Goal: Information Seeking & Learning: Check status

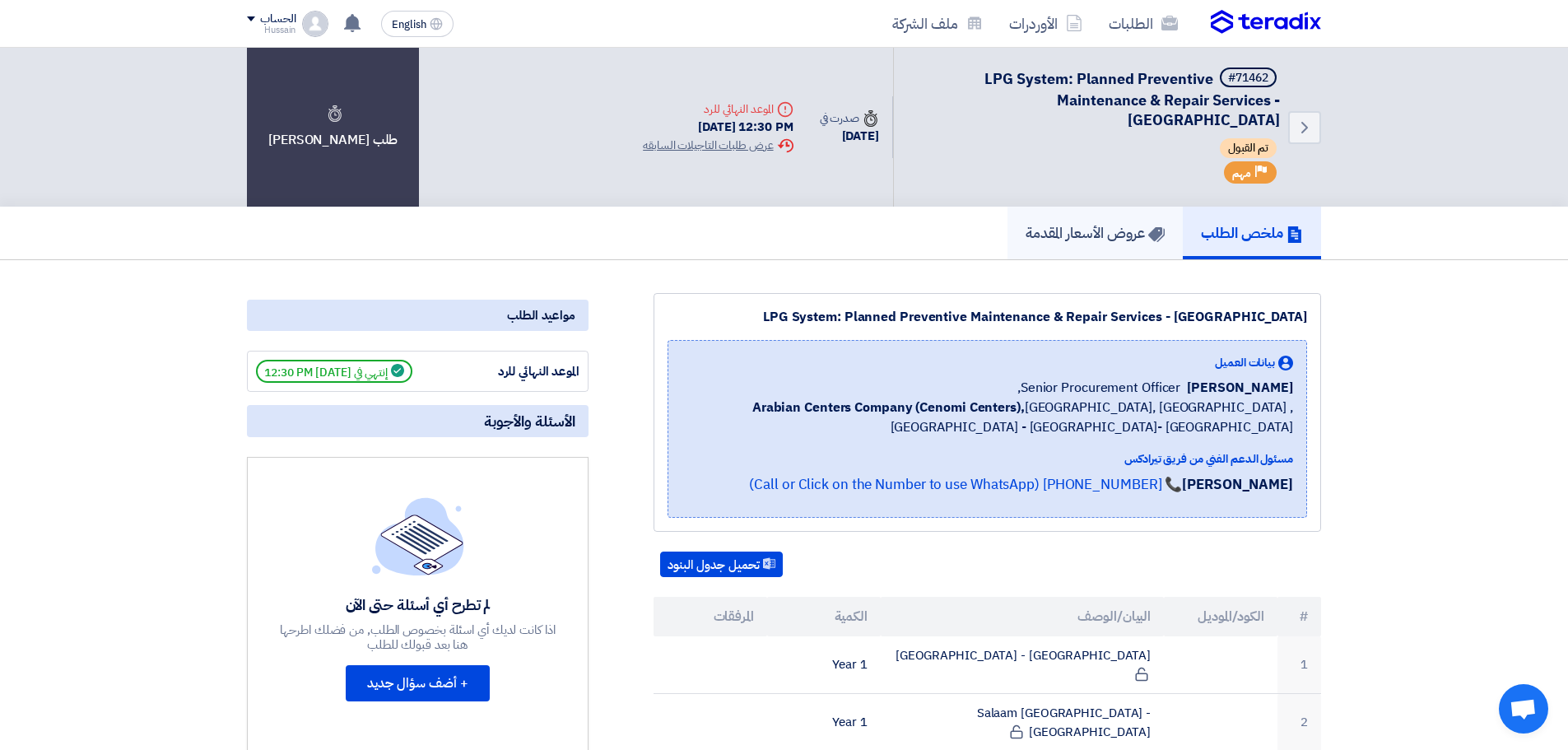
click at [1102, 232] on h5 "عروض الأسعار المقدمة" at bounding box center [1095, 232] width 139 height 19
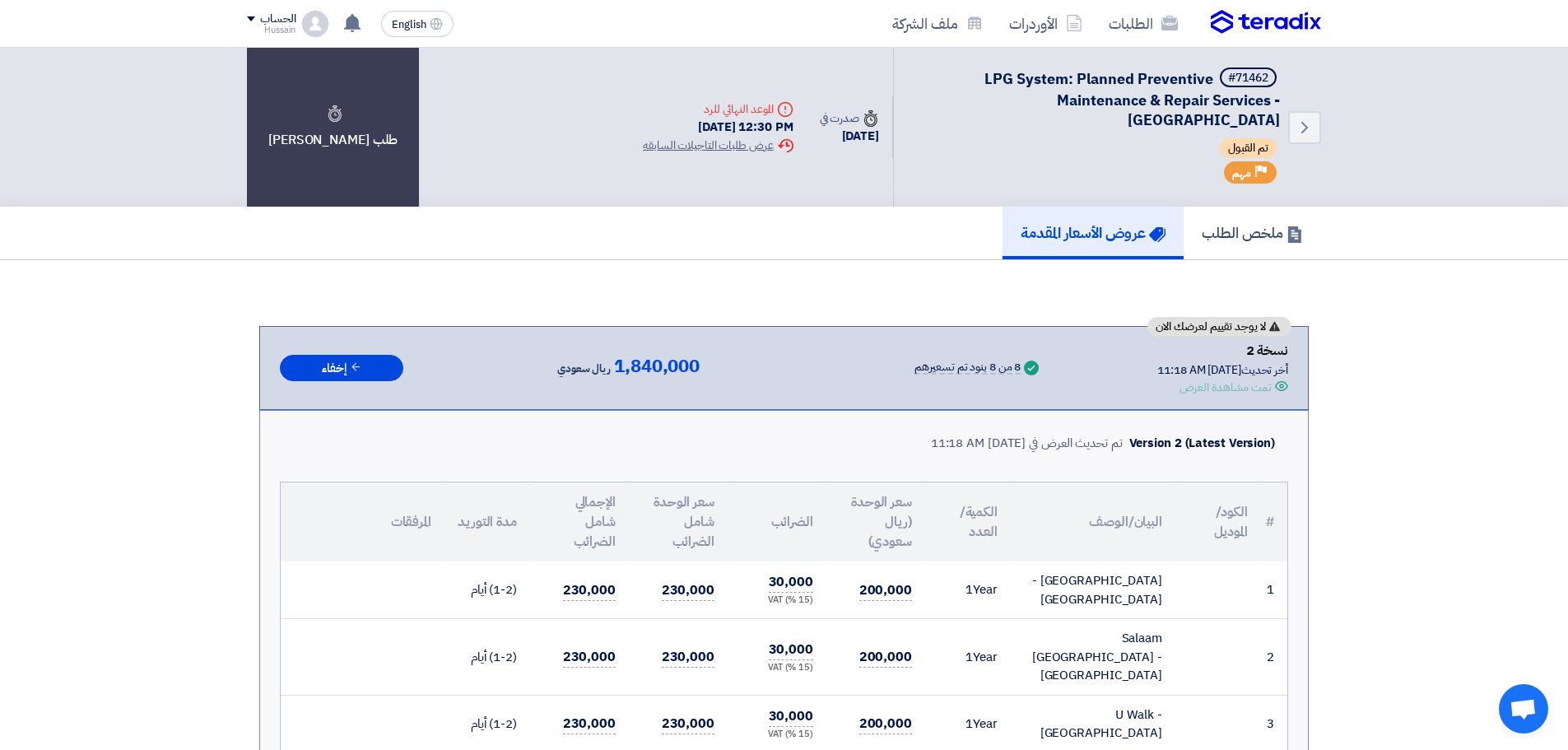
click at [660, 365] on span "1,840,000" at bounding box center [656, 366] width 85 height 19
click at [589, 352] on div "لا يوجد تقييم لعرضك الان نسخة 2 أخر تحديث [DATE] 11:18 AM Offer is Seen تمت مشا…" at bounding box center [784, 368] width 1008 height 56
drag, startPoint x: 518, startPoint y: 361, endPoint x: 713, endPoint y: 374, distance: 195.4
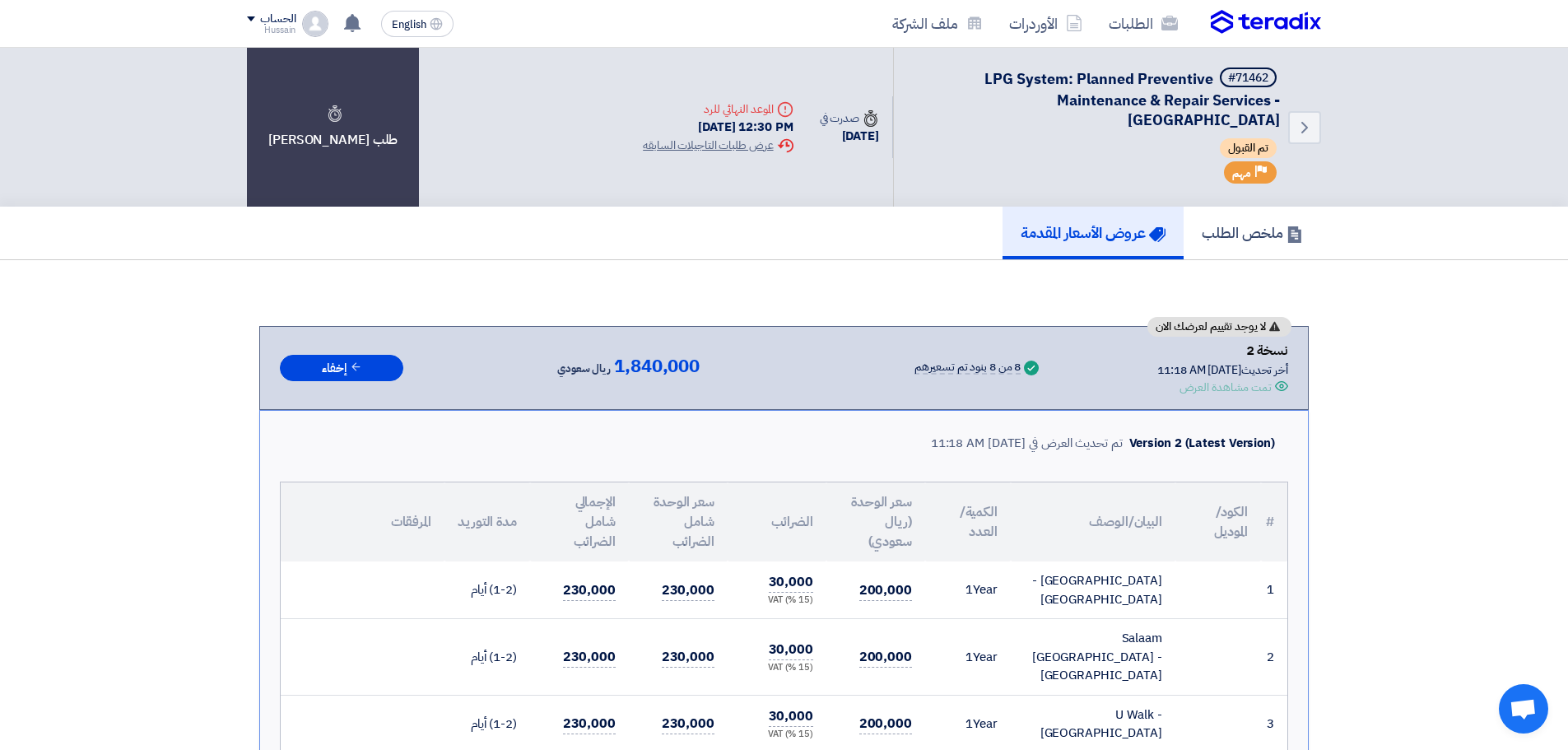
click at [713, 374] on div "لا يوجد تقييم لعرضك الان نسخة 2 أخر تحديث [DATE] 11:18 AM Offer is Seen تمت مشا…" at bounding box center [784, 368] width 1008 height 56
click at [648, 364] on span "1,840,000" at bounding box center [656, 366] width 85 height 19
click at [1268, 236] on h5 "ملخص الطلب" at bounding box center [1252, 232] width 101 height 19
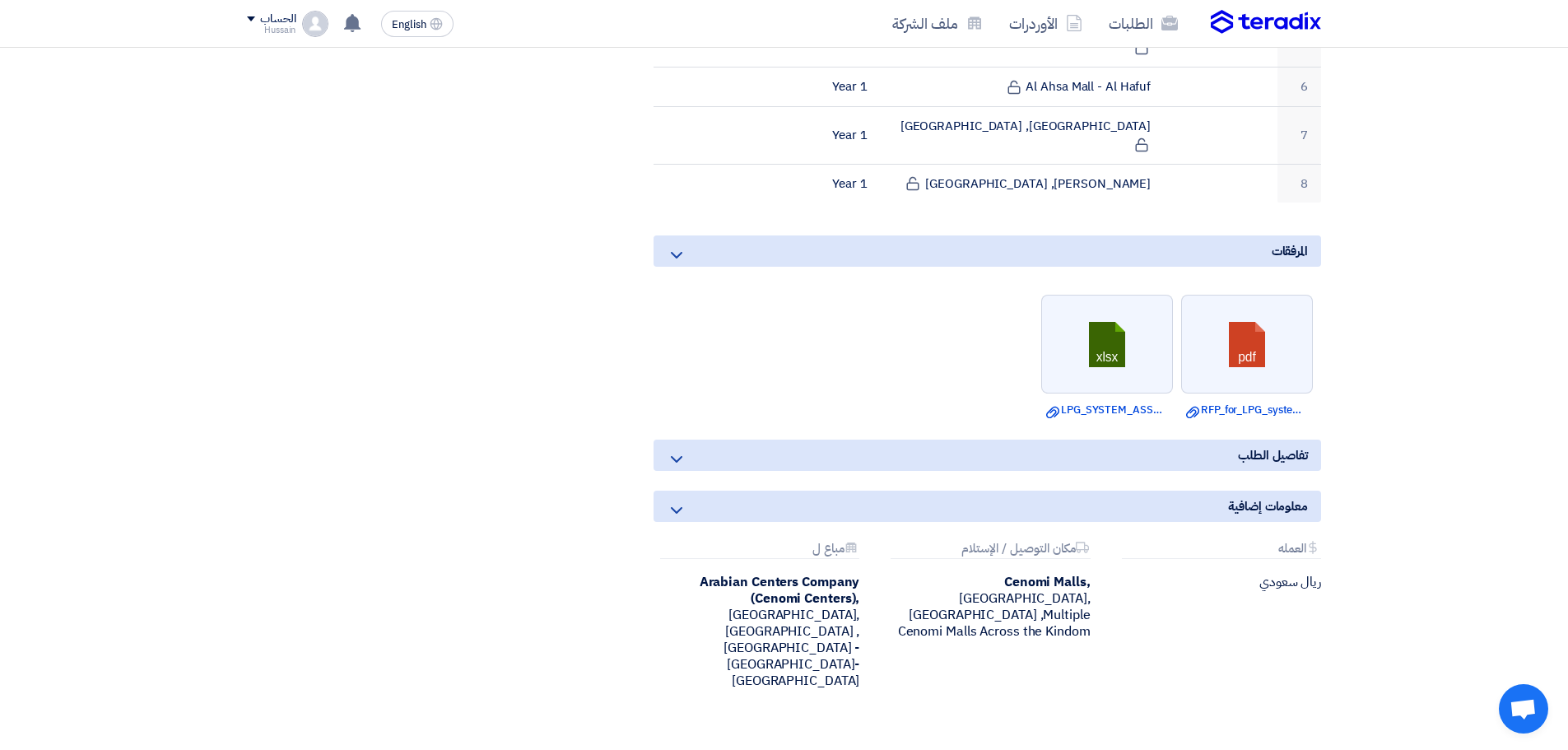
scroll to position [823, 0]
click at [675, 446] on icon at bounding box center [676, 455] width 19 height 19
click at [677, 497] on icon at bounding box center [676, 507] width 19 height 19
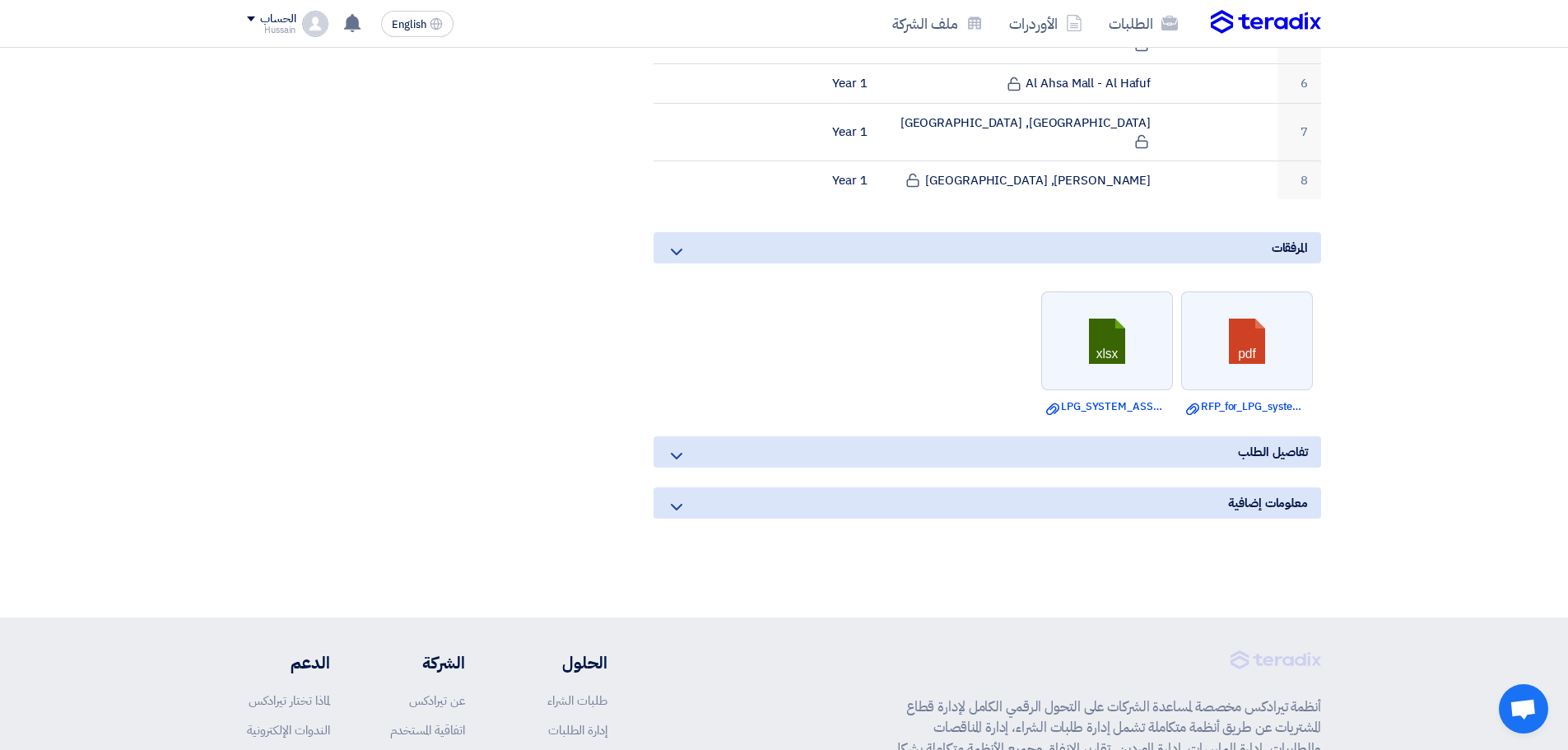
click at [675, 497] on icon at bounding box center [676, 507] width 19 height 19
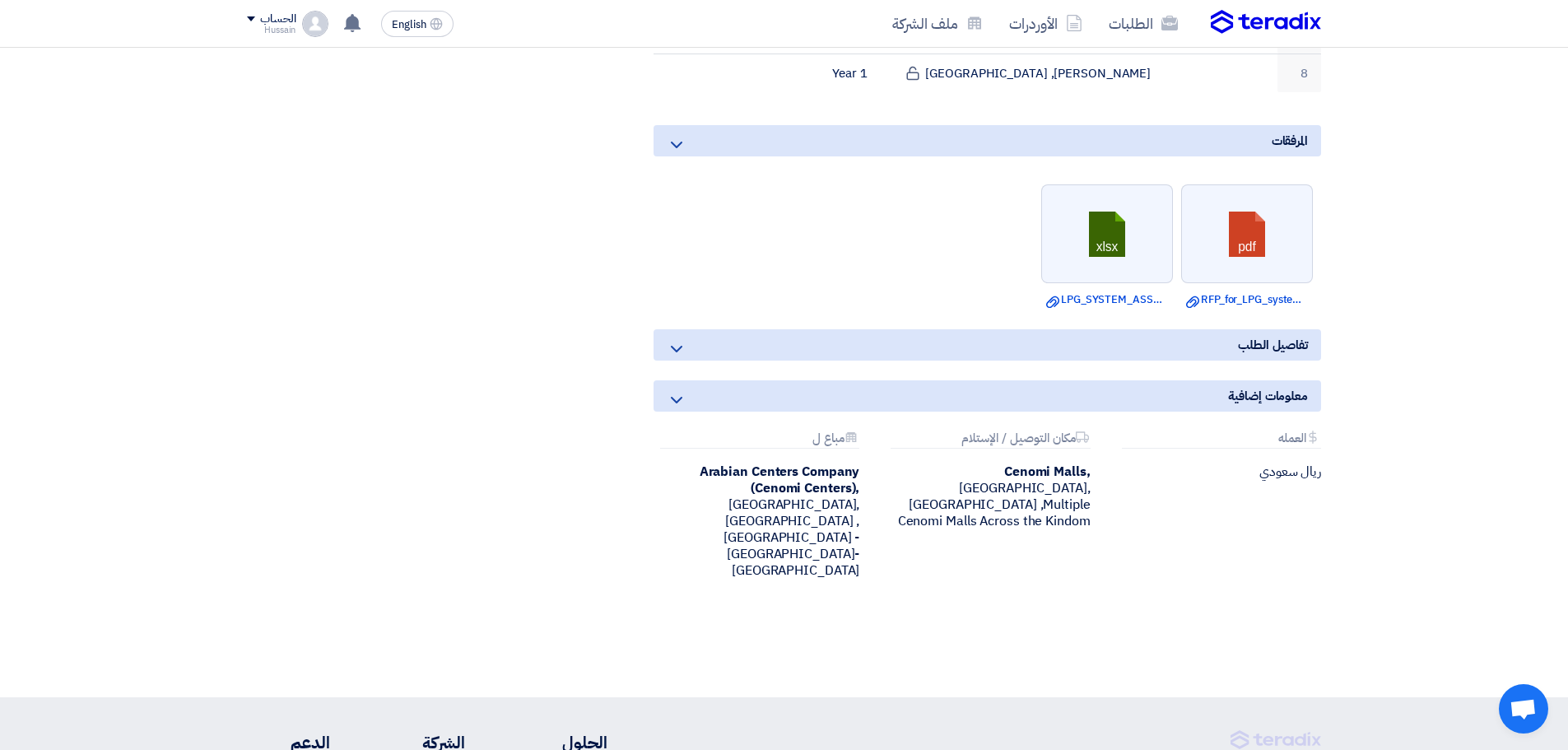
scroll to position [884, 0]
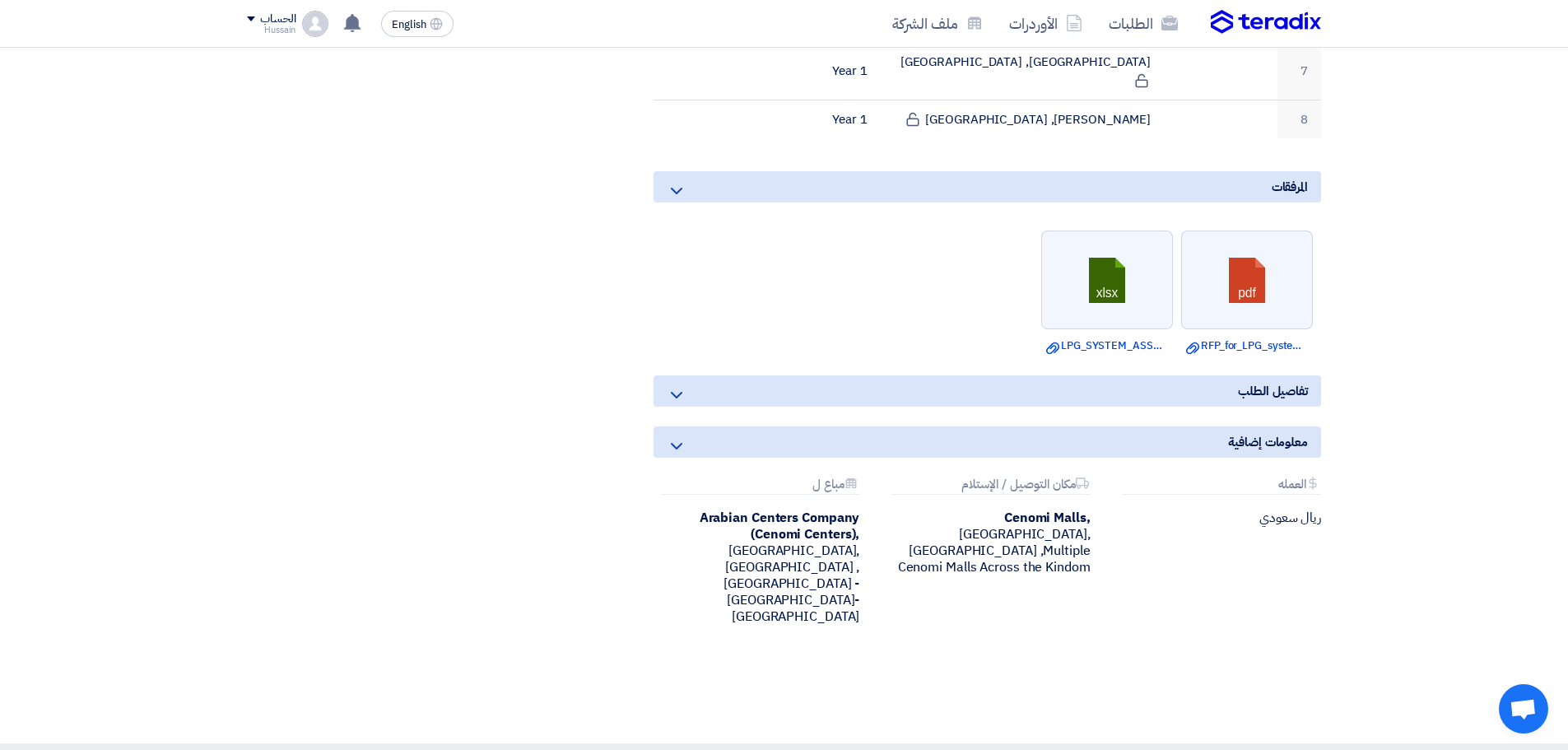
click at [677, 385] on icon at bounding box center [676, 394] width 19 height 19
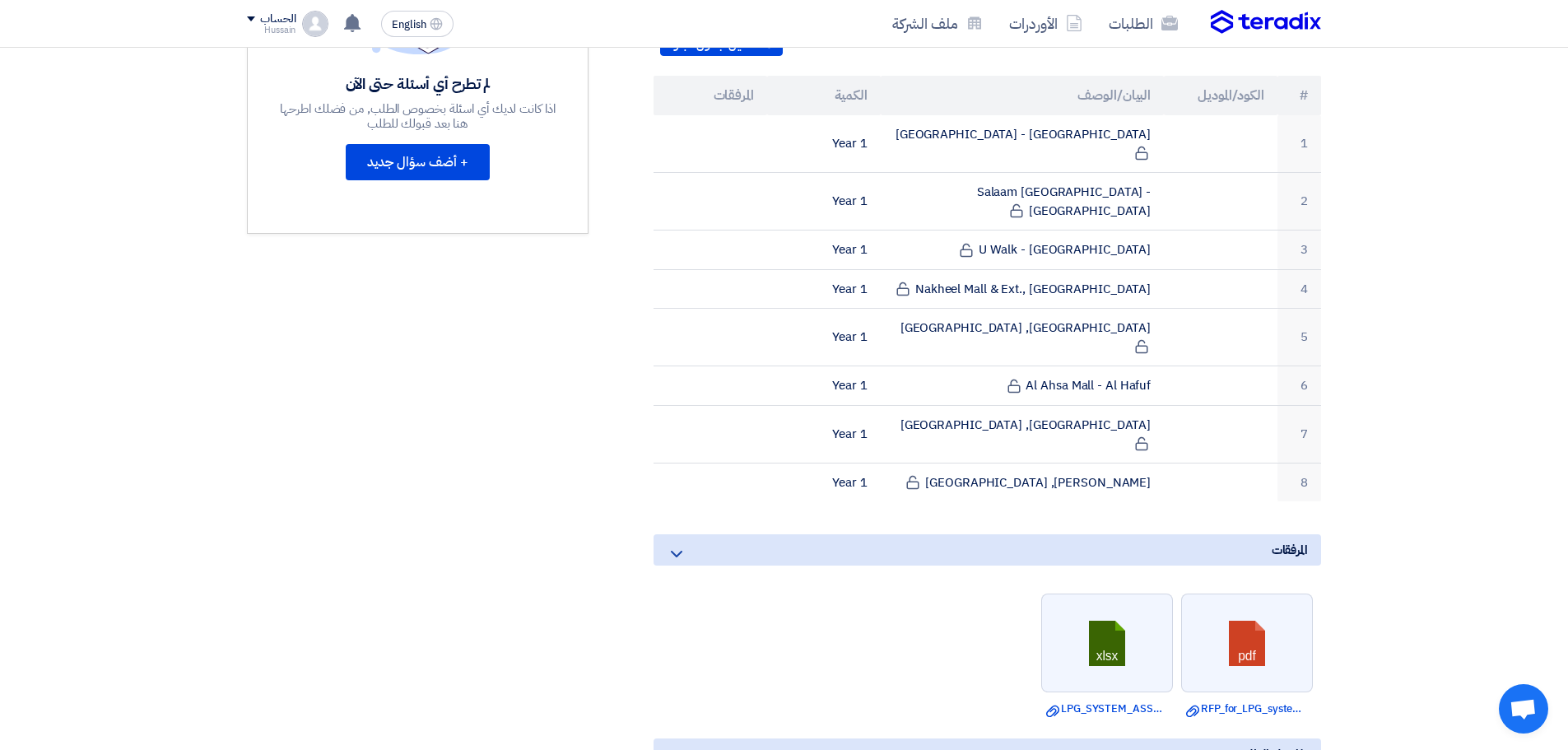
scroll to position [473, 0]
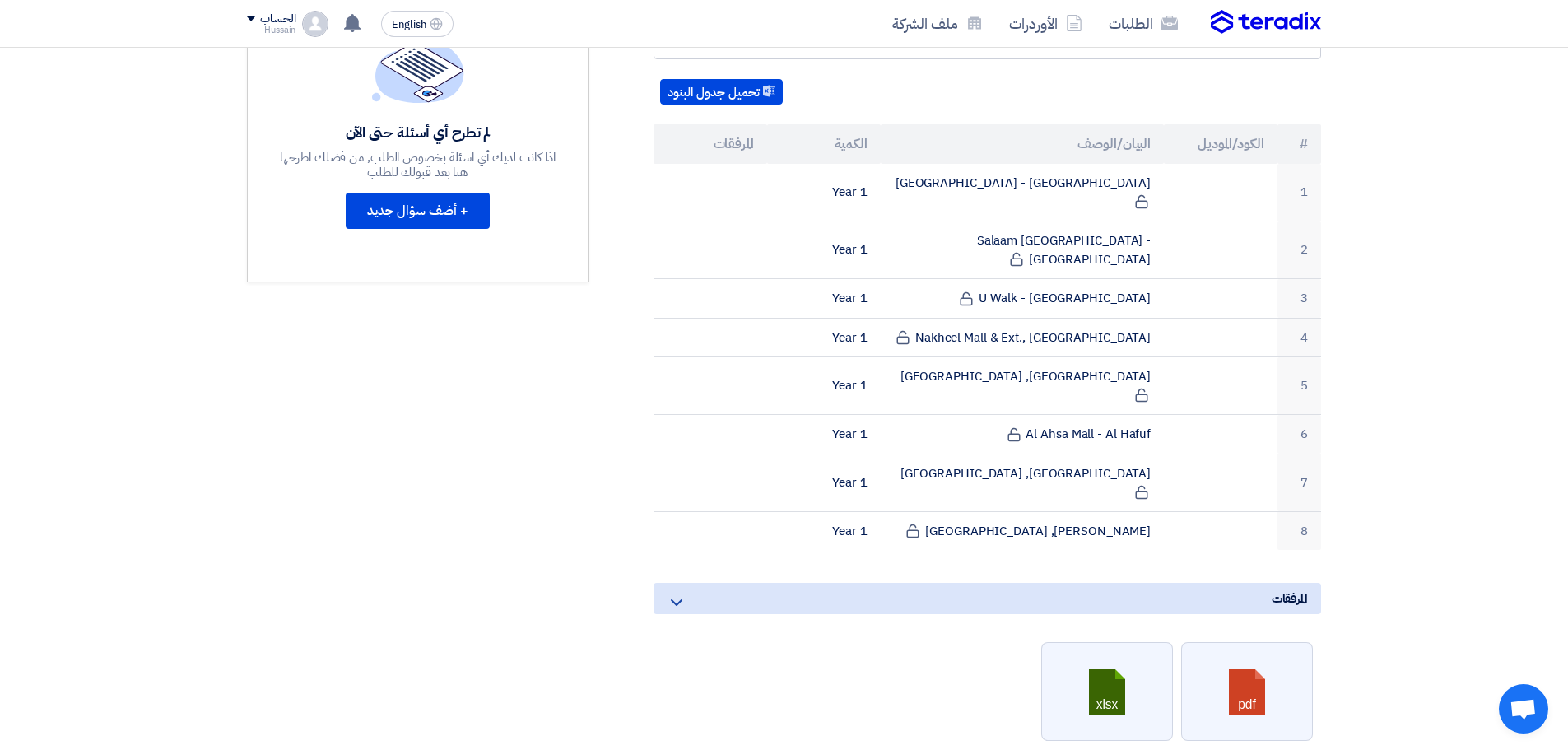
click at [683, 593] on icon at bounding box center [676, 602] width 19 height 19
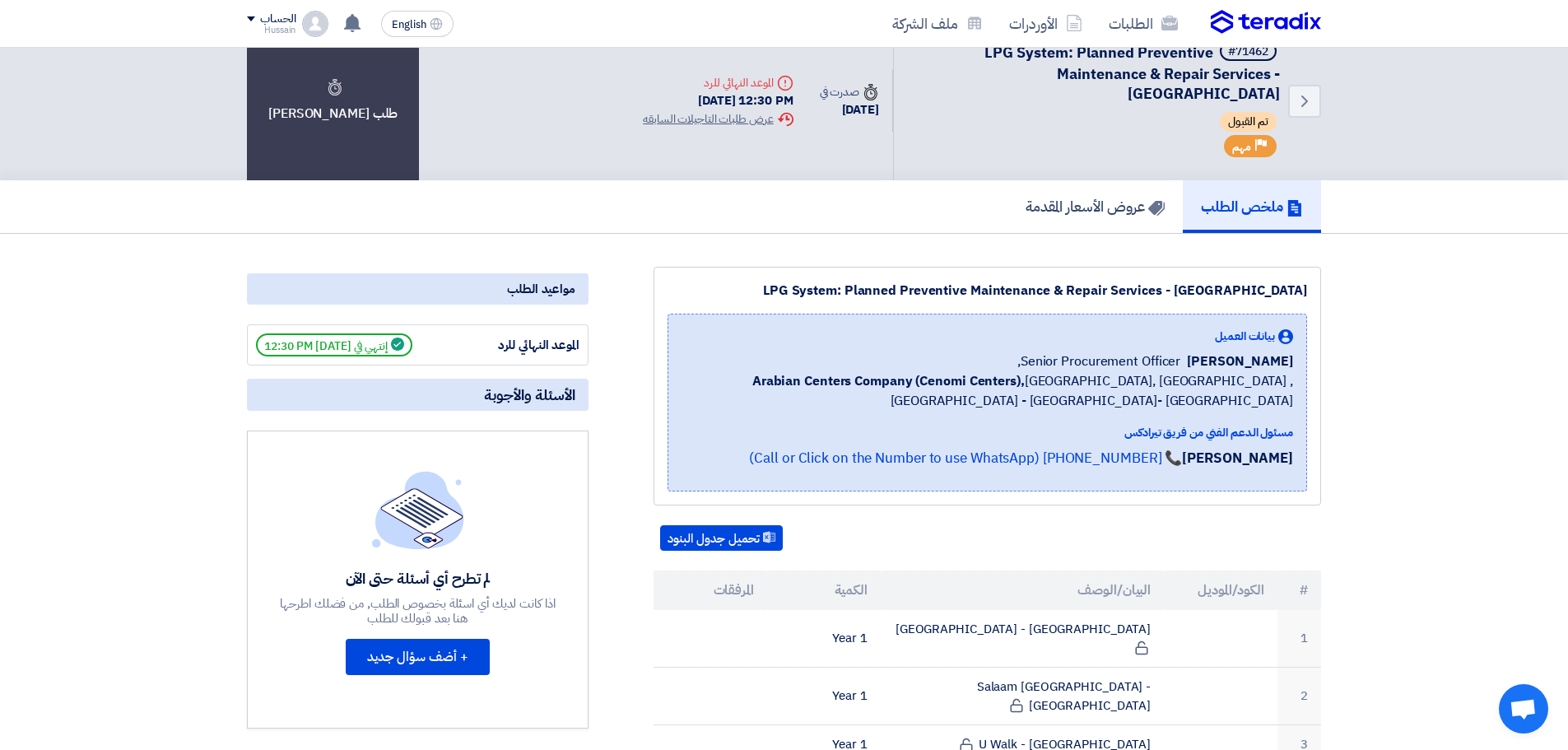
scroll to position [0, 0]
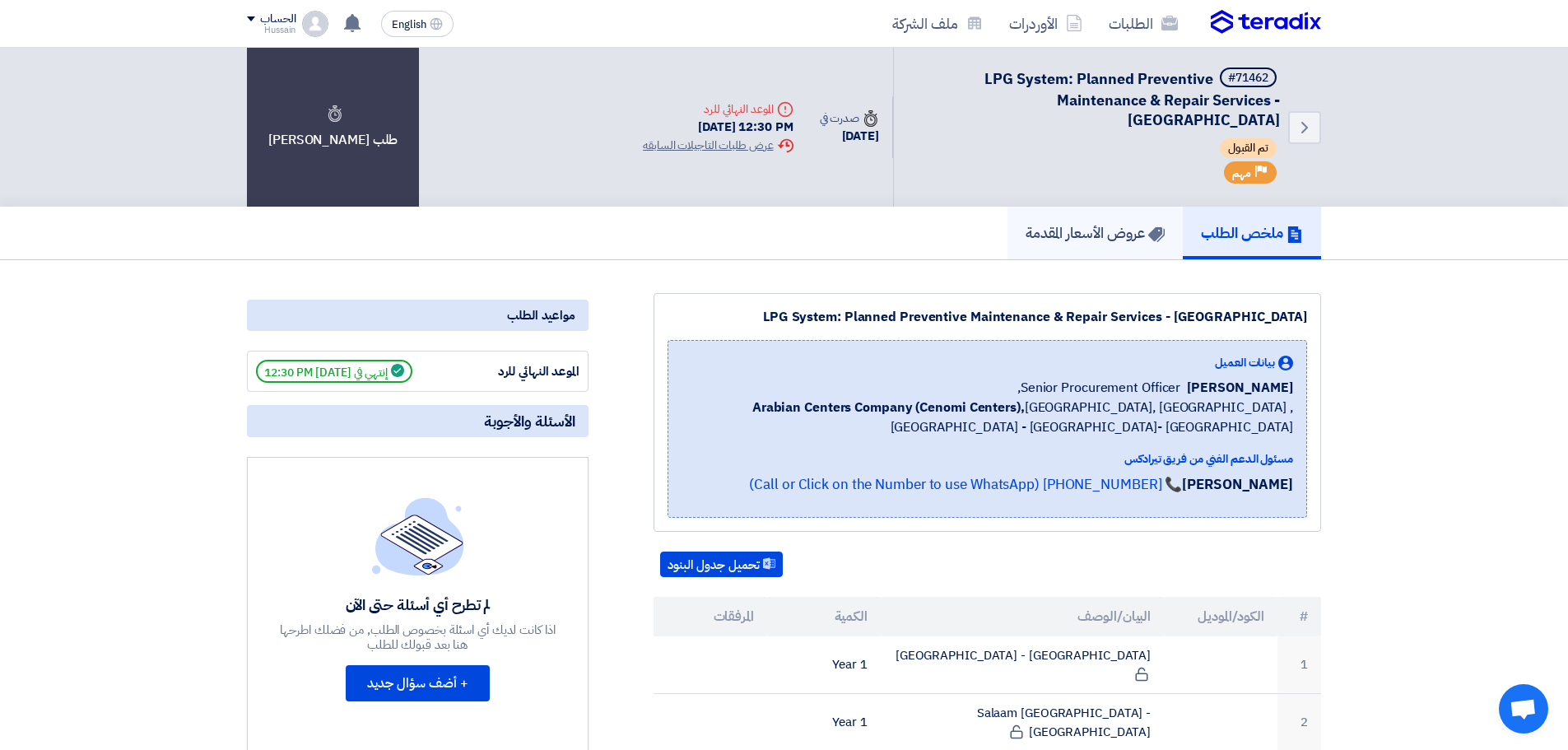
click at [1108, 240] on h5 "عروض الأسعار المقدمة" at bounding box center [1095, 232] width 139 height 19
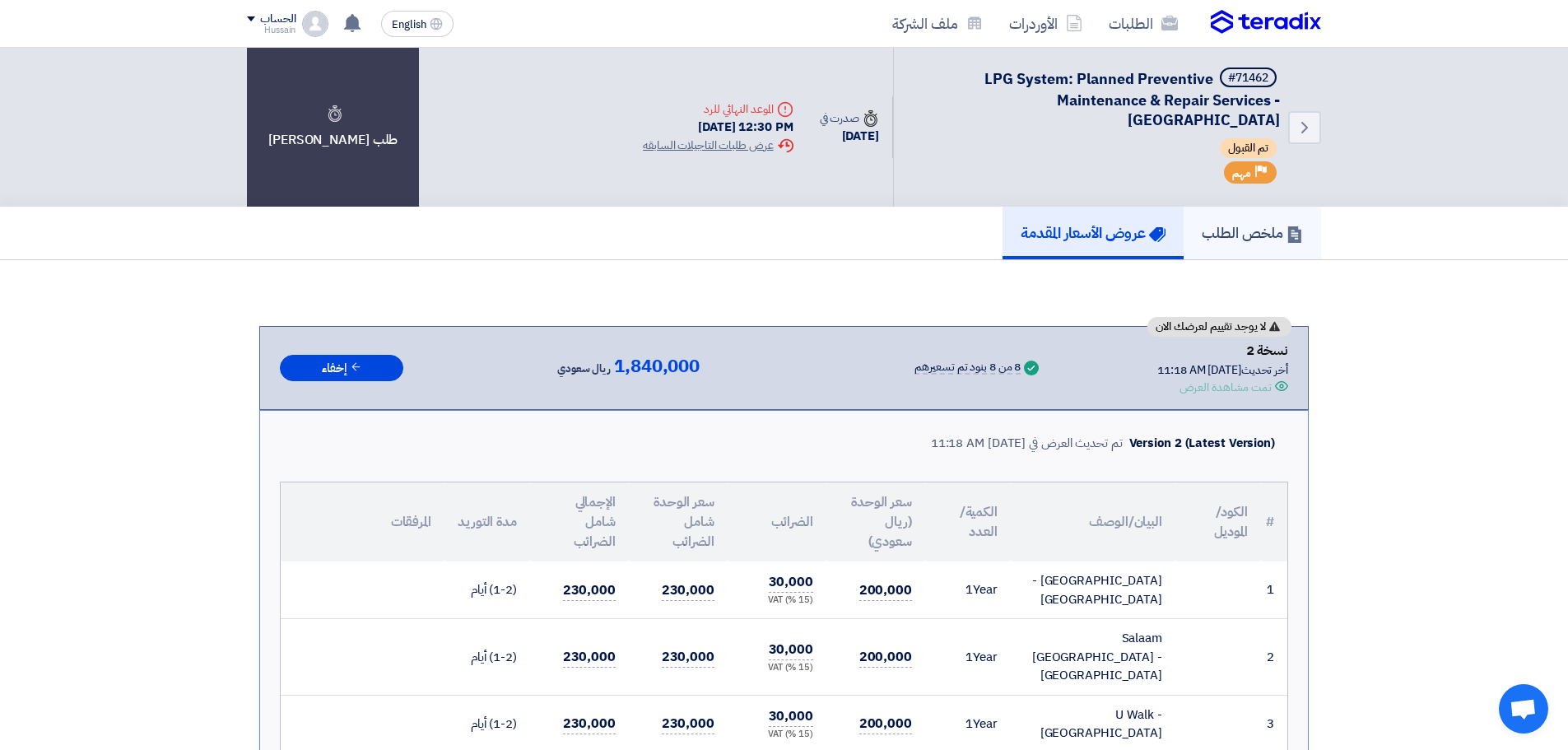
click at [1281, 230] on h5 "ملخص الطلب" at bounding box center [1252, 232] width 101 height 19
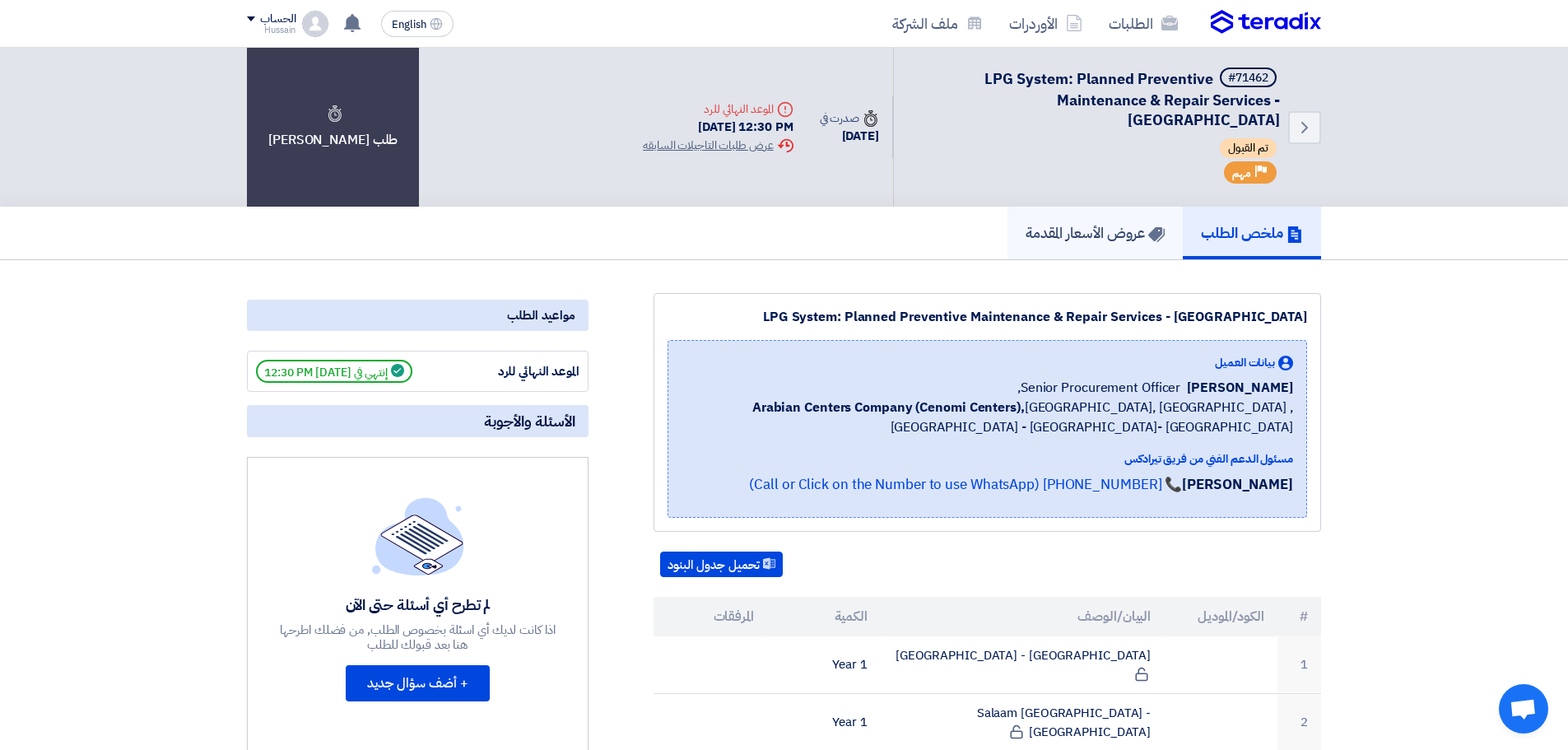
click at [1126, 236] on h5 "عروض الأسعار المقدمة" at bounding box center [1095, 232] width 139 height 19
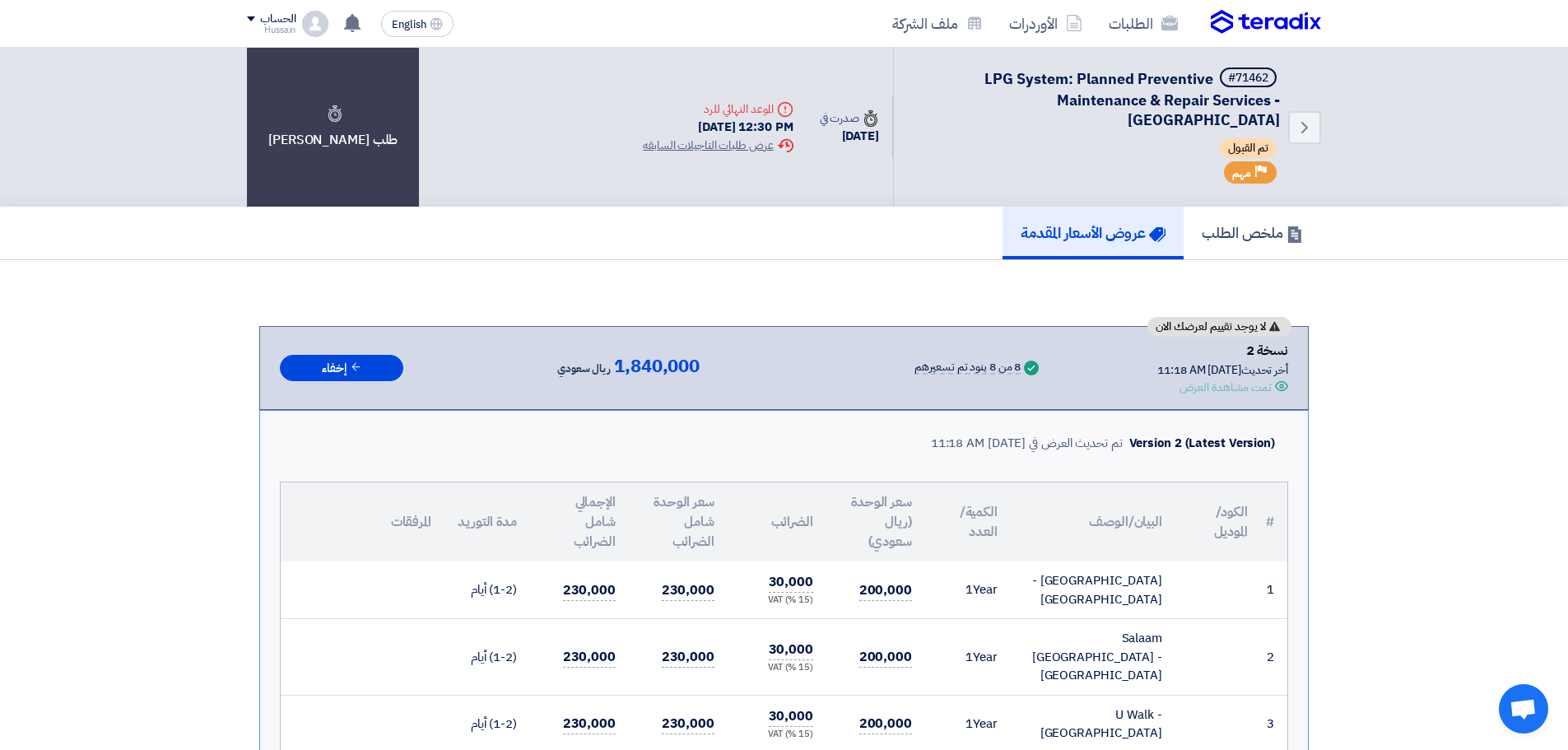
drag, startPoint x: 1296, startPoint y: 344, endPoint x: 974, endPoint y: 395, distance: 326.0
click at [974, 395] on div "لا يوجد تقييم لعرضك الان نسخة 2 أخر تحديث 6 Oct 2025, 11:18 AM Offer is Seen تم…" at bounding box center [784, 368] width 1008 height 56
drag, startPoint x: 390, startPoint y: 400, endPoint x: 1316, endPoint y: 309, distance: 930.5
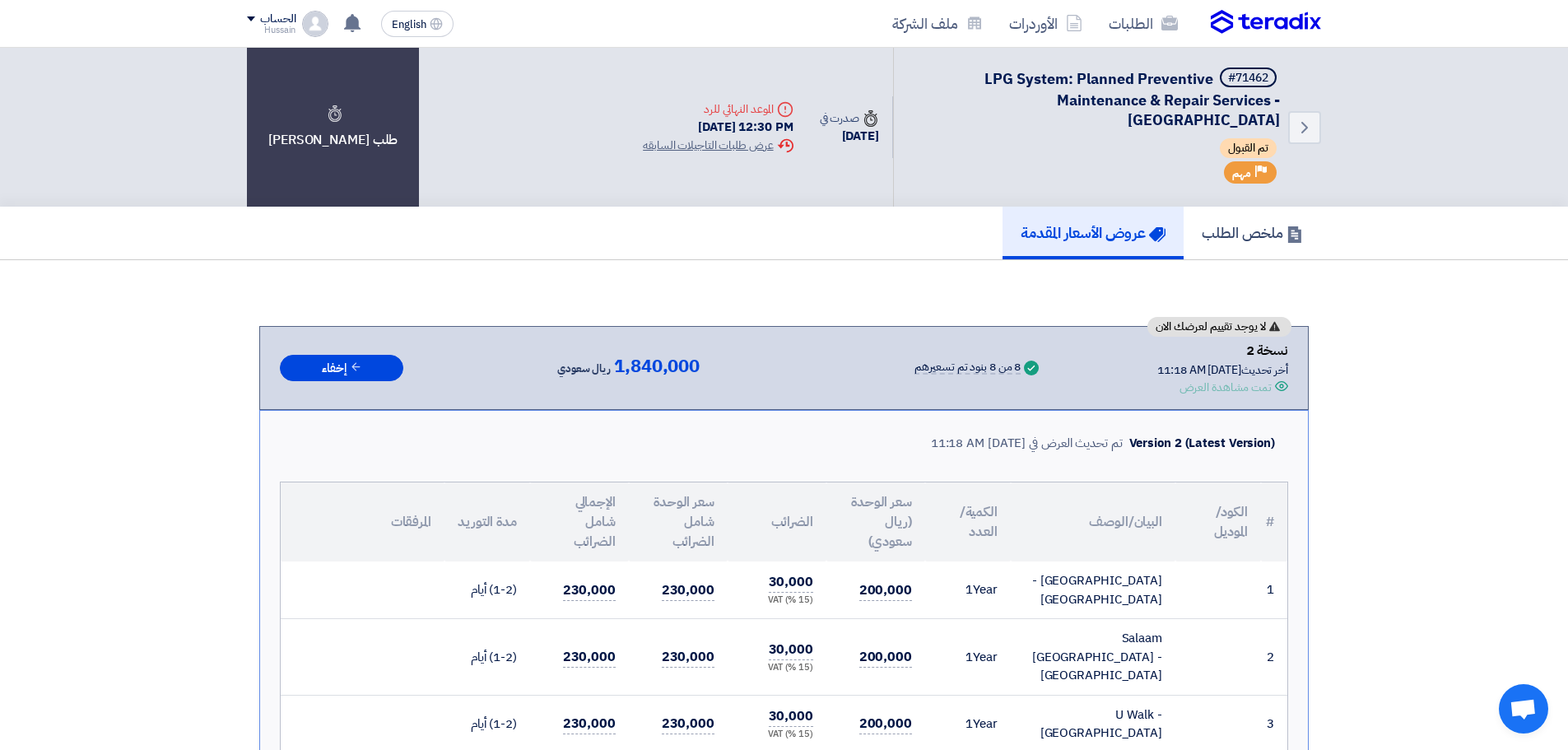
drag, startPoint x: 1304, startPoint y: 351, endPoint x: 675, endPoint y: 361, distance: 629.1
click at [706, 401] on div "لا يوجد تقييم لعرضك الان نسخة 2 أخر تحديث 6 Oct 2025, 11:18 AM Offer is Seen تم…" at bounding box center [784, 367] width 1050 height 84
click at [910, 399] on div "لا يوجد تقييم لعرضك الان نسخة 2 أخر تحديث 6 Oct 2025, 11:18 AM Offer is Seen تم…" at bounding box center [784, 367] width 1050 height 84
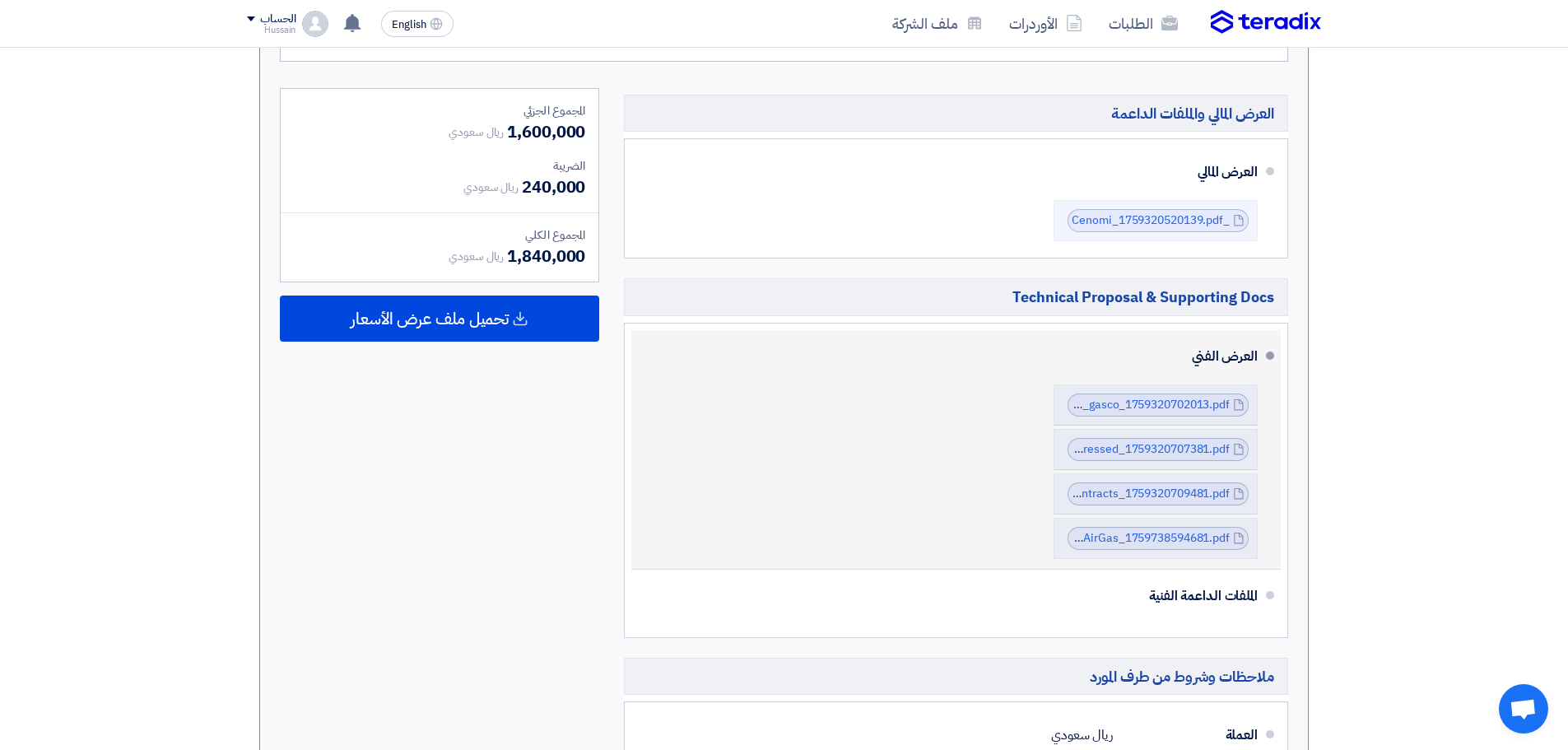
scroll to position [1399, 0]
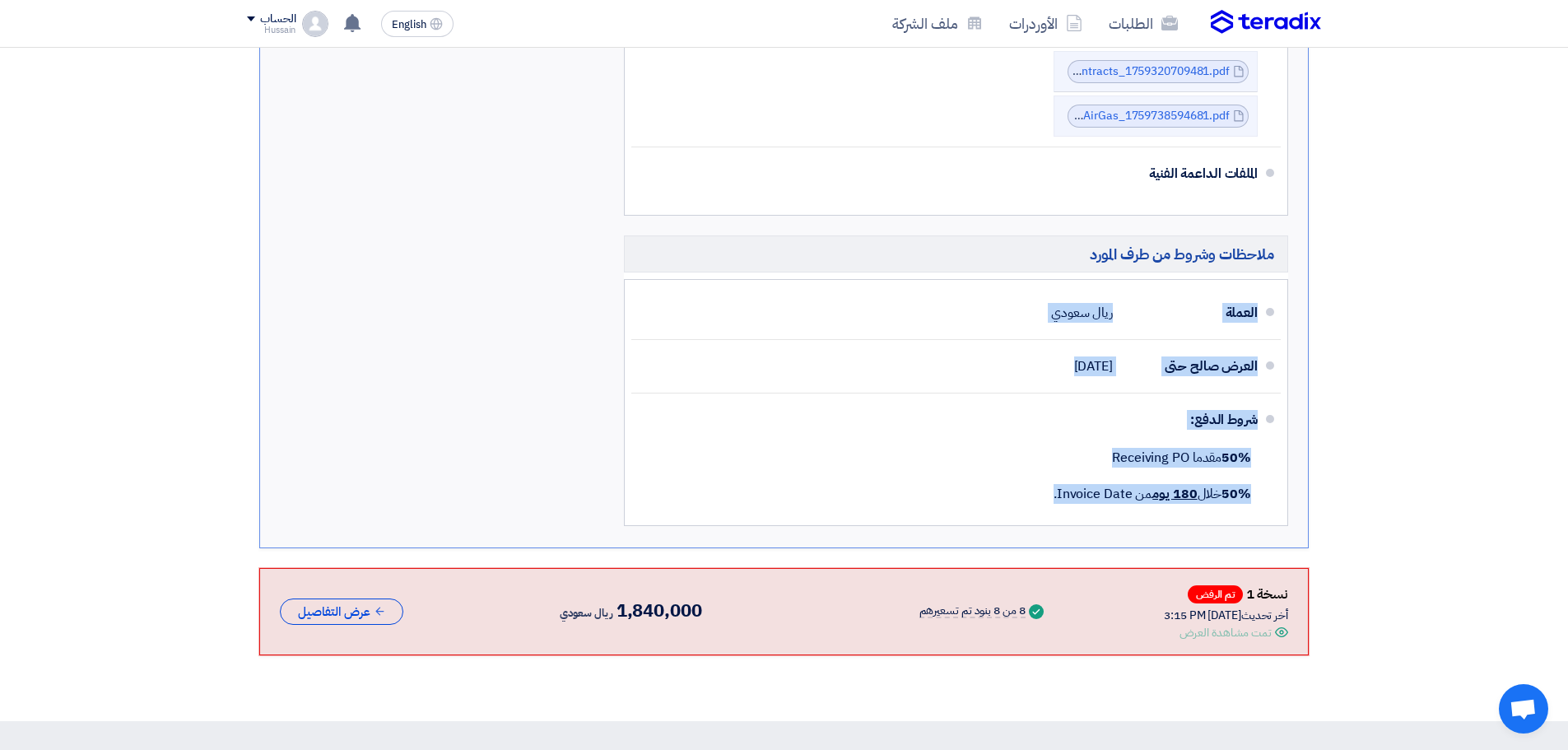
drag, startPoint x: 1025, startPoint y: 470, endPoint x: 1327, endPoint y: 247, distance: 375.4
drag, startPoint x: 990, startPoint y: 470, endPoint x: 1299, endPoint y: 277, distance: 364.3
click at [1299, 277] on div "العرض المالي والملفات الداعمة العرض المالي _Cenomi_1759320520139.pdf _Cenomi_17…" at bounding box center [956, 100] width 689 height 869
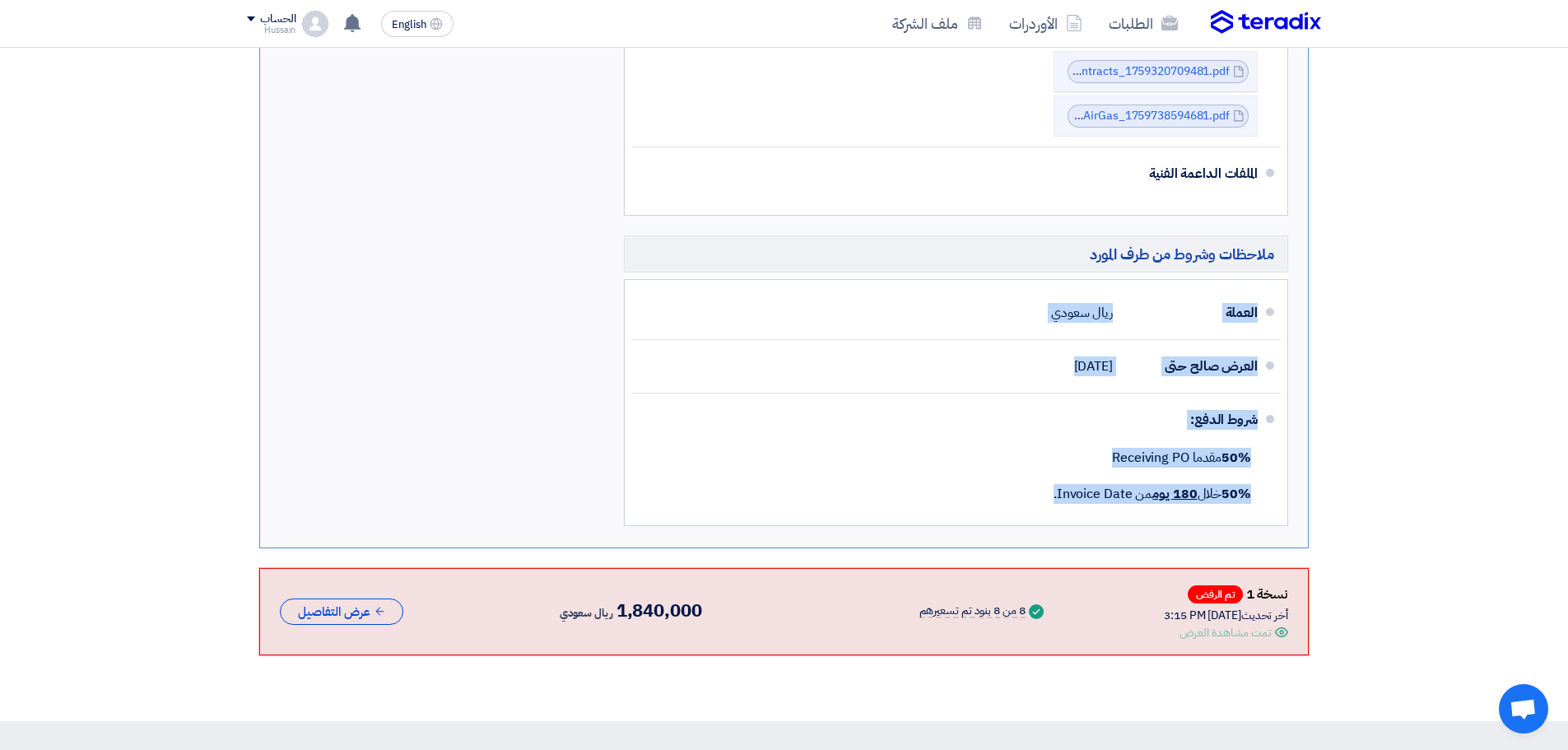
drag, startPoint x: 1004, startPoint y: 466, endPoint x: 1285, endPoint y: 280, distance: 337.0
click at [1285, 280] on ul "العملة ريال سعودي العرض صالح حتى 31 Dec 2025 شروط الدفع: 50% مقدما Receiving PO" at bounding box center [956, 403] width 665 height 247
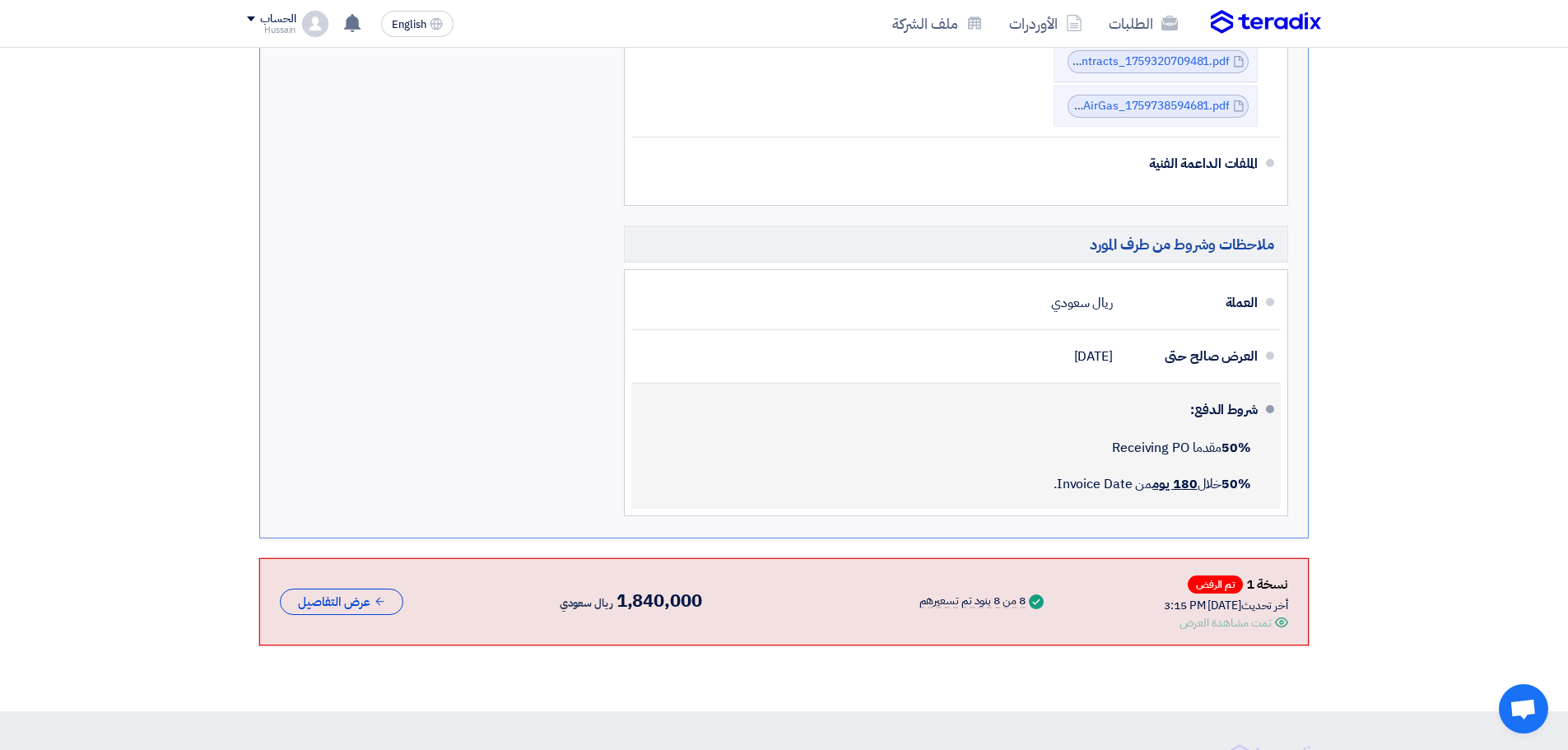
scroll to position [1389, 0]
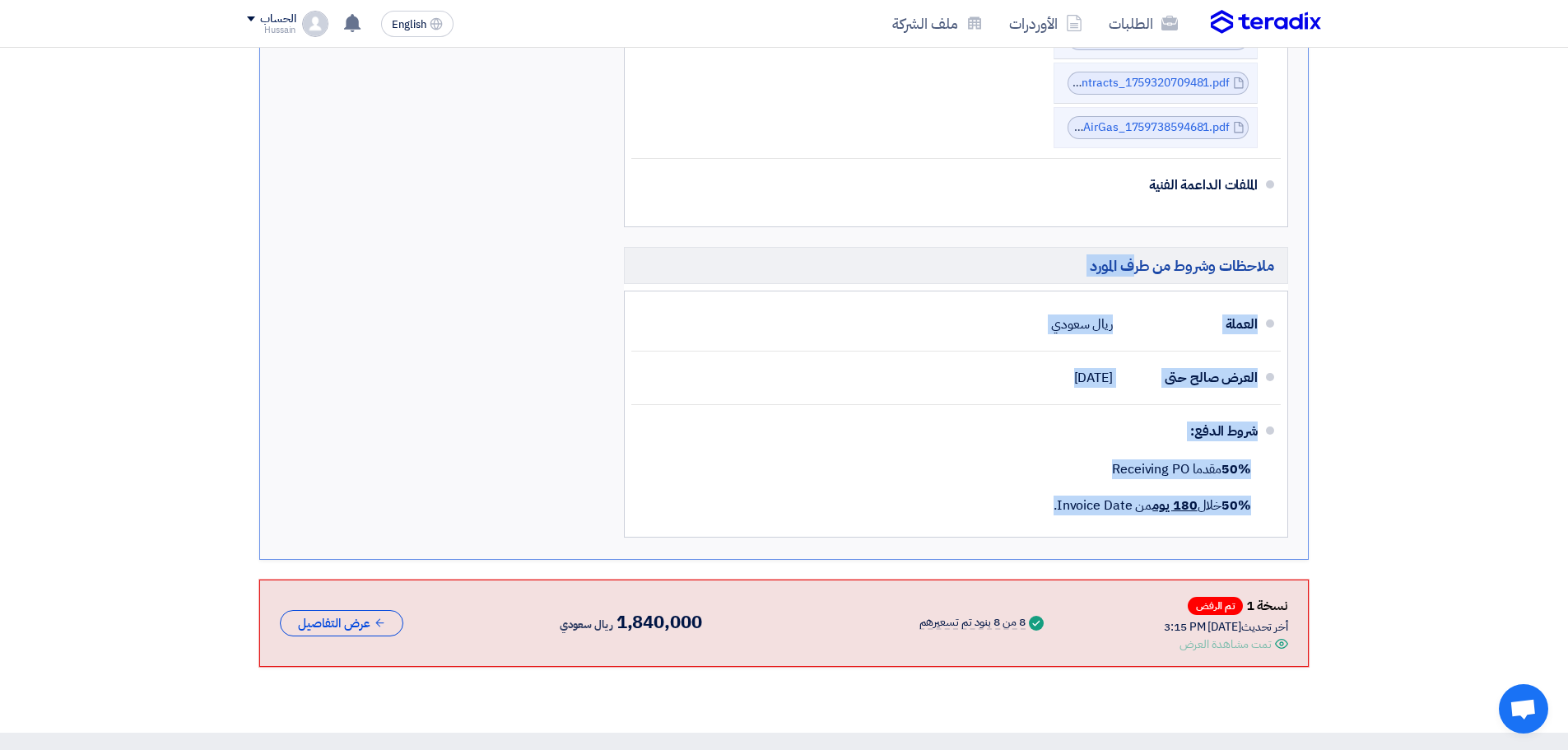
drag, startPoint x: 1003, startPoint y: 481, endPoint x: 1408, endPoint y: 439, distance: 407.2
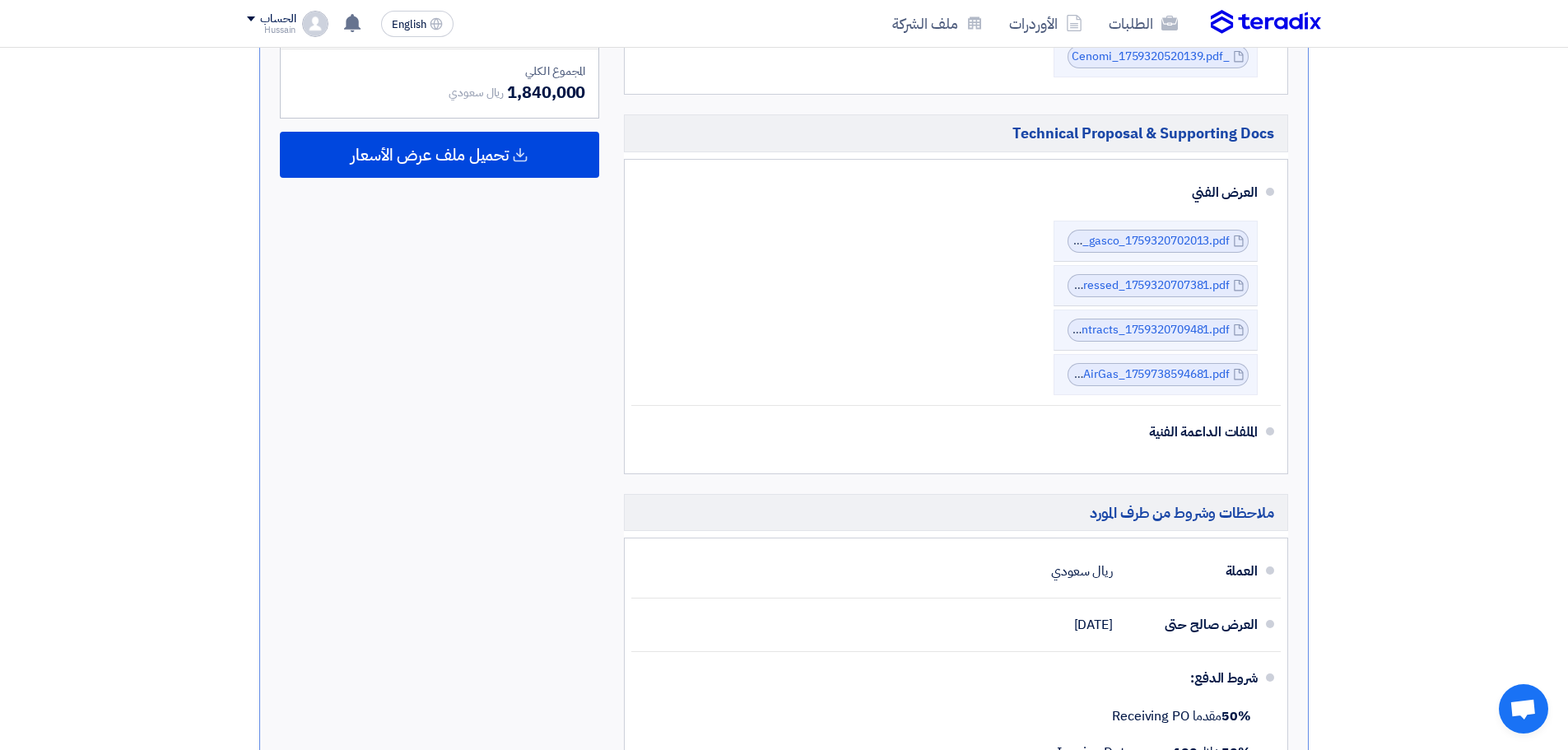
click at [1364, 410] on section "لا يوجد تقييم لعرضك الان نسخة 2 أخر تحديث 6 Oct 2025, 11:18 AM Offer is Seen تم…" at bounding box center [784, 49] width 1568 height 1861
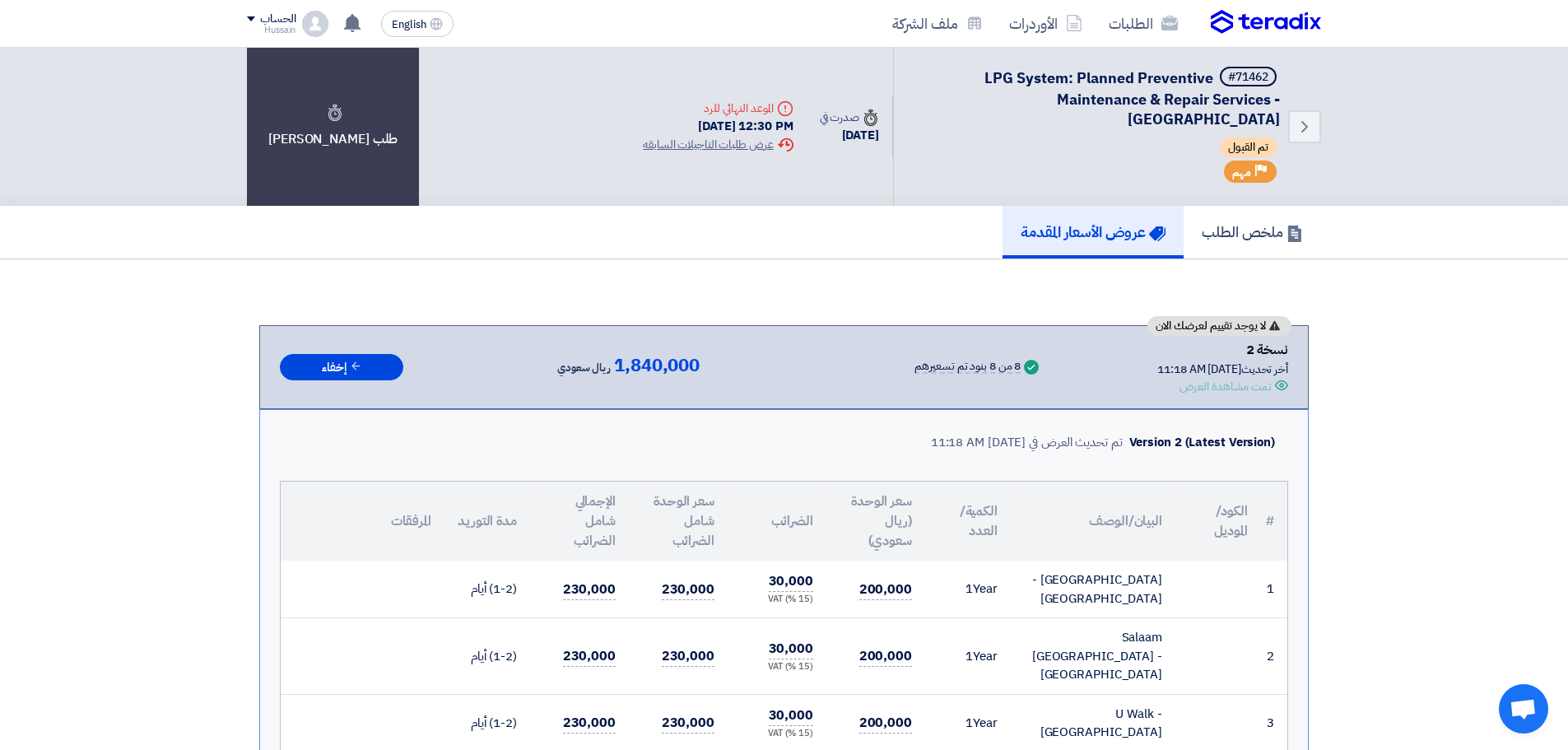
scroll to position [0, 0]
drag, startPoint x: 1133, startPoint y: 397, endPoint x: 1259, endPoint y: 284, distance: 169.2
drag, startPoint x: 1151, startPoint y: 327, endPoint x: 1272, endPoint y: 323, distance: 121.1
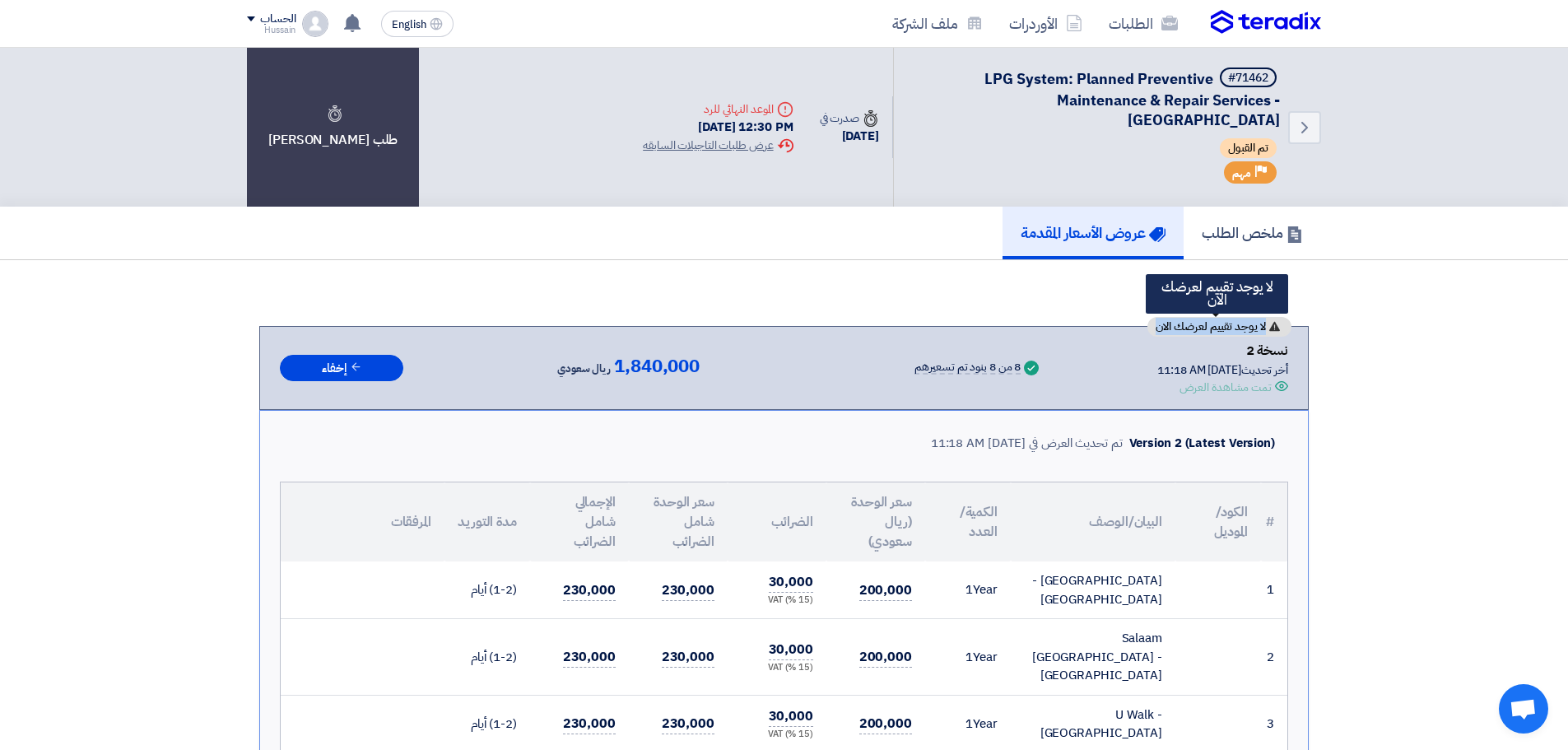
click at [1272, 323] on div "لا يوجد تقييم لعرضك الان" at bounding box center [1219, 326] width 144 height 19
click at [1262, 241] on h5 "ملخص الطلب" at bounding box center [1252, 232] width 101 height 19
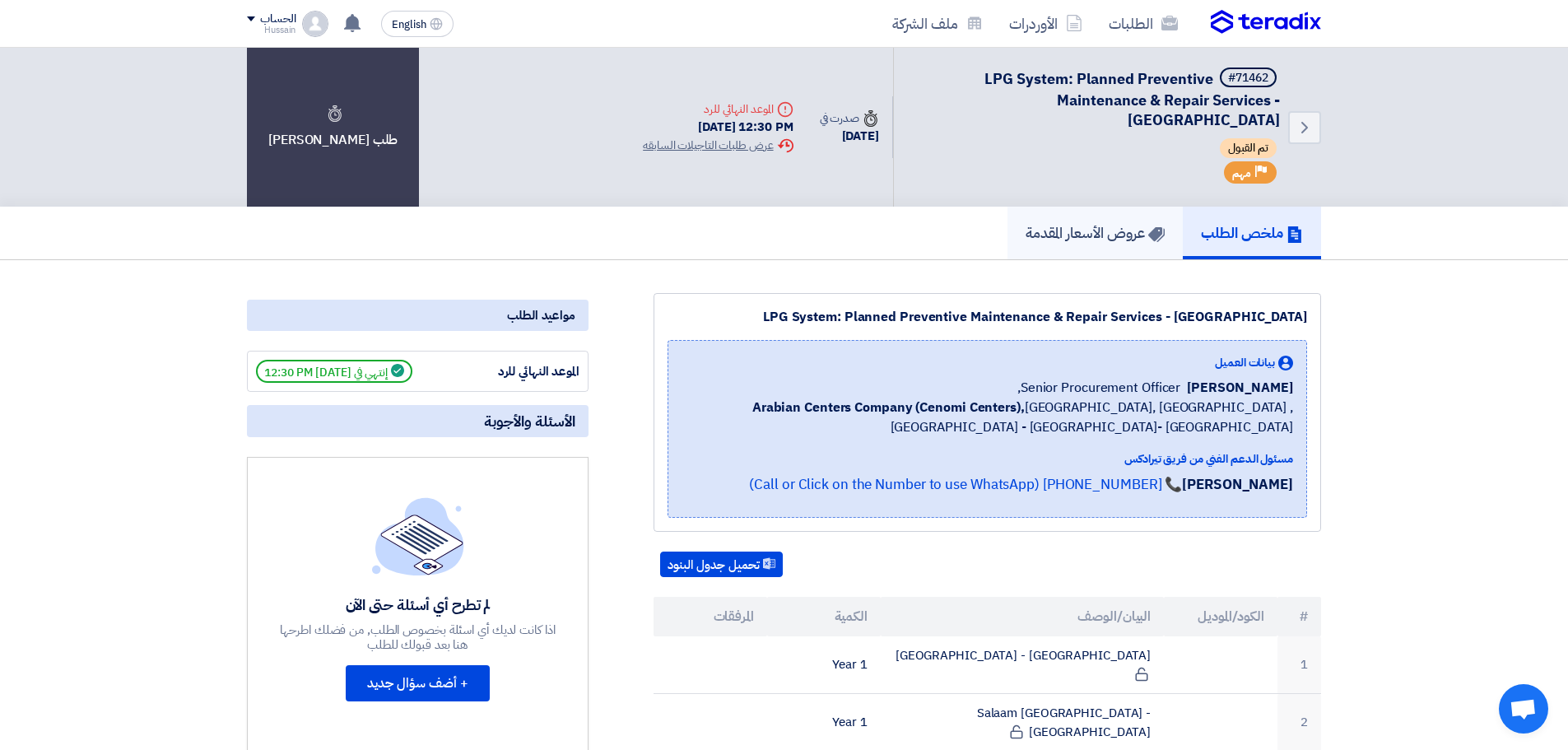
click at [1105, 234] on h5 "عروض الأسعار المقدمة" at bounding box center [1095, 232] width 139 height 19
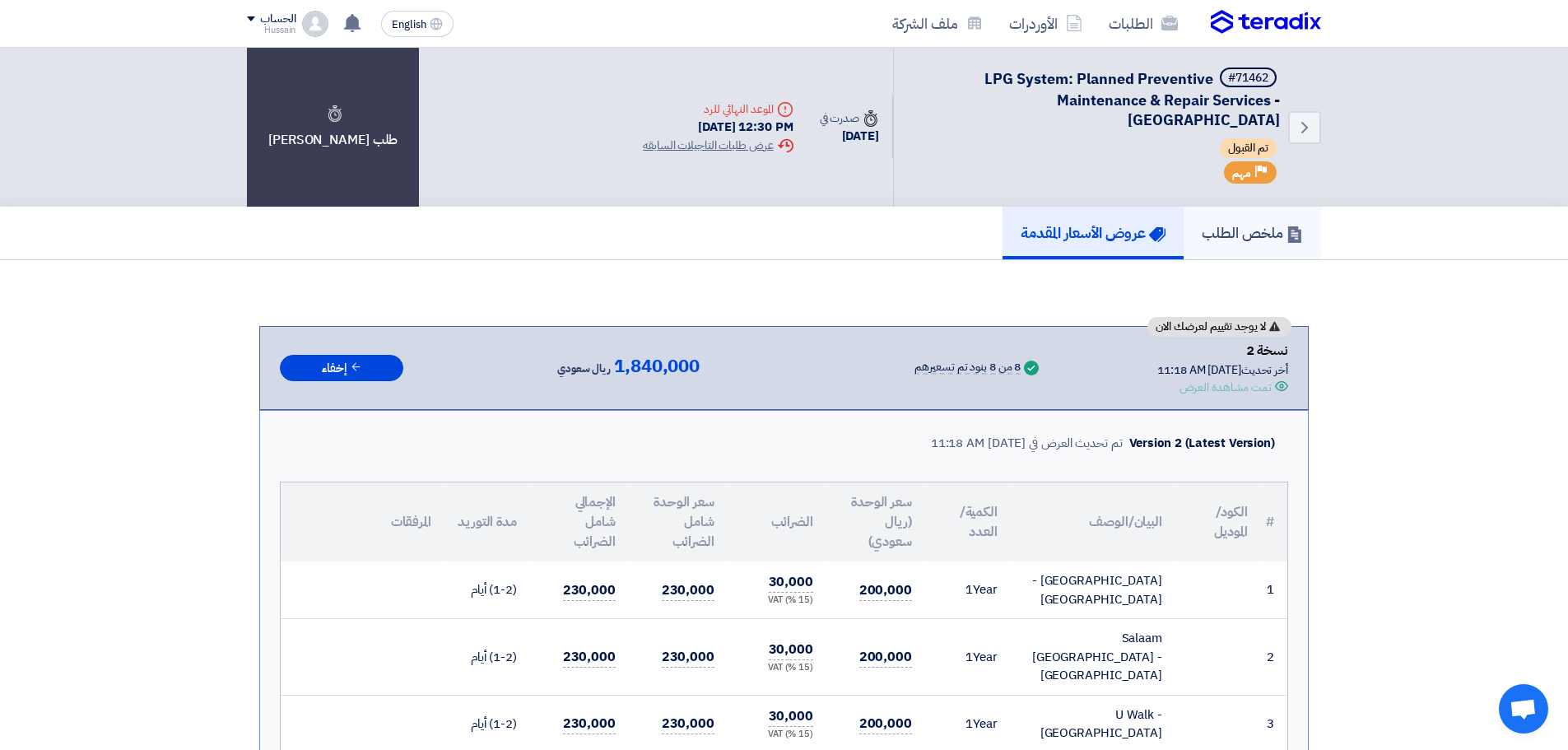
click at [1294, 244] on link "ملخص الطلب" at bounding box center [1252, 233] width 138 height 52
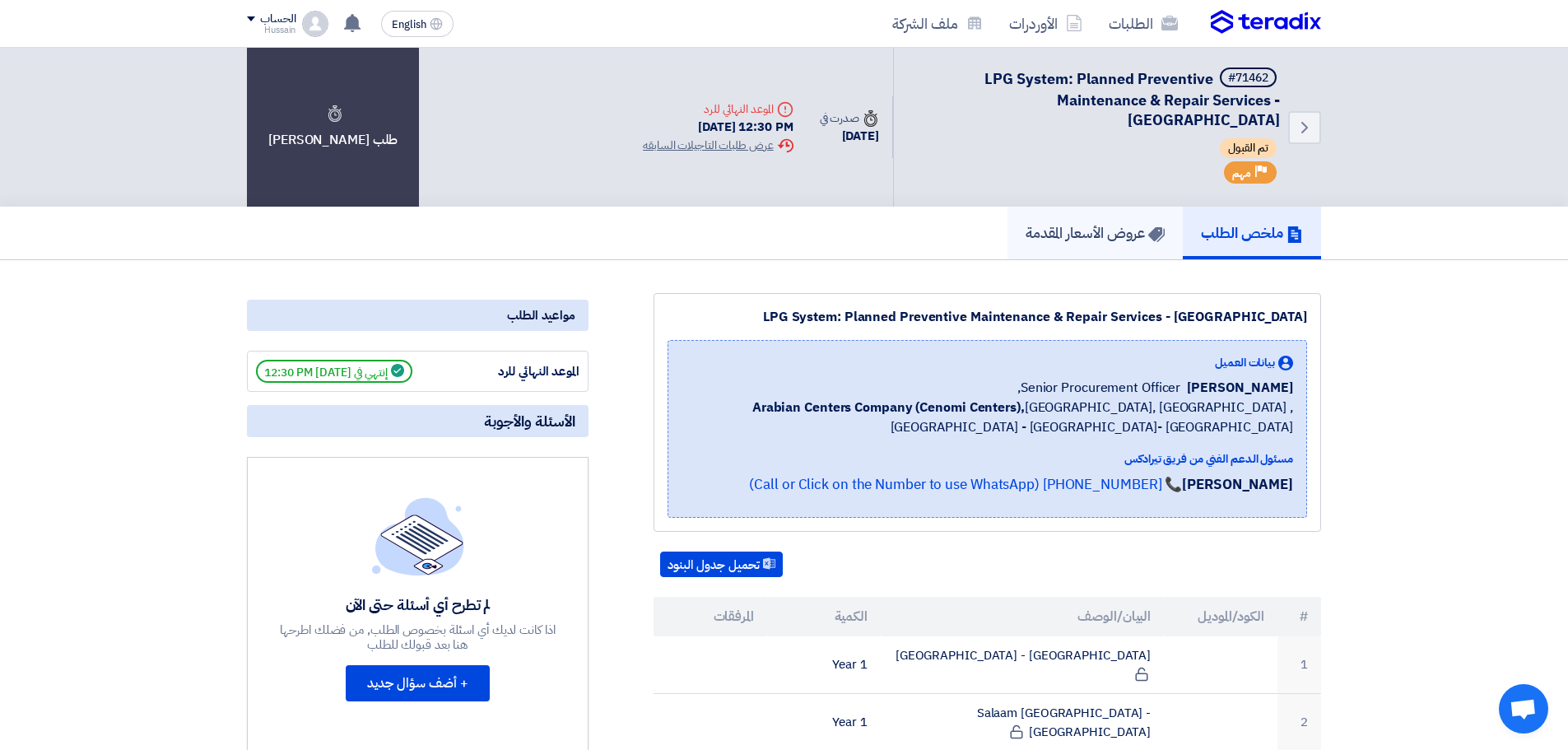
click at [1126, 238] on h5 "عروض الأسعار المقدمة" at bounding box center [1095, 232] width 139 height 19
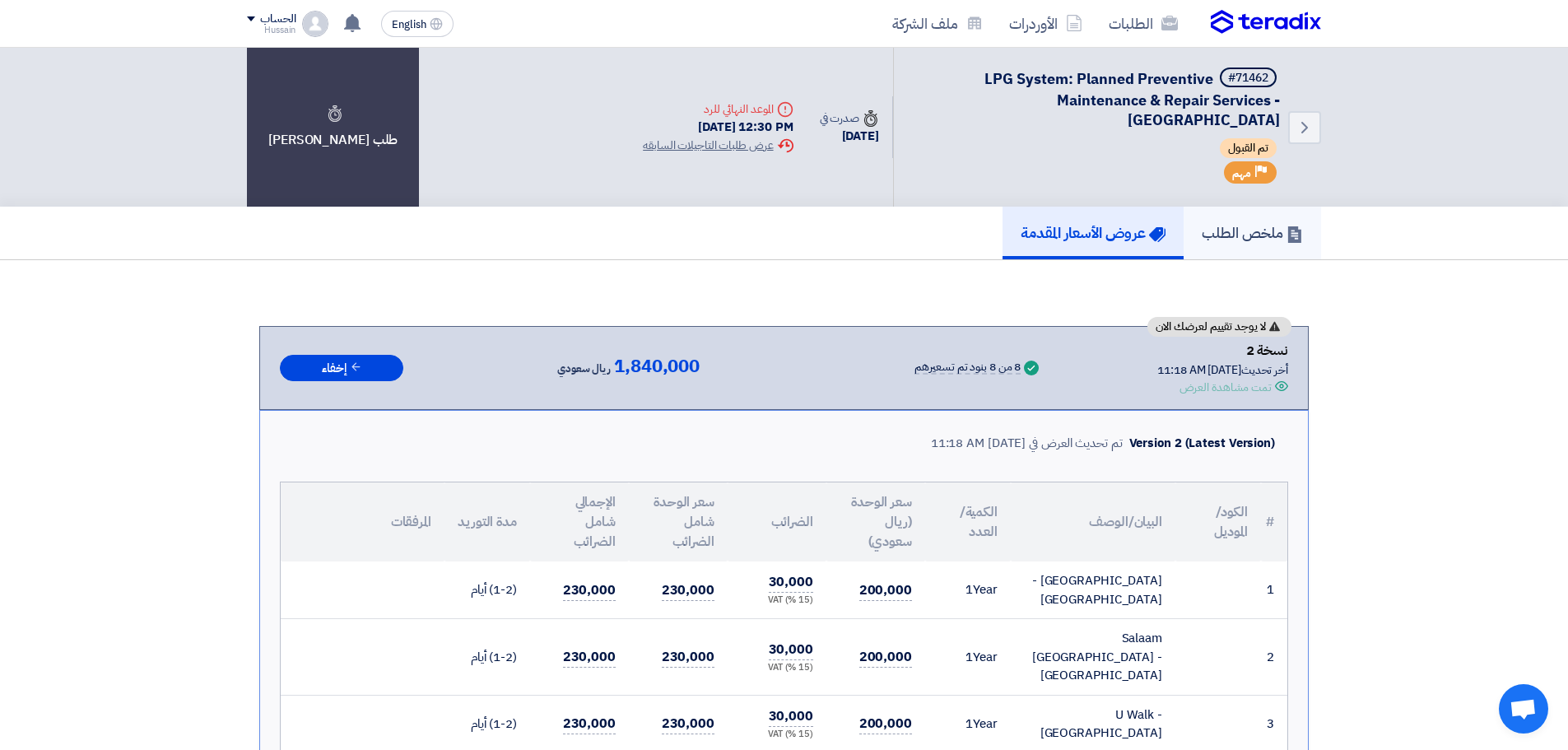
click at [1235, 213] on link "ملخص الطلب" at bounding box center [1252, 233] width 138 height 52
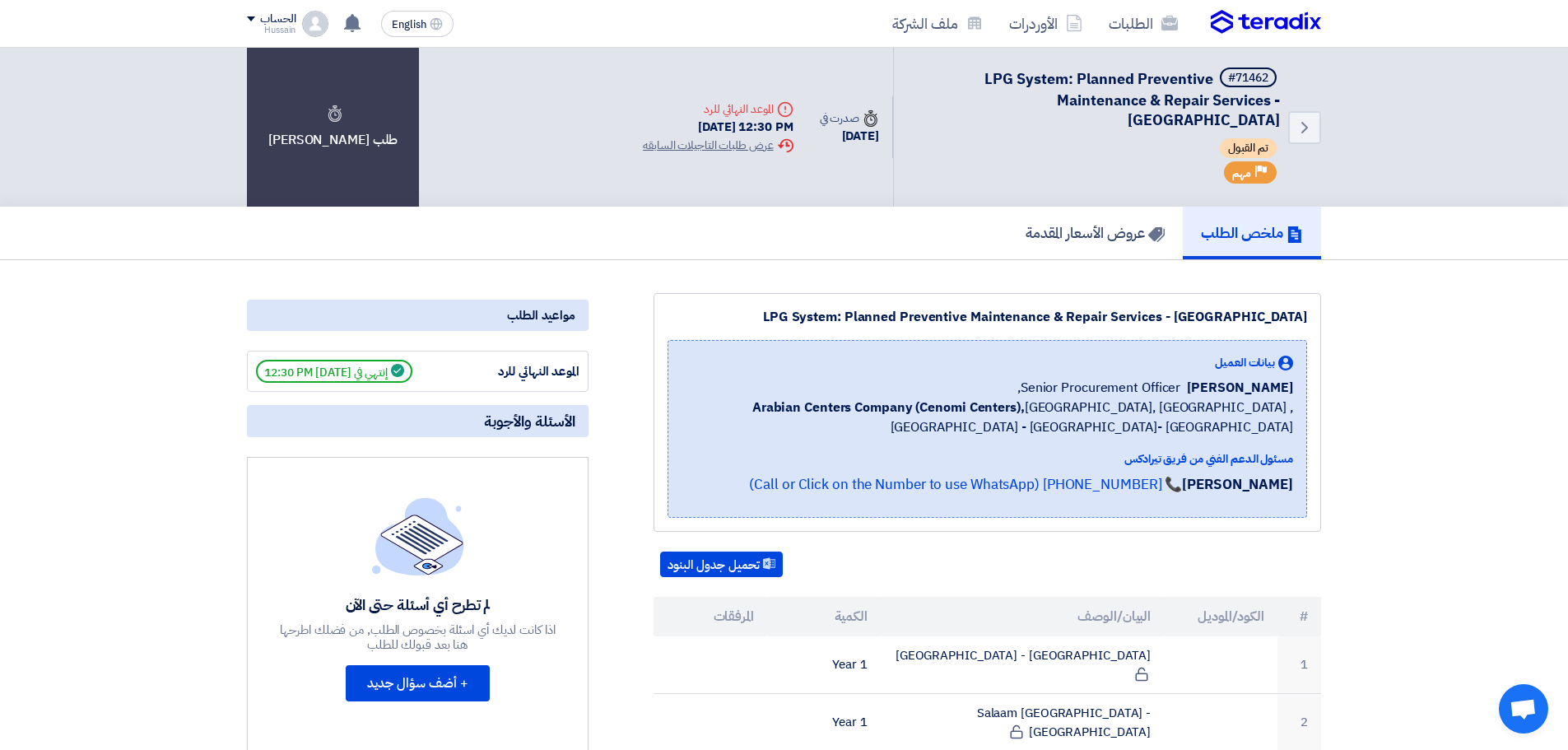
drag, startPoint x: 1357, startPoint y: 296, endPoint x: 695, endPoint y: 294, distance: 662.0
click at [661, 312] on div "LPG System: Planned Preventive Maintenance & Repair Services - Central & Easter…" at bounding box center [987, 412] width 668 height 239
drag, startPoint x: 713, startPoint y: 322, endPoint x: 1364, endPoint y: 319, distance: 651.0
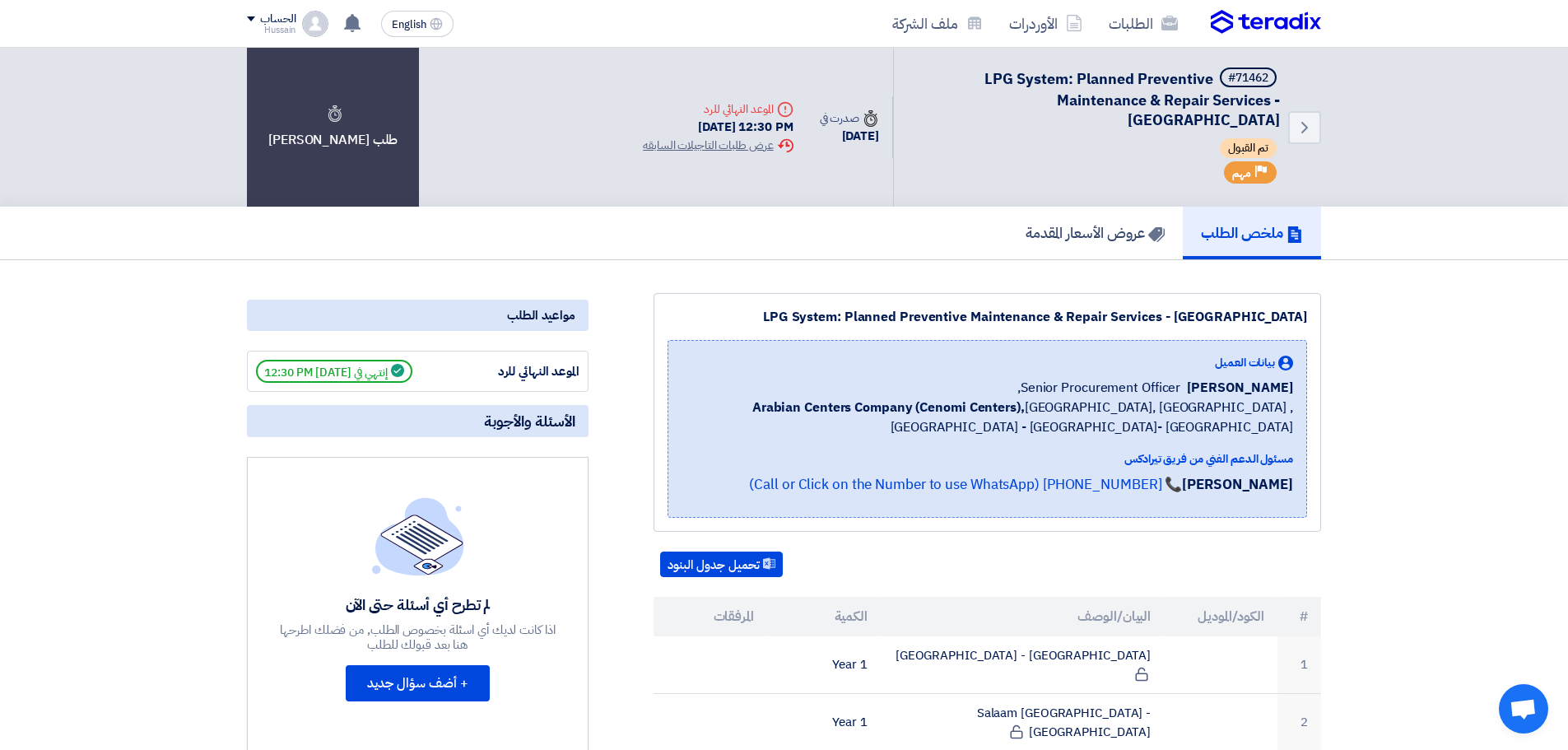
click at [1101, 223] on h5 "عروض الأسعار المقدمة" at bounding box center [1095, 232] width 139 height 19
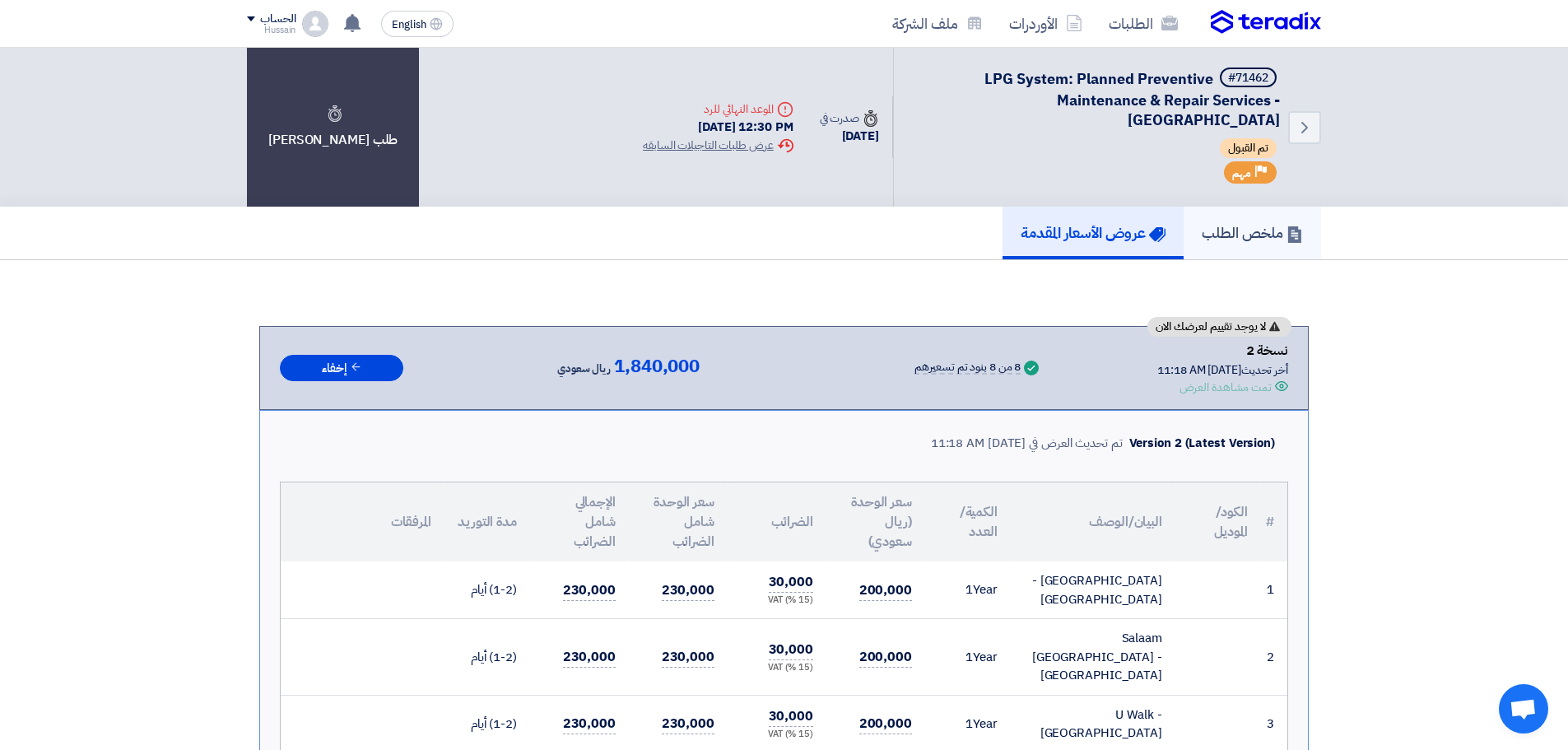
click at [1270, 240] on h5 "ملخص الطلب" at bounding box center [1252, 232] width 101 height 19
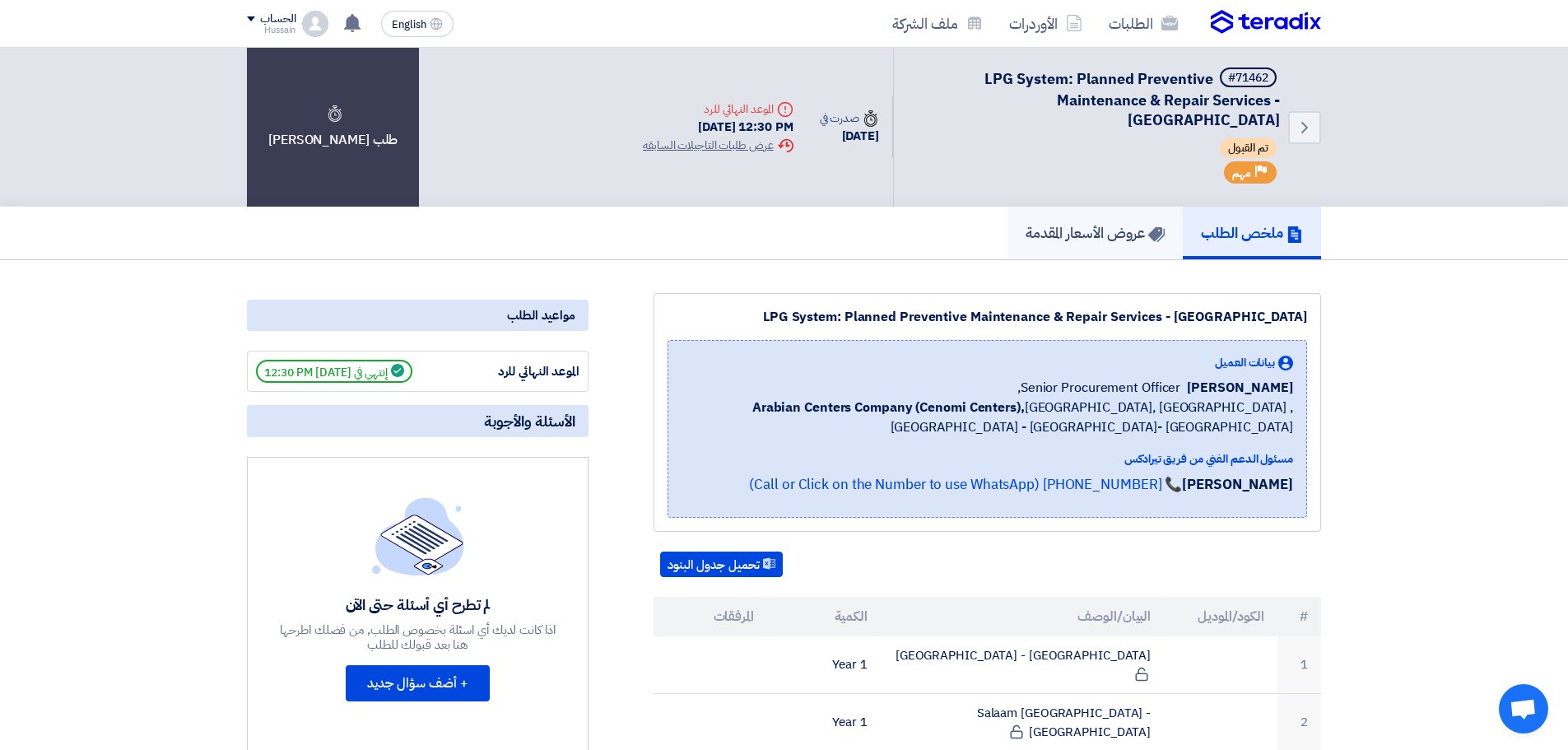
click at [1127, 236] on h5 "عروض الأسعار المقدمة" at bounding box center [1095, 232] width 139 height 19
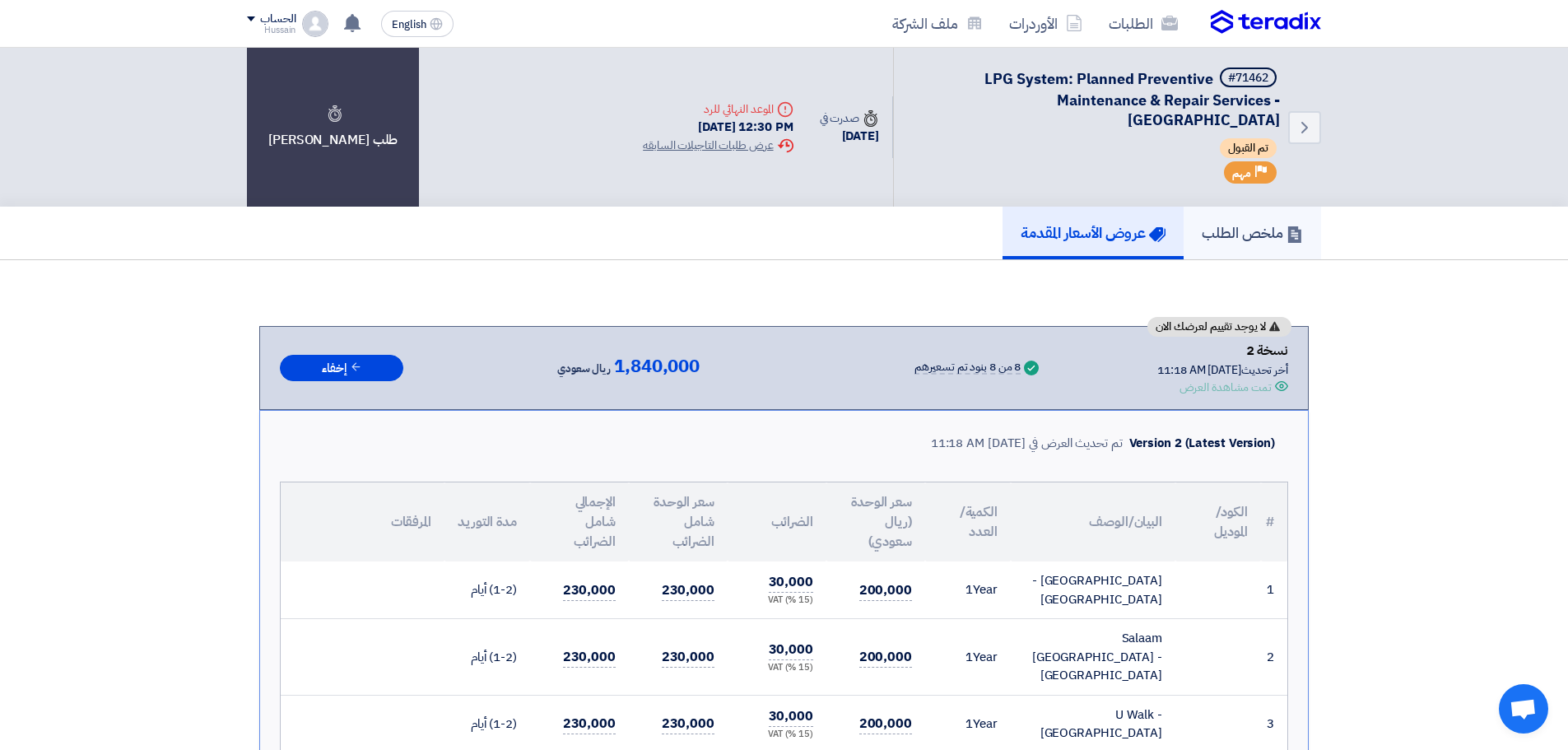
click at [1228, 230] on h5 "ملخص الطلب" at bounding box center [1252, 232] width 101 height 19
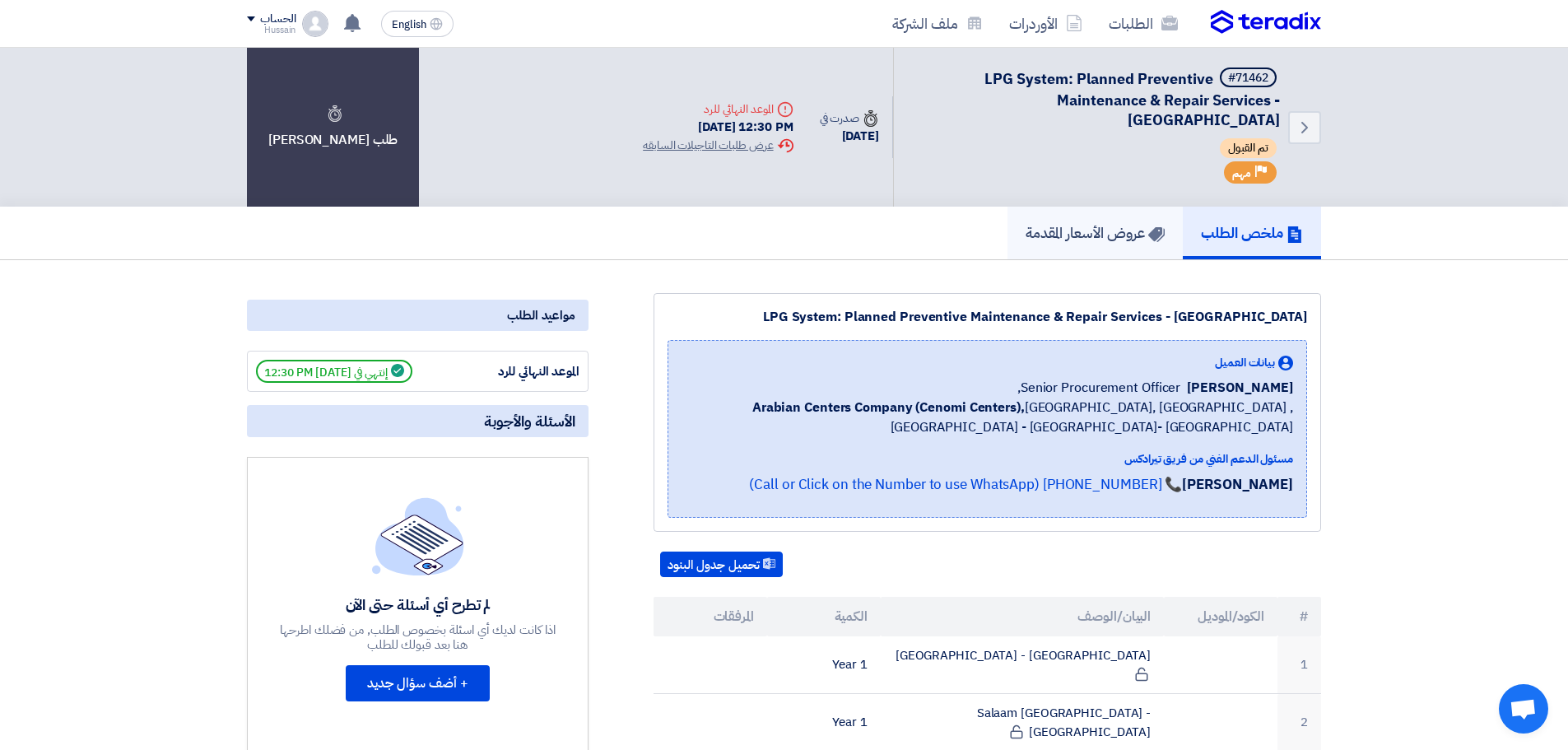
click at [1055, 229] on h5 "عروض الأسعار المقدمة" at bounding box center [1095, 232] width 139 height 19
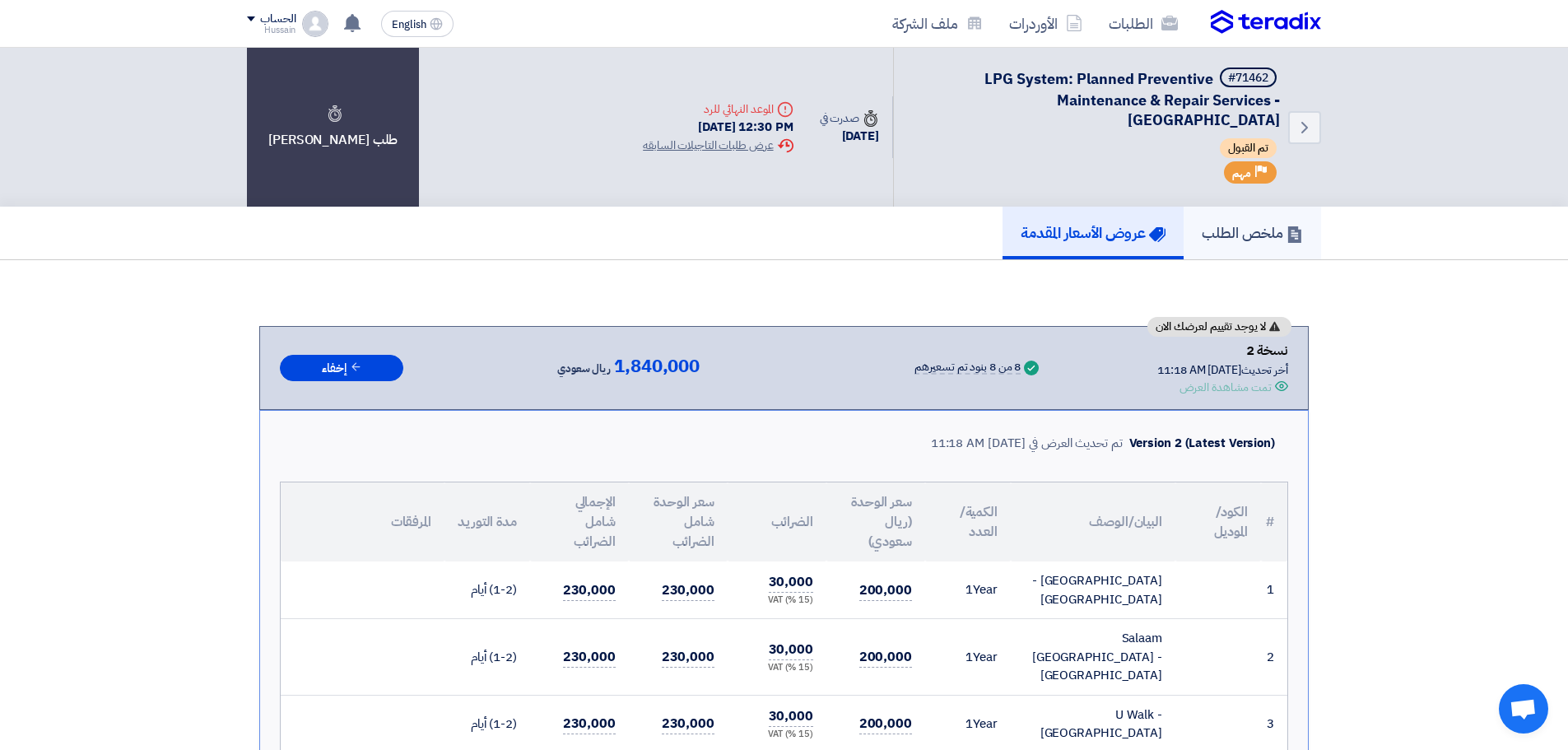
click at [1272, 236] on h5 "ملخص الطلب" at bounding box center [1252, 232] width 101 height 19
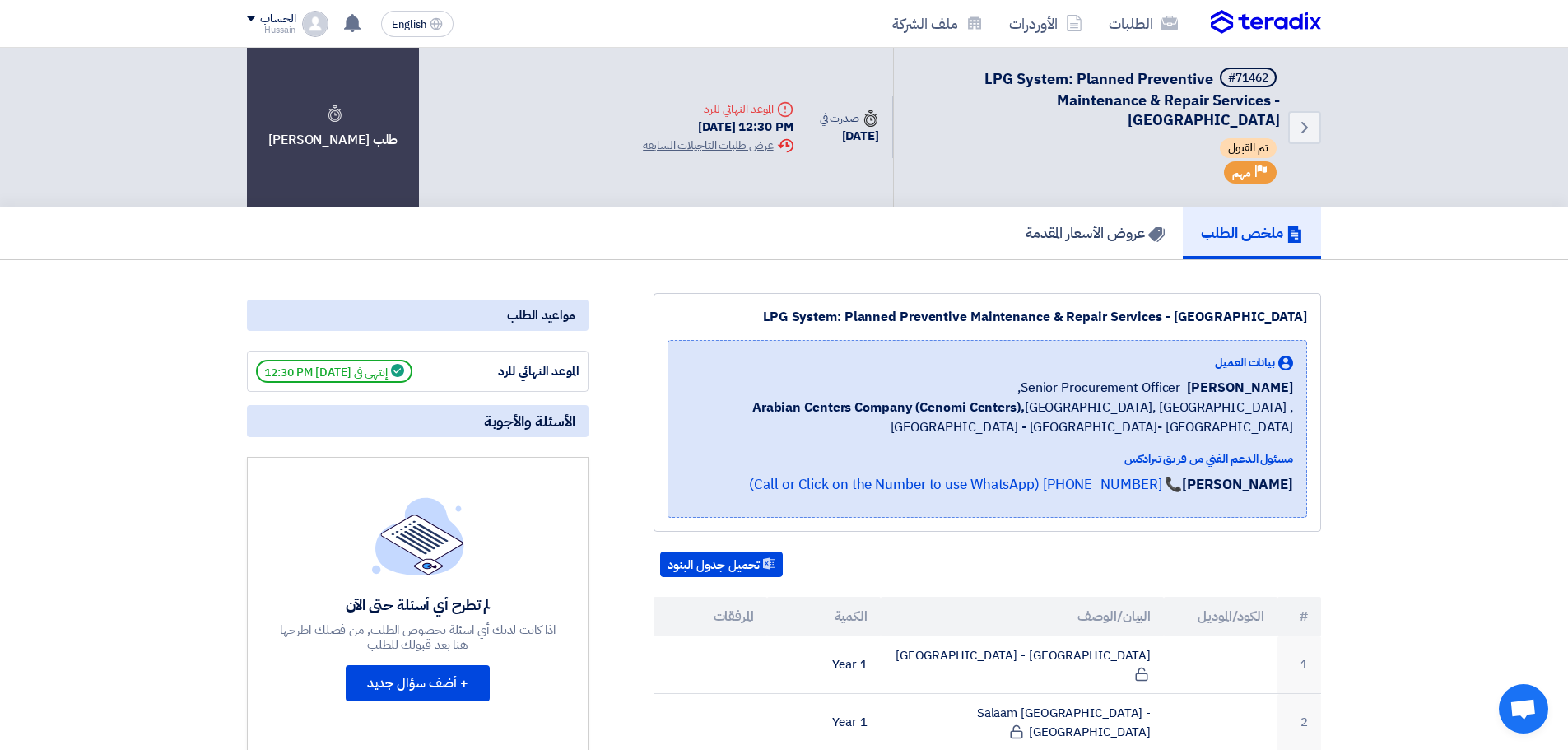
drag, startPoint x: 748, startPoint y: 266, endPoint x: 1109, endPoint y: 304, distance: 363.0
click at [994, 310] on div "LPG System: Planned Preventive Maintenance & Repair Services - Central & Easter…" at bounding box center [988, 317] width 640 height 19
click at [878, 304] on div "LPG System: Planned Preventive Maintenance & Repair Services - Central & Easter…" at bounding box center [987, 412] width 668 height 239
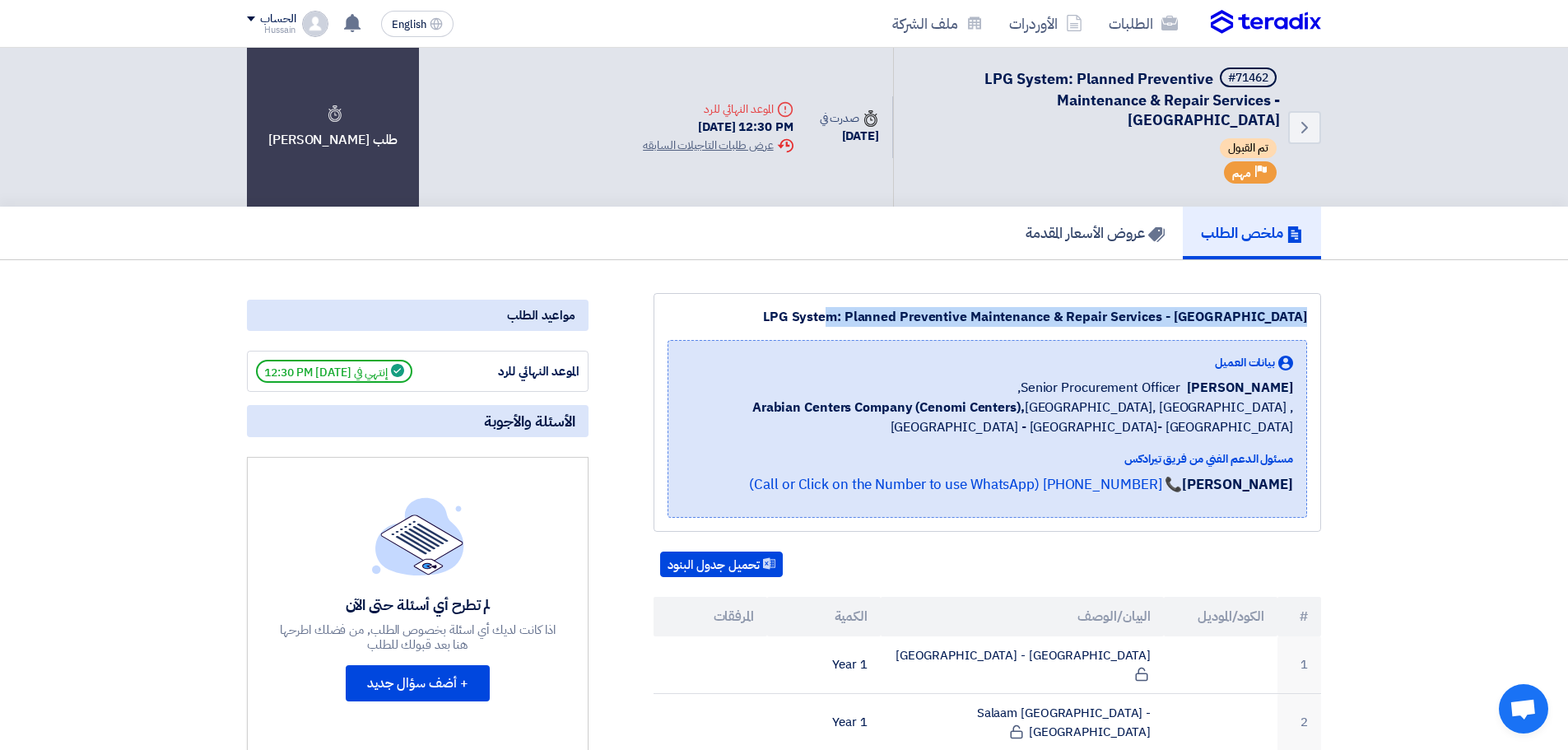
click at [878, 304] on div "LPG System: Planned Preventive Maintenance & Repair Services - Central & Easter…" at bounding box center [987, 412] width 668 height 239
click at [810, 306] on div "LPG System: Planned Preventive Maintenance & Repair Services - Central & Easter…" at bounding box center [987, 412] width 668 height 239
click at [713, 312] on div "LPG System: Planned Preventive Maintenance & Repair Services - Central & Easter…" at bounding box center [988, 317] width 640 height 19
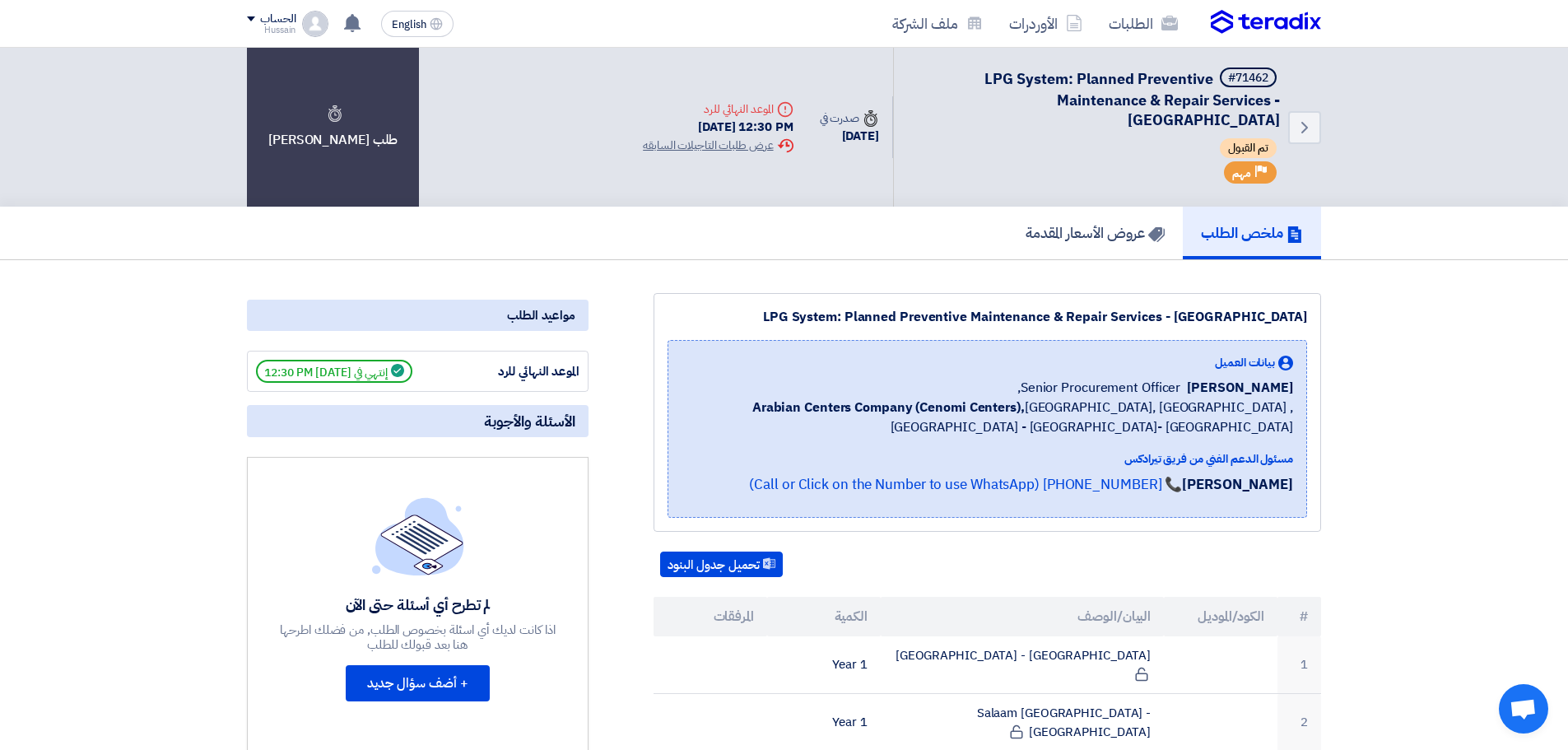
drag, startPoint x: 724, startPoint y: 312, endPoint x: 1375, endPoint y: 553, distance: 694.2
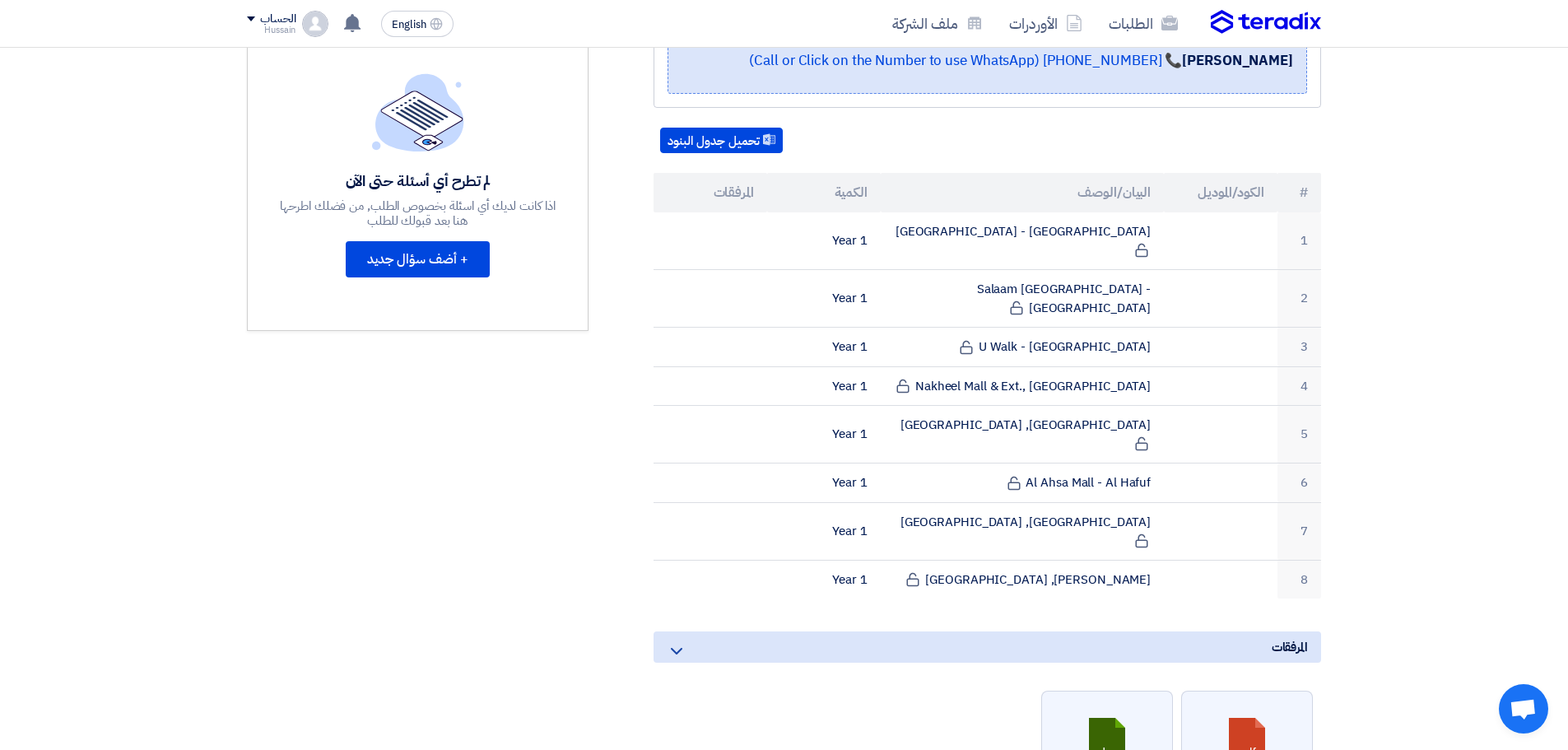
scroll to position [204, 0]
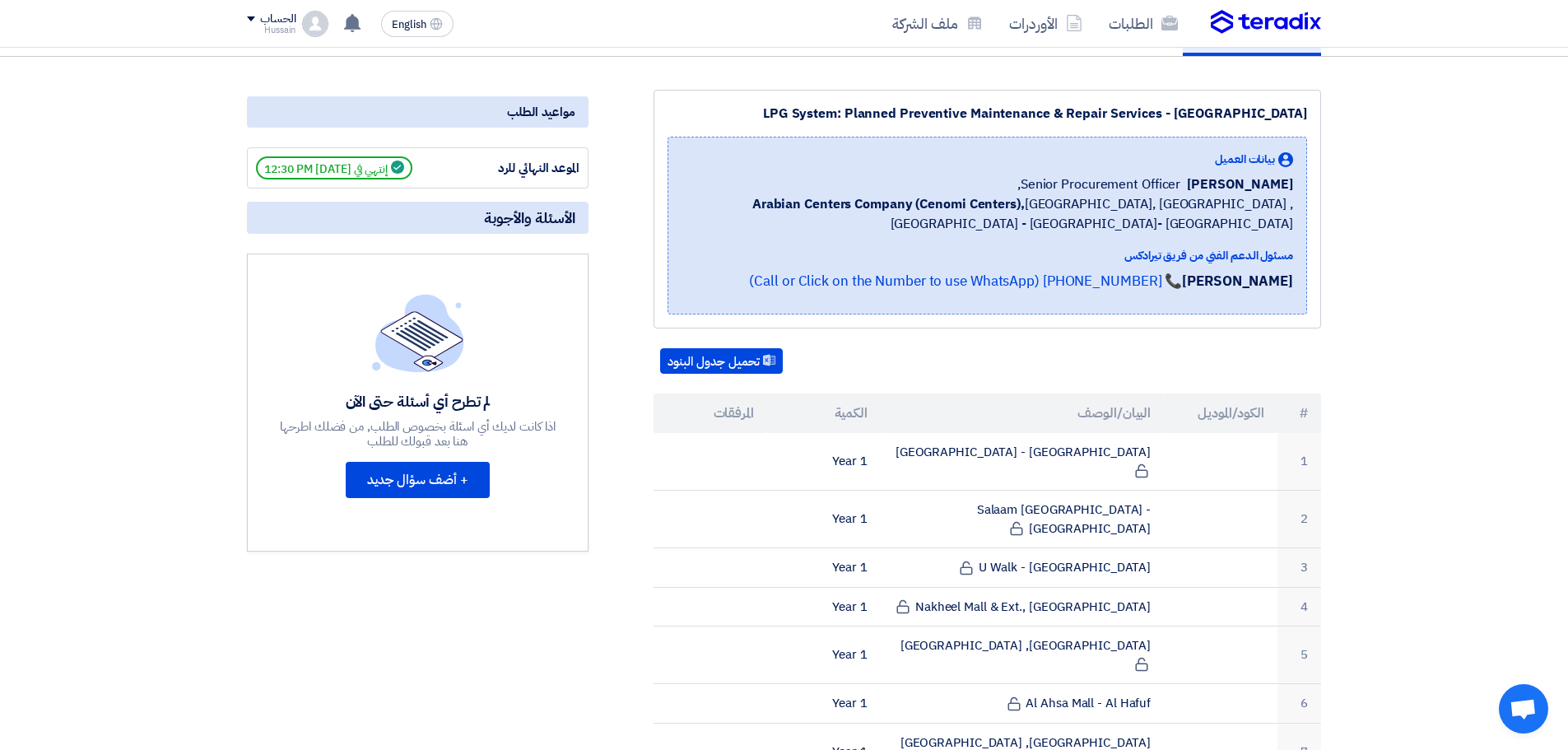
drag, startPoint x: 838, startPoint y: 356, endPoint x: 1310, endPoint y: 411, distance: 475.2
click at [1310, 411] on table "# الكود/الموديل البيان/الوصف الكمية المرفقات 1 Hamra Mall - Riyadh 1 Year 2 Sal…" at bounding box center [987, 606] width 668 height 426
click at [1078, 369] on div "تحميل جدول البنود" at bounding box center [987, 361] width 668 height 26
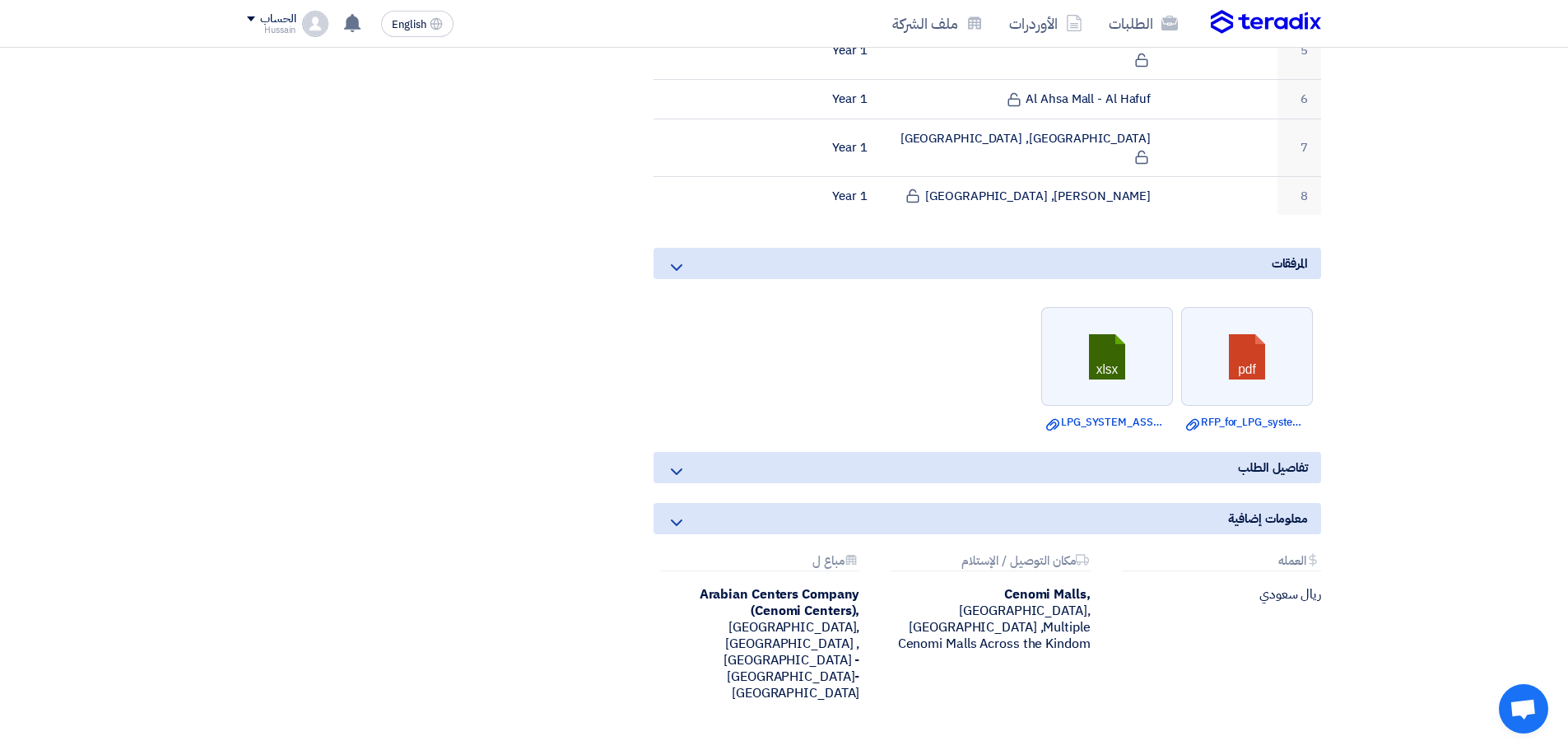
scroll to position [721, 0]
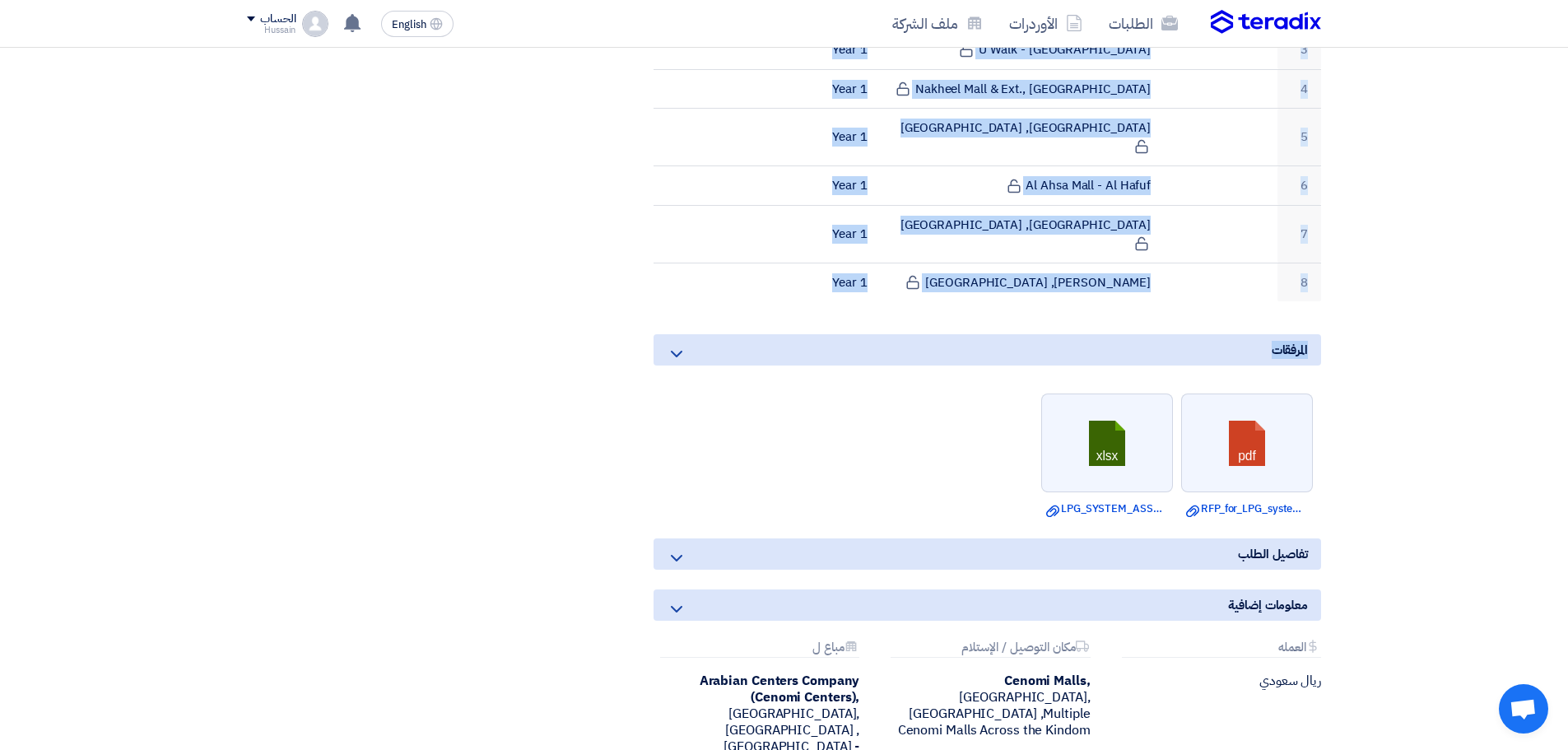
drag, startPoint x: 1314, startPoint y: 397, endPoint x: 826, endPoint y: 251, distance: 509.4
click at [826, 251] on div "LPG System: Planned Preventive Maintenance & Repair Services - Central & Easter…" at bounding box center [968, 199] width 733 height 1256
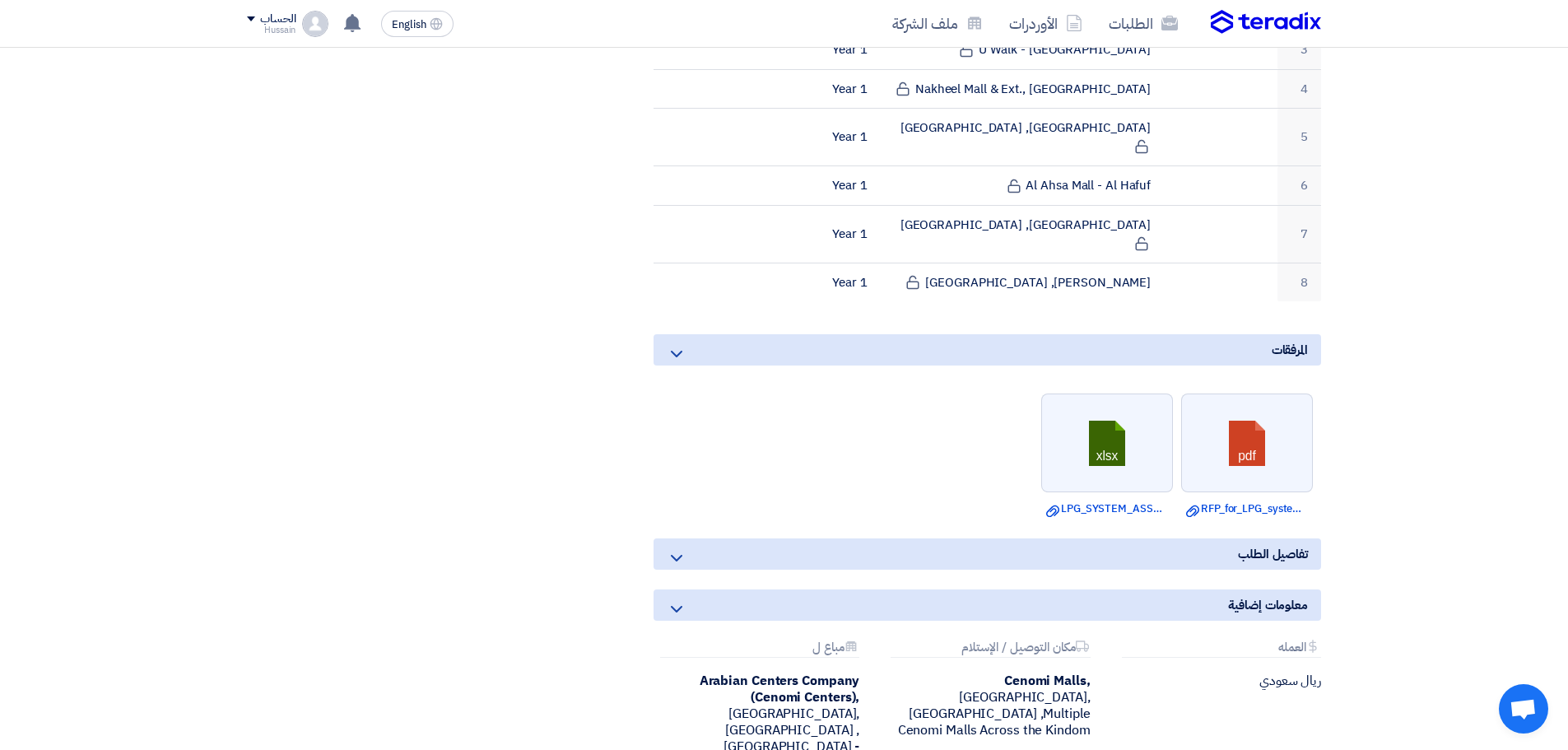
click at [1411, 338] on section "LPG System: Planned Preventive Maintenance & Repair Services - Central & Easter…" at bounding box center [784, 222] width 1568 height 1367
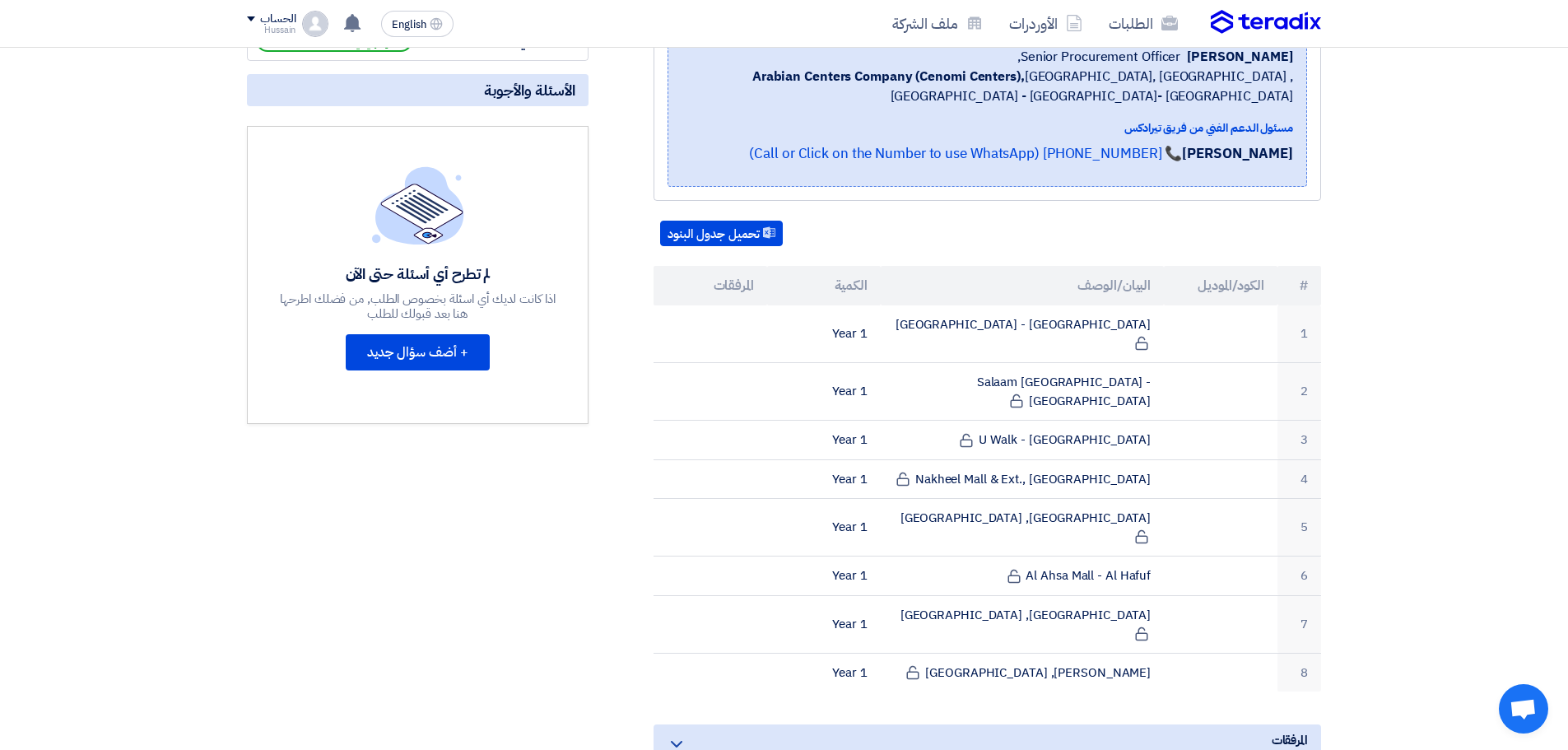
scroll to position [310, 0]
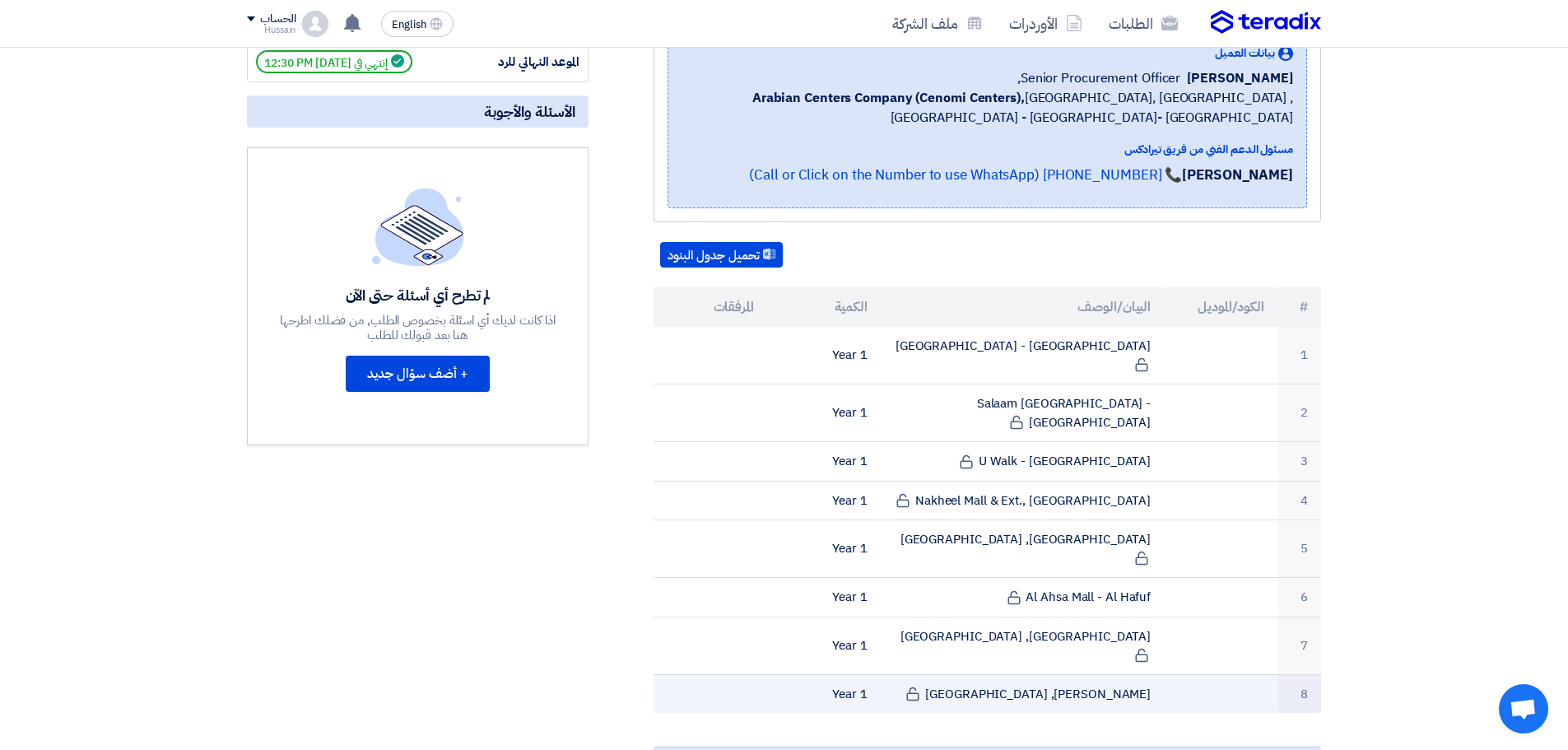
drag, startPoint x: 1324, startPoint y: 259, endPoint x: 806, endPoint y: 622, distance: 632.5
click at [806, 622] on section "LPG System: Planned Preventive Maintenance & Repair Services - Central & Easter…" at bounding box center [784, 634] width 1568 height 1367
click at [755, 675] on td at bounding box center [710, 694] width 114 height 39
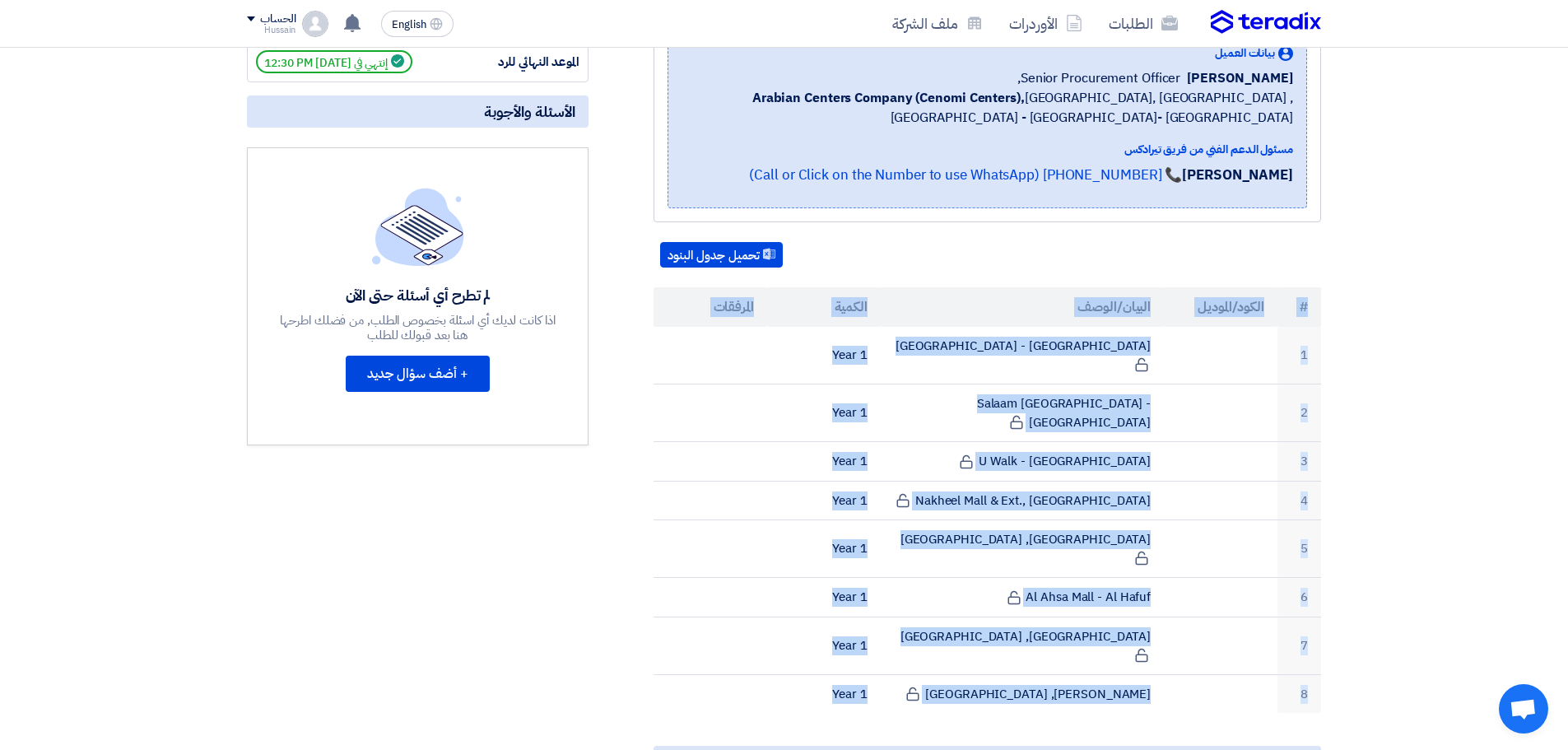
drag, startPoint x: 708, startPoint y: 634, endPoint x: 1310, endPoint y: 296, distance: 690.4
click at [1310, 296] on table "# الكود/الموديل البيان/الوصف الكمية المرفقات 1 Hamra Mall - Riyadh 1 Year 2 Sal…" at bounding box center [987, 500] width 668 height 426
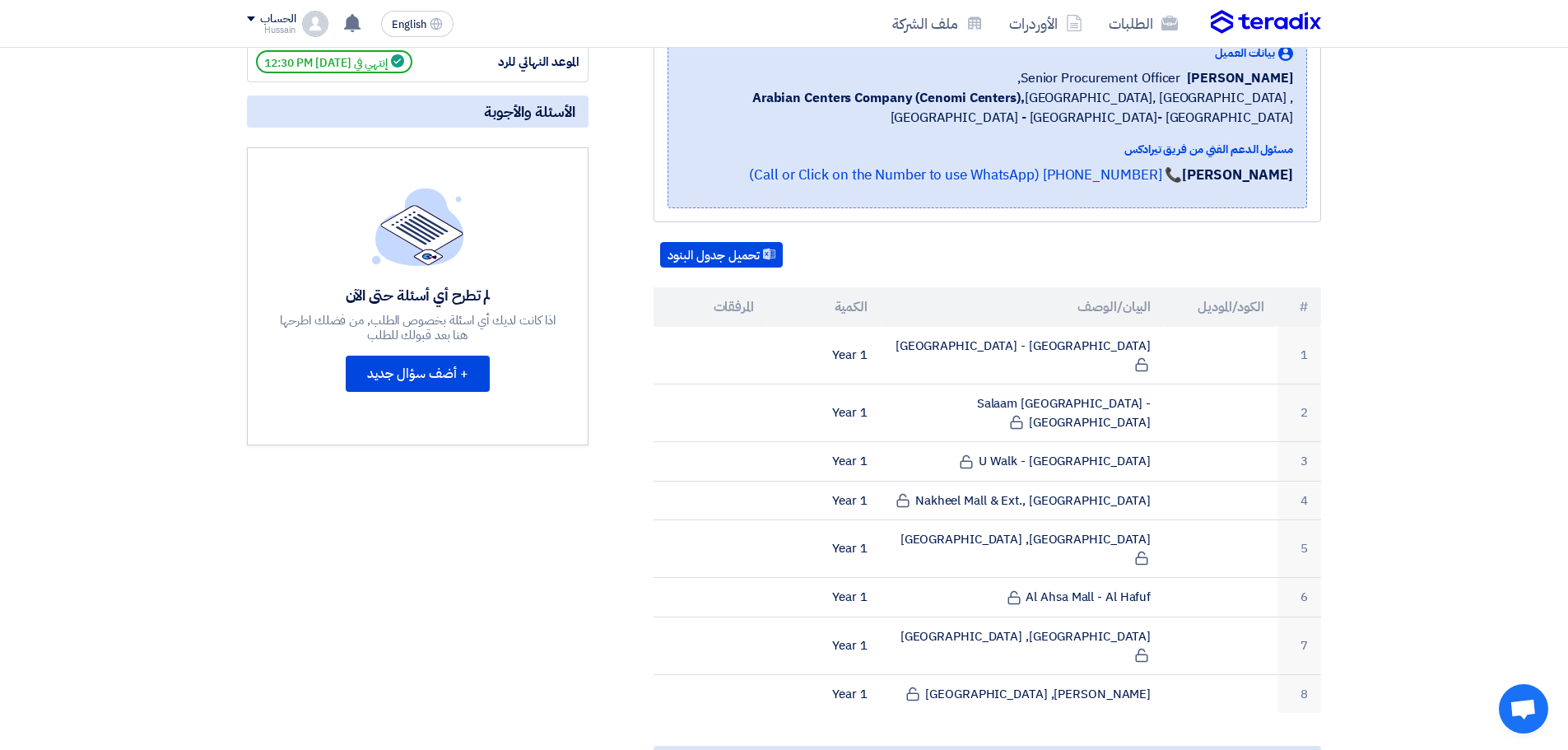
click at [1093, 250] on div "تحميل جدول البنود" at bounding box center [987, 255] width 668 height 26
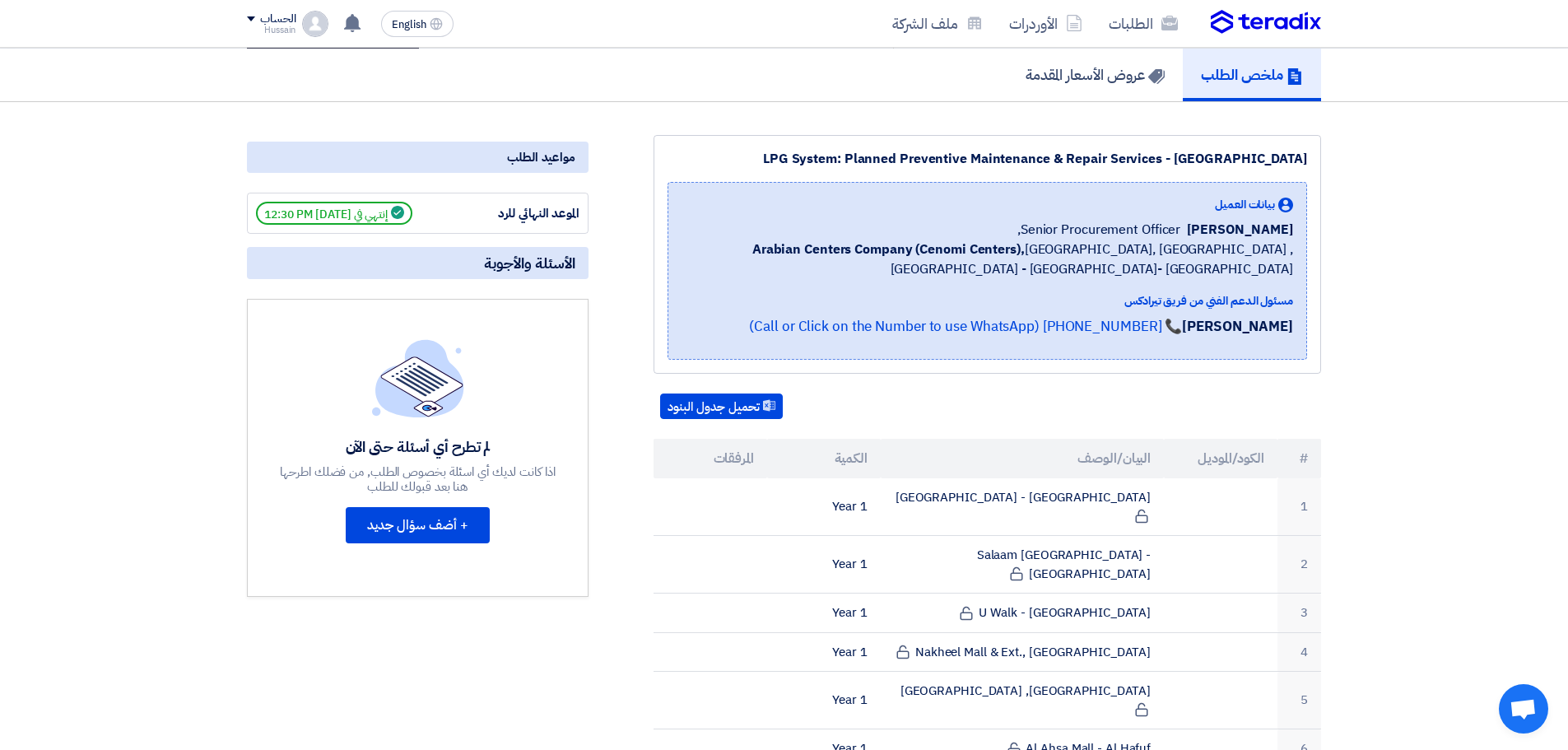
scroll to position [0, 0]
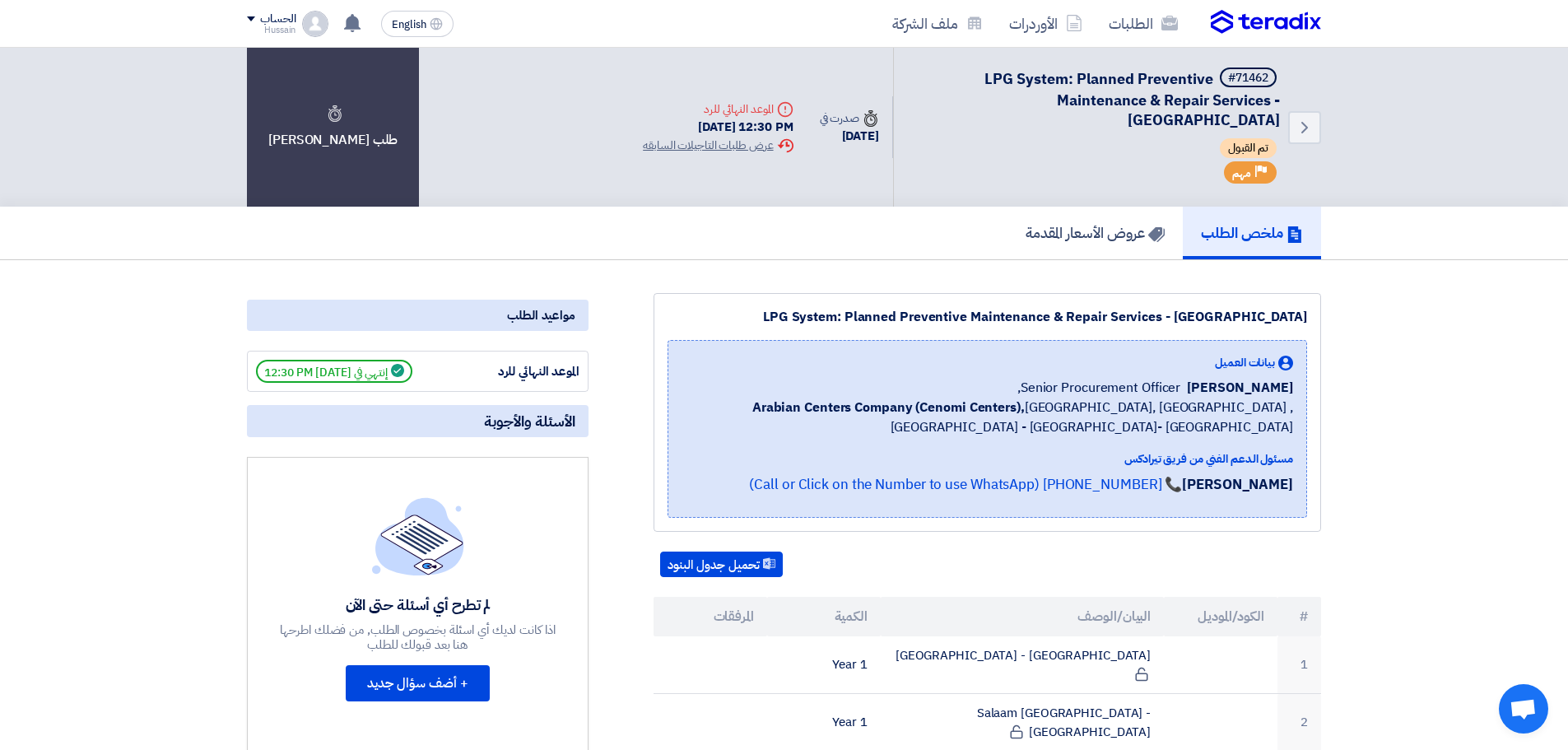
click at [1265, 313] on div "LPG System: Planned Preventive Maintenance & Repair Services - Central & Easter…" at bounding box center [988, 317] width 640 height 19
click at [1265, 314] on div "LPG System: Planned Preventive Maintenance & Repair Services - Central & Easter…" at bounding box center [988, 317] width 640 height 19
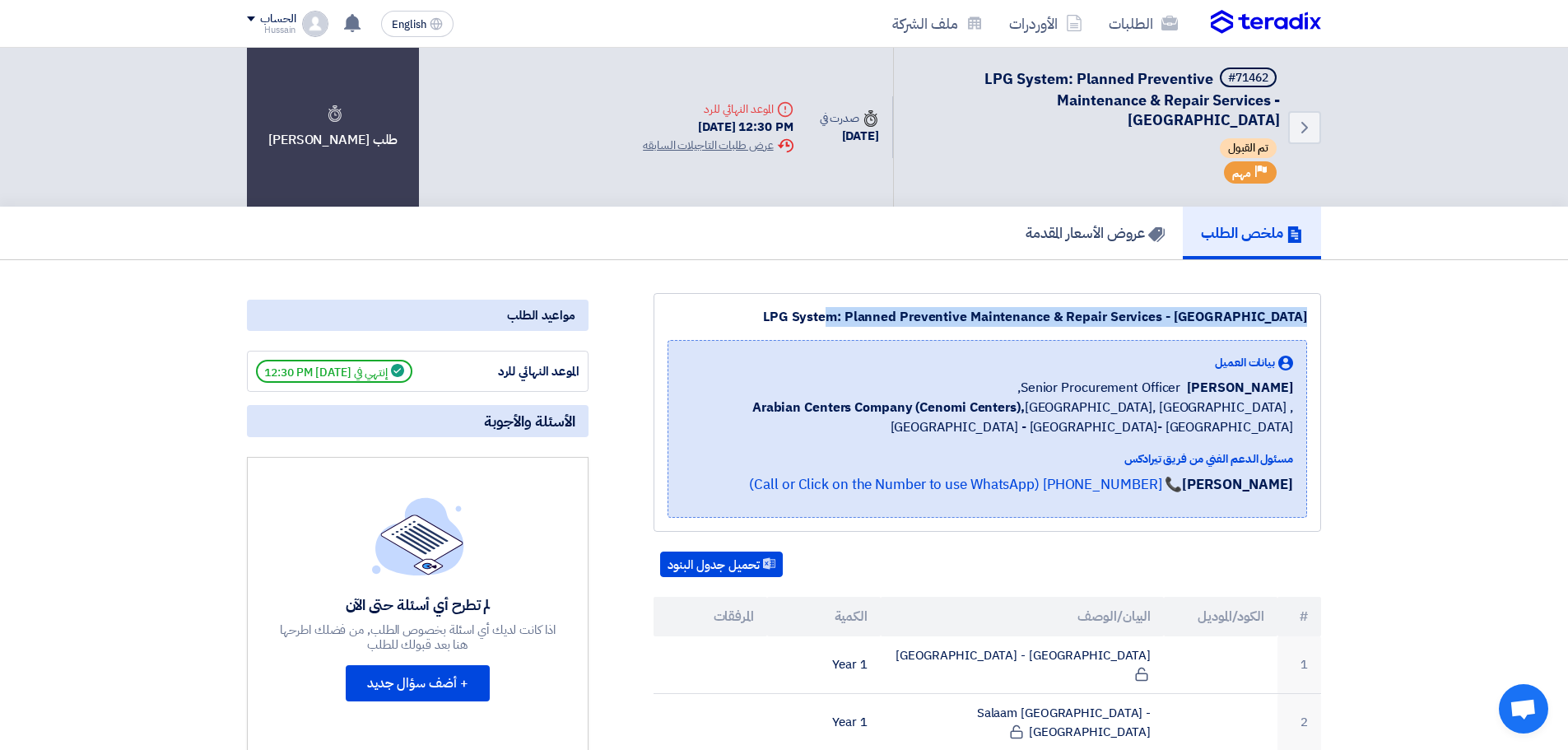
click at [1265, 314] on div "LPG System: Planned Preventive Maintenance & Repair Services - Central & Easter…" at bounding box center [988, 317] width 640 height 19
click at [1151, 321] on div "LPG System: Planned Preventive Maintenance & Repair Services - Central & Easter…" at bounding box center [988, 317] width 640 height 19
drag, startPoint x: 730, startPoint y: 319, endPoint x: 1314, endPoint y: 313, distance: 584.0
click at [1314, 313] on div "LPG System: Planned Preventive Maintenance & Repair Services - Central & Easter…" at bounding box center [987, 412] width 668 height 239
click at [1245, 317] on div "LPG System: Planned Preventive Maintenance & Repair Services - Central & Easter…" at bounding box center [988, 317] width 640 height 19
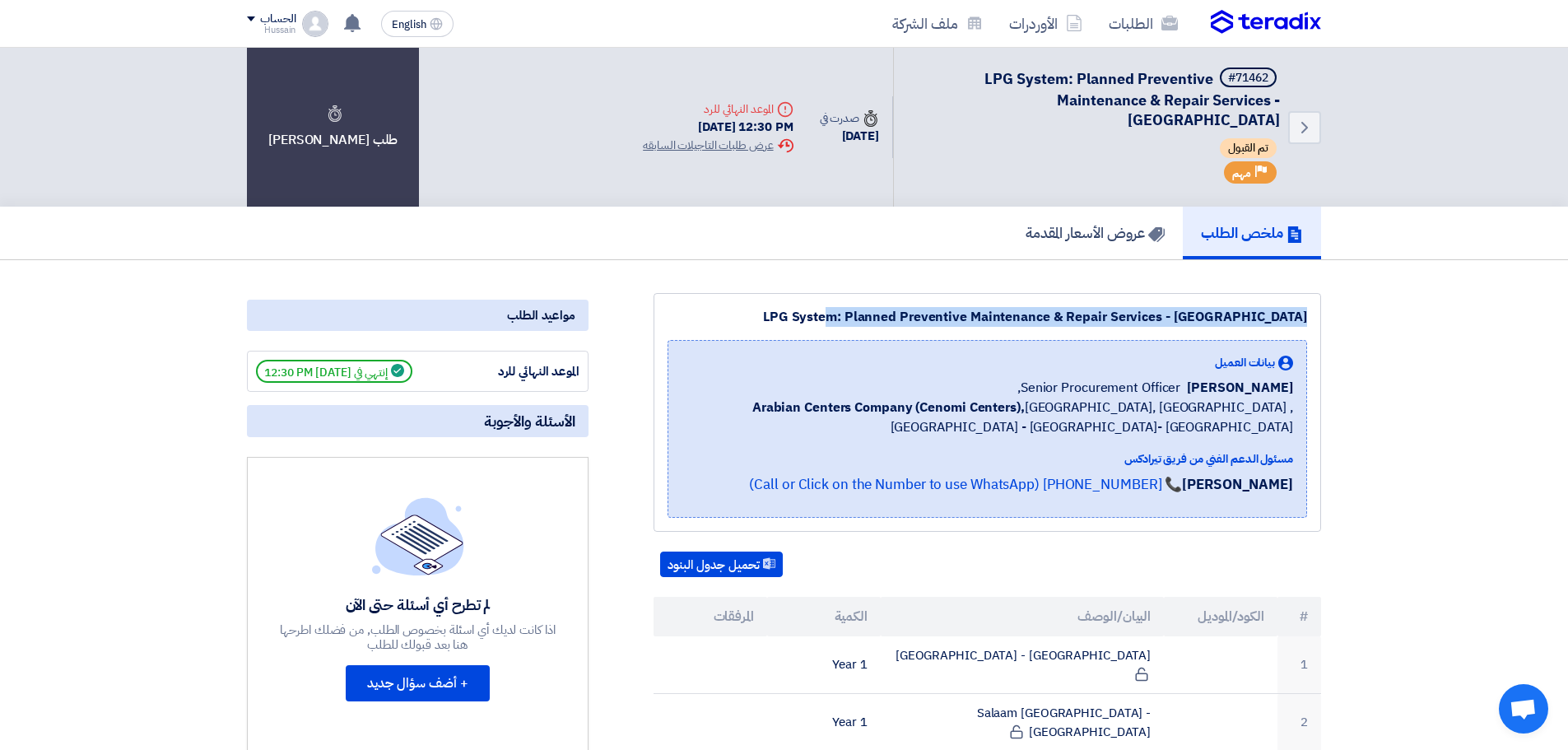
drag, startPoint x: 751, startPoint y: 320, endPoint x: 1353, endPoint y: 317, distance: 602.0
click at [1221, 318] on div "LPG System: Planned Preventive Maintenance & Repair Services - Central & Easter…" at bounding box center [988, 317] width 640 height 19
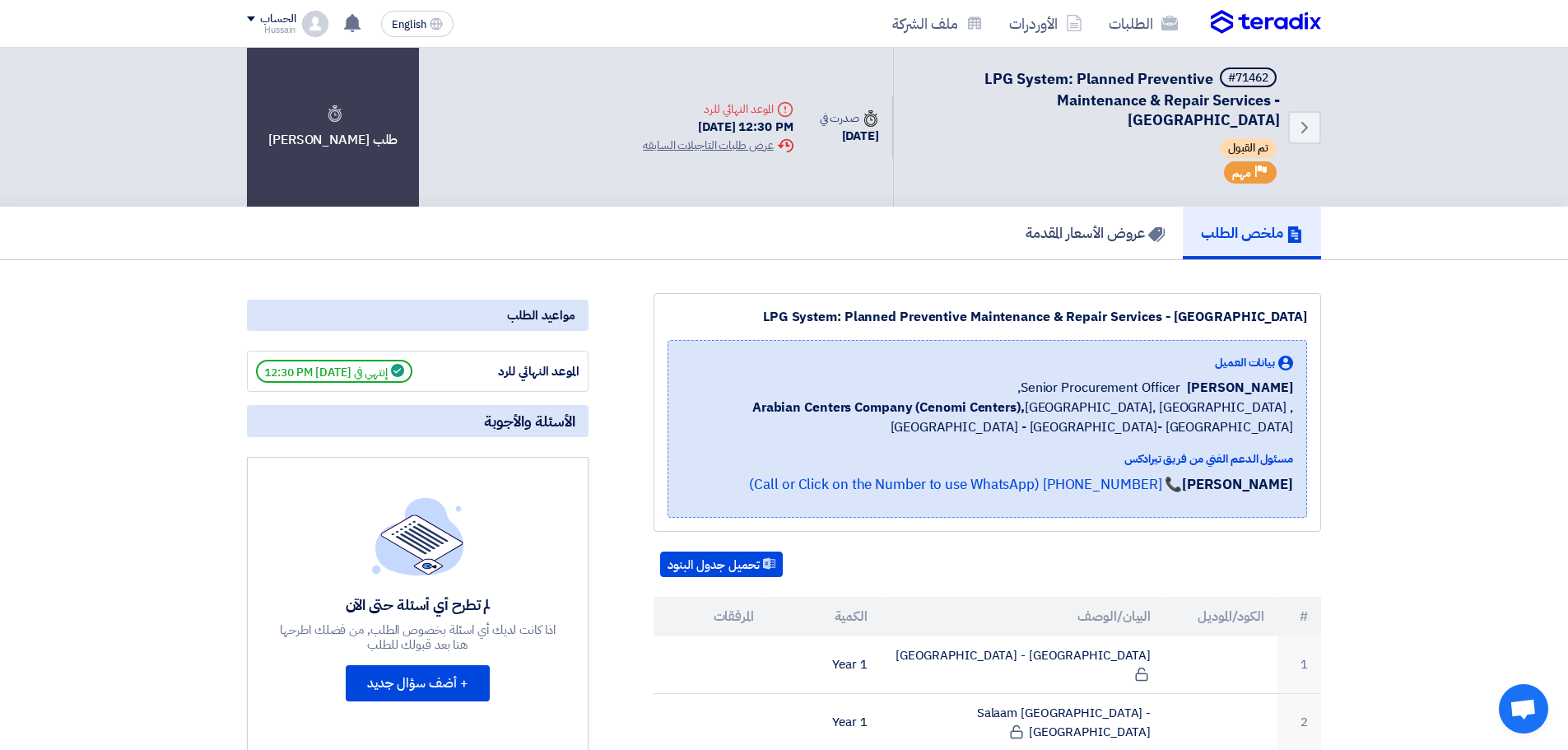
click at [1181, 316] on div "LPG System: Planned Preventive Maintenance & Repair Services - Central & Easter…" at bounding box center [988, 317] width 640 height 19
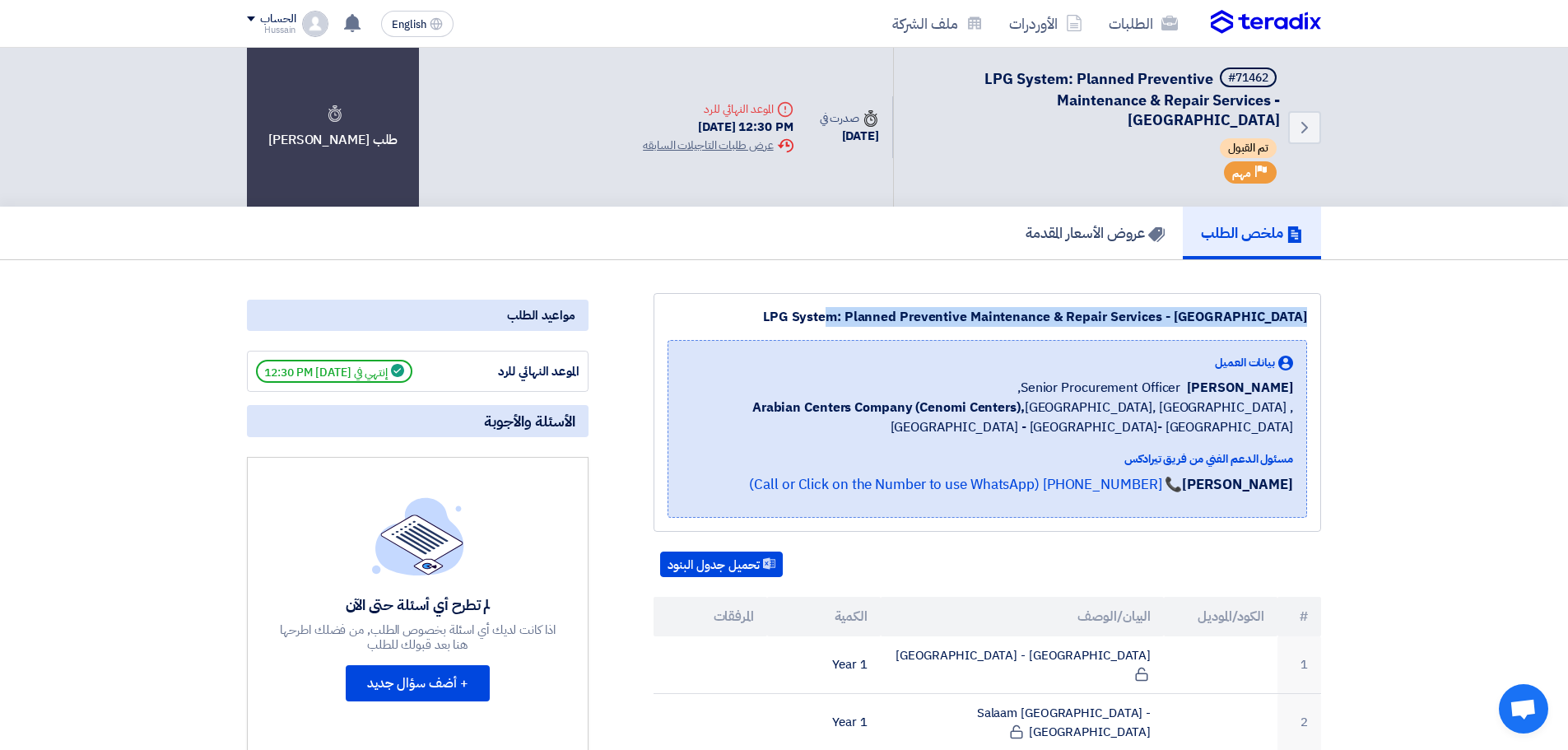
click at [1181, 316] on div "LPG System: Planned Preventive Maintenance & Repair Services - Central & Easter…" at bounding box center [988, 317] width 640 height 19
drag, startPoint x: 734, startPoint y: 315, endPoint x: 1314, endPoint y: 307, distance: 580.1
click at [1314, 307] on div "LPG System: Planned Preventive Maintenance & Repair Services - Central & Easter…" at bounding box center [987, 412] width 668 height 239
click at [1107, 307] on div "LPG System: Planned Preventive Maintenance & Repair Services - Central & Easter…" at bounding box center [987, 412] width 668 height 239
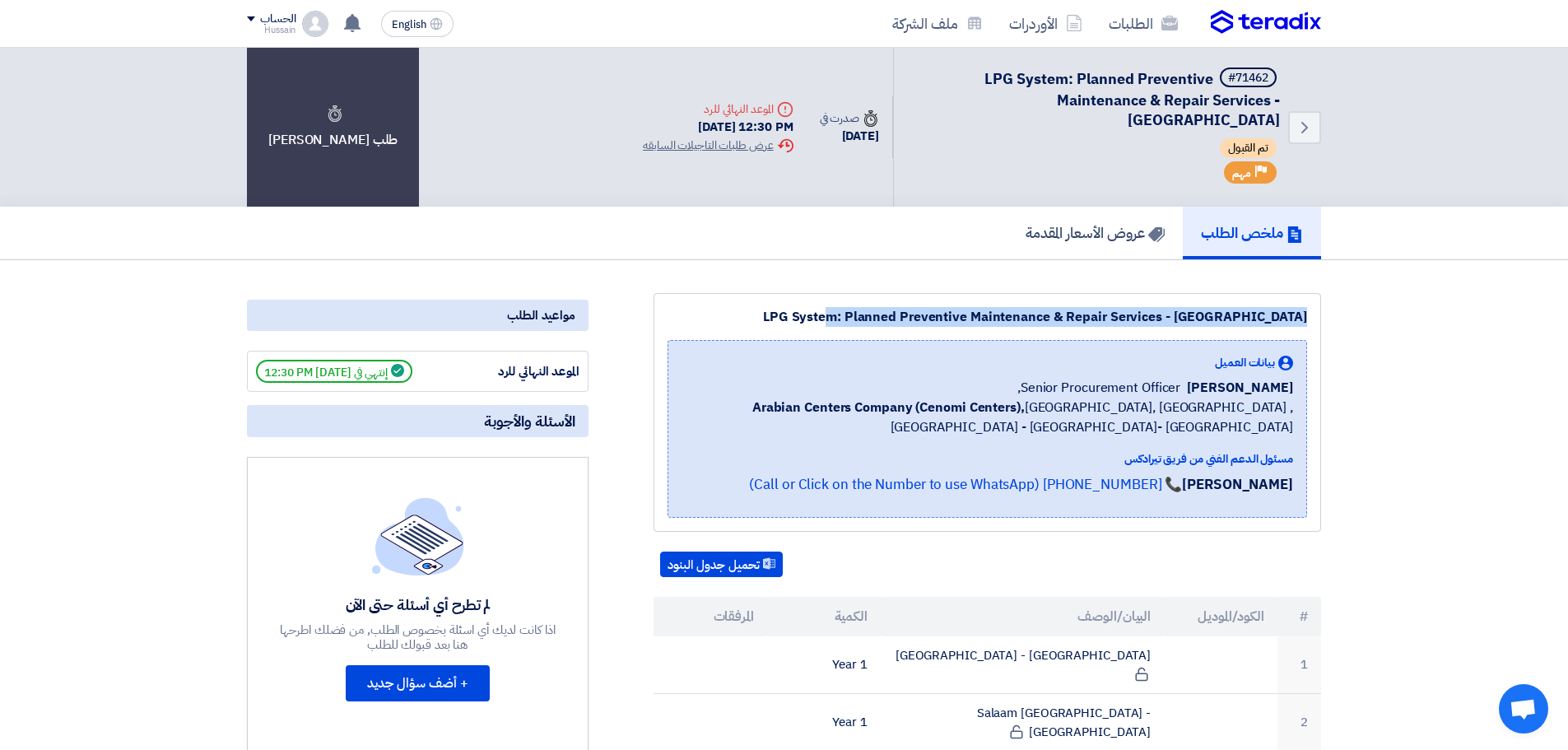
drag, startPoint x: 837, startPoint y: 317, endPoint x: 1315, endPoint y: 316, distance: 478.0
click at [1315, 316] on div "LPG System: Planned Preventive Maintenance & Repair Services - Central & Easter…" at bounding box center [987, 412] width 668 height 239
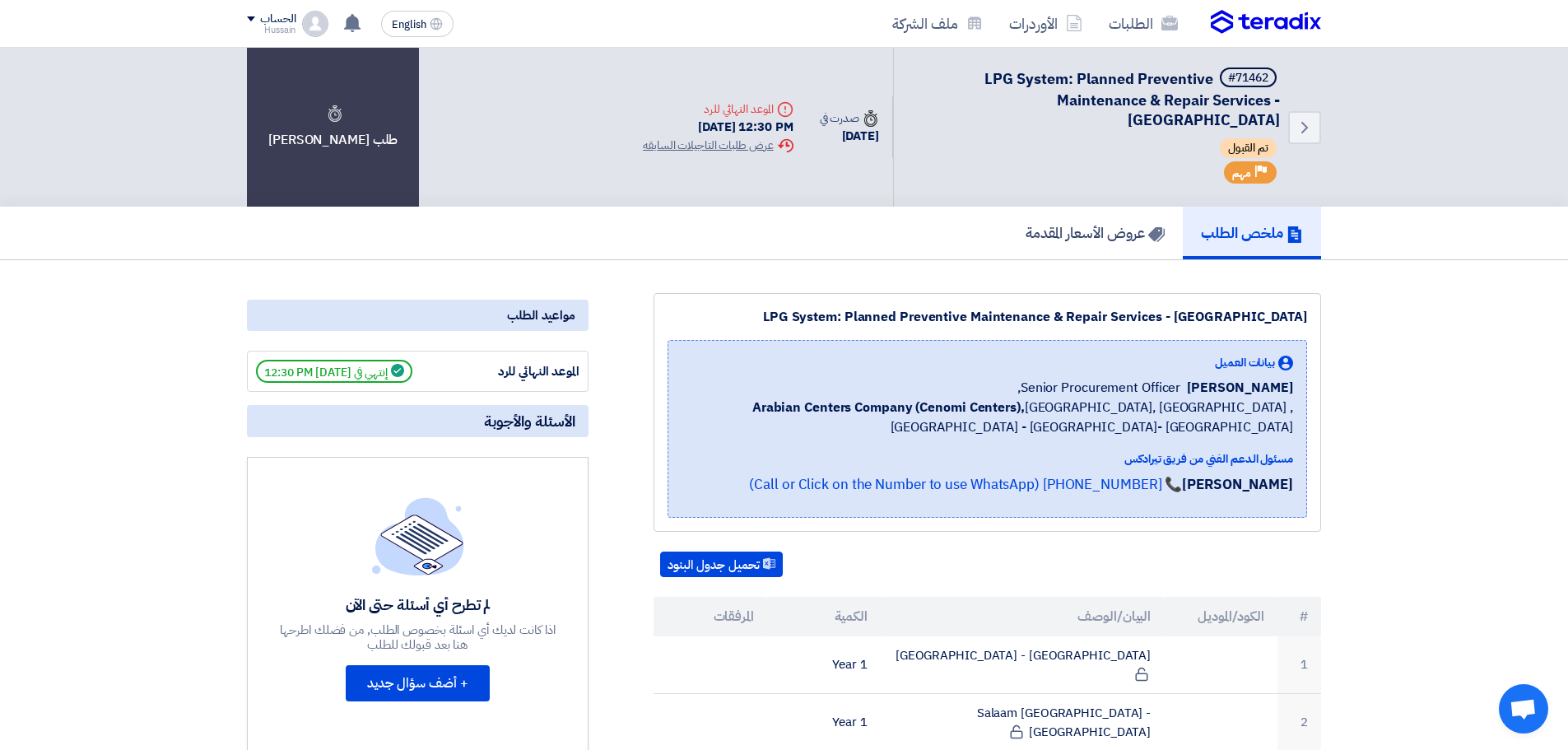
click at [1077, 234] on h5 "عروض الأسعار المقدمة" at bounding box center [1095, 232] width 139 height 19
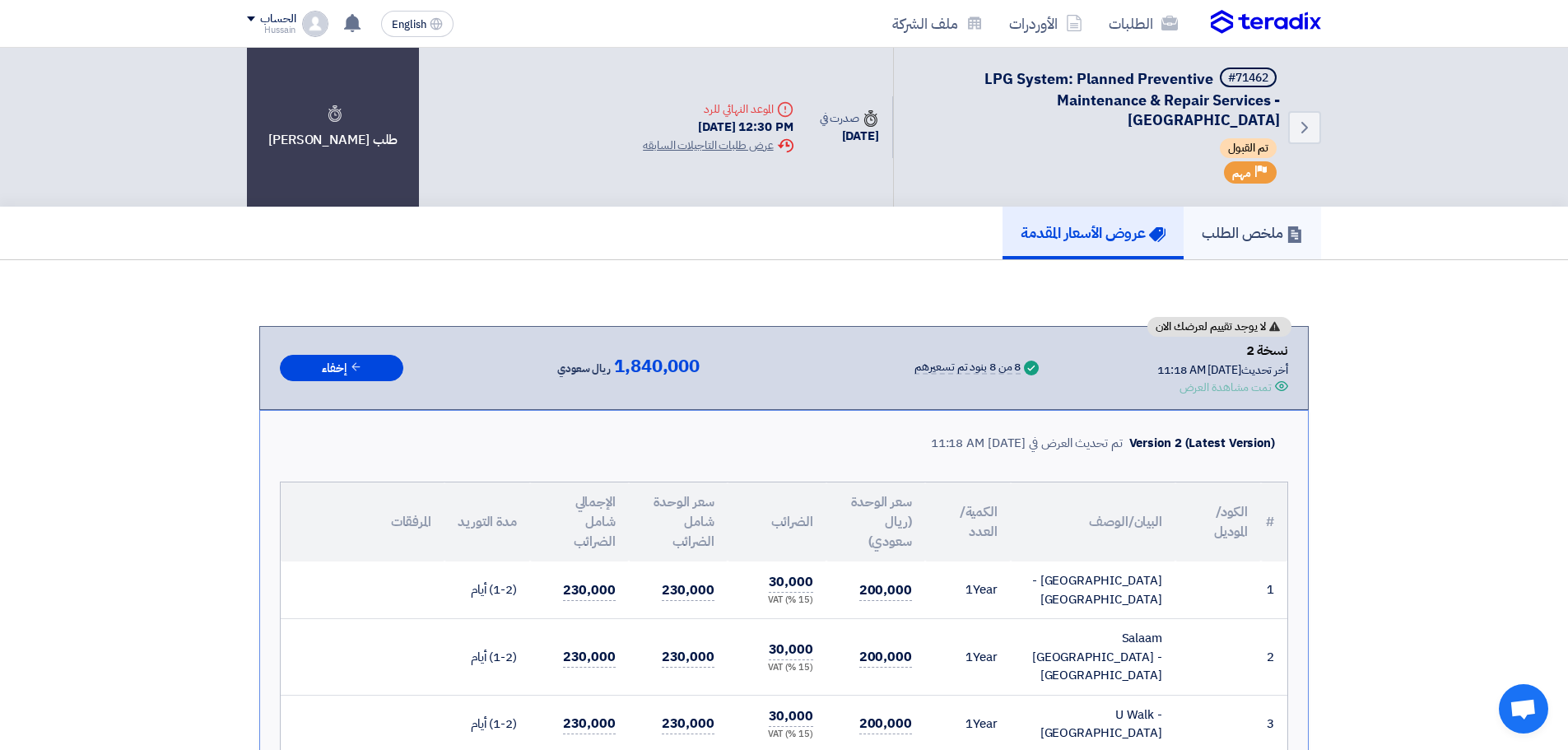
click at [1234, 247] on link "ملخص الطلب" at bounding box center [1252, 233] width 138 height 52
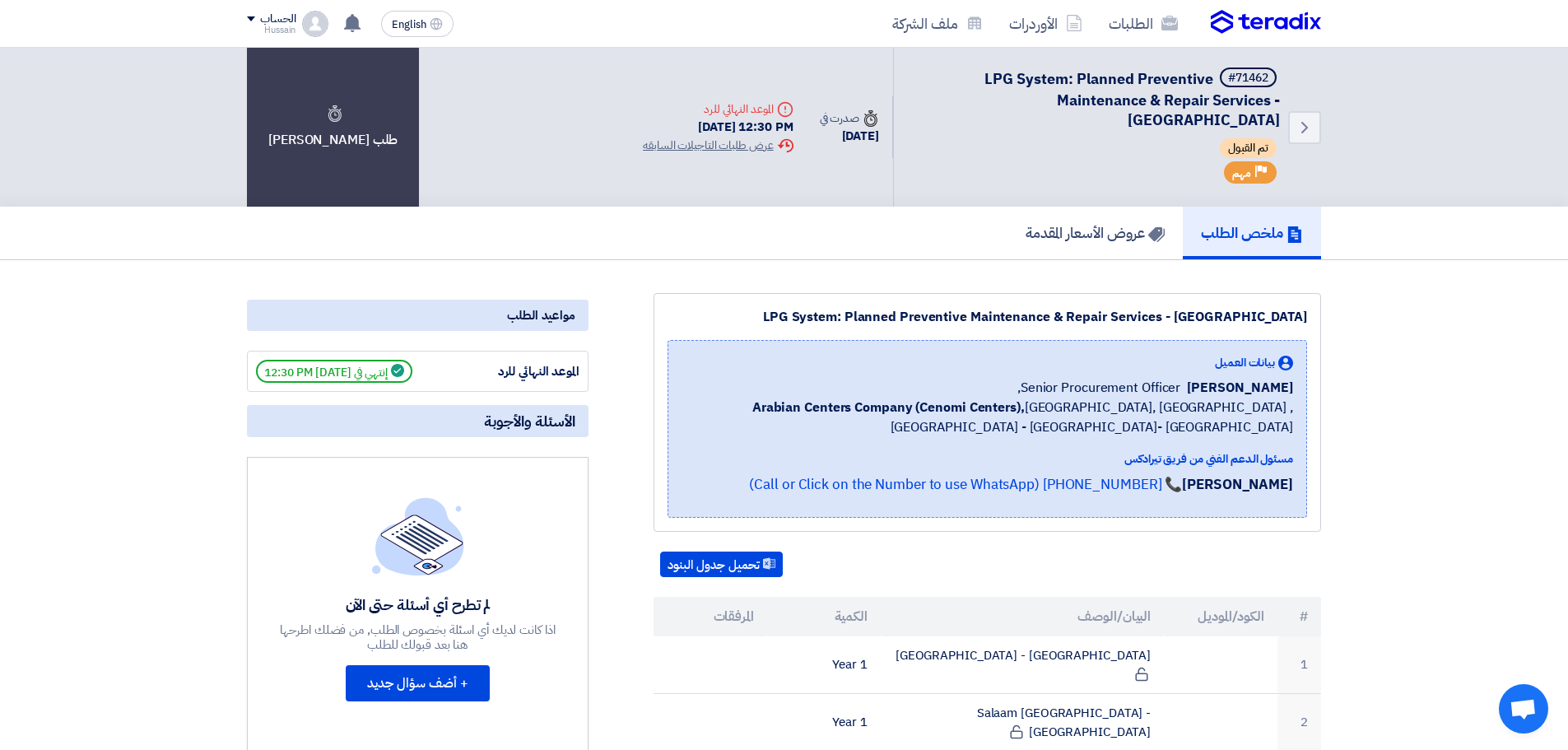
drag, startPoint x: 874, startPoint y: 312, endPoint x: 1339, endPoint y: 426, distance: 478.8
click at [990, 319] on div "LPG System: Planned Preventive Maintenance & Repair Services - Central & Easter…" at bounding box center [988, 317] width 640 height 19
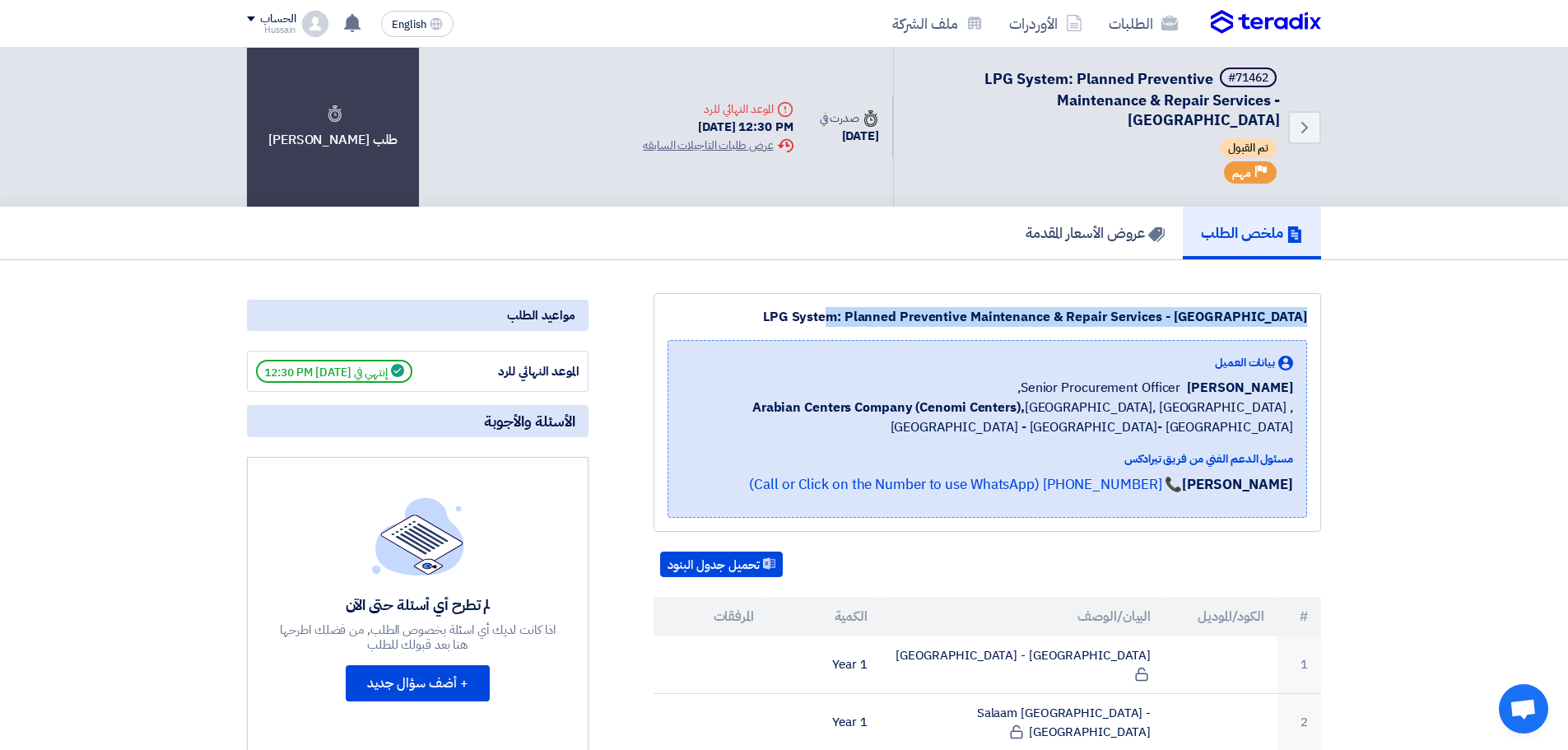
click at [990, 319] on div "LPG System: Planned Preventive Maintenance & Repair Services - Central & Easter…" at bounding box center [988, 317] width 640 height 19
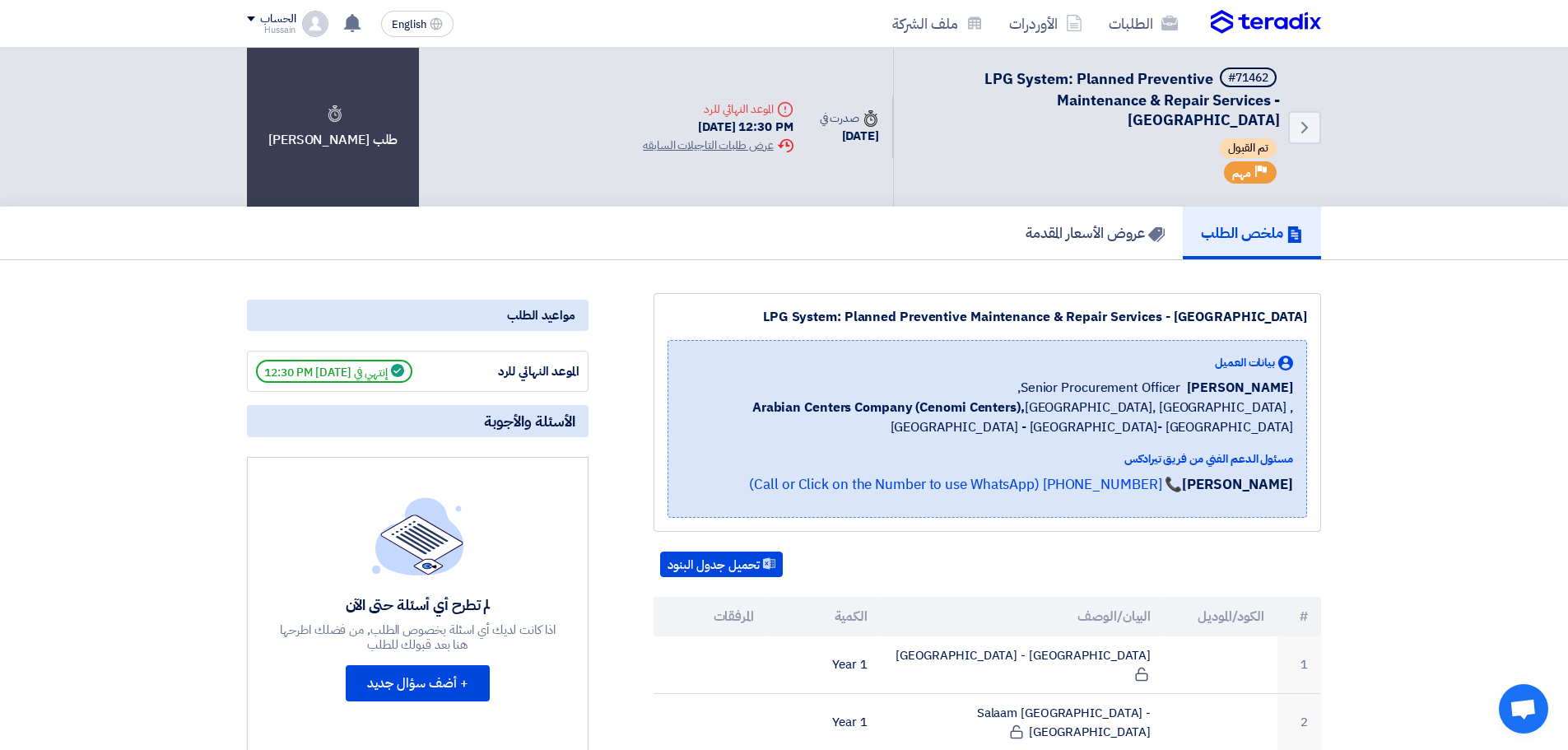
click at [813, 329] on div "LPG System: Planned Preventive Maintenance & Repair Services - Central & Easter…" at bounding box center [987, 412] width 668 height 239
click at [817, 318] on div "LPG System: Planned Preventive Maintenance & Repair Services - Central & Easter…" at bounding box center [988, 317] width 640 height 19
drag, startPoint x: 758, startPoint y: 318, endPoint x: 834, endPoint y: 319, distance: 76.0
click at [834, 319] on div "LPG System: Planned Preventive Maintenance & Repair Services - Central & Easter…" at bounding box center [988, 317] width 640 height 19
click at [862, 310] on div "LPG System: Planned Preventive Maintenance & Repair Services - Central & Easter…" at bounding box center [988, 317] width 640 height 19
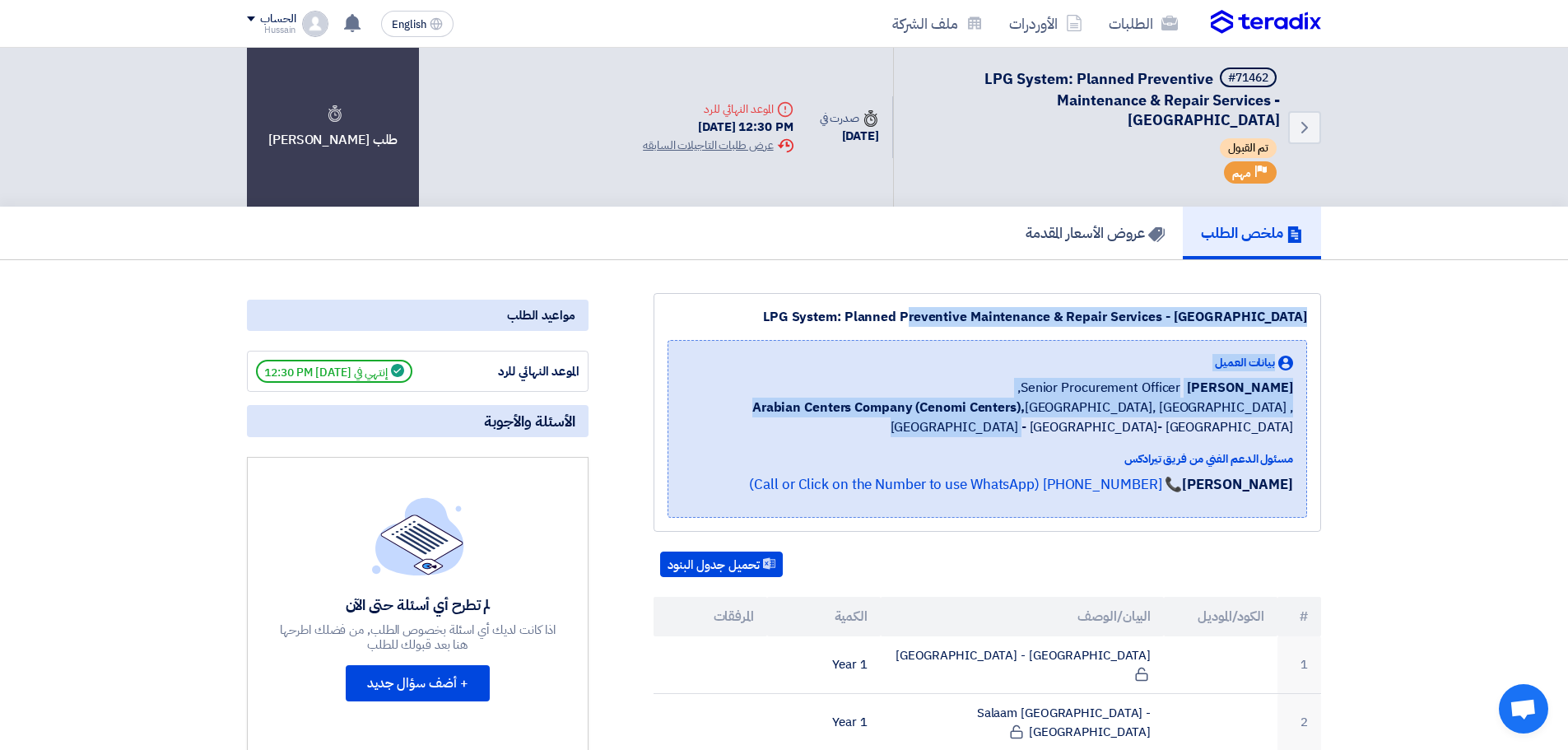
drag, startPoint x: 844, startPoint y: 314, endPoint x: 1347, endPoint y: 431, distance: 516.4
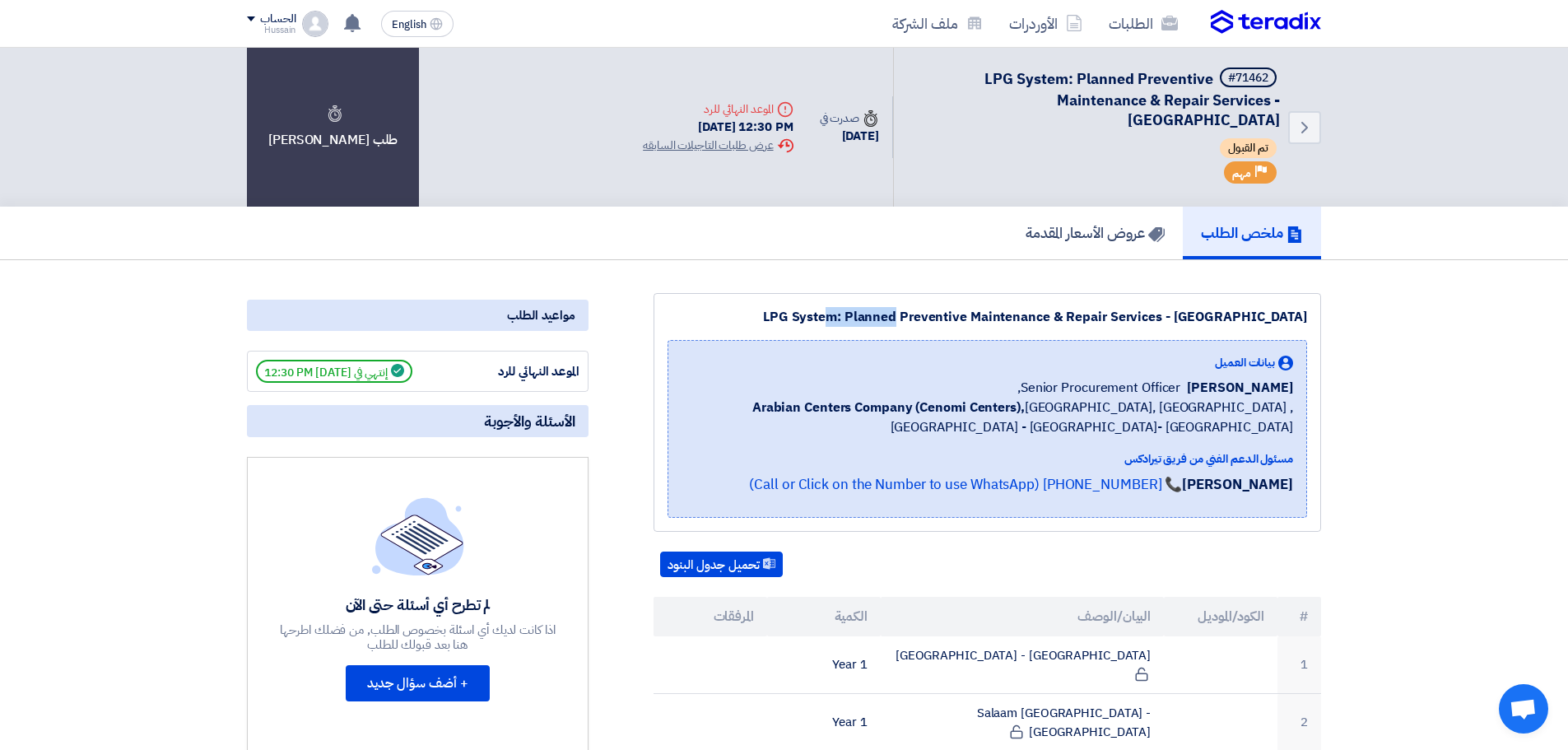
drag, startPoint x: 735, startPoint y: 319, endPoint x: 833, endPoint y: 319, distance: 98.0
click at [833, 319] on div "LPG System: Planned Preventive Maintenance & Repair Services - Central & Easter…" at bounding box center [988, 317] width 640 height 19
click at [776, 307] on div "LPG System: Planned Preventive Maintenance & Repair Services - Central & Easter…" at bounding box center [987, 412] width 668 height 239
drag, startPoint x: 751, startPoint y: 317, endPoint x: 834, endPoint y: 312, distance: 83.2
click at [834, 312] on div "LPG System: Planned Preventive Maintenance & Repair Services - Central & Easter…" at bounding box center [988, 317] width 640 height 19
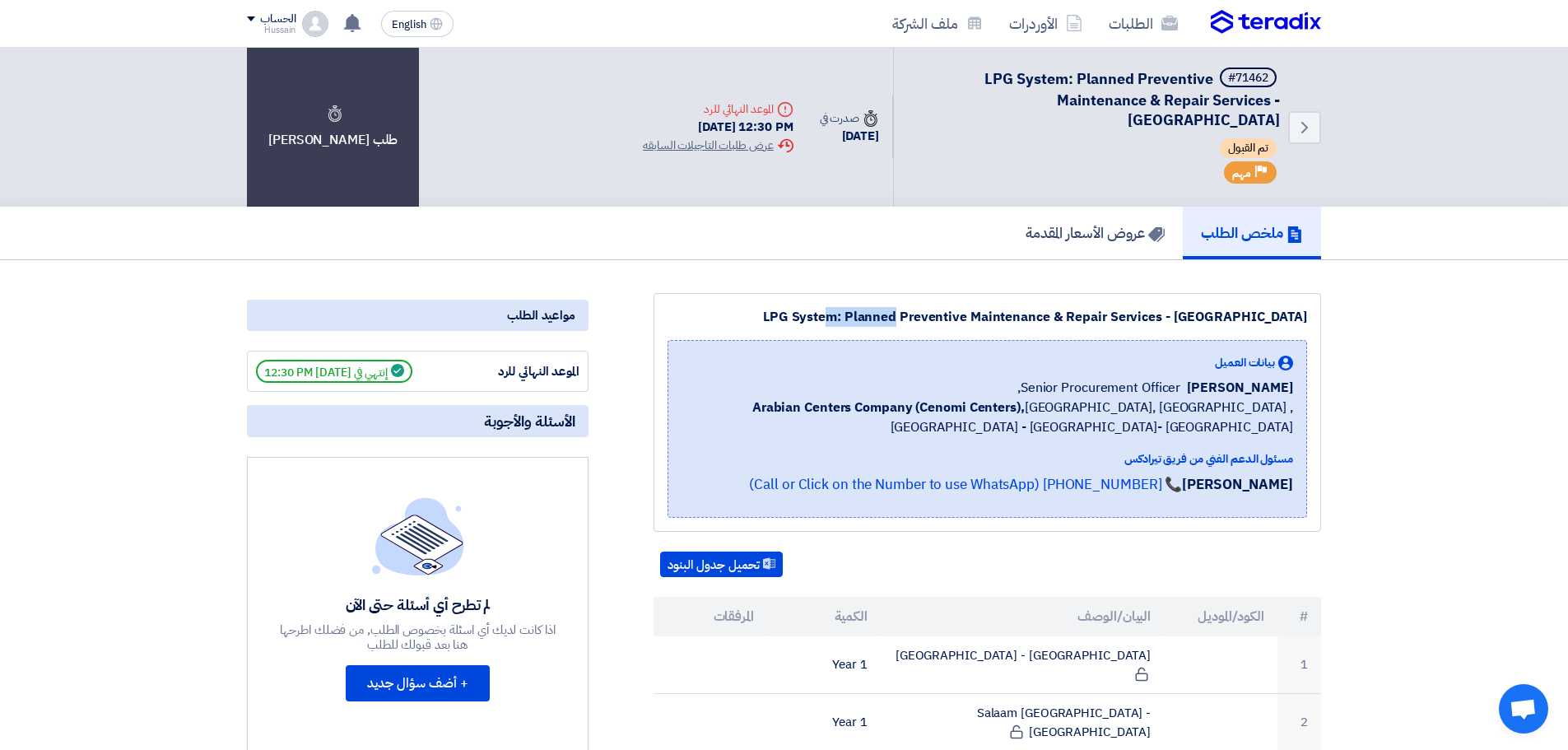
click at [789, 312] on div "LPG System: Planned Preventive Maintenance & Repair Services - Central & Easter…" at bounding box center [988, 317] width 640 height 19
drag, startPoint x: 758, startPoint y: 314, endPoint x: 836, endPoint y: 322, distance: 78.4
click at [836, 322] on div "LPG System: Planned Preventive Maintenance & Repair Services - Central & Easter…" at bounding box center [988, 317] width 640 height 19
click at [811, 318] on div "LPG System: Planned Preventive Maintenance & Repair Services - Central & Easter…" at bounding box center [988, 317] width 640 height 19
click at [770, 318] on div "LPG System: Planned Preventive Maintenance & Repair Services - Central & Easter…" at bounding box center [988, 317] width 640 height 19
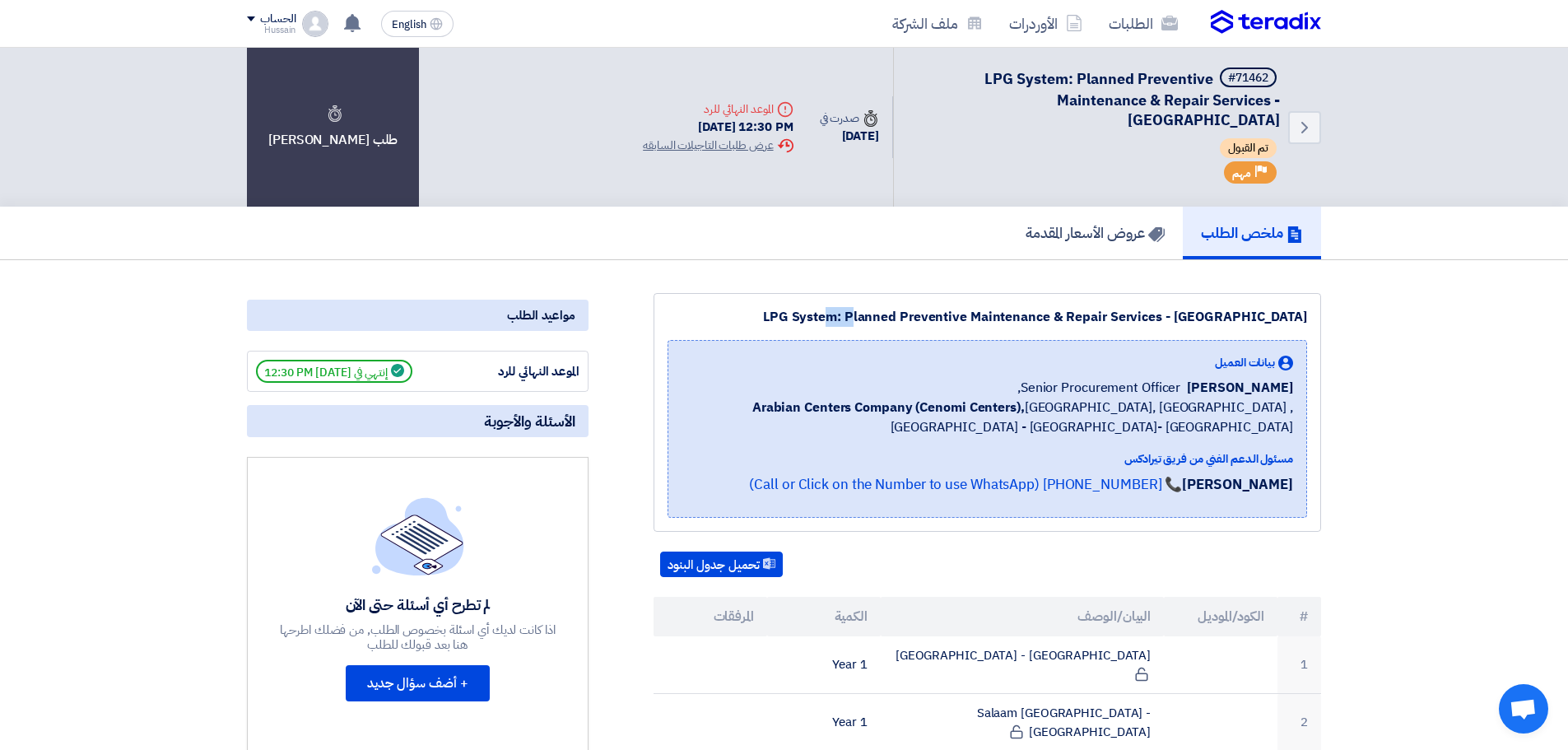
click at [770, 318] on div "LPG System: Planned Preventive Maintenance & Repair Services - Central & Easter…" at bounding box center [988, 317] width 640 height 19
click at [781, 314] on div "LPG System: Planned Preventive Maintenance & Repair Services - Central & Easter…" at bounding box center [988, 317] width 640 height 19
click at [812, 309] on div "LPG System: Planned Preventive Maintenance & Repair Services - Central & Easter…" at bounding box center [988, 317] width 640 height 19
click at [783, 312] on div "LPG System: Planned Preventive Maintenance & Repair Services - Central & Easter…" at bounding box center [988, 317] width 640 height 19
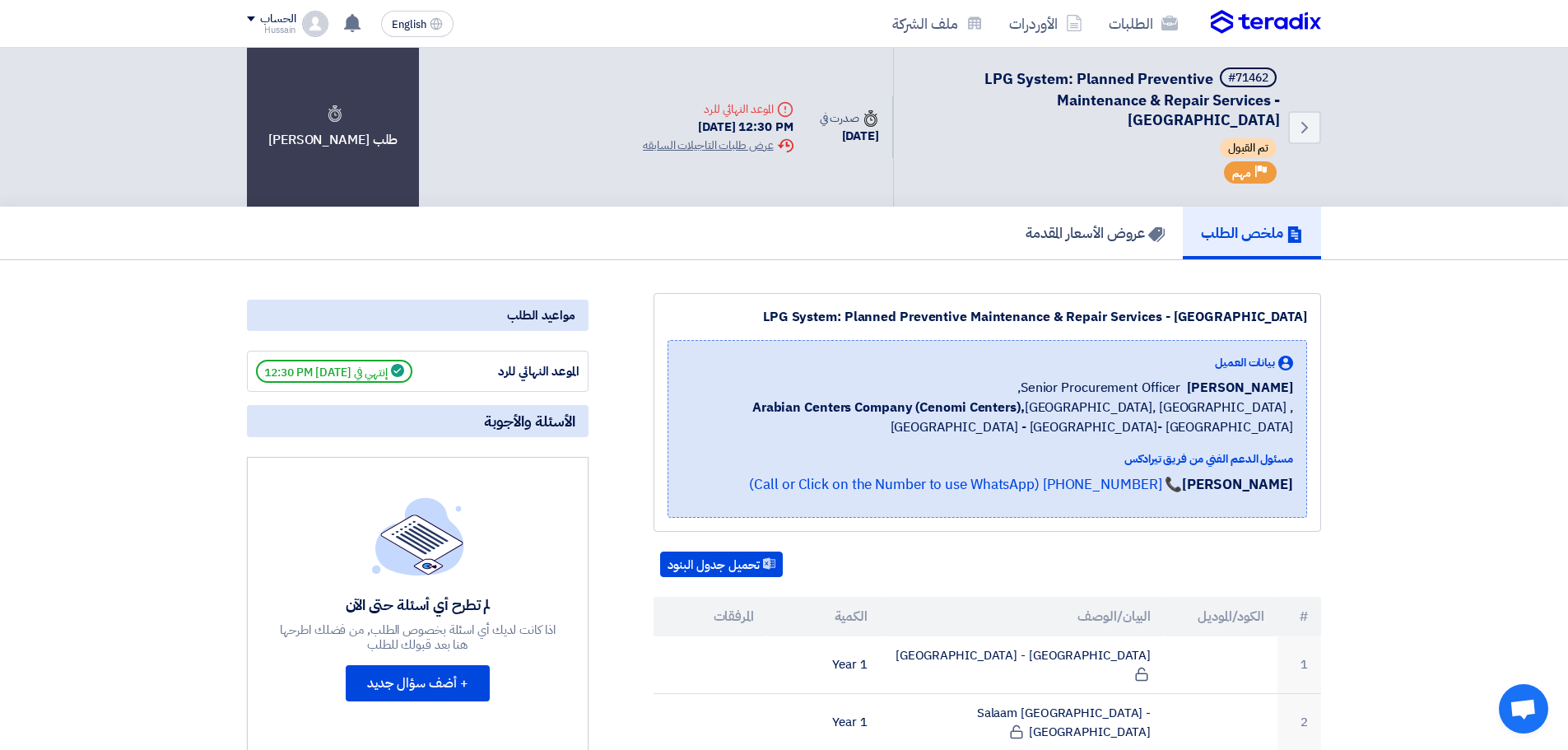
click at [806, 316] on div "LPG System: Planned Preventive Maintenance & Repair Services - Central & Easter…" at bounding box center [988, 317] width 640 height 19
click at [762, 312] on div "LPG System: Planned Preventive Maintenance & Repair Services - Central & Easter…" at bounding box center [988, 317] width 640 height 19
click at [769, 313] on div "LPG System: Planned Preventive Maintenance & Repair Services - Central & Easter…" at bounding box center [988, 317] width 640 height 19
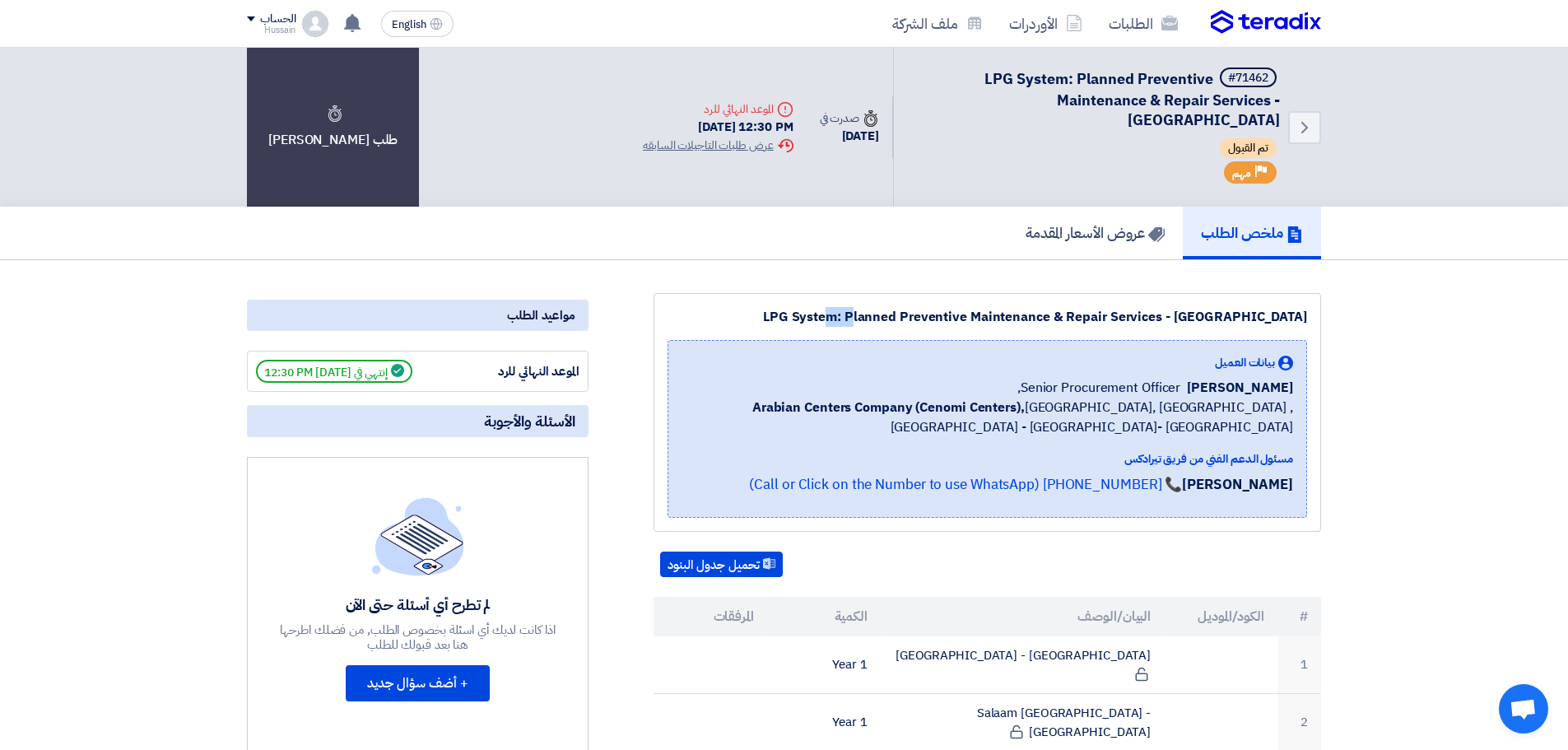
click at [769, 313] on div "LPG System: Planned Preventive Maintenance & Repair Services - Central & Easter…" at bounding box center [988, 317] width 640 height 19
click at [1012, 323] on div "LPG System: Planned Preventive Maintenance & Repair Services - Central & Easter…" at bounding box center [988, 317] width 640 height 19
click at [1012, 320] on div "LPG System: Planned Preventive Maintenance & Repair Services - Central & Easter…" at bounding box center [988, 317] width 640 height 19
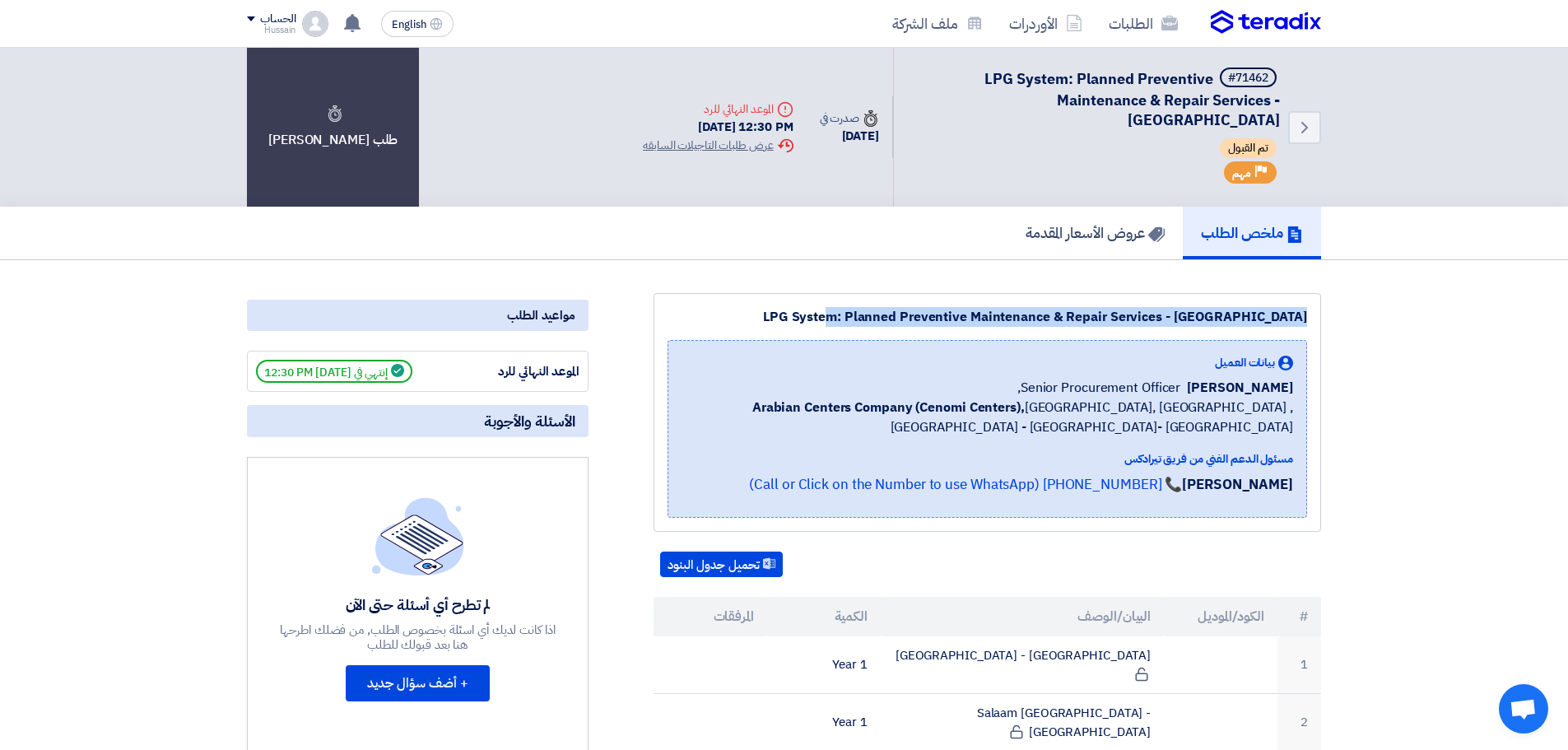
click at [1012, 320] on div "LPG System: Planned Preventive Maintenance & Repair Services - Central & Easter…" at bounding box center [988, 317] width 640 height 19
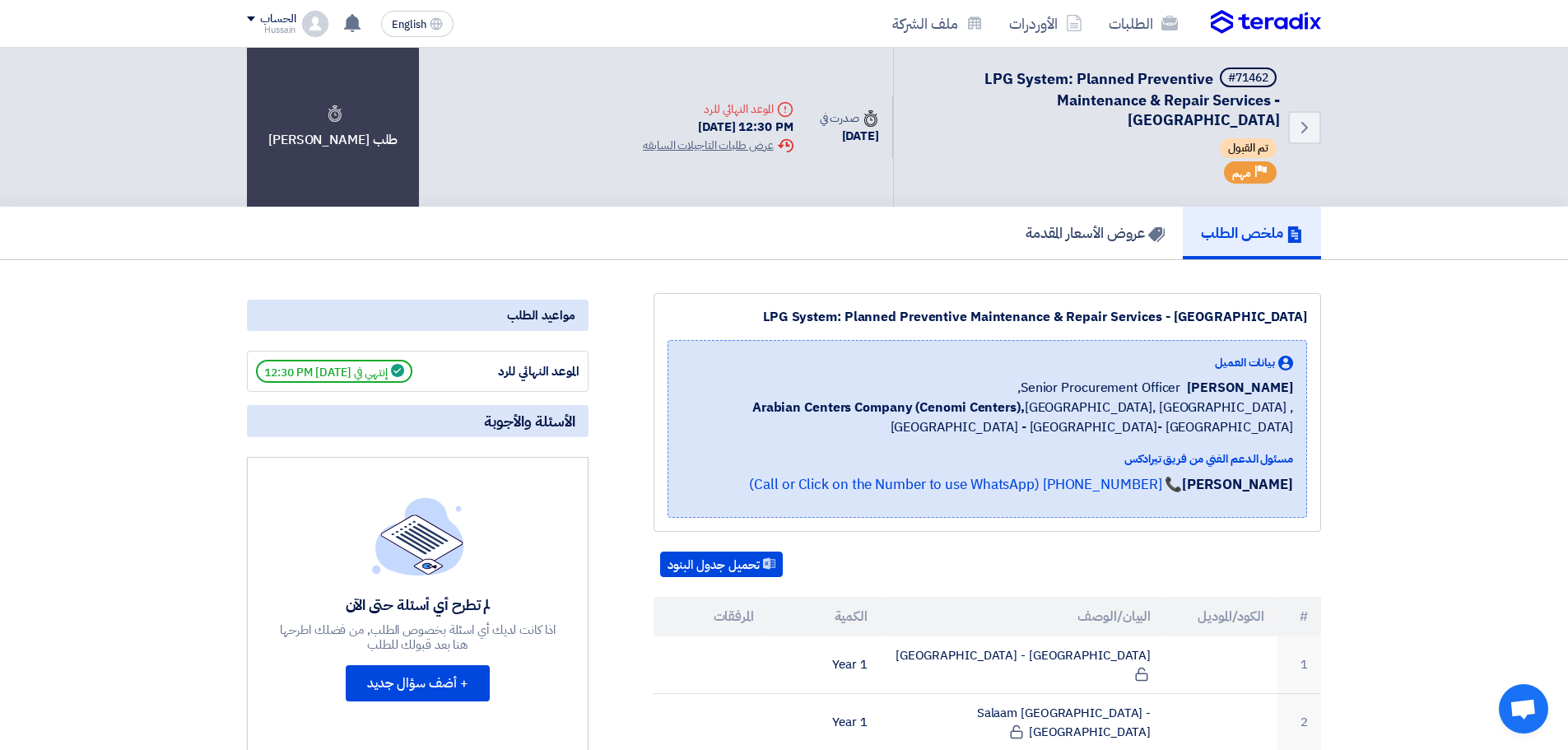
click at [1012, 320] on div "LPG System: Planned Preventive Maintenance & Repair Services - Central & Easter…" at bounding box center [988, 317] width 640 height 19
drag, startPoint x: 759, startPoint y: 319, endPoint x: 785, endPoint y: 318, distance: 26.0
click at [785, 318] on div "LPG System: Planned Preventive Maintenance & Repair Services - Central & Easter…" at bounding box center [988, 317] width 640 height 19
click at [773, 309] on div "LPG System: Planned Preventive Maintenance & Repair Services - Central & Easter…" at bounding box center [988, 317] width 640 height 19
click at [771, 312] on div "LPG System: Planned Preventive Maintenance & Repair Services - Central & Easter…" at bounding box center [988, 317] width 640 height 19
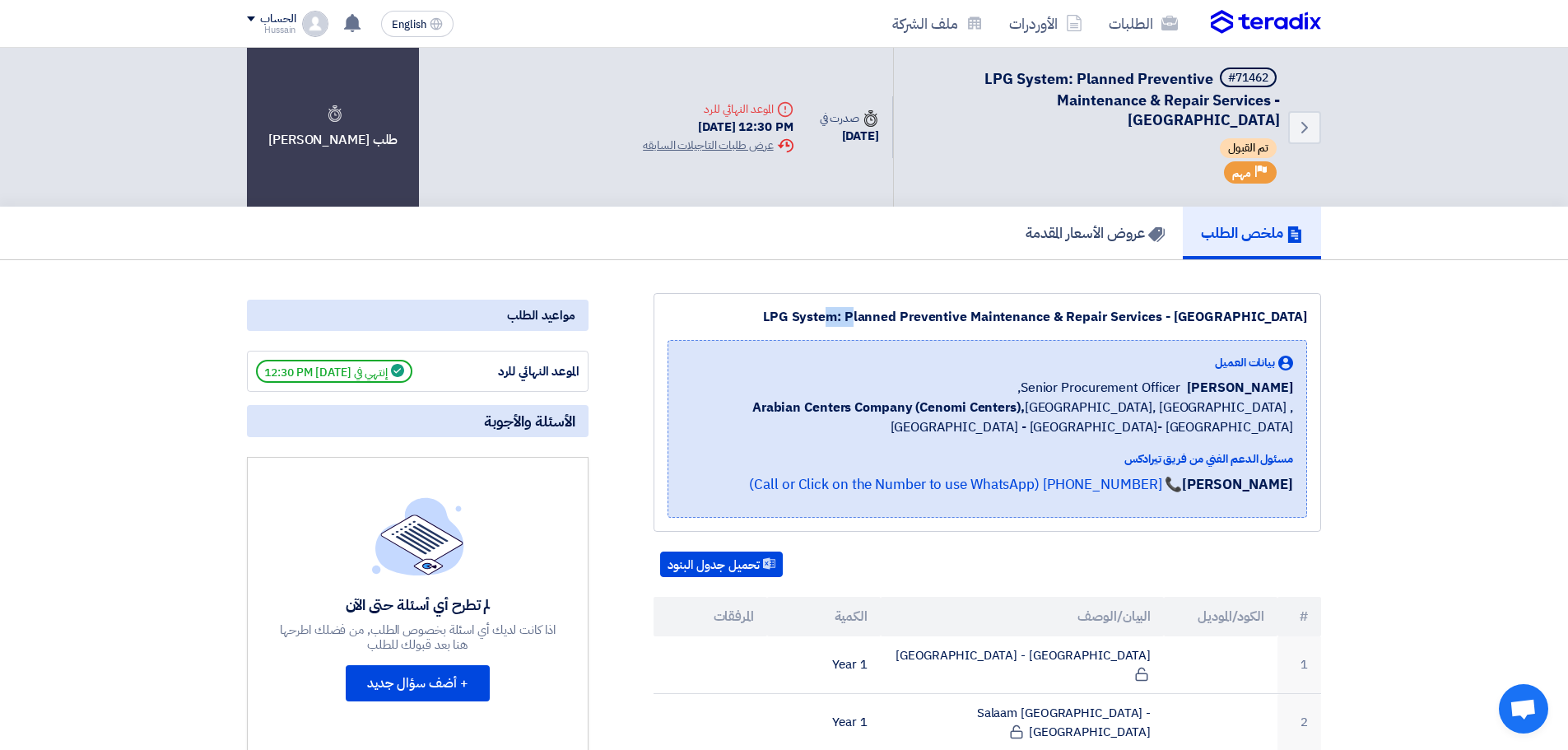
click at [771, 312] on div "LPG System: Planned Preventive Maintenance & Repair Services - Central & Easter…" at bounding box center [988, 317] width 640 height 19
click at [812, 318] on div "LPG System: Planned Preventive Maintenance & Repair Services - Central & Easter…" at bounding box center [988, 317] width 640 height 19
click at [811, 318] on div "LPG System: Planned Preventive Maintenance & Repair Services - Central & Easter…" at bounding box center [988, 317] width 640 height 19
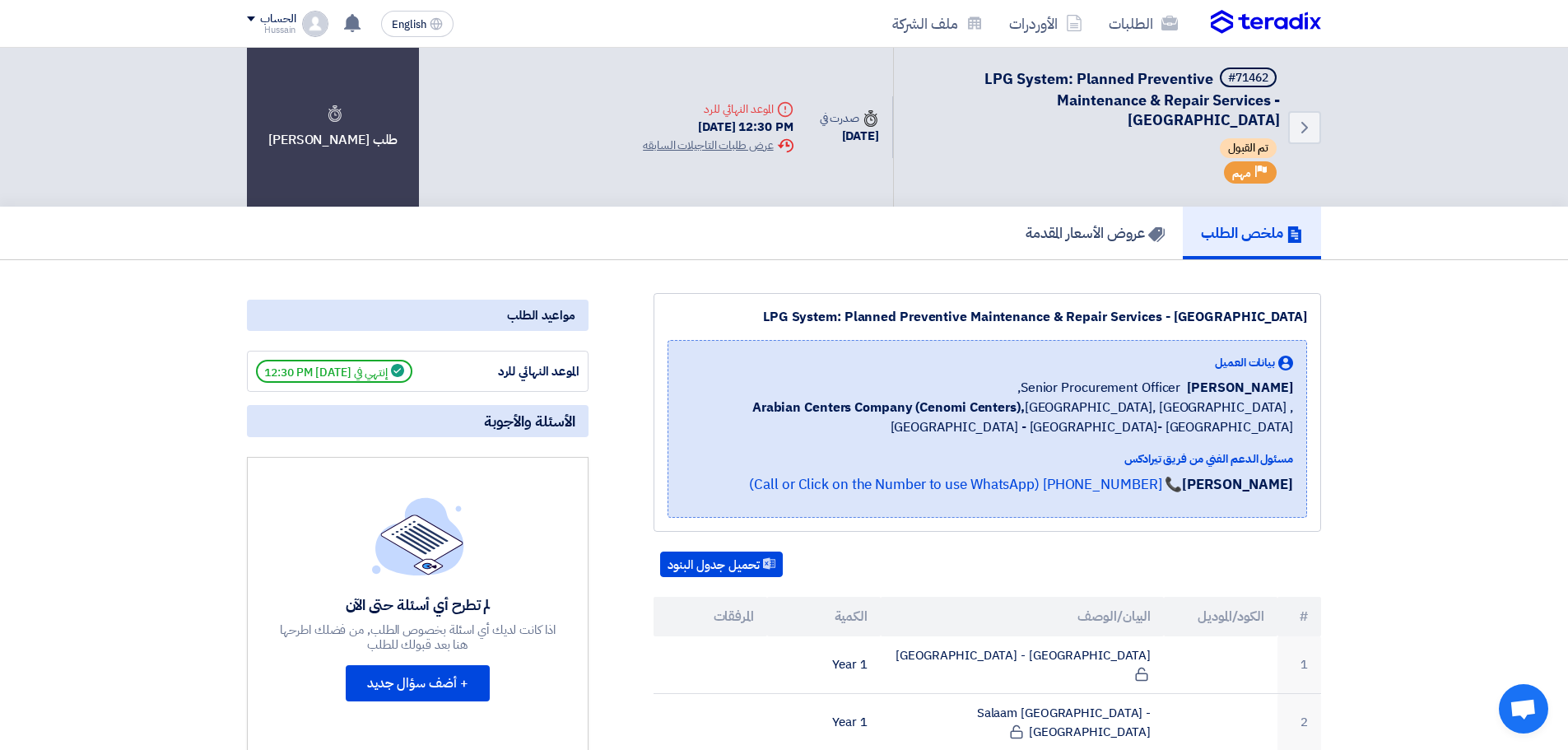
click at [840, 318] on div "LPG System: Planned Preventive Maintenance & Repair Services - Central & Easter…" at bounding box center [988, 317] width 640 height 19
drag, startPoint x: 845, startPoint y: 312, endPoint x: 1330, endPoint y: 315, distance: 485.0
click at [1053, 316] on div "LPG System: Planned Preventive Maintenance & Repair Services - Central & Easter…" at bounding box center [988, 317] width 640 height 19
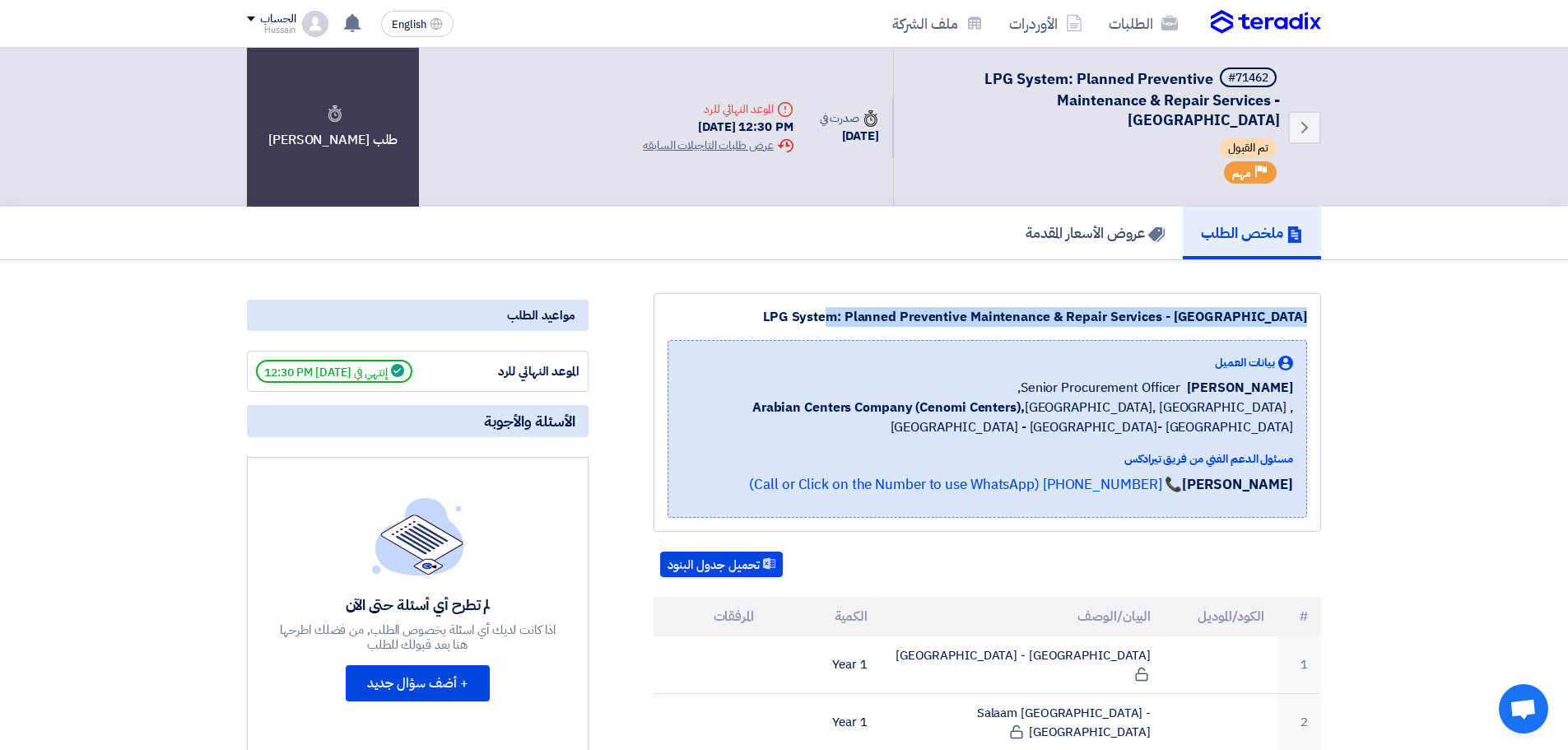
click at [1053, 316] on div "LPG System: Planned Preventive Maintenance & Repair Services - Central & Easter…" at bounding box center [988, 317] width 640 height 19
click at [942, 316] on div "LPG System: Planned Preventive Maintenance & Repair Services - Central & Easter…" at bounding box center [988, 317] width 640 height 19
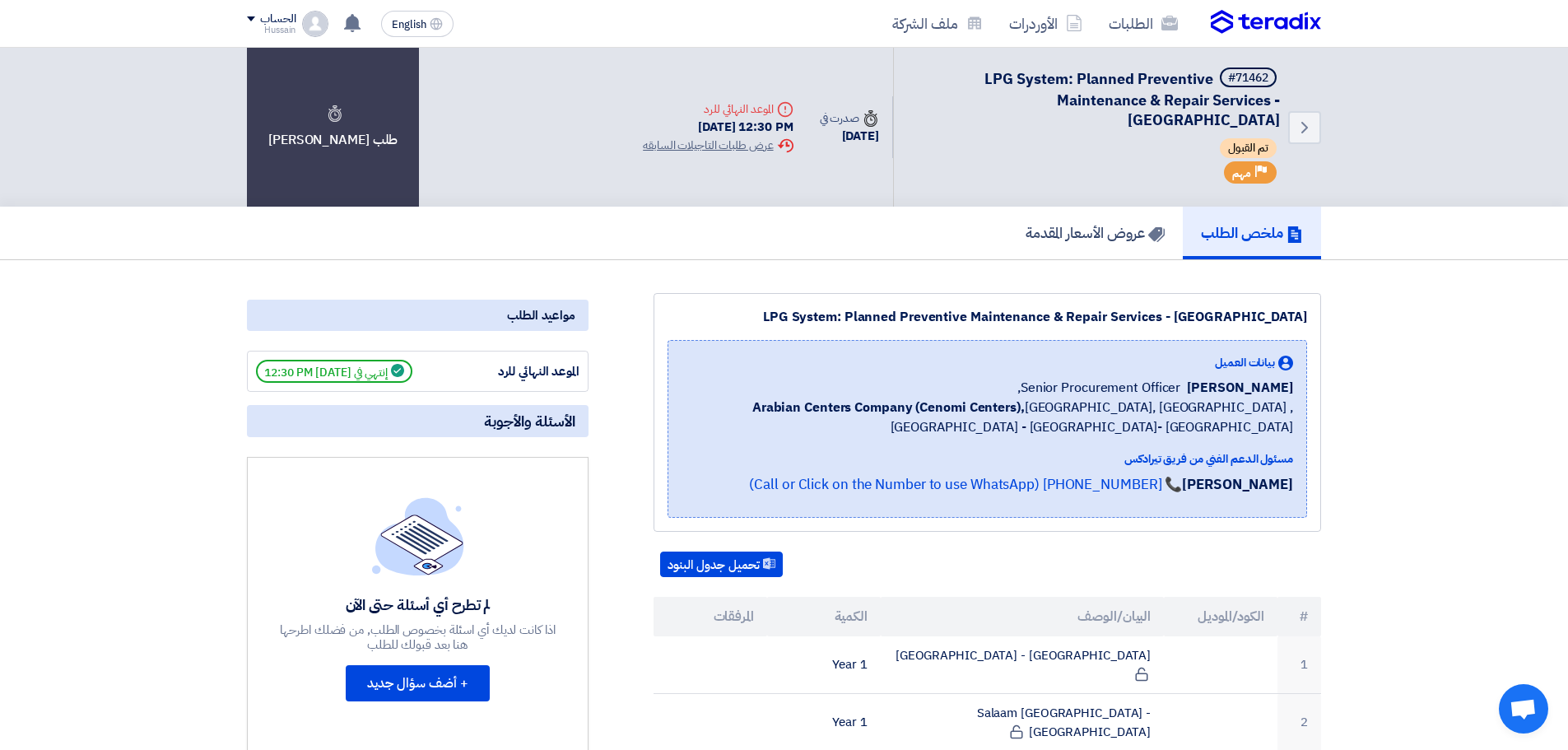
click at [801, 311] on div "LPG System: Planned Preventive Maintenance & Repair Services - Central & Easter…" at bounding box center [988, 317] width 640 height 19
click at [758, 316] on div "LPG System: Planned Preventive Maintenance & Repair Services - Central & Easter…" at bounding box center [988, 317] width 640 height 19
click at [765, 316] on div "LPG System: Planned Preventive Maintenance & Repair Services - Central & Easter…" at bounding box center [988, 317] width 640 height 19
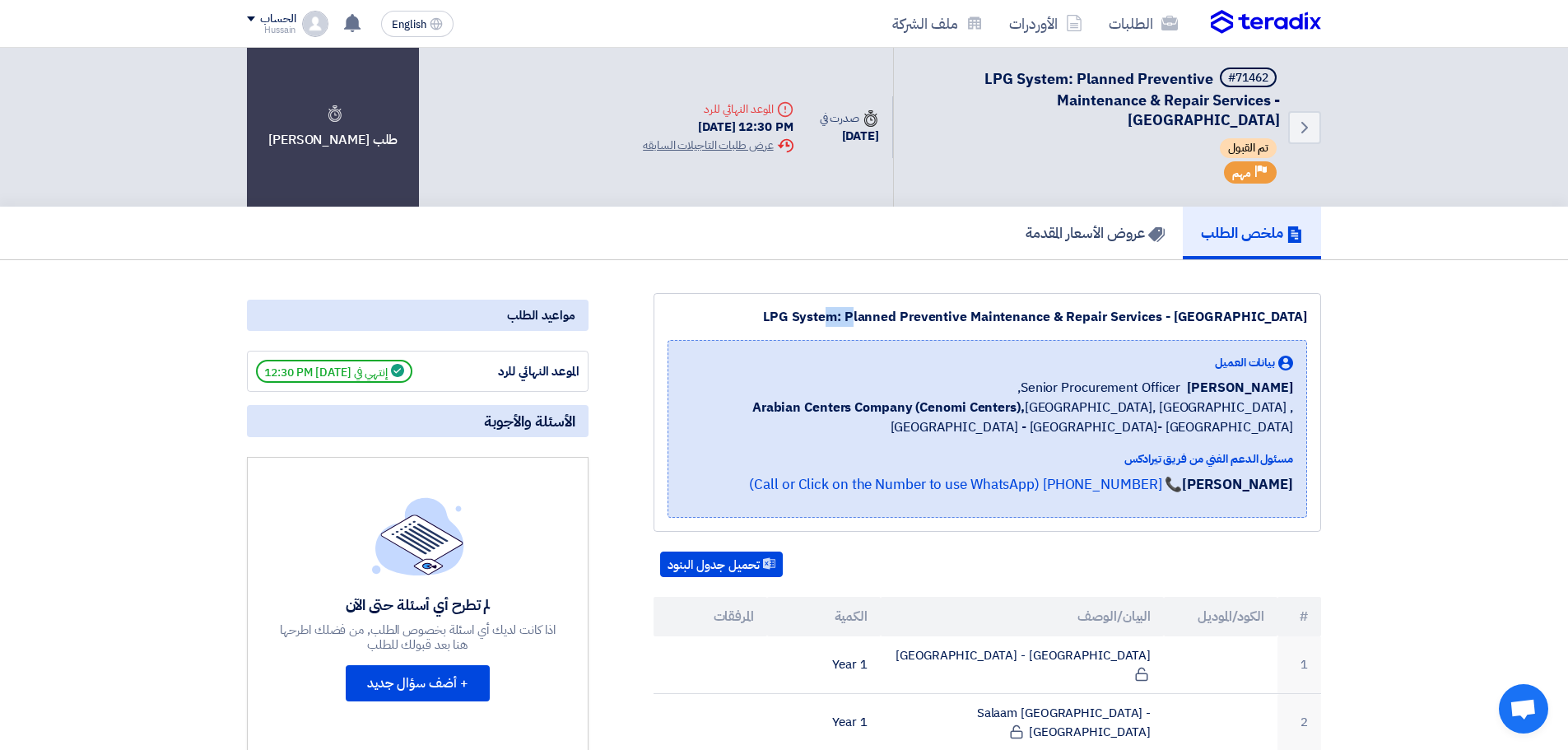
click at [765, 316] on div "LPG System: Planned Preventive Maintenance & Repair Services - Central & Easter…" at bounding box center [988, 317] width 640 height 19
click at [826, 312] on div "LPG System: Planned Preventive Maintenance & Repair Services - Central & Easter…" at bounding box center [988, 317] width 640 height 19
click at [853, 313] on div "LPG System: Planned Preventive Maintenance & Repair Services - Central & Easter…" at bounding box center [988, 317] width 640 height 19
drag, startPoint x: 841, startPoint y: 312, endPoint x: 893, endPoint y: 317, distance: 52.2
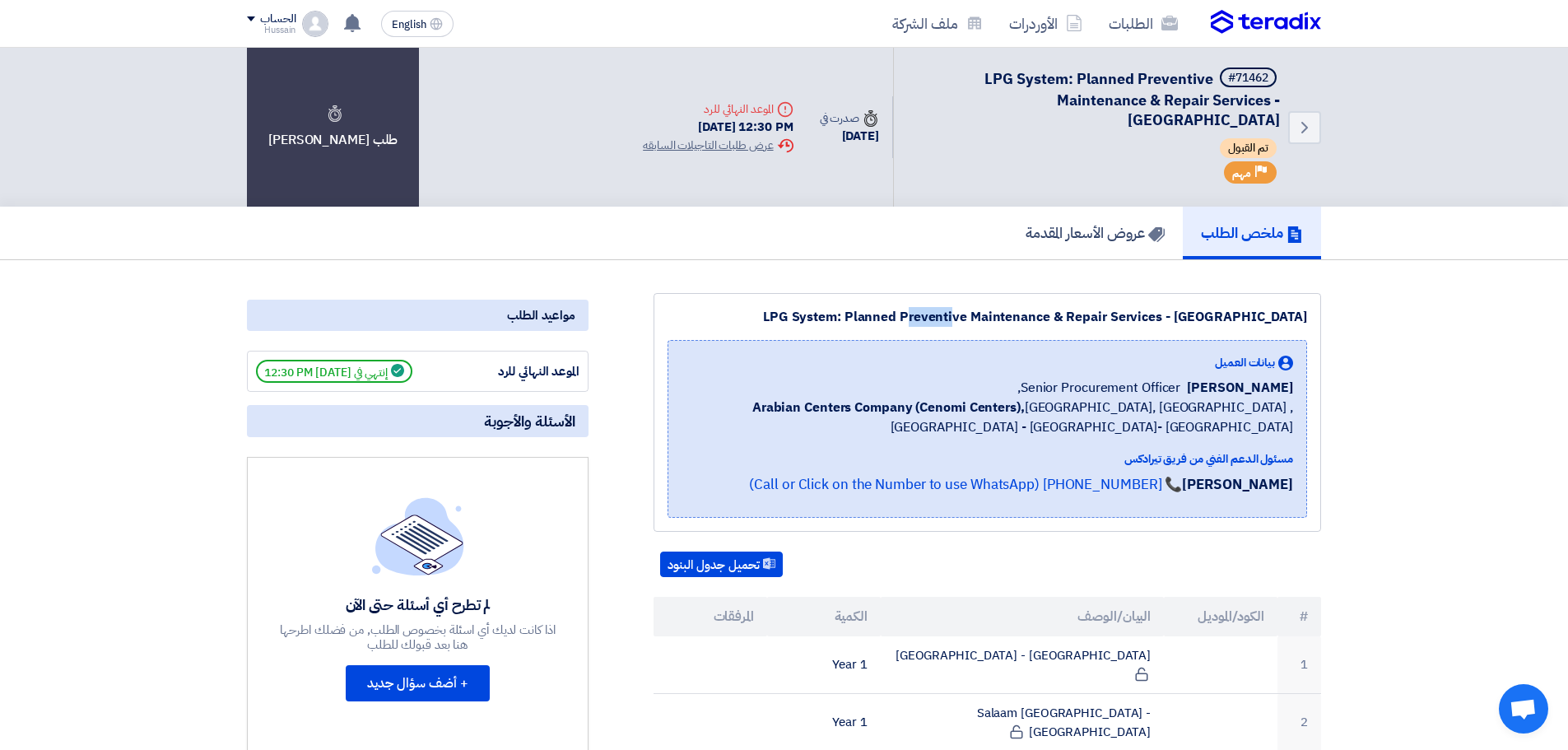
click at [893, 317] on div "LPG System: Planned Preventive Maintenance & Repair Services - Central & Easter…" at bounding box center [988, 317] width 640 height 19
click at [1039, 311] on div "LPG System: Planned Preventive Maintenance & Repair Services - Central & Easter…" at bounding box center [988, 317] width 640 height 19
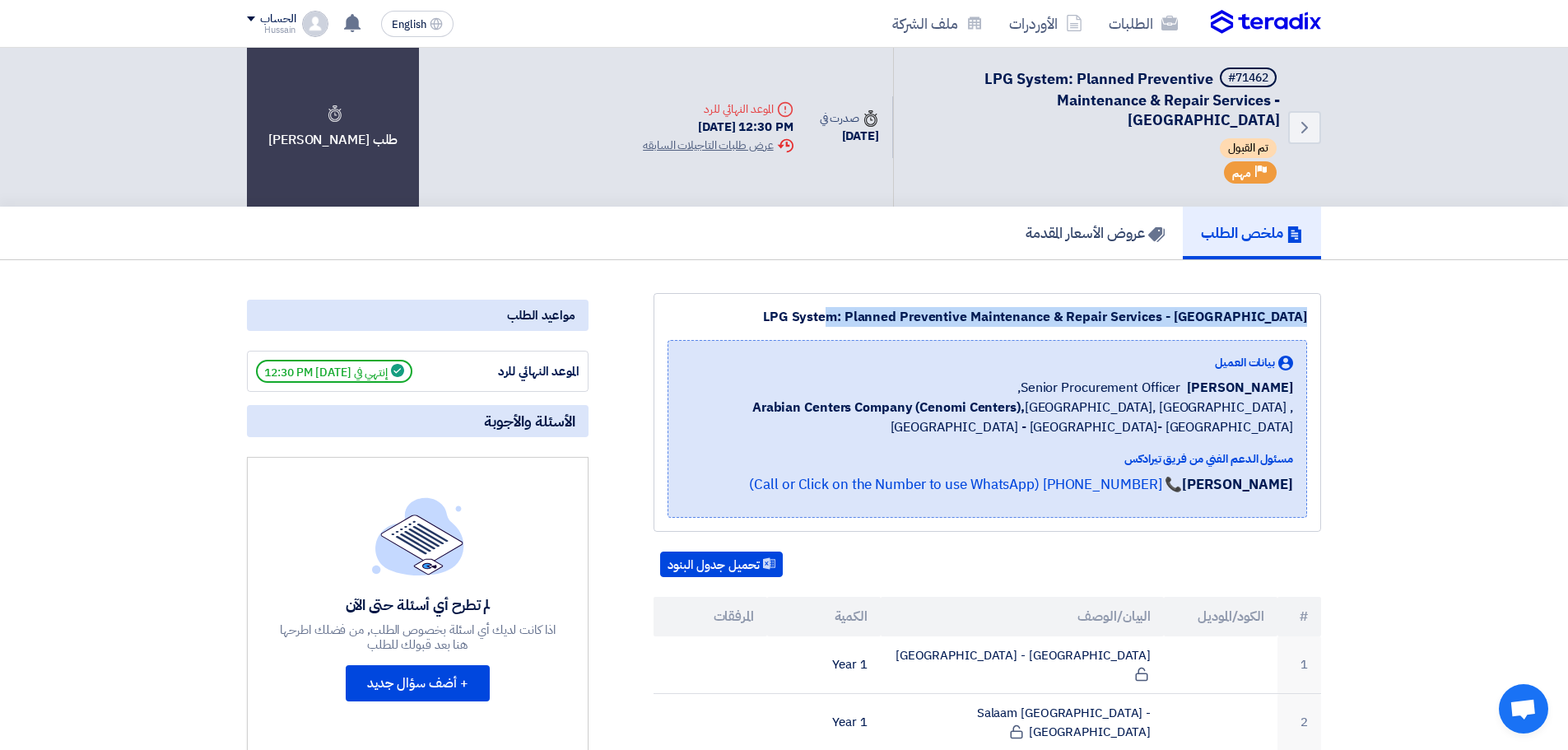
click at [1039, 311] on div "LPG System: Planned Preventive Maintenance & Repair Services - Central & Easter…" at bounding box center [988, 317] width 640 height 19
click at [942, 310] on div "LPG System: Planned Preventive Maintenance & Repair Services - Central & Easter…" at bounding box center [988, 317] width 640 height 19
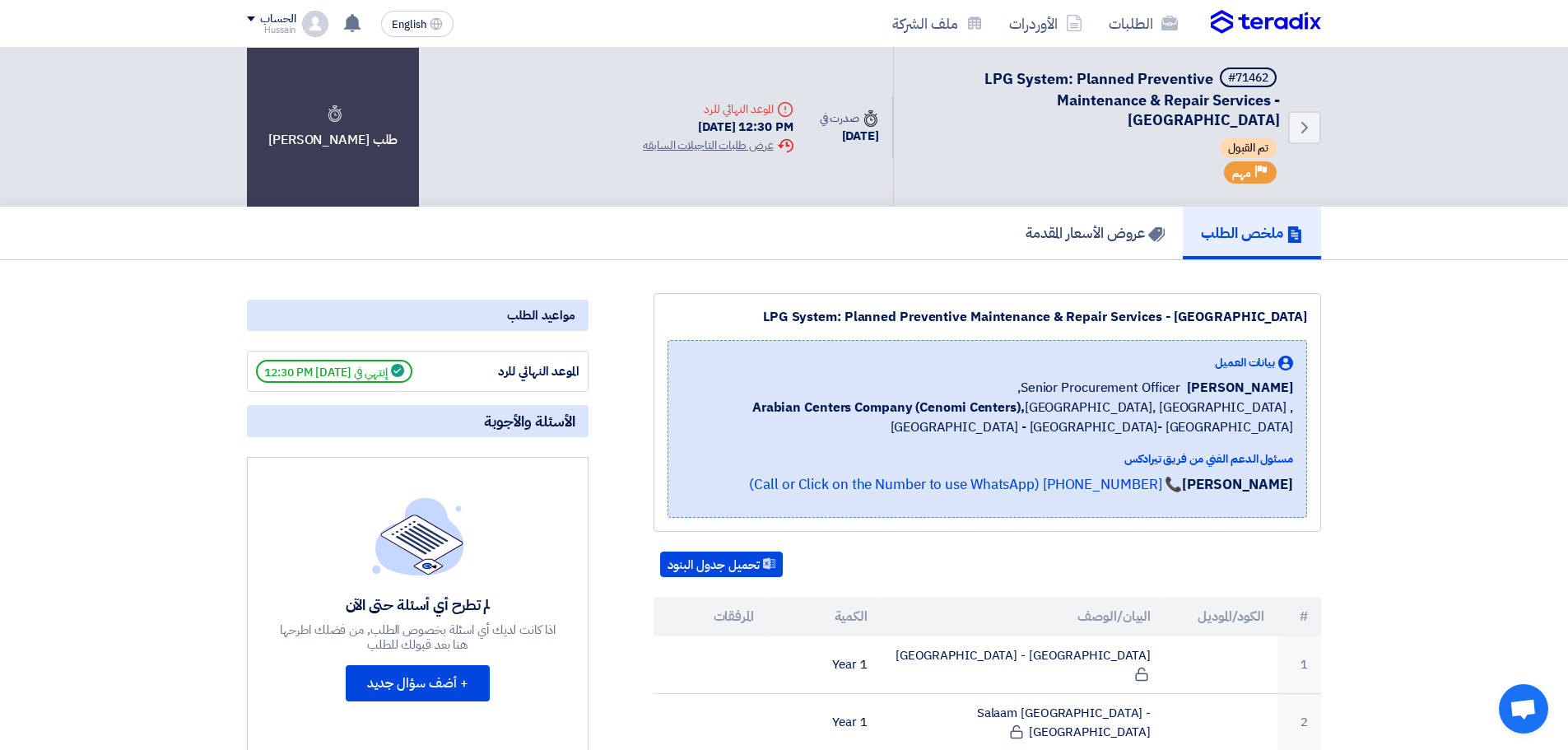
click at [925, 311] on div "LPG System: Planned Preventive Maintenance & Repair Services - Central & Easter…" at bounding box center [988, 317] width 640 height 19
click at [927, 311] on div "LPG System: Planned Preventive Maintenance & Repair Services - Central & Easter…" at bounding box center [988, 317] width 640 height 19
click at [1108, 211] on link "عروض الأسعار المقدمة" at bounding box center [1095, 233] width 176 height 52
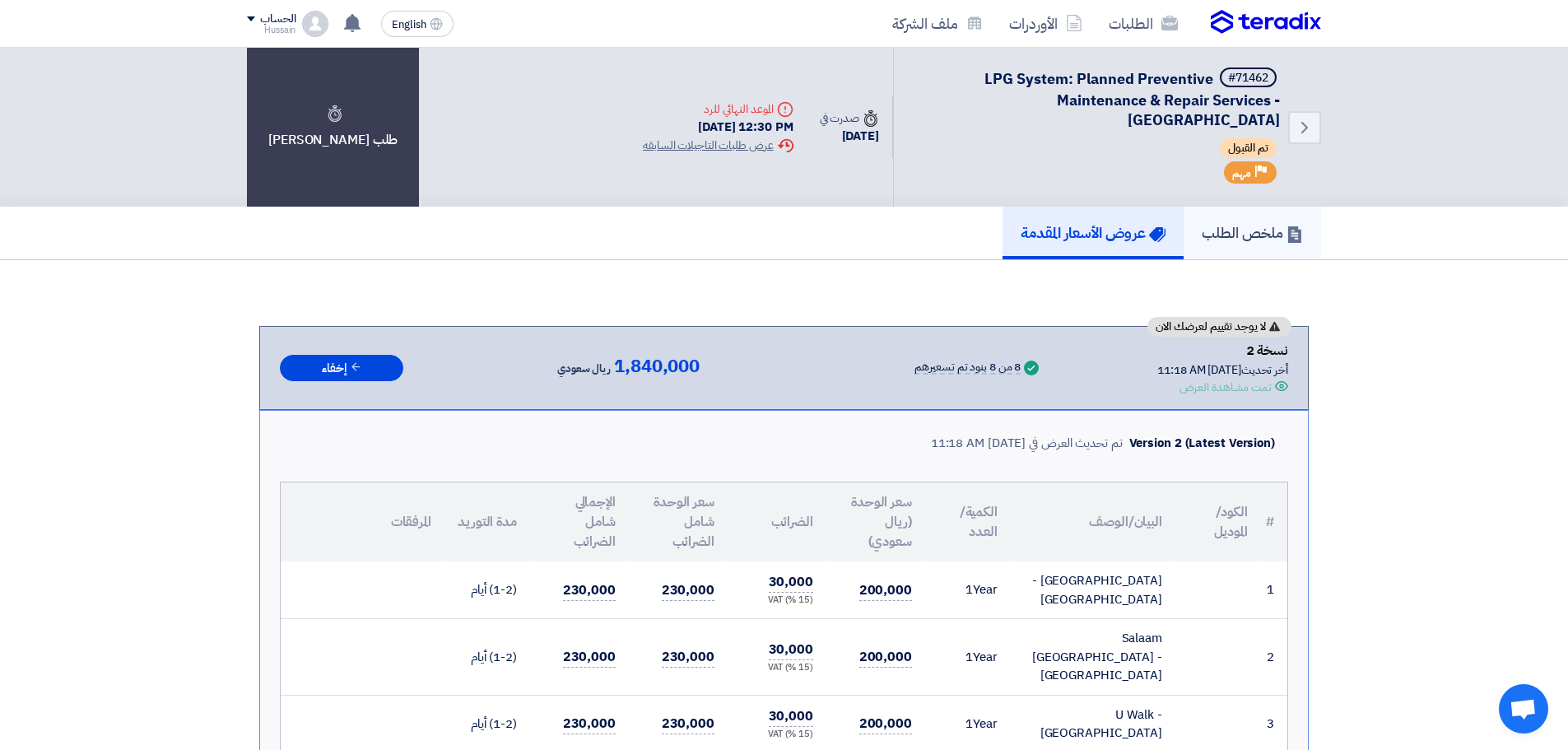
click at [1248, 223] on h5 "ملخص الطلب" at bounding box center [1252, 232] width 101 height 19
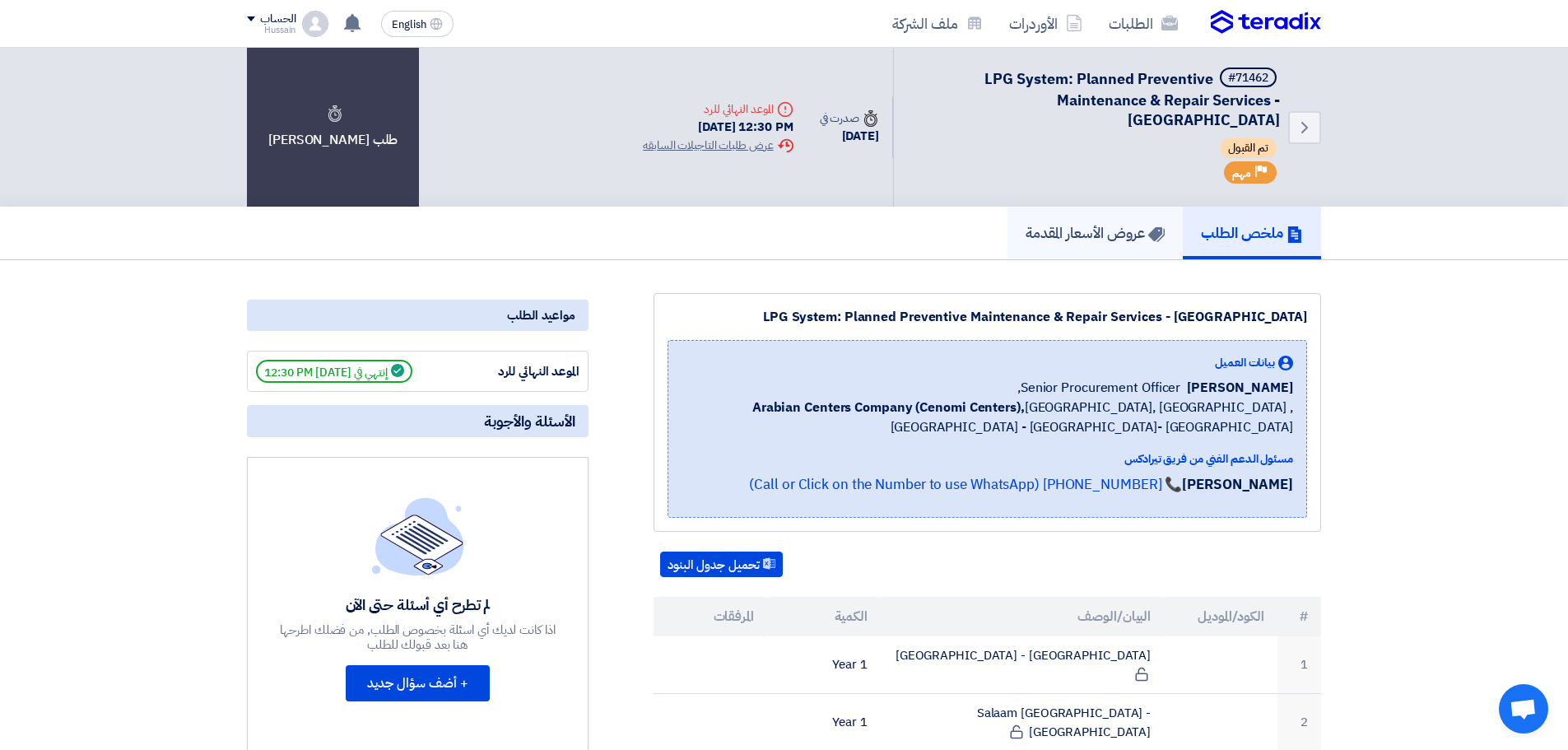
click at [1093, 224] on h5 "عروض الأسعار المقدمة" at bounding box center [1095, 232] width 139 height 19
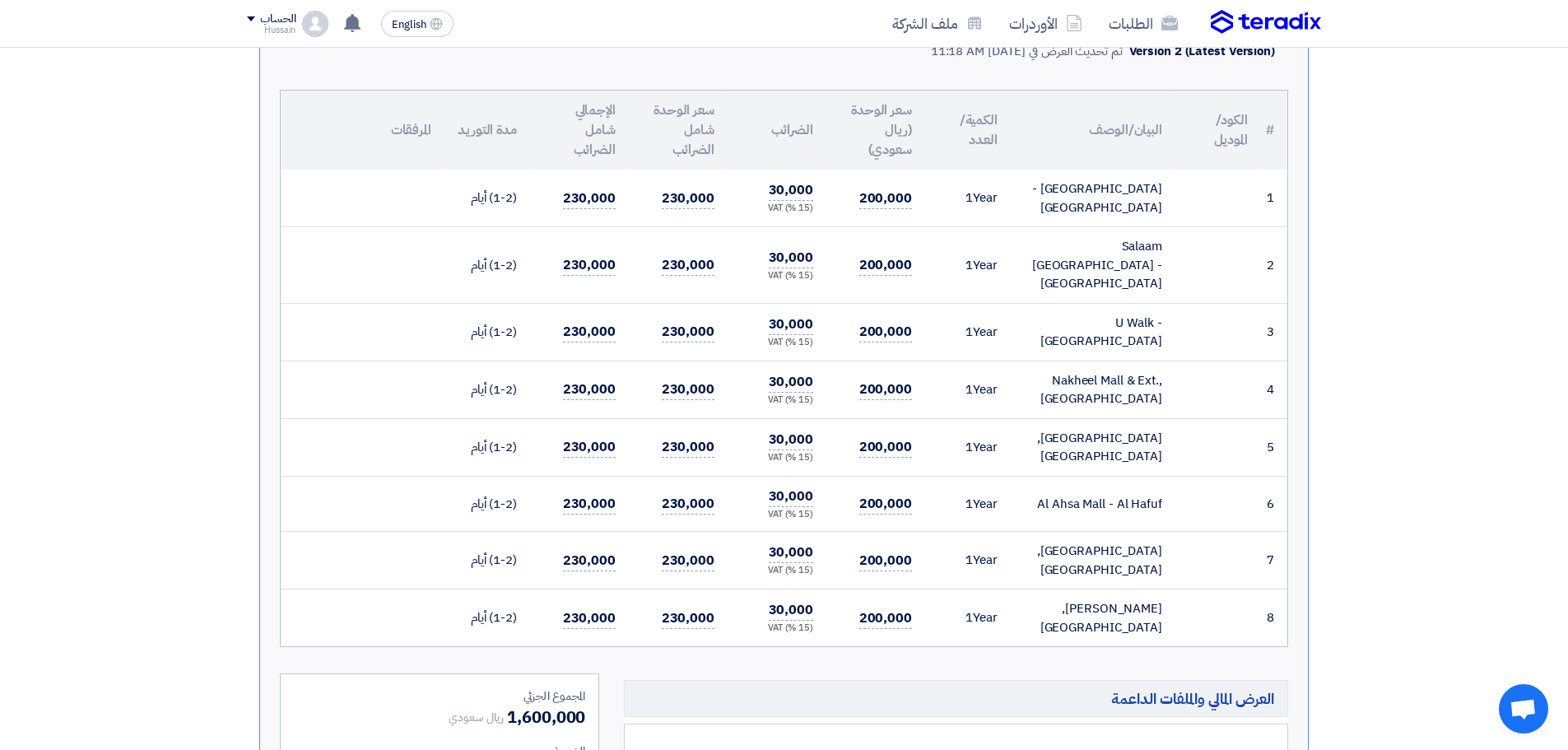
scroll to position [82, 0]
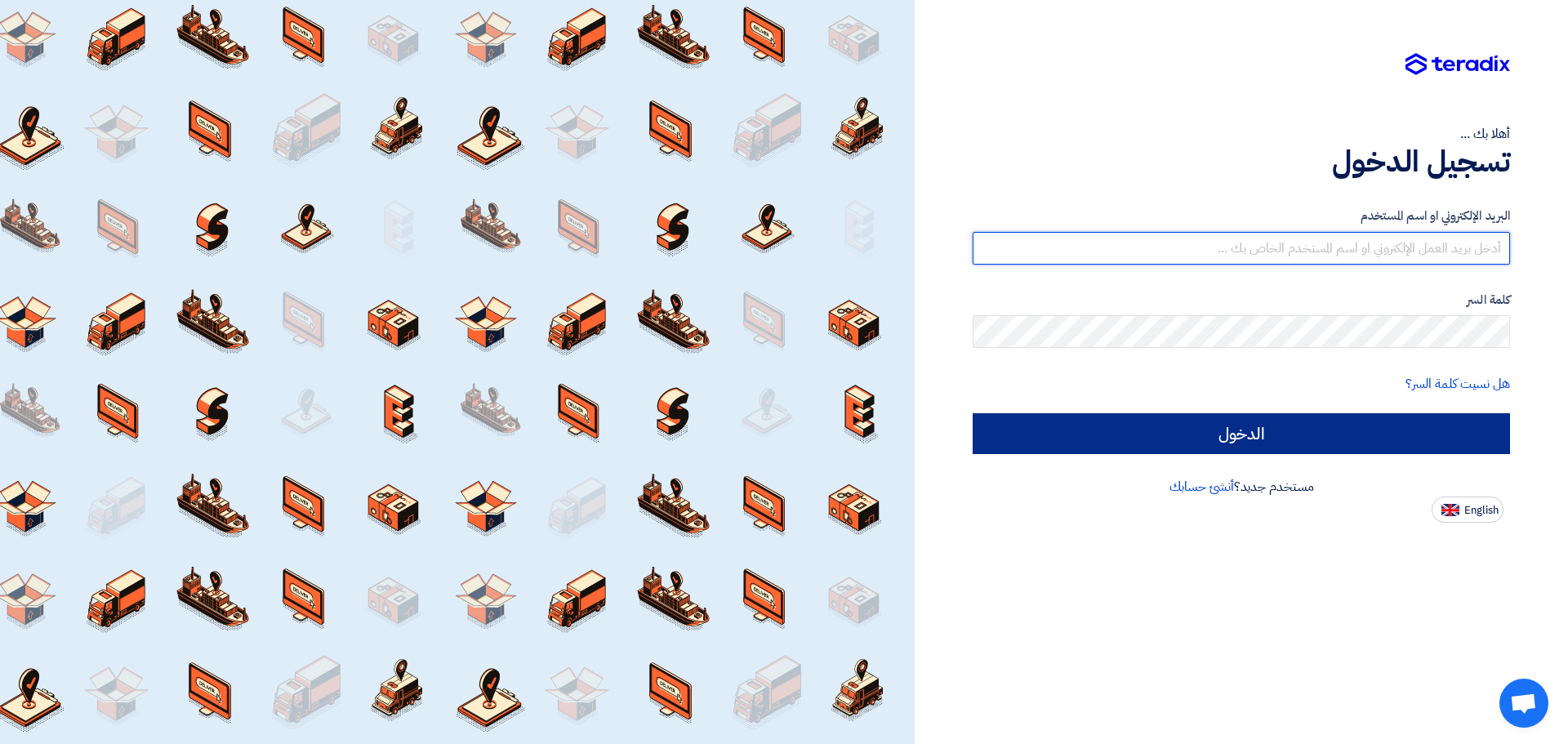
type input "[PERSON_NAME][EMAIL_ADDRESS][DOMAIN_NAME]"
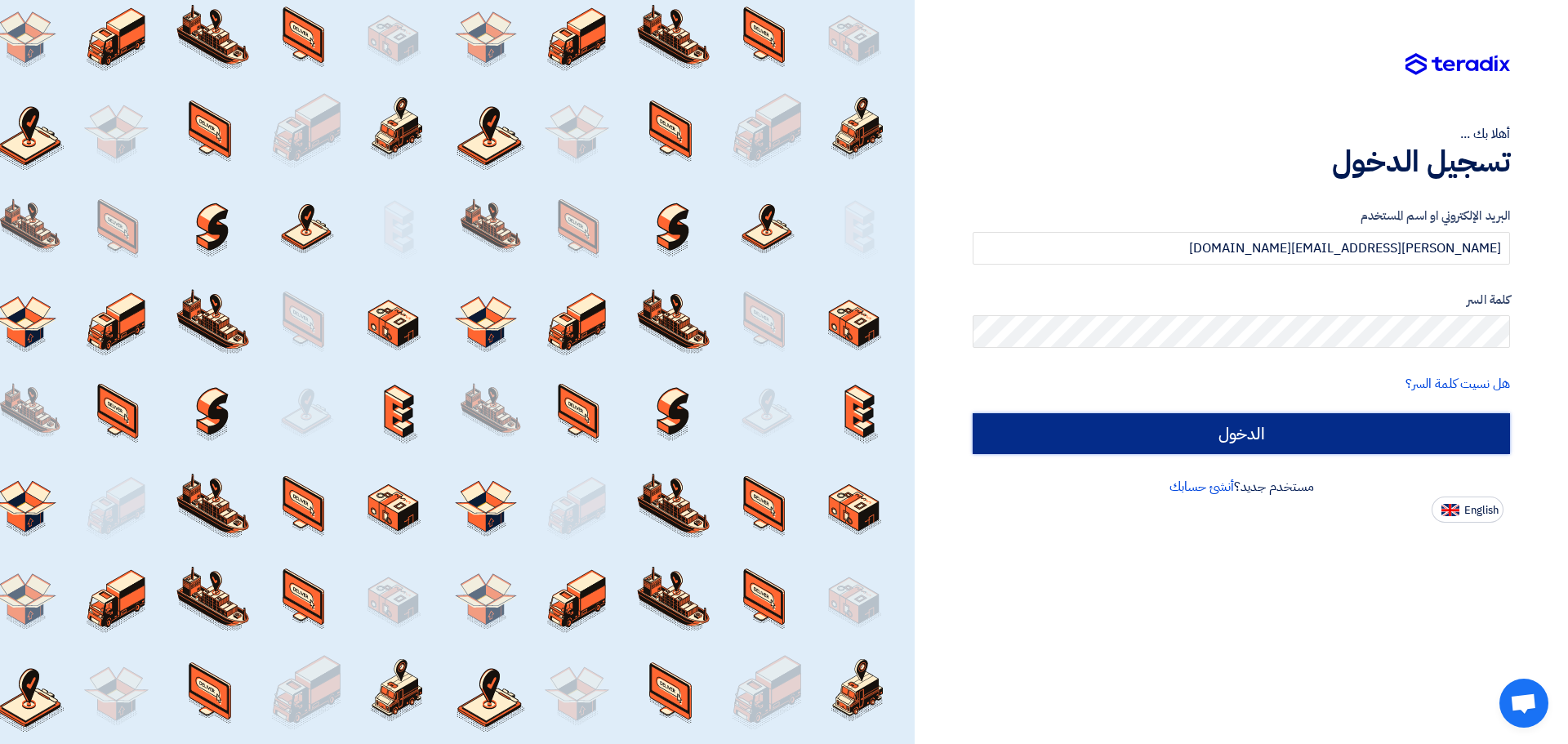
click at [1079, 445] on input "الدخول" at bounding box center [1241, 433] width 538 height 41
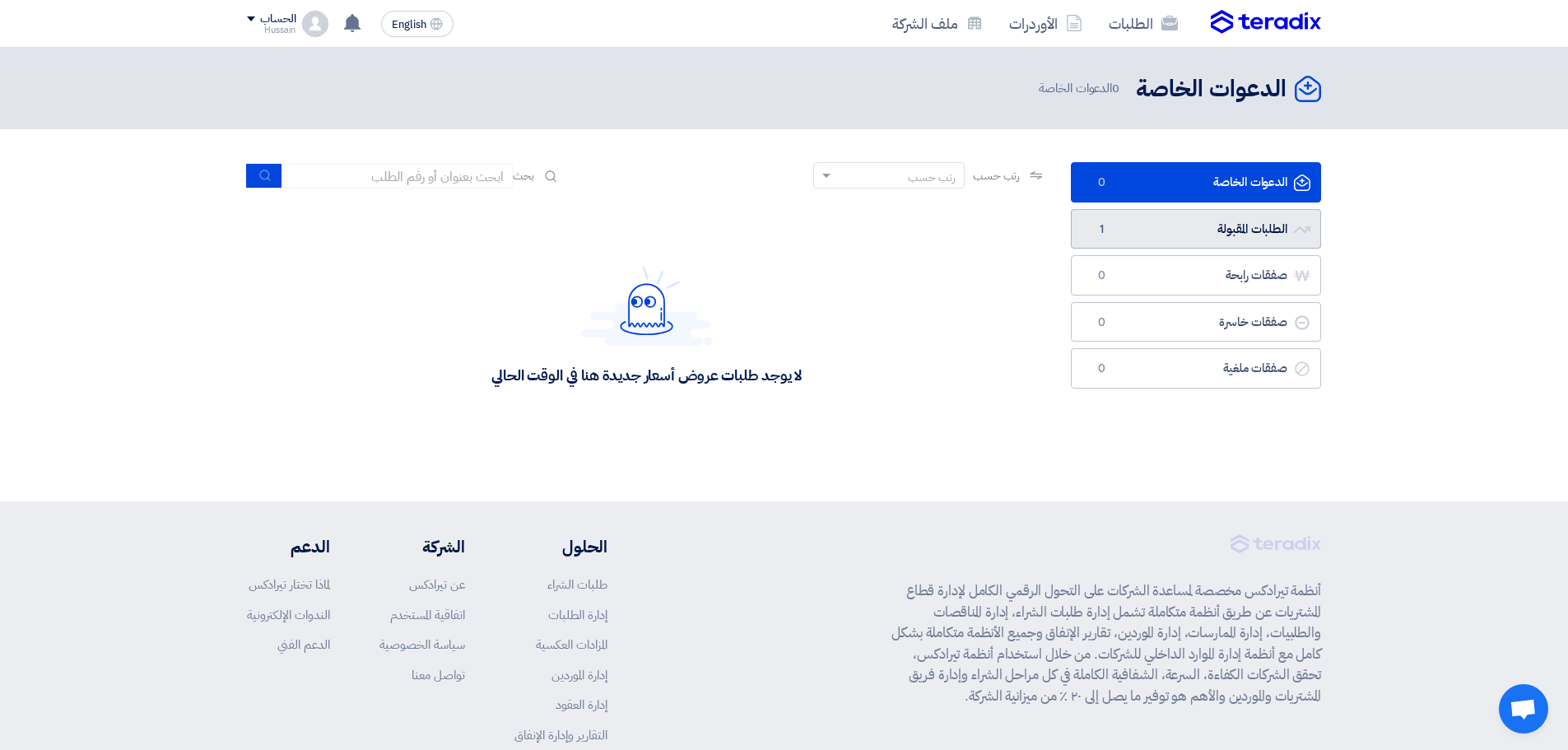
click at [1218, 243] on link "الطلبات المقبولة الطلبات المقبولة 1" at bounding box center [1196, 230] width 250 height 41
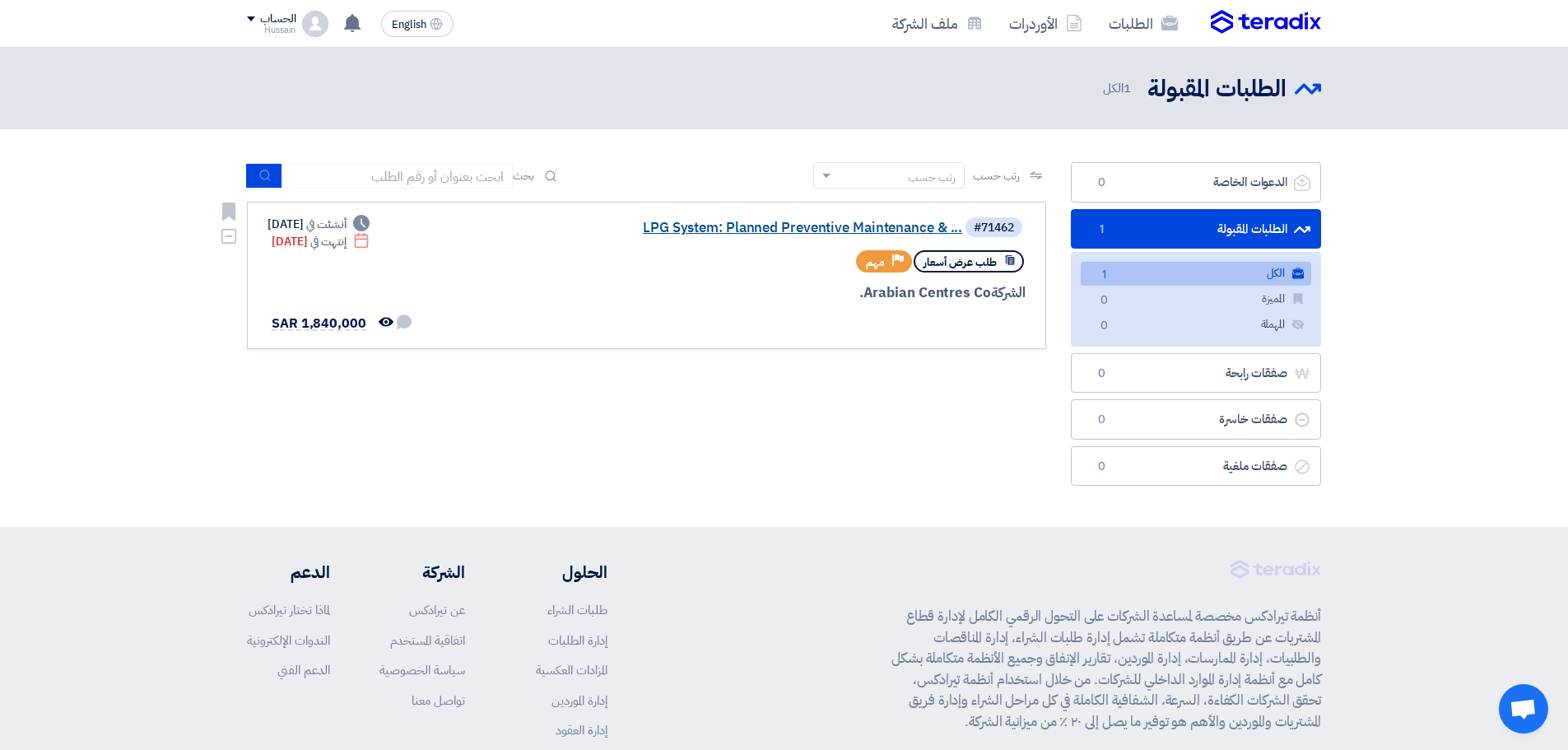
click at [726, 220] on link "LPG System: Planned Preventive Maintenance & ..." at bounding box center [798, 228] width 329 height 15
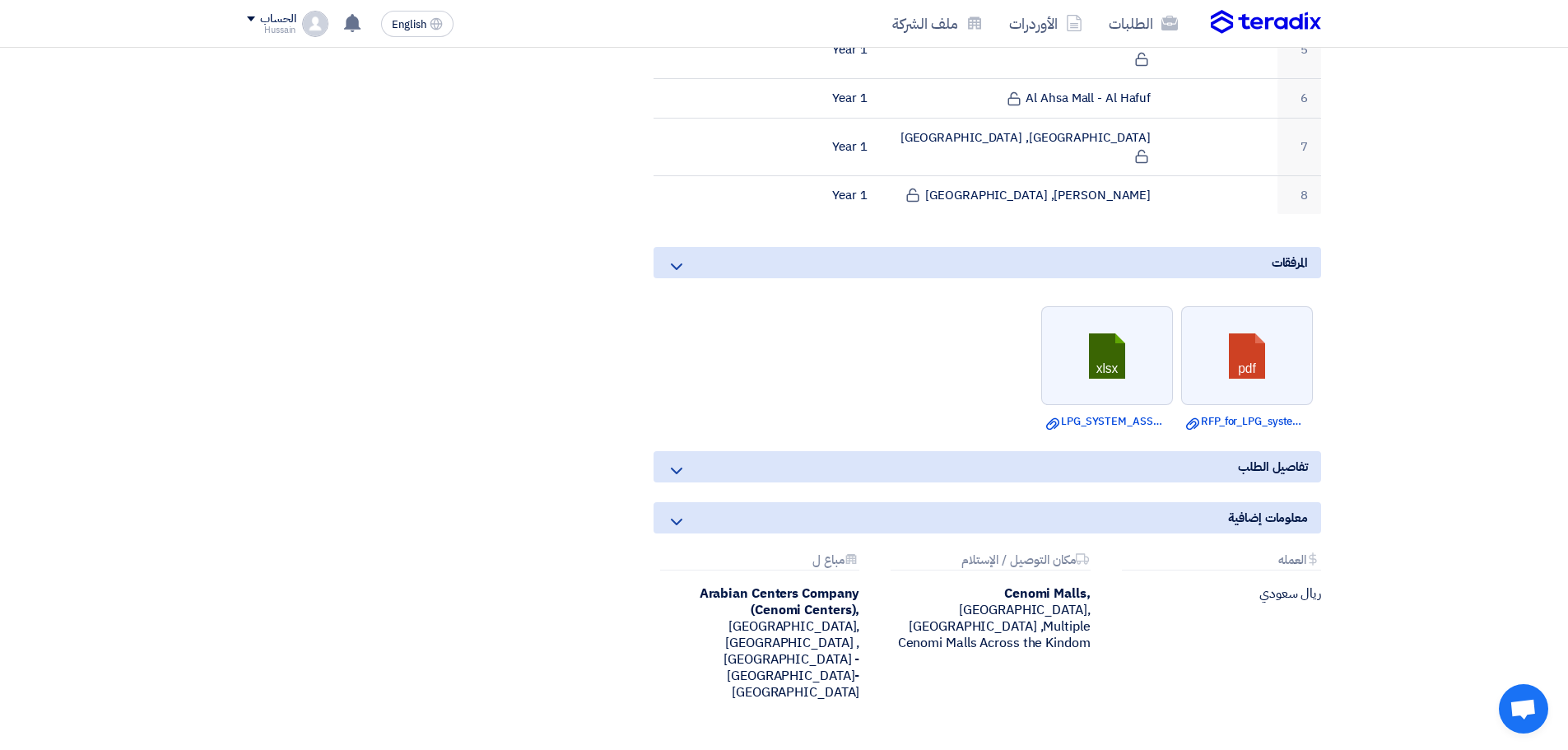
scroll to position [390, 0]
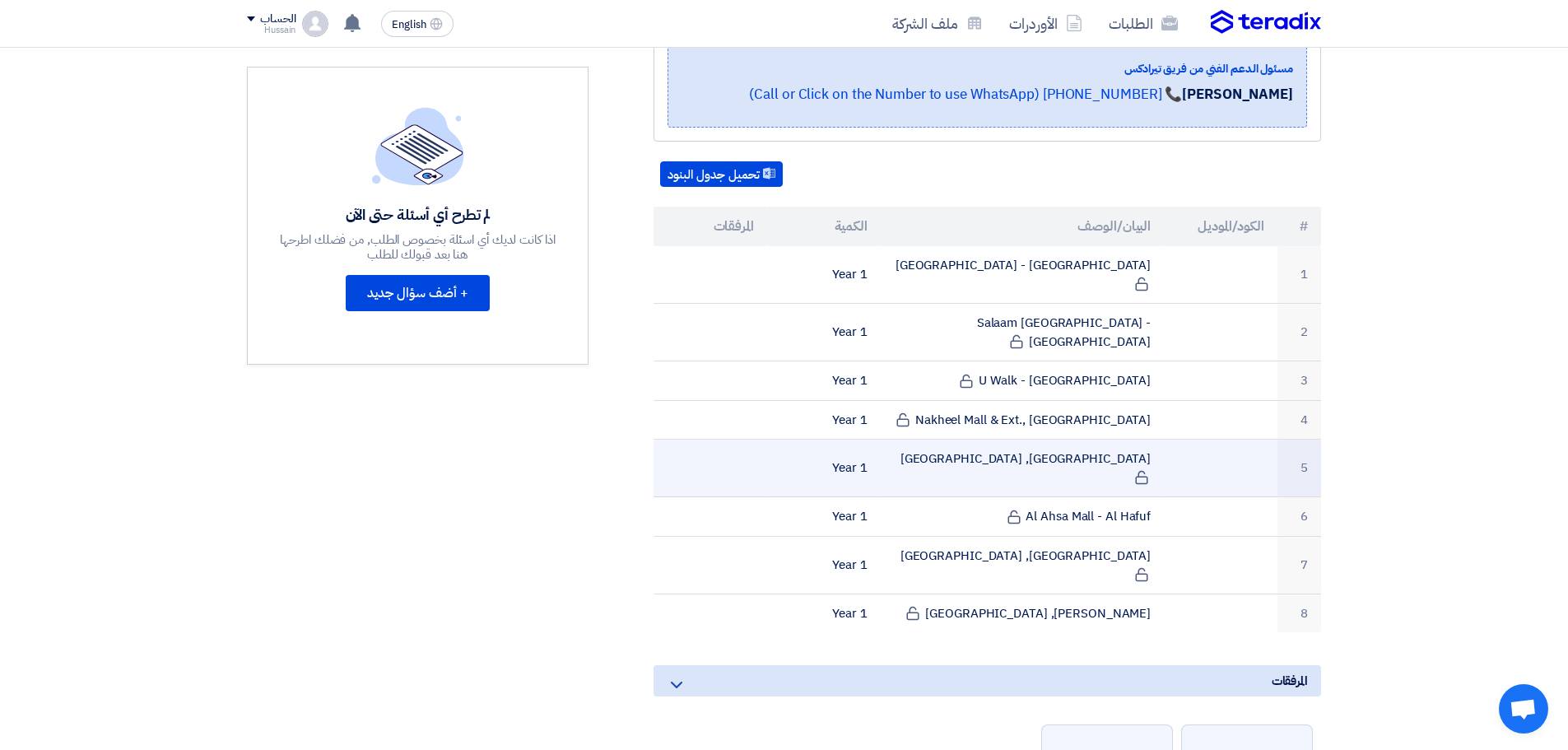
drag, startPoint x: 784, startPoint y: 263, endPoint x: 1039, endPoint y: 471, distance: 329.1
click at [1215, 414] on tbody "1 Hamra Mall - Riyadh 1 Year 2 Salaam Mall - Riyadh 1 Year 3" at bounding box center [987, 439] width 668 height 386
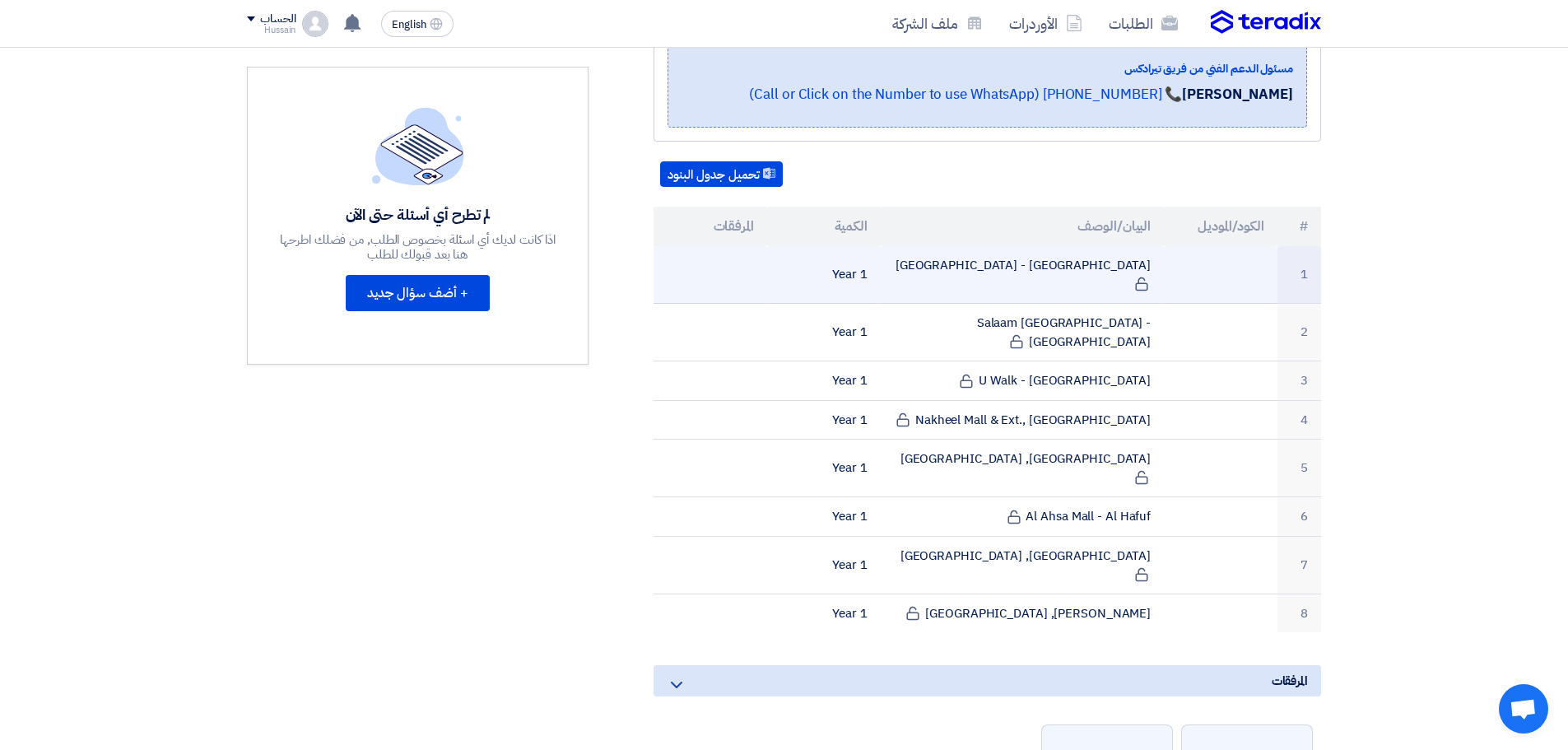
click at [768, 279] on td "1 Year" at bounding box center [824, 275] width 114 height 57
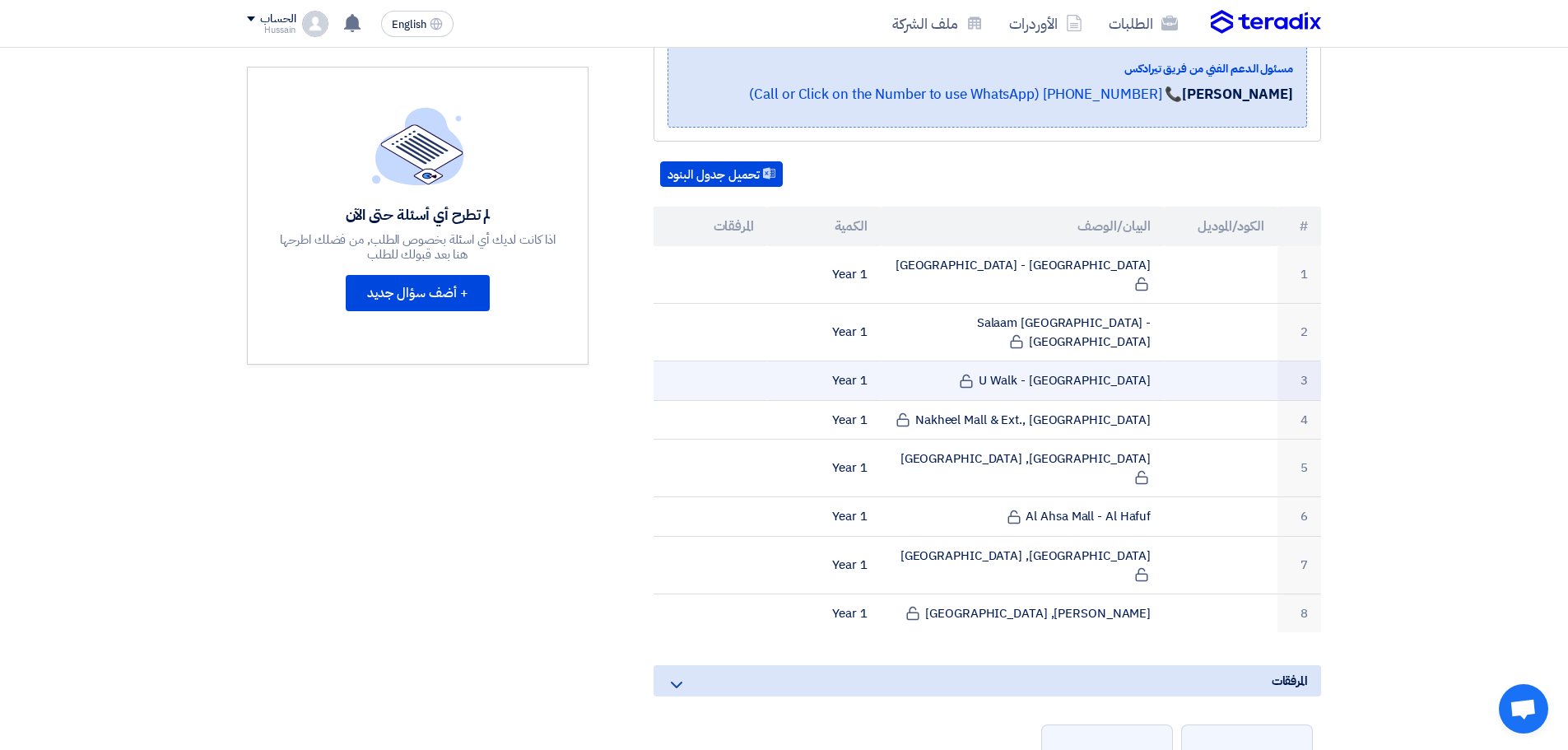
drag, startPoint x: 779, startPoint y: 263, endPoint x: 1055, endPoint y: 335, distance: 285.2
click at [1055, 335] on tbody "1 Hamra Mall - Riyadh 1 Year 2 Salaam Mall - Riyadh 1 Year 3" at bounding box center [987, 439] width 668 height 386
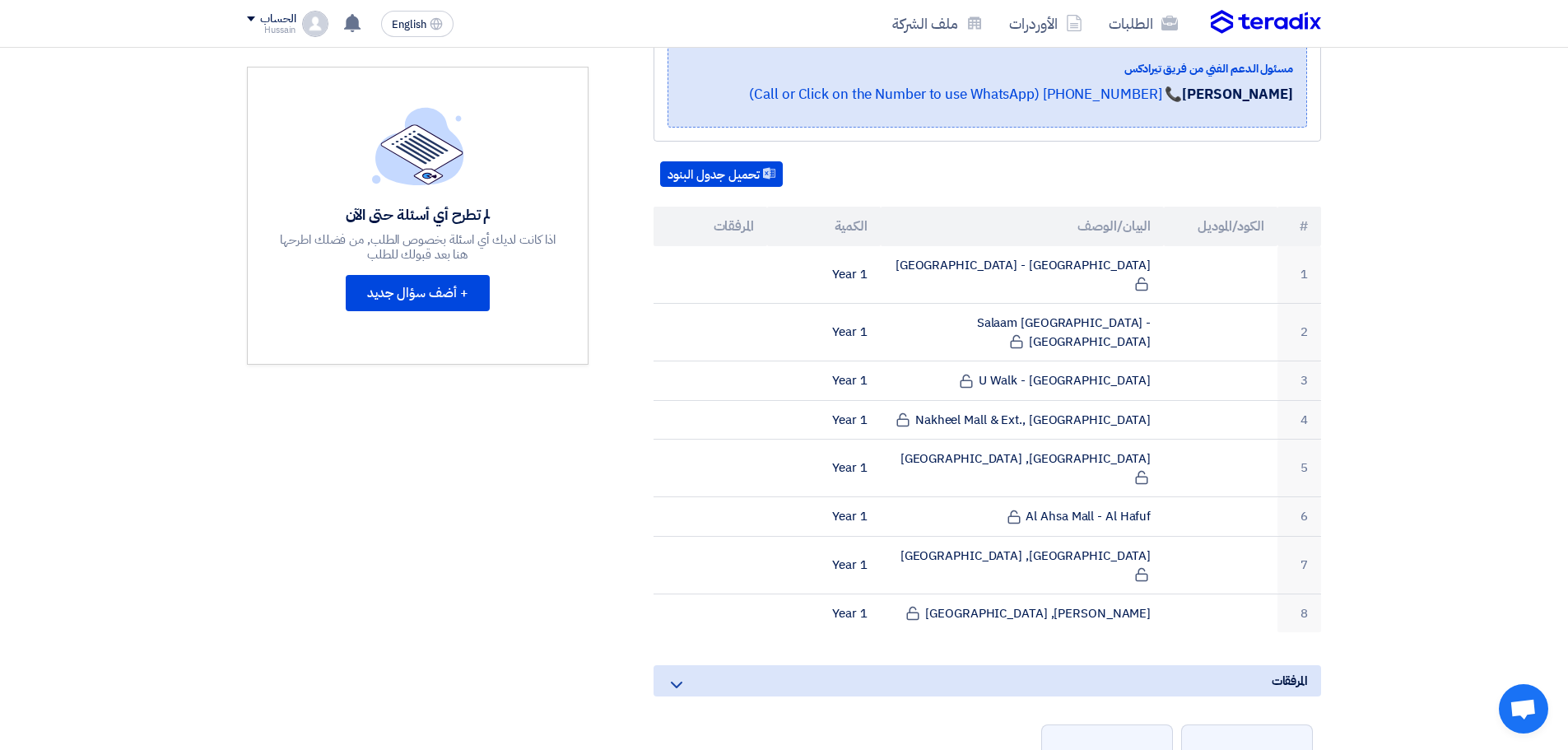
click at [1440, 171] on section "LPG System: Planned Preventive Maintenance & Repair Services - Central & Easter…" at bounding box center [784, 553] width 1568 height 1367
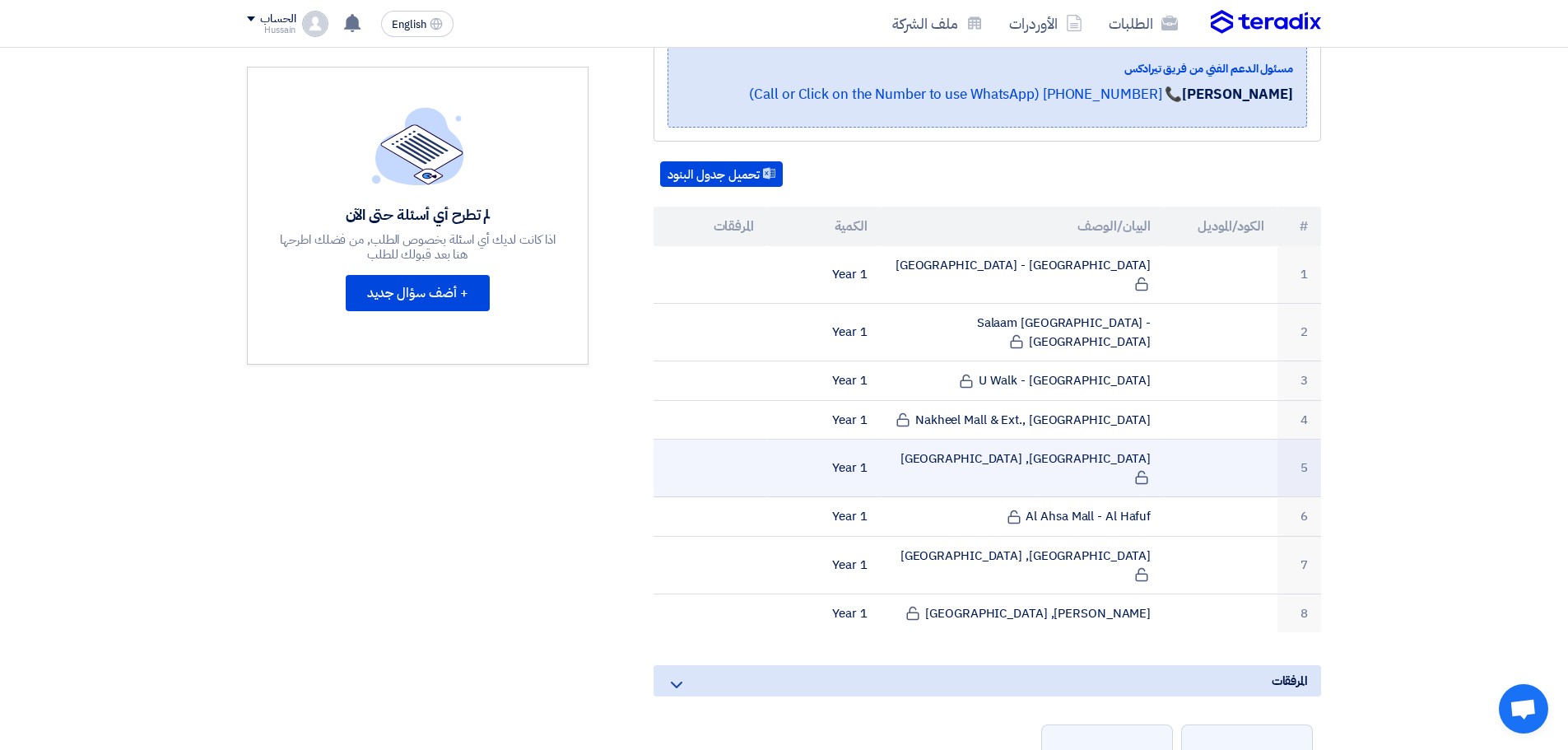
drag, startPoint x: 795, startPoint y: 269, endPoint x: 1109, endPoint y: 436, distance: 355.6
click at [1111, 433] on tbody "1 Hamra Mall - Riyadh 1 Year 2 Salaam Mall - Riyadh 1 Year 3" at bounding box center [987, 439] width 668 height 386
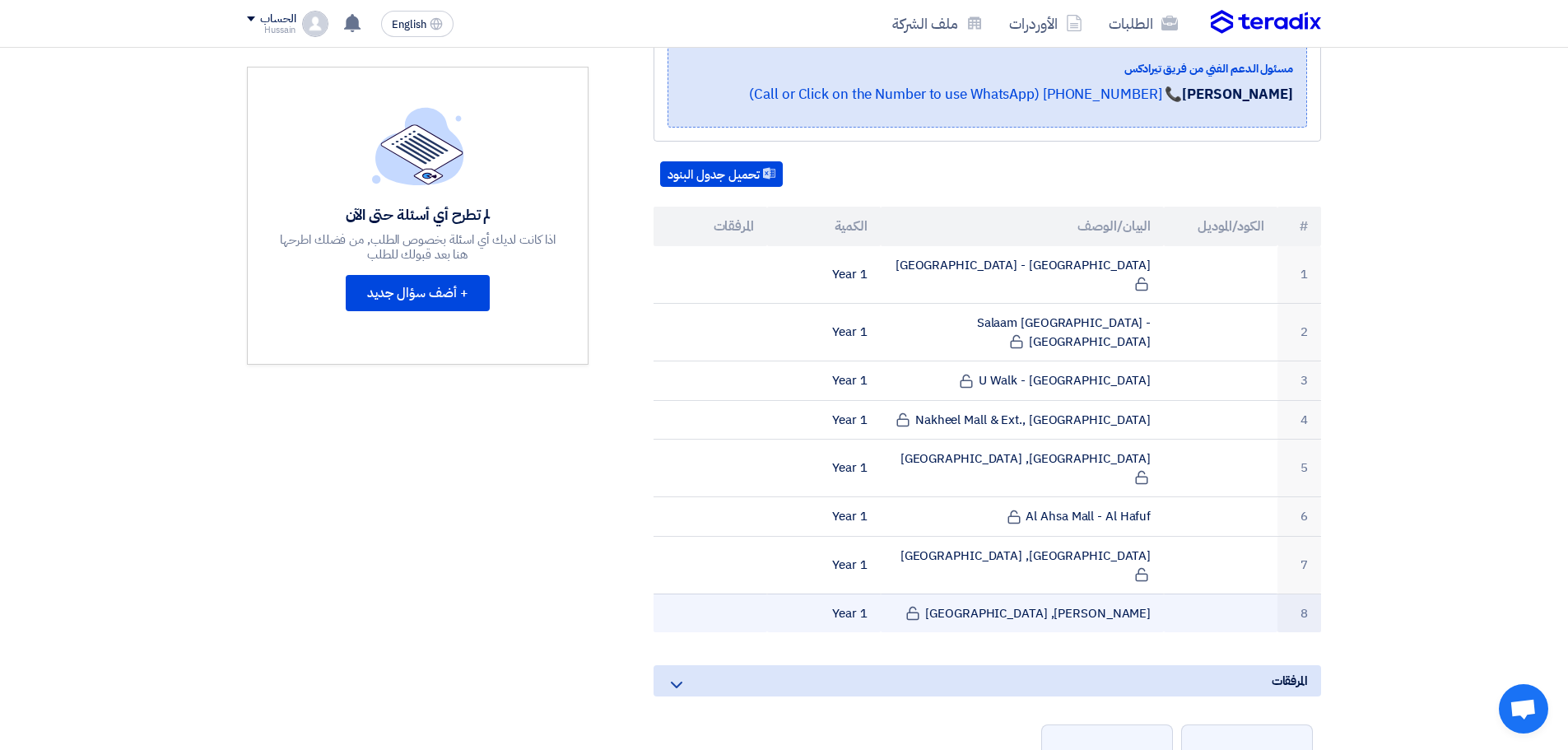
click at [944, 594] on td "Jubail Mall, Al Jubail" at bounding box center [1023, 613] width 284 height 39
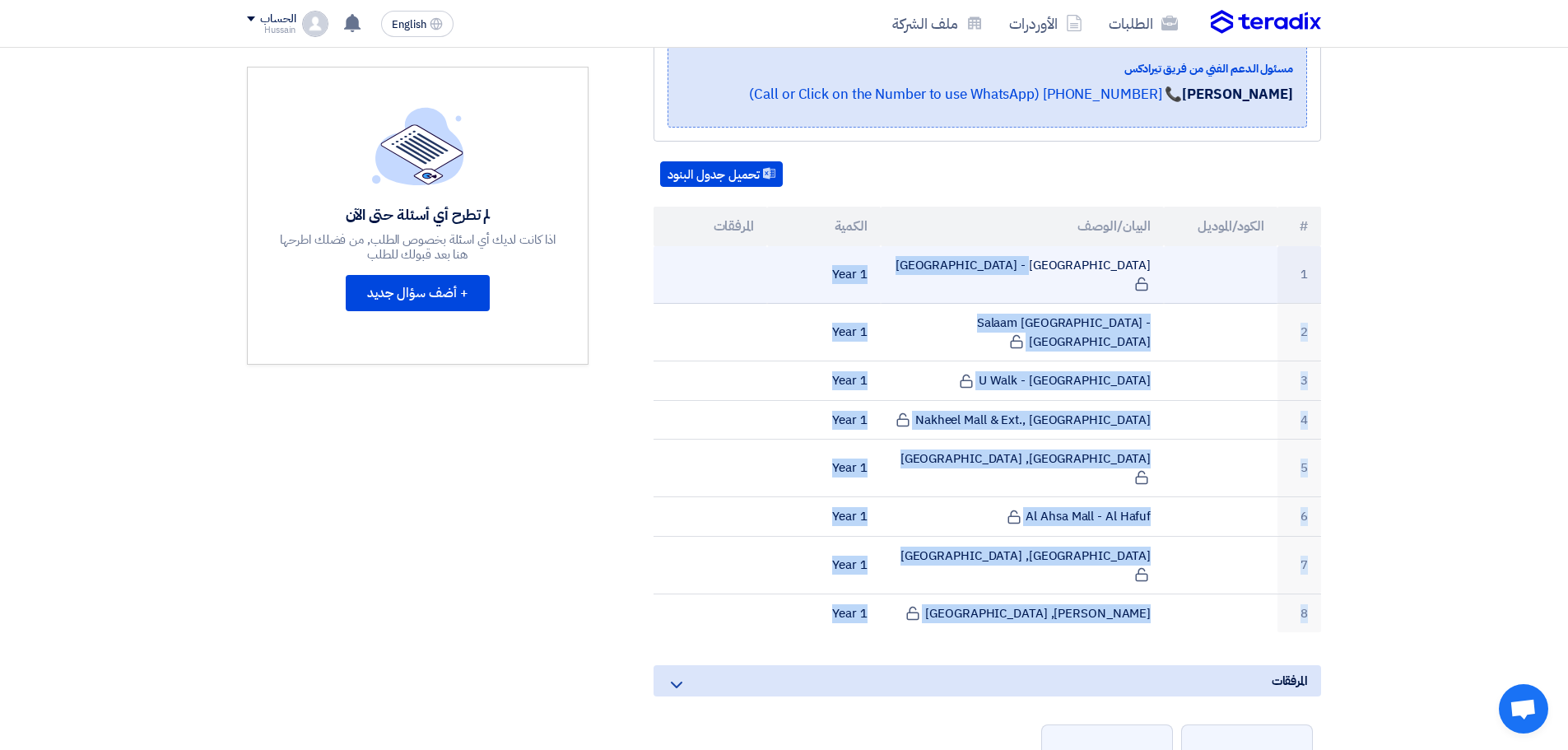
drag, startPoint x: 743, startPoint y: 544, endPoint x: 1164, endPoint y: 264, distance: 505.6
click at [1164, 264] on tbody "1 Hamra Mall - Riyadh 1 Year 2 Salaam Mall - Riyadh 1 Year 3" at bounding box center [987, 439] width 668 height 386
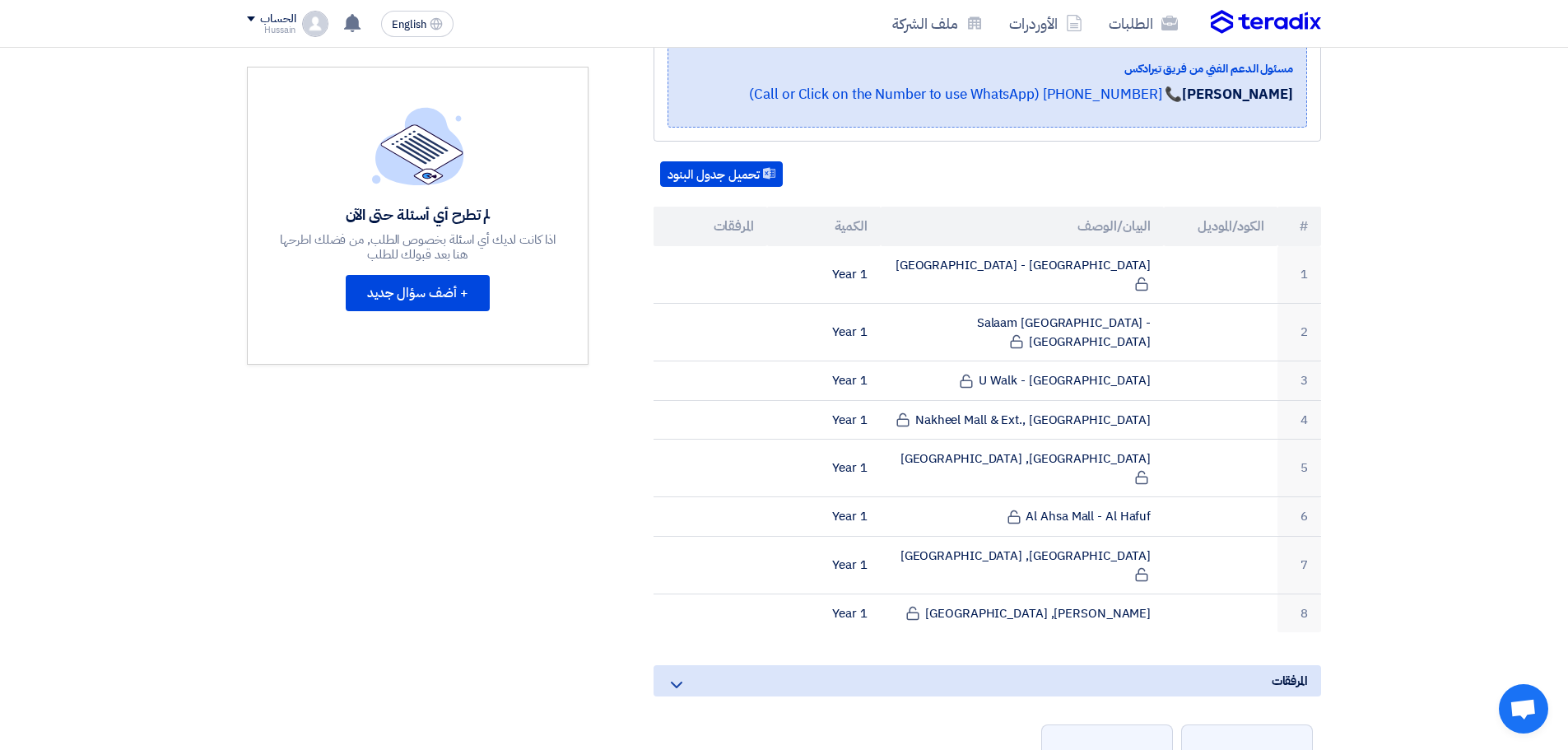
click at [1368, 233] on section "LPG System: Planned Preventive Maintenance & Repair Services - Central & Easter…" at bounding box center [784, 553] width 1568 height 1367
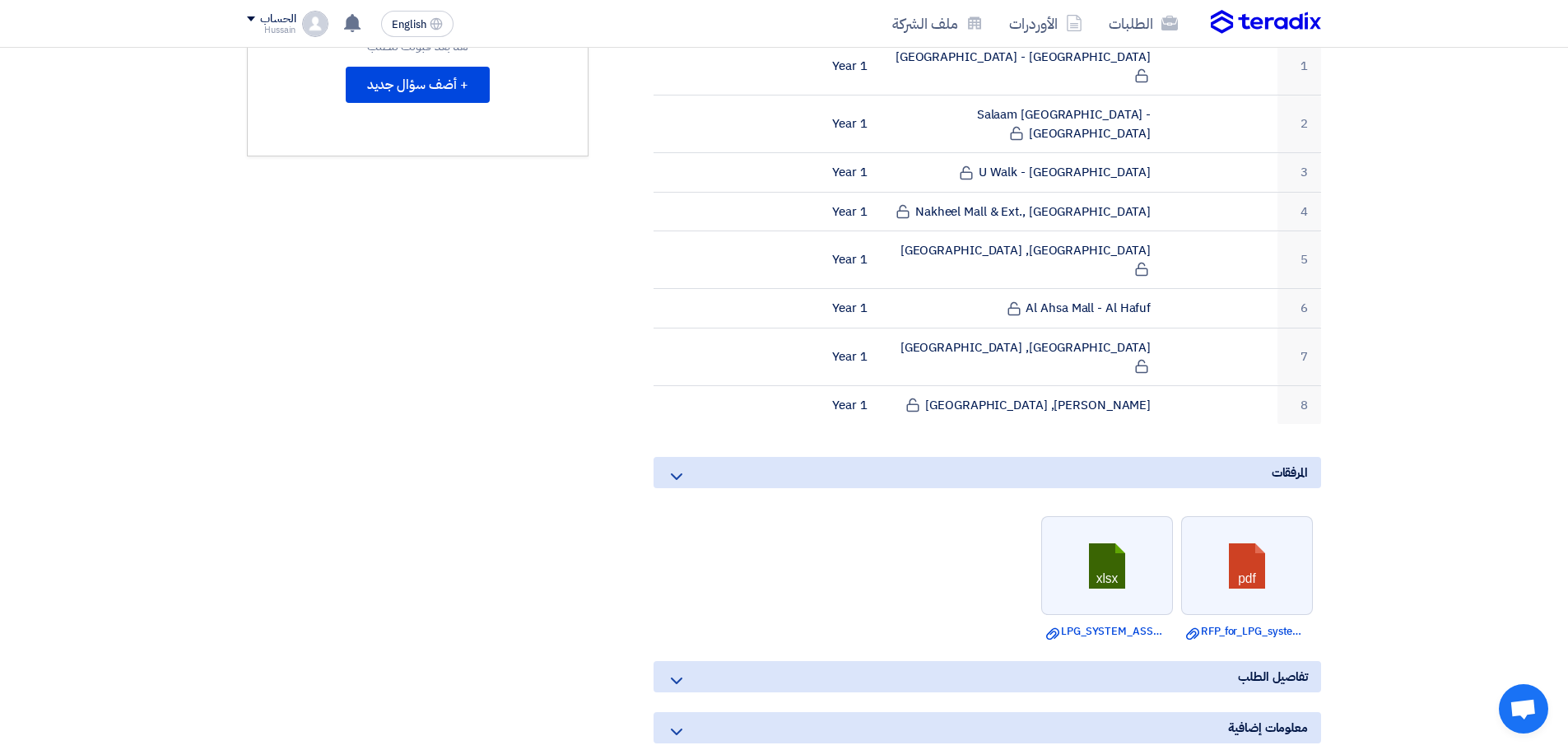
scroll to position [884, 0]
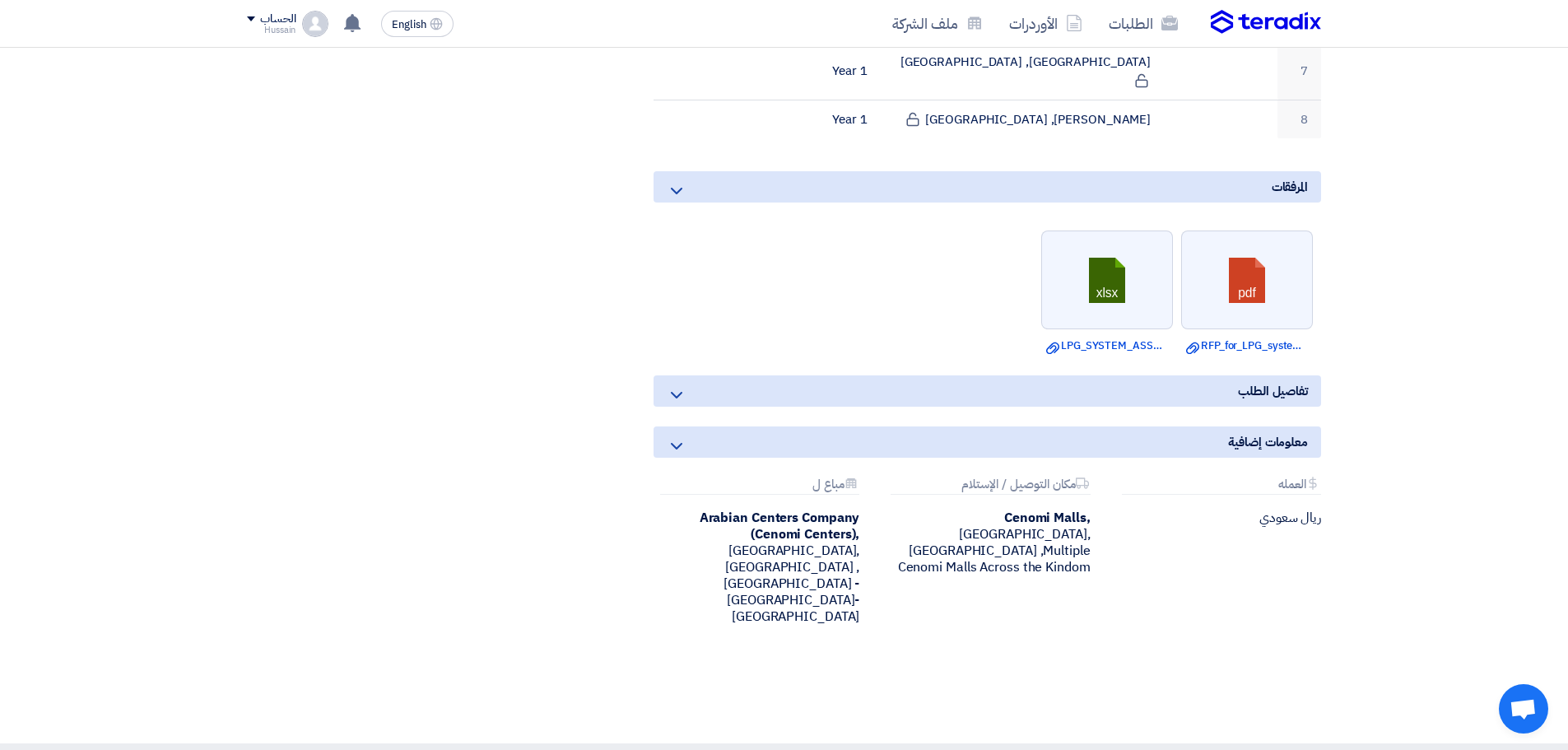
click at [678, 392] on use at bounding box center [677, 395] width 12 height 7
click at [680, 181] on icon at bounding box center [676, 190] width 19 height 19
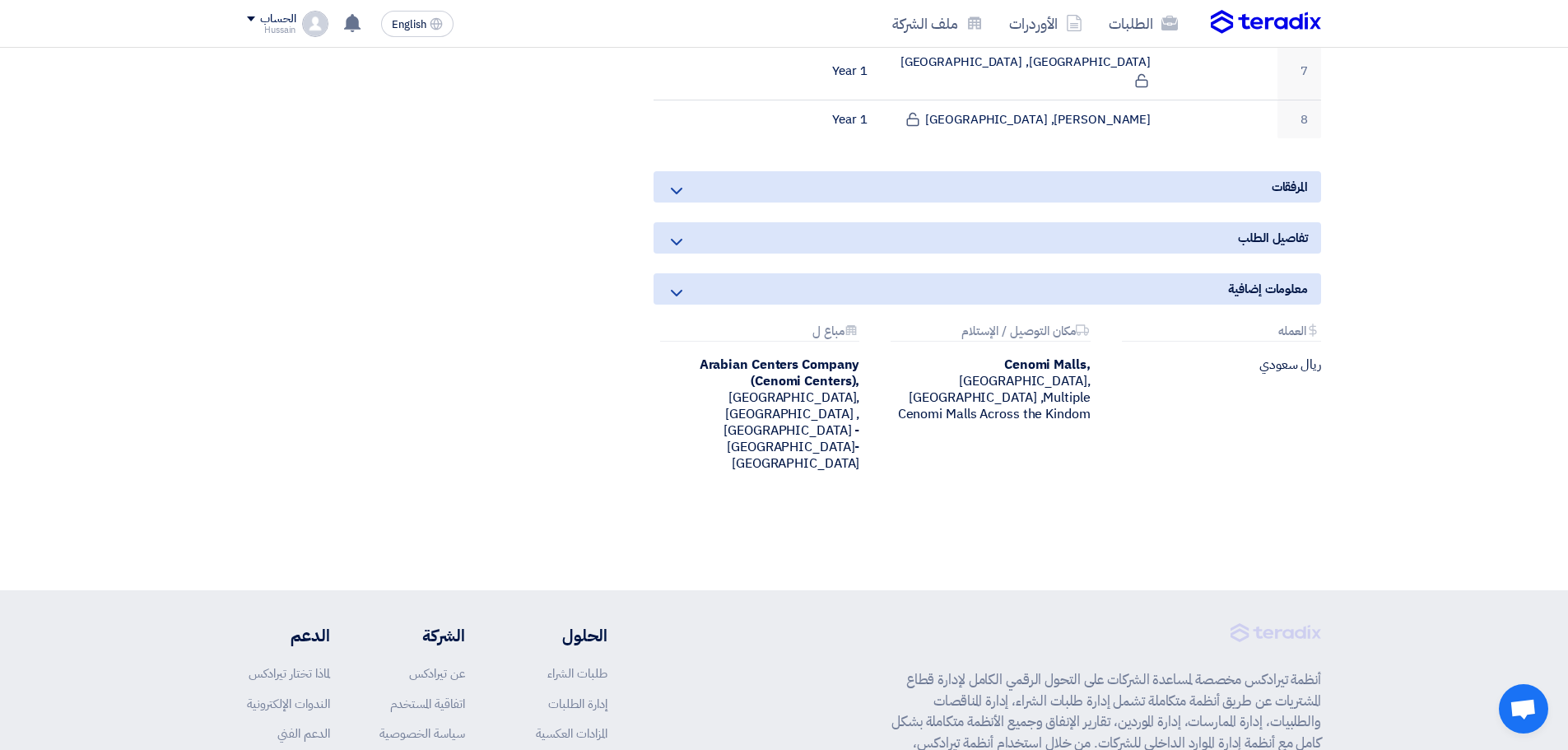
click at [681, 181] on icon at bounding box center [676, 190] width 19 height 19
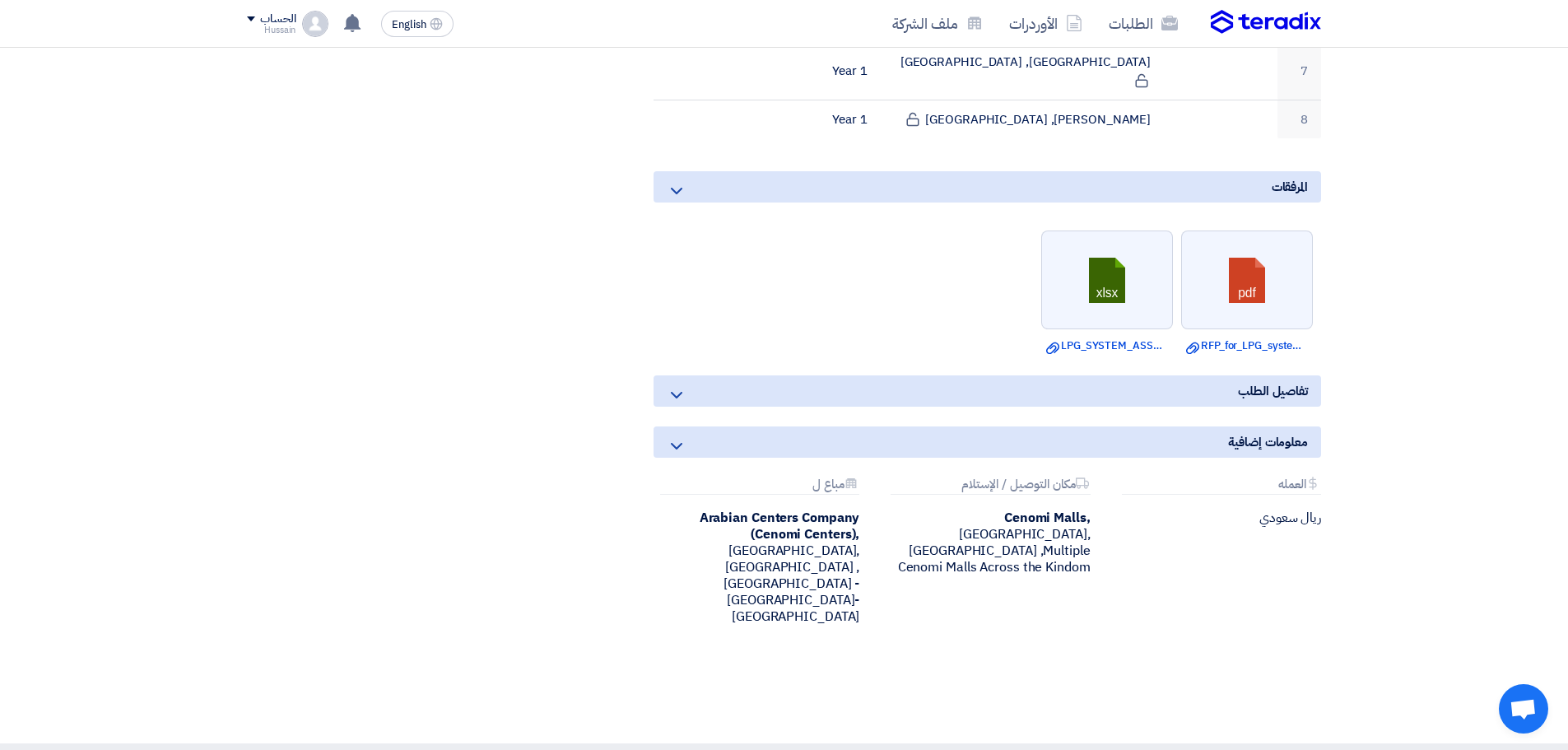
click at [673, 188] on use at bounding box center [677, 191] width 12 height 7
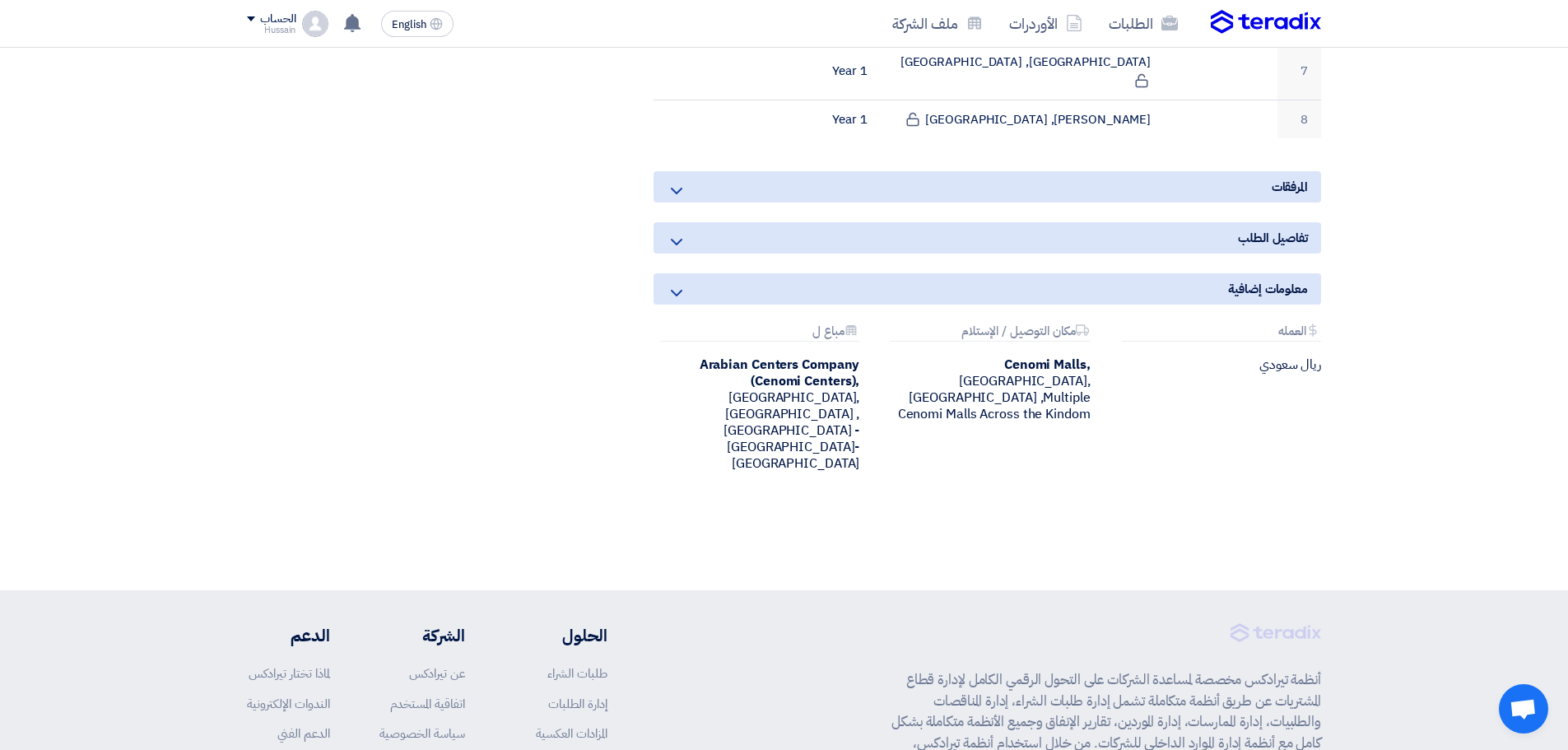
click at [673, 188] on use at bounding box center [677, 191] width 12 height 7
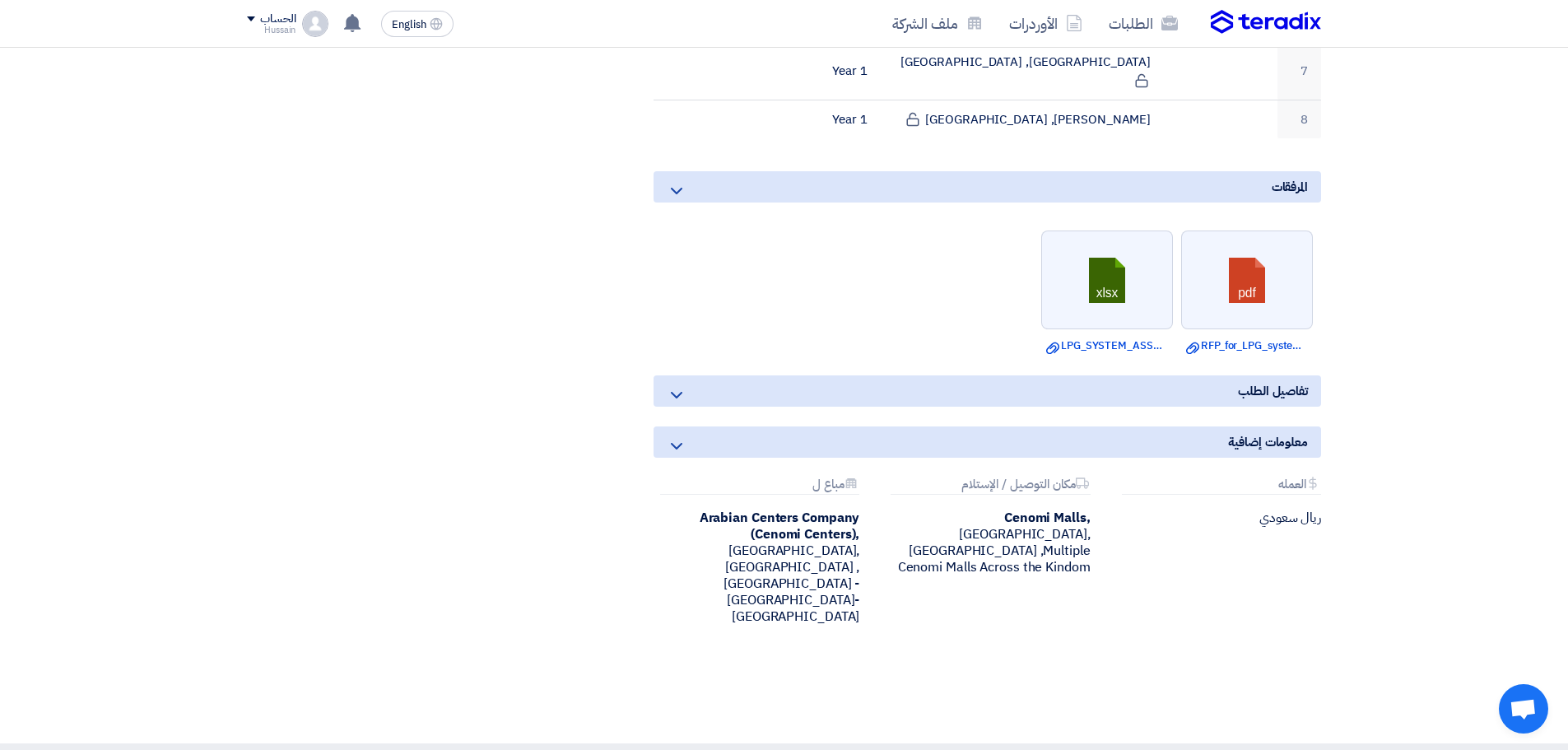
click at [673, 385] on icon at bounding box center [676, 394] width 19 height 19
click at [681, 437] on icon at bounding box center [676, 446] width 19 height 19
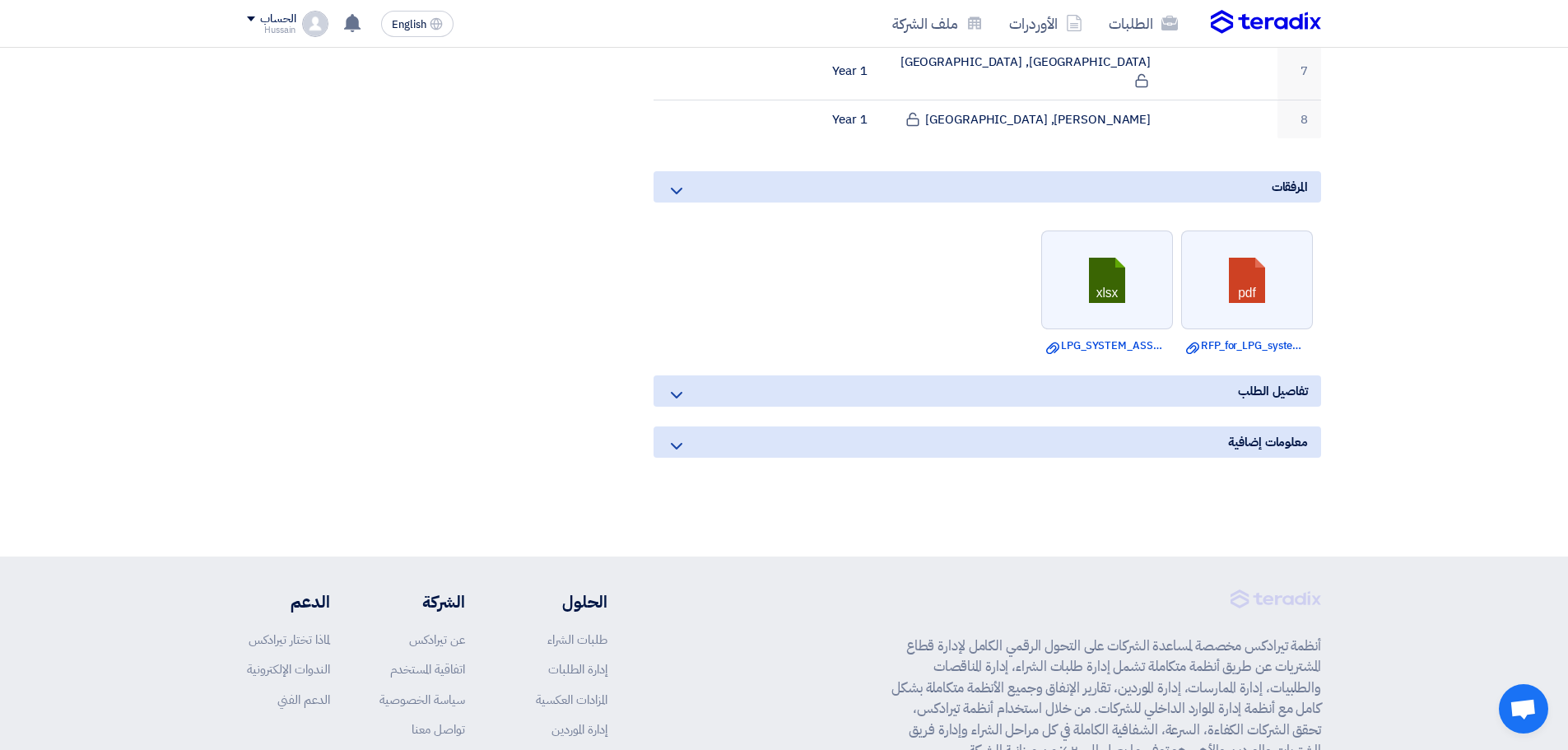
click at [676, 437] on icon at bounding box center [676, 446] width 19 height 19
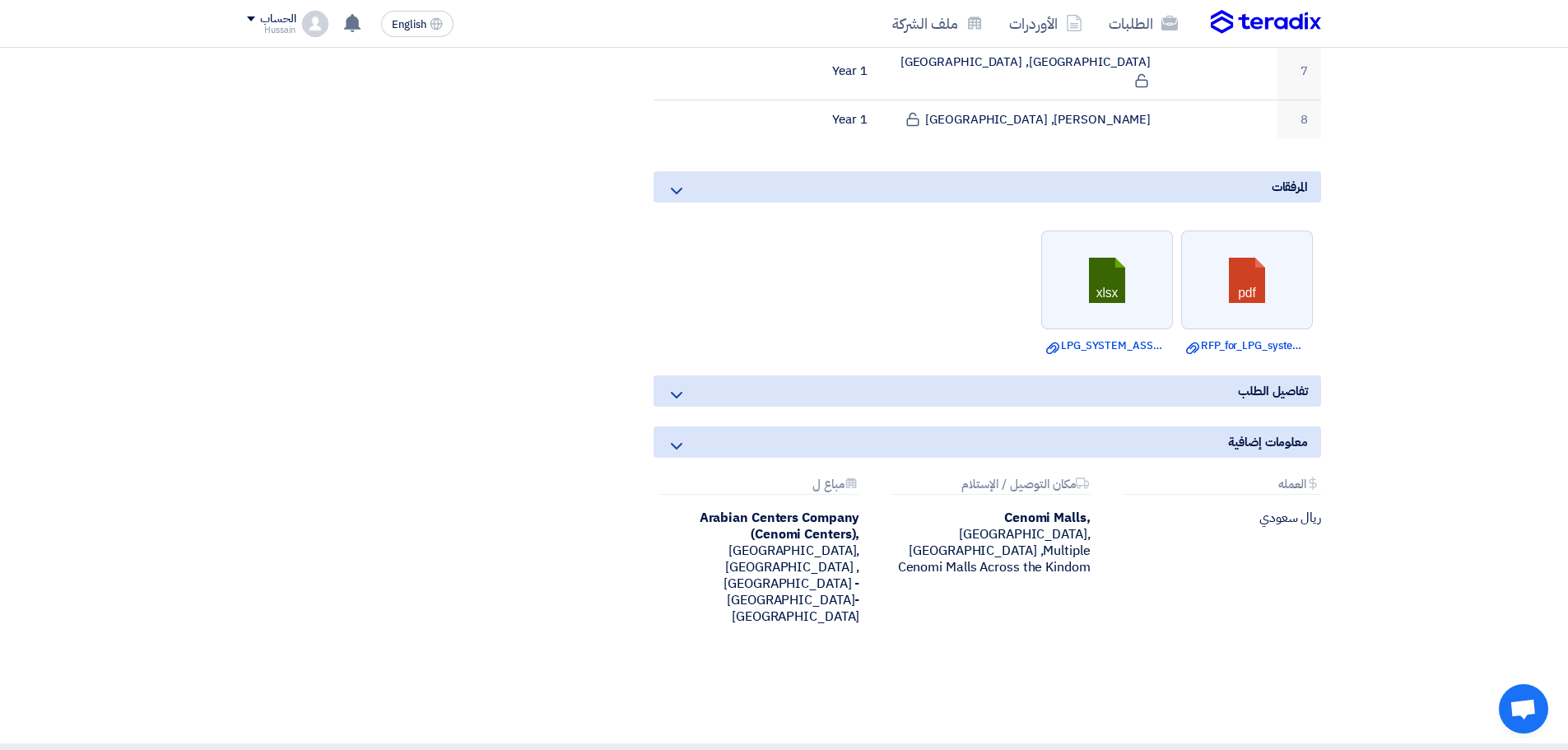
click at [681, 385] on icon at bounding box center [676, 394] width 19 height 19
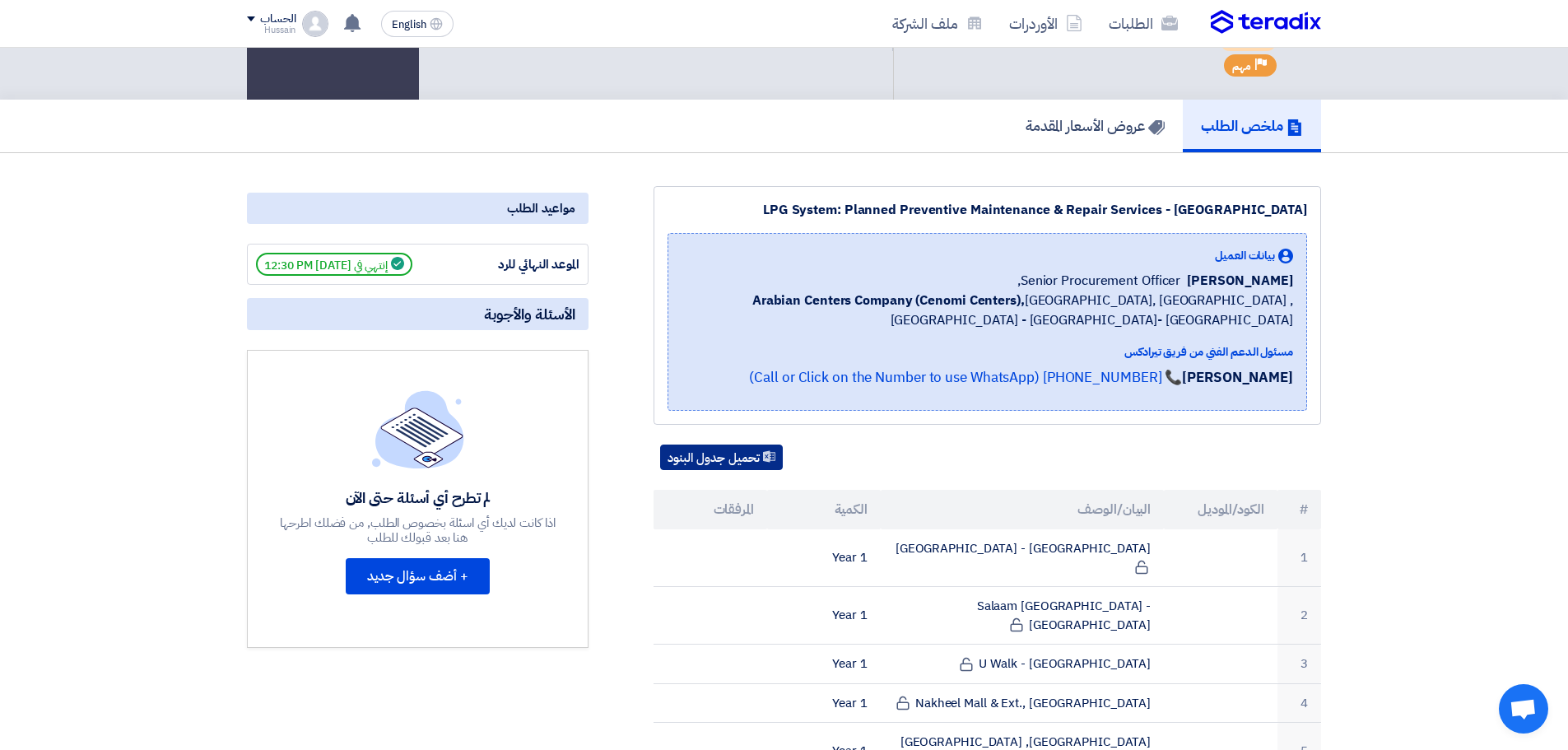
scroll to position [0, 0]
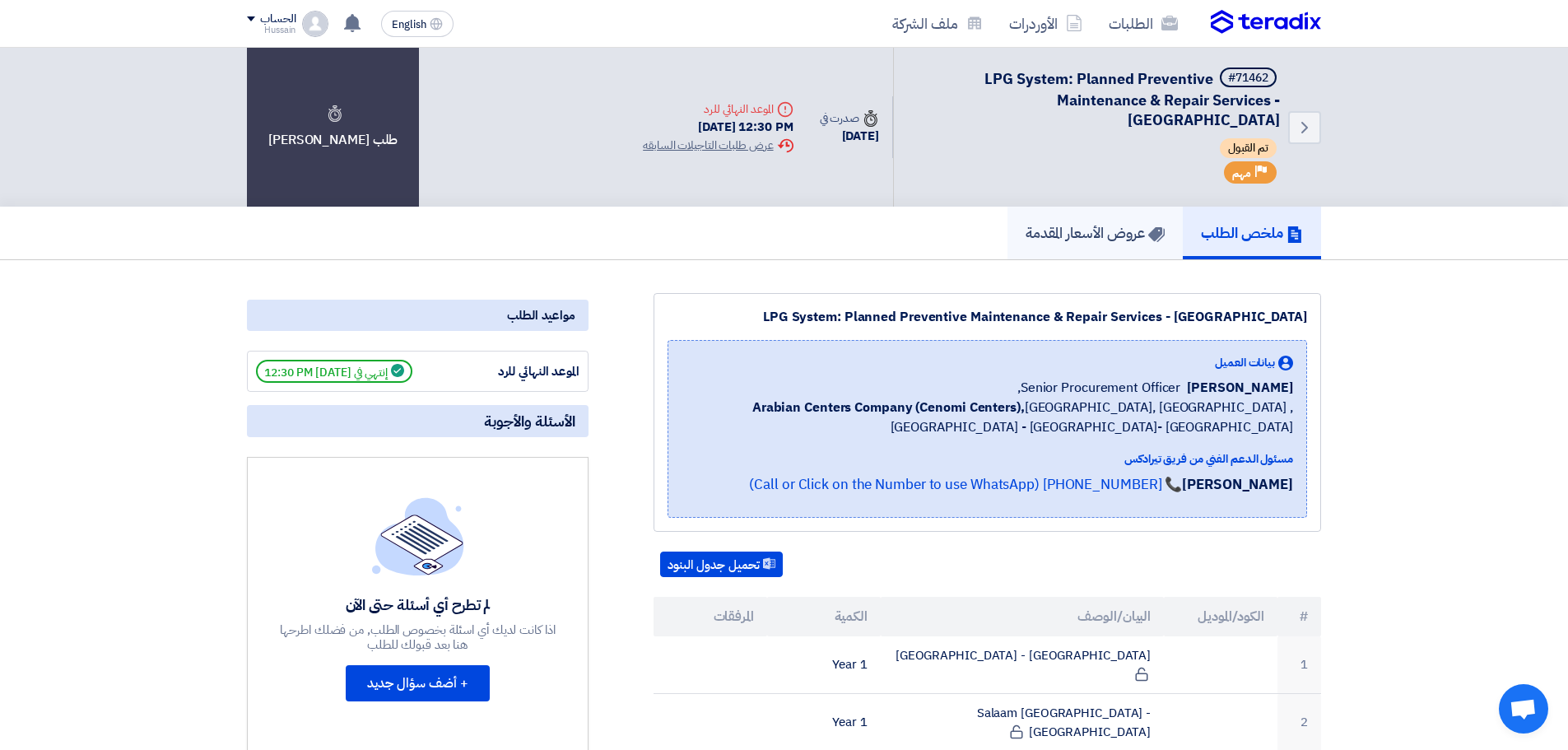
click at [1119, 228] on h5 "عروض الأسعار المقدمة" at bounding box center [1095, 232] width 139 height 19
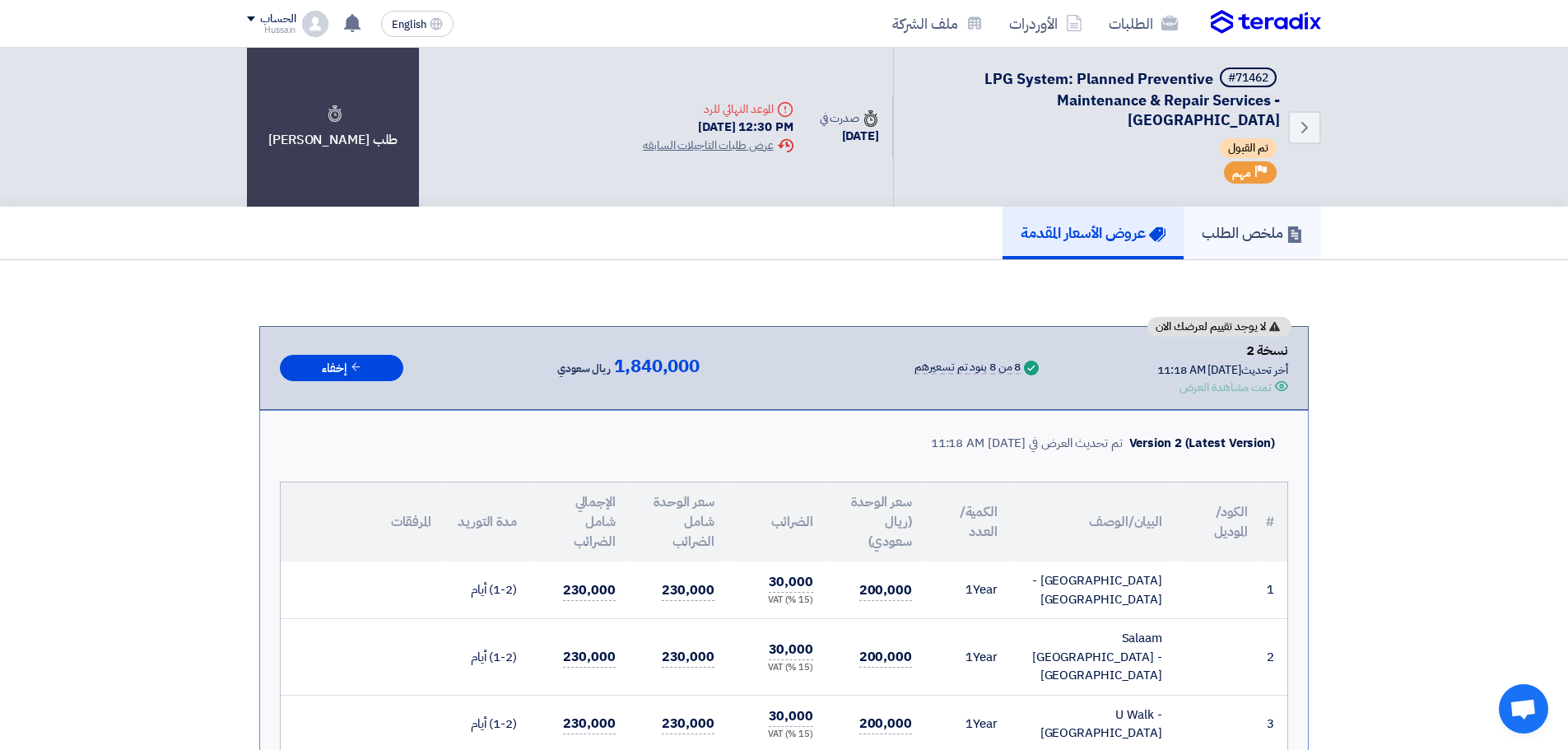
click at [1253, 235] on h5 "ملخص الطلب" at bounding box center [1252, 232] width 101 height 19
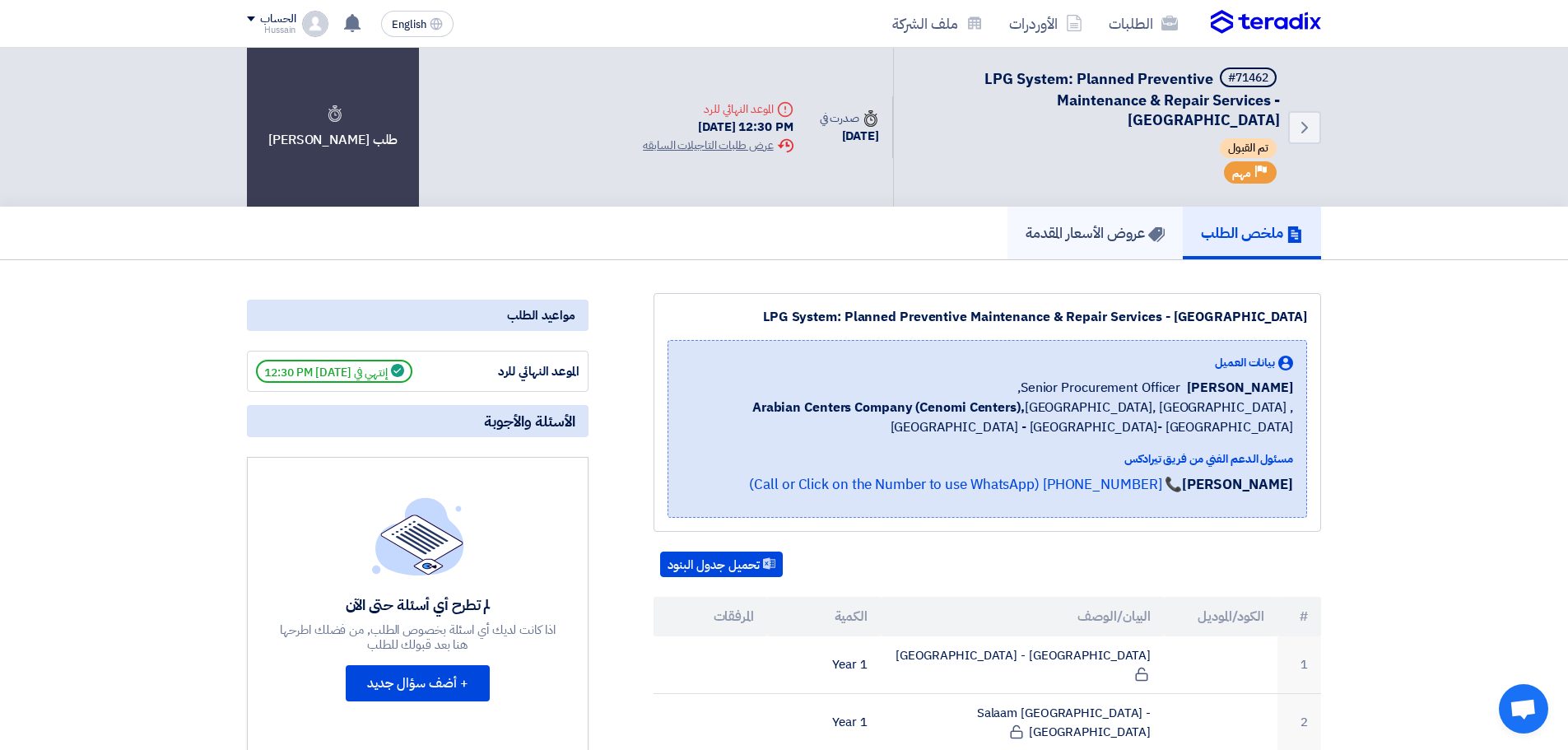
click at [1111, 234] on h5 "عروض الأسعار المقدمة" at bounding box center [1095, 232] width 139 height 19
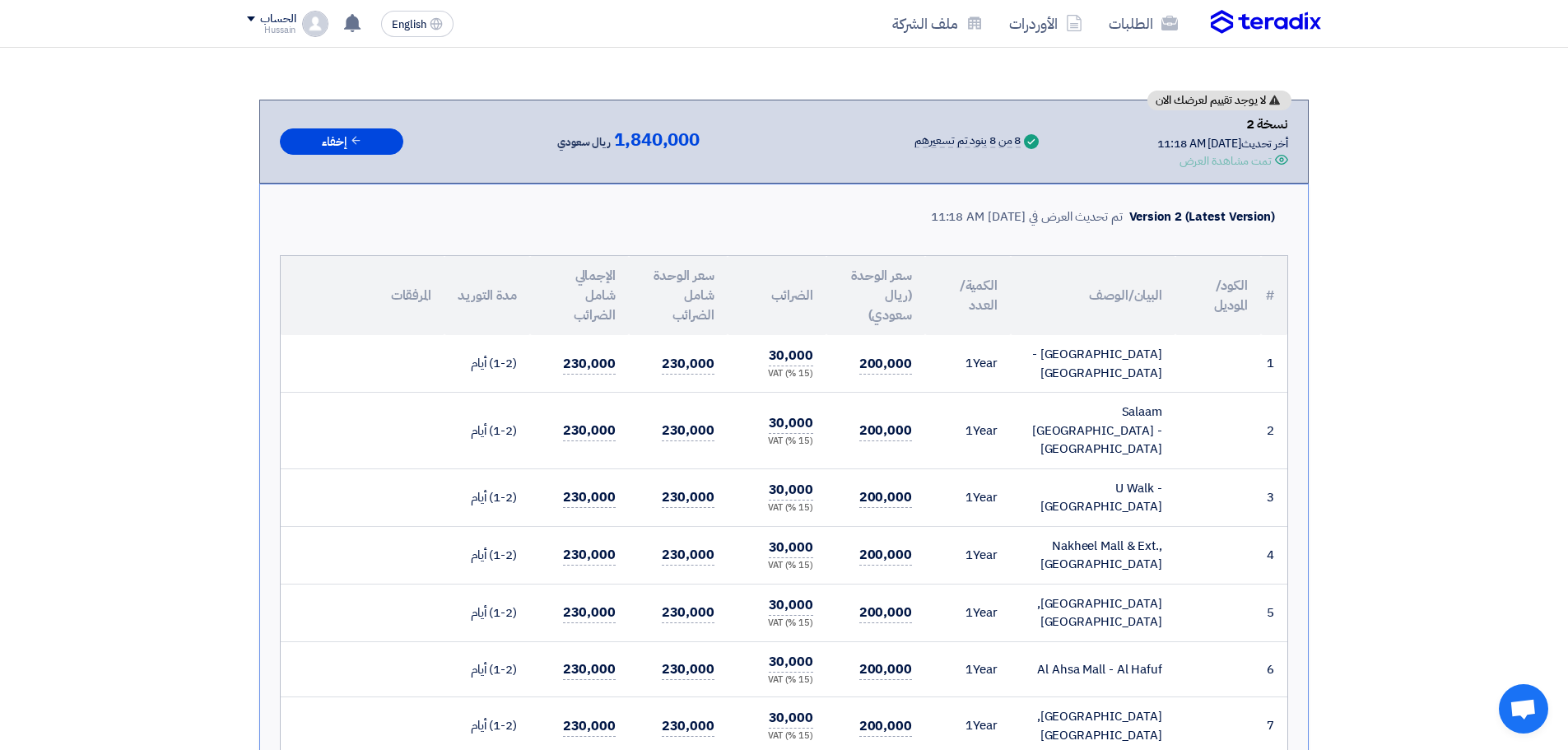
scroll to position [247, 0]
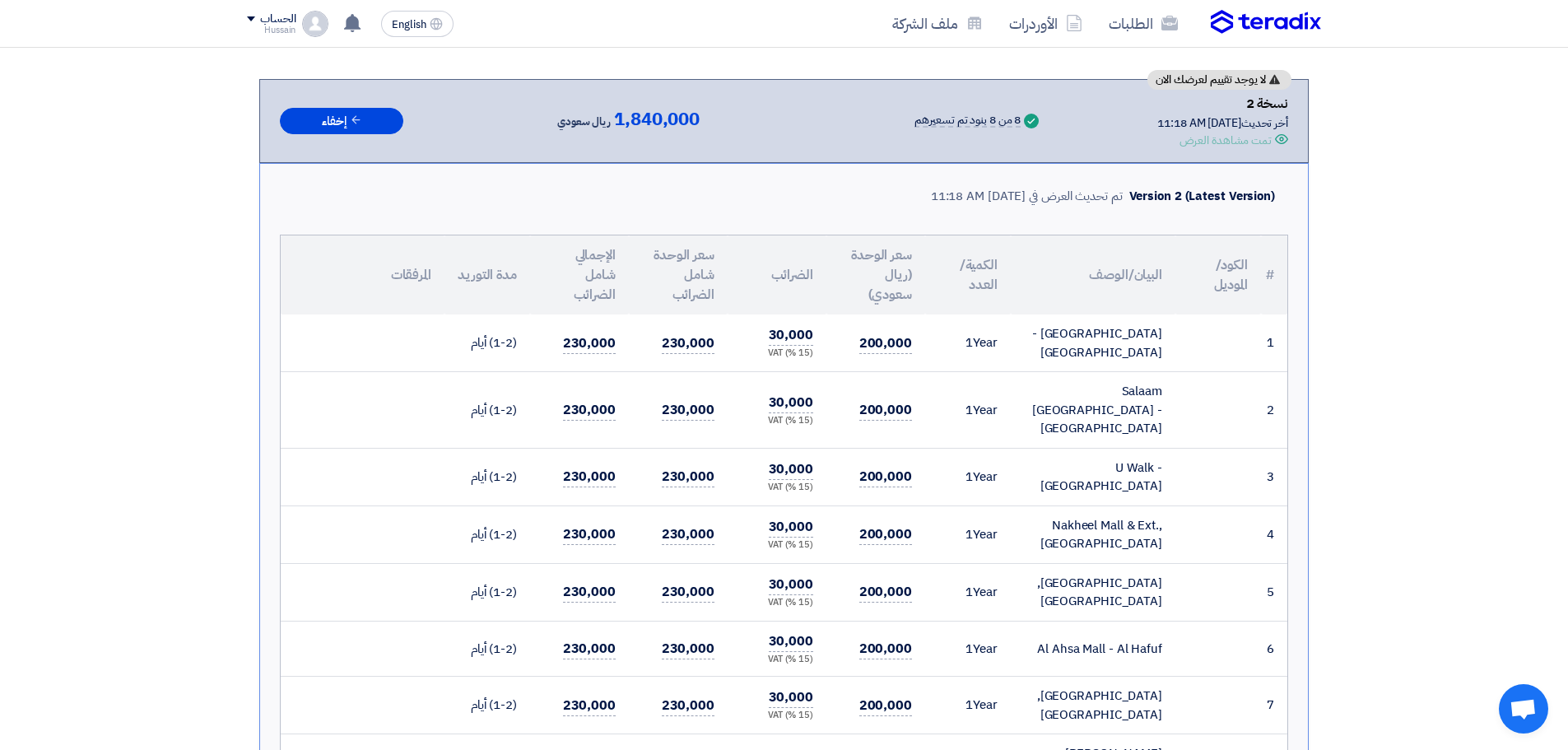
click at [1226, 139] on div "تمت مشاهدة العرض" at bounding box center [1225, 140] width 92 height 17
click at [1186, 144] on div "تمت مشاهدة العرض" at bounding box center [1225, 140] width 92 height 17
drag, startPoint x: 1156, startPoint y: 139, endPoint x: 1290, endPoint y: 142, distance: 134.0
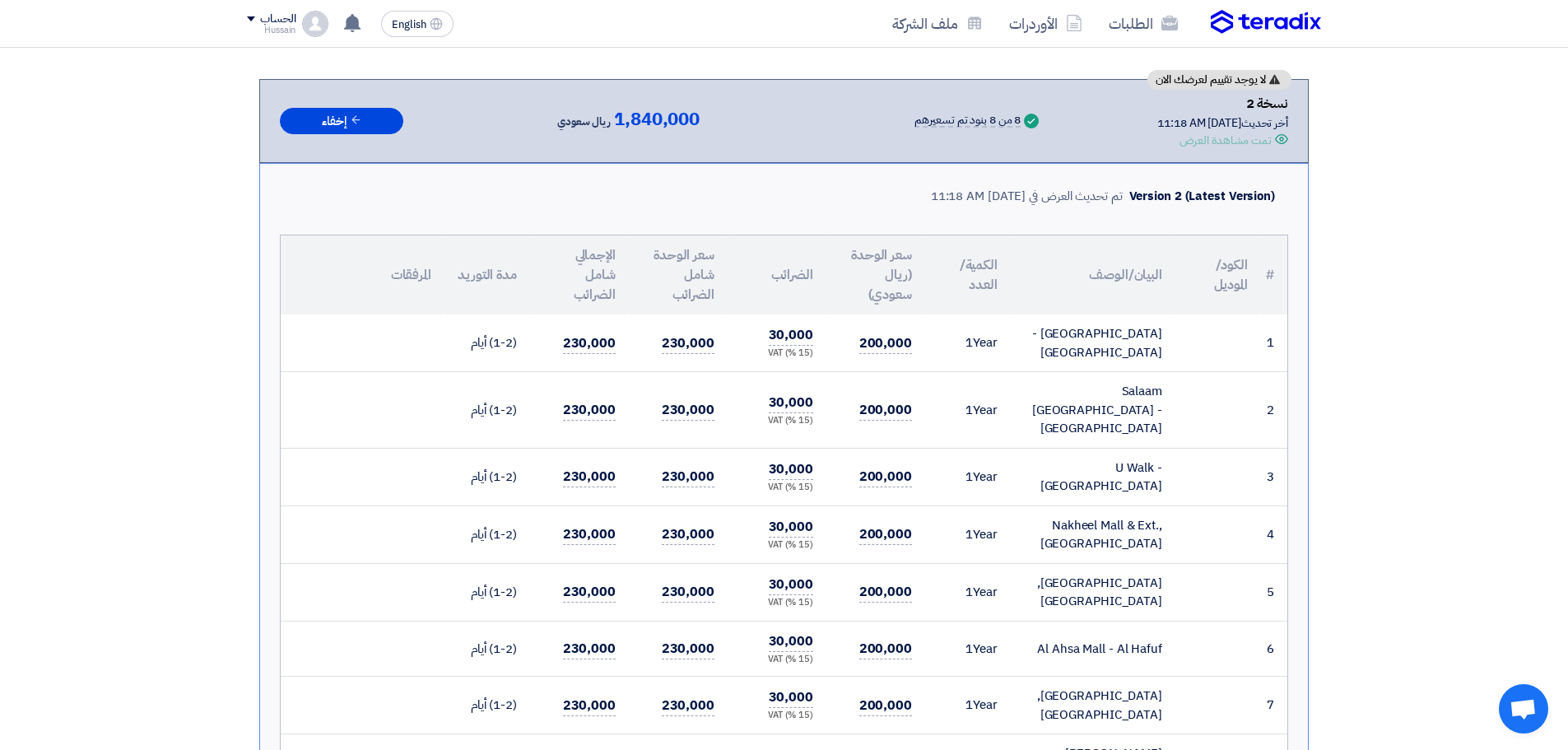
click at [1290, 142] on div "لا يوجد تقييم لعرضك الان نسخة 2 أخر تحديث 6 Oct 2025, 11:18 AM Offer is Seen تم…" at bounding box center [784, 121] width 1050 height 84
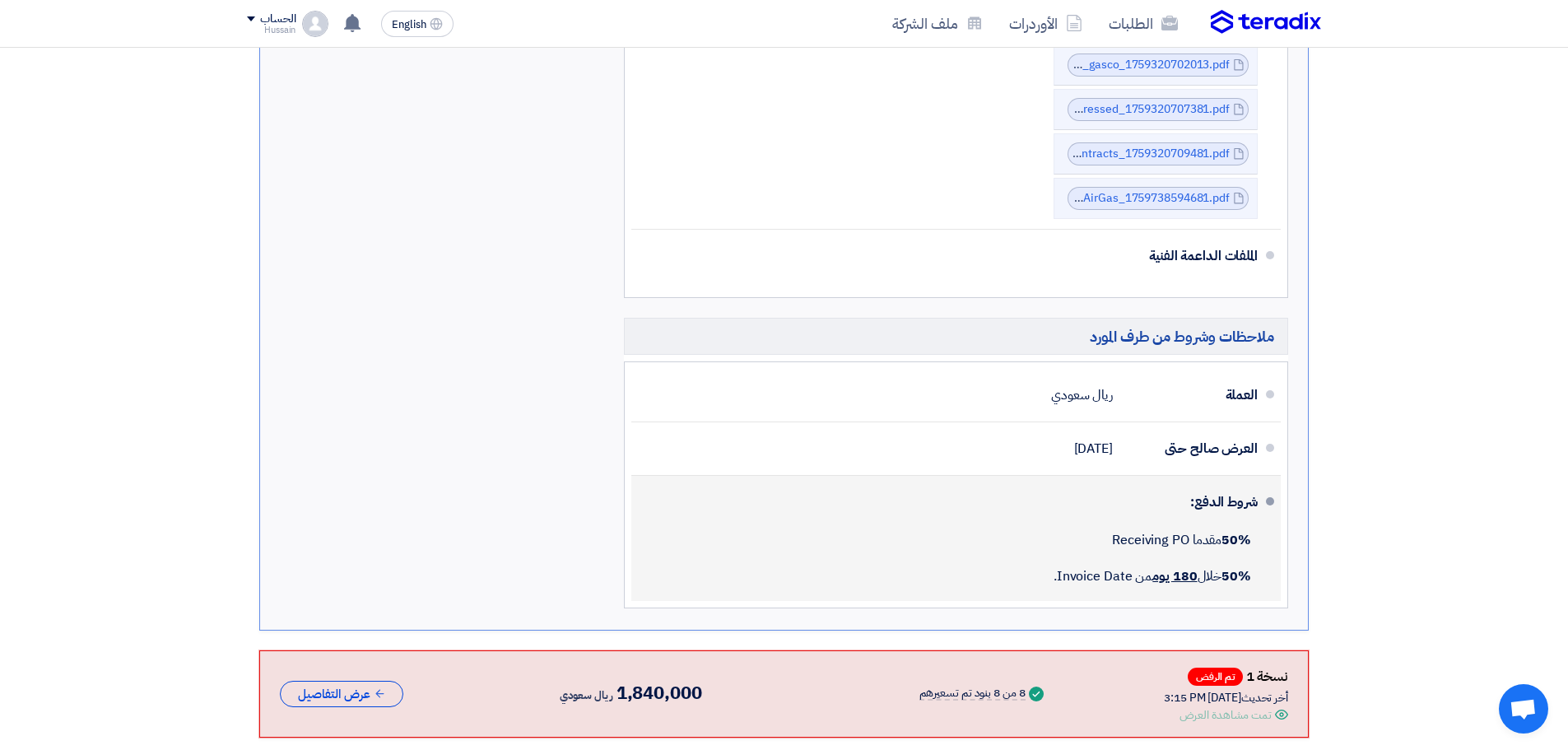
scroll to position [1718, 0]
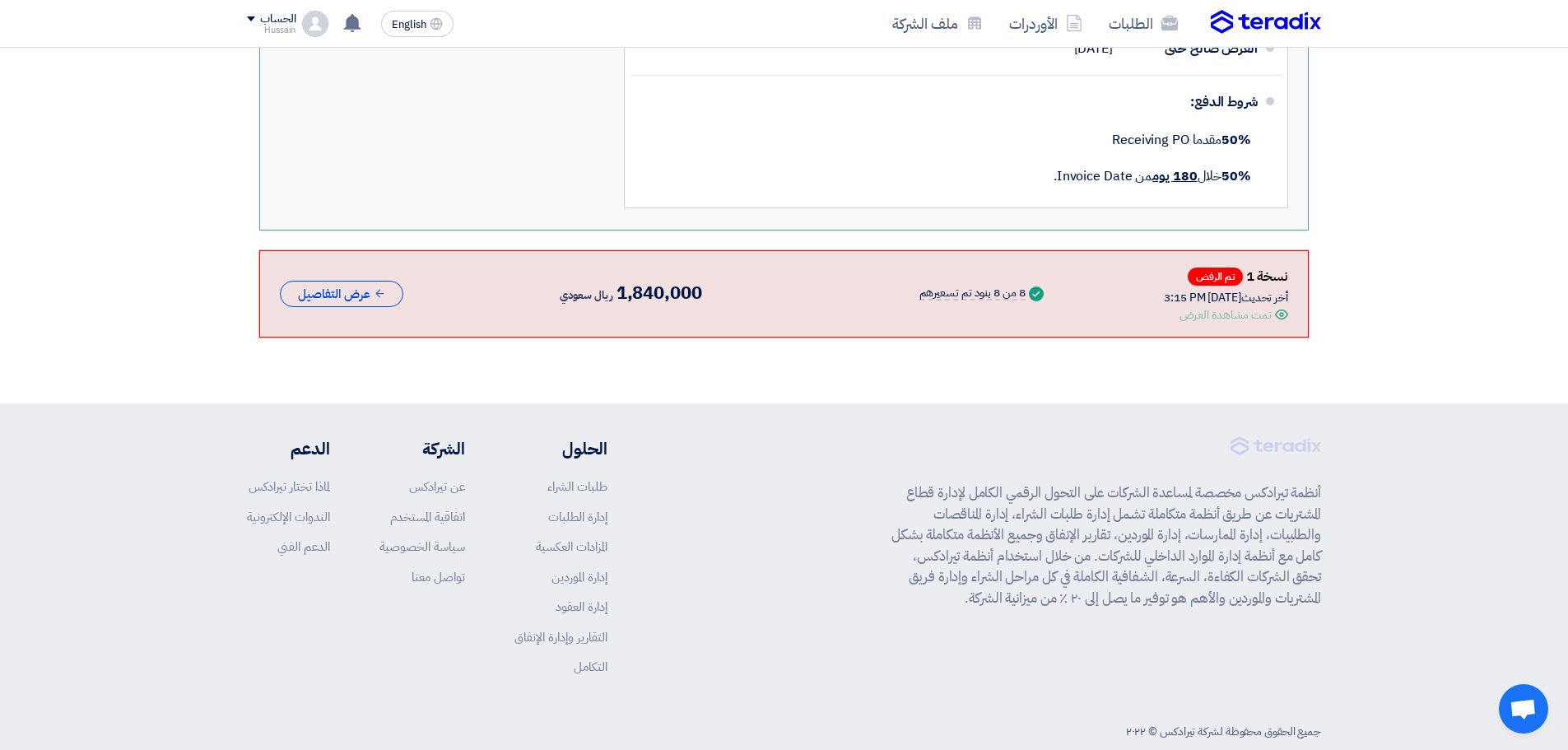
drag, startPoint x: 838, startPoint y: 569, endPoint x: 1365, endPoint y: 443, distance: 541.9
click at [1365, 443] on footer "أنظمة تيرادكس مخصصة لمساعدة الشركات على التحول الرقمي الكامل لإدارة قطاع المشتر…" at bounding box center [784, 593] width 1568 height 378
click at [1356, 509] on footer "أنظمة تيرادكس مخصصة لمساعدة الشركات على التحول الرقمي الكامل لإدارة قطاع المشتر…" at bounding box center [784, 593] width 1568 height 378
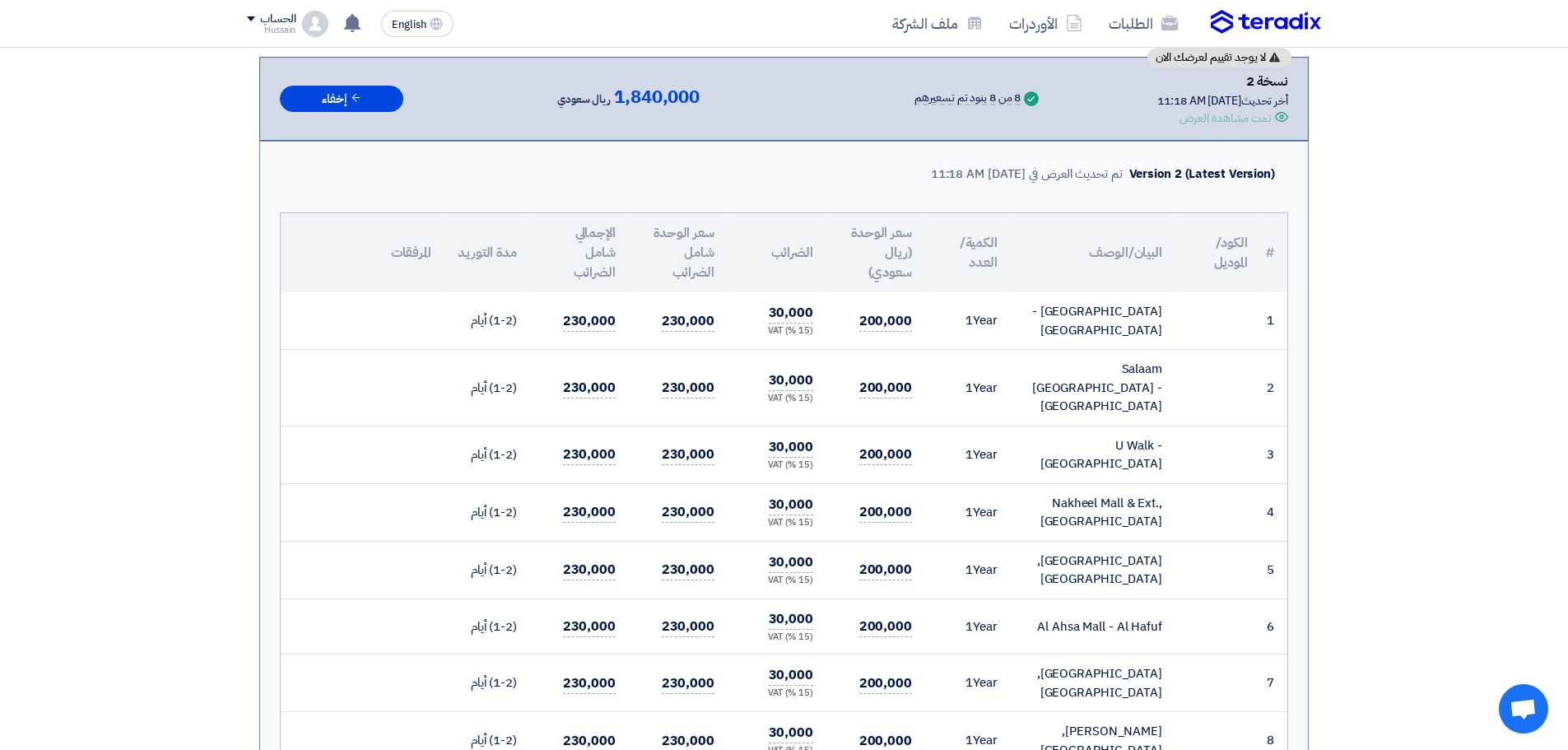
scroll to position [0, 0]
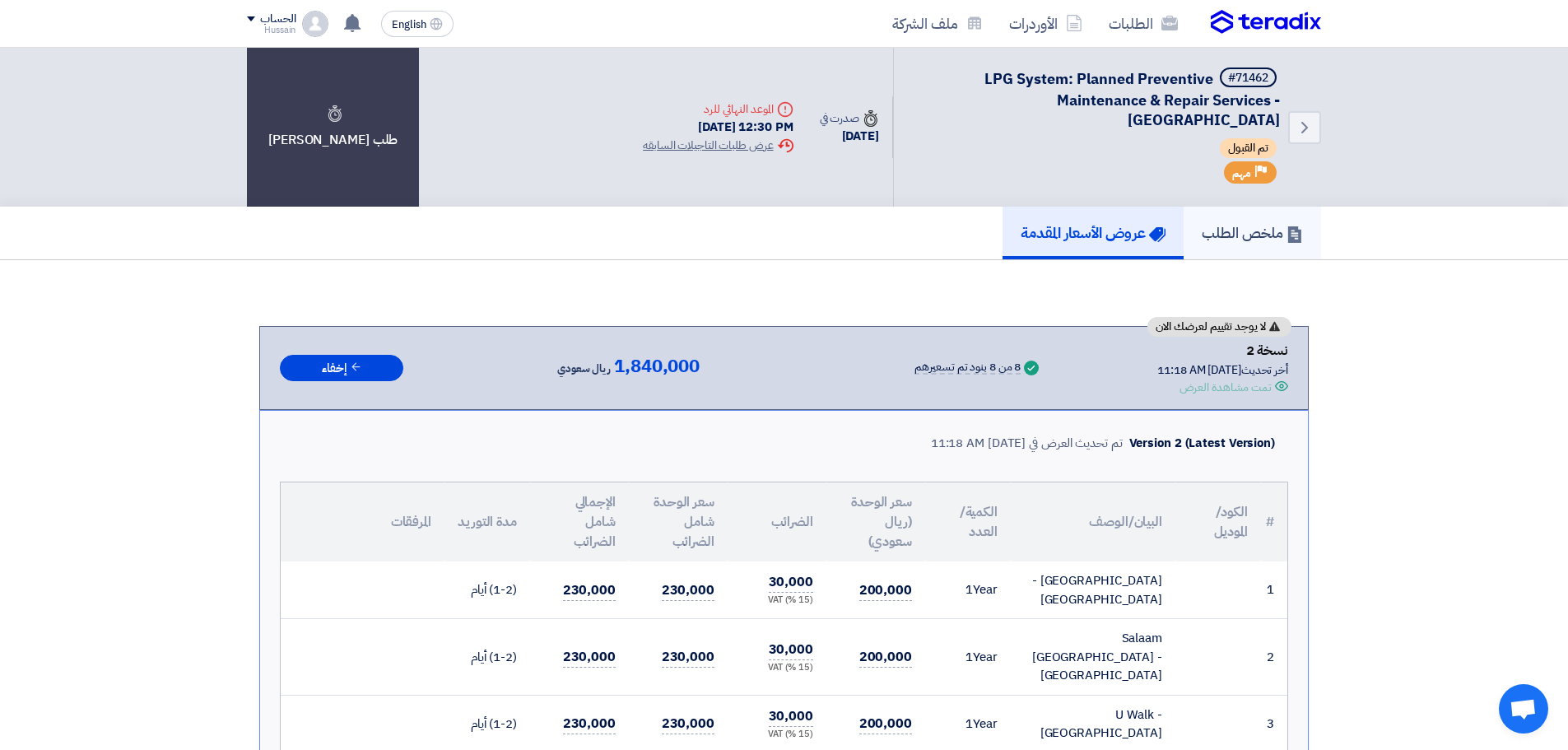
click at [1261, 234] on h5 "ملخص الطلب" at bounding box center [1252, 232] width 101 height 19
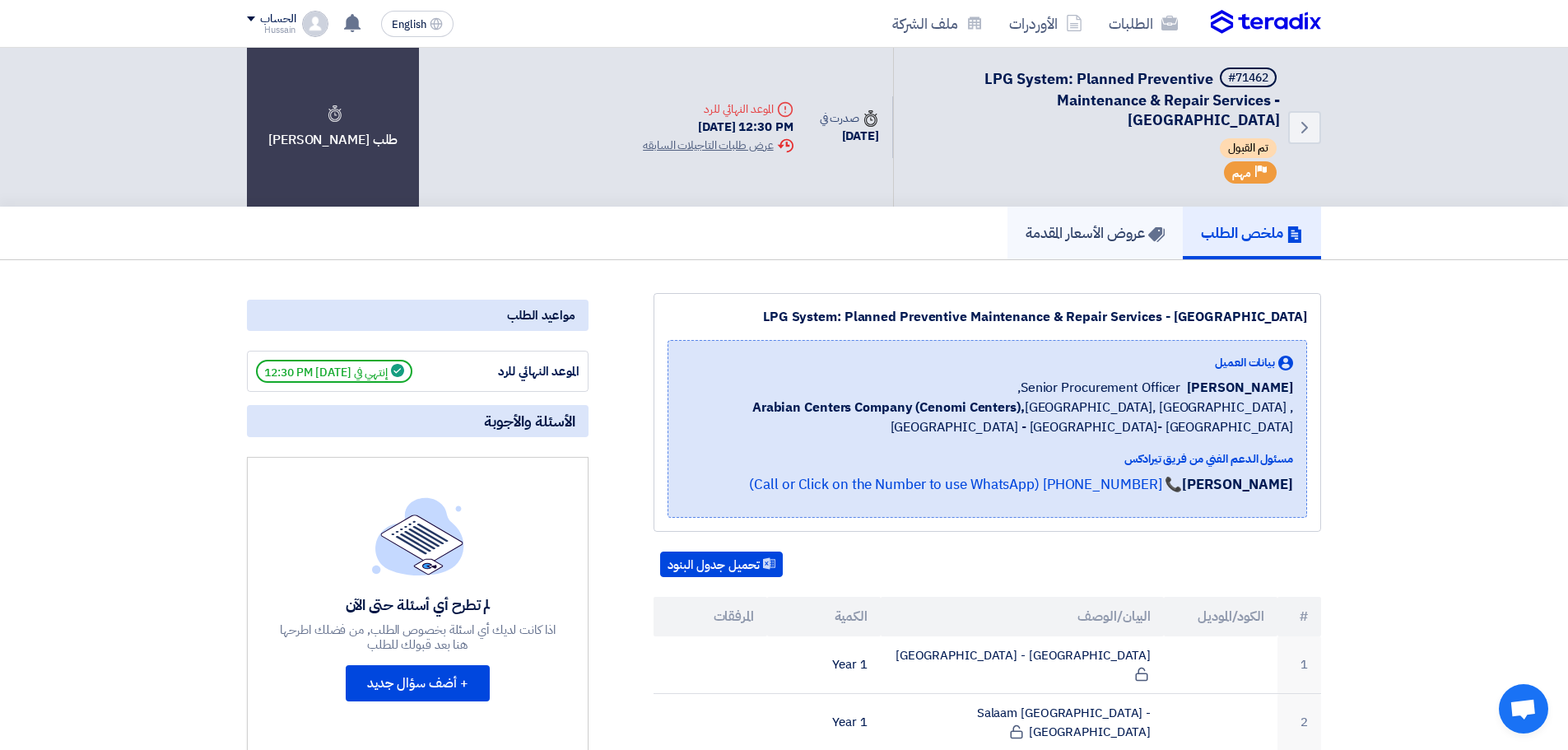
click at [1119, 227] on h5 "عروض الأسعار المقدمة" at bounding box center [1095, 232] width 139 height 19
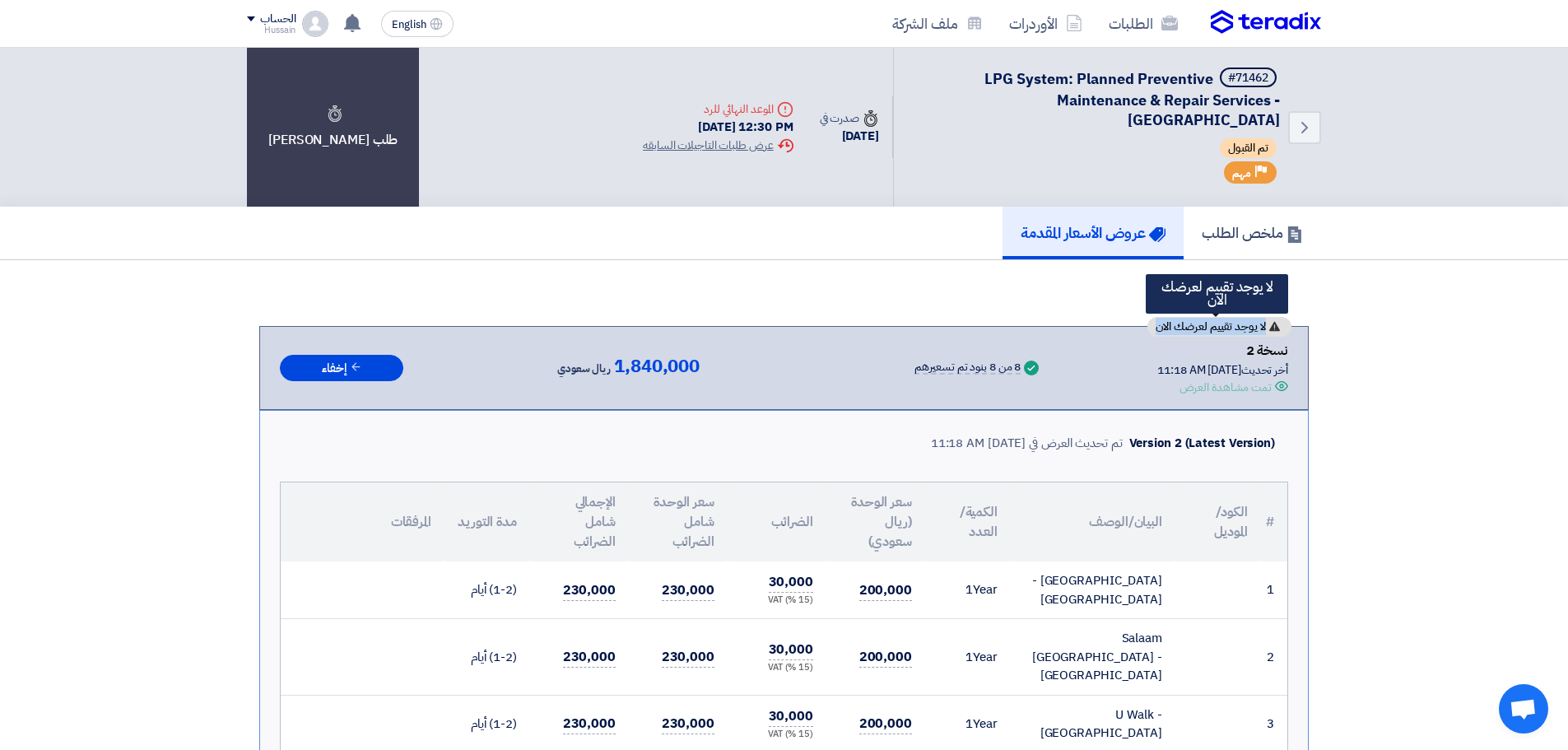
drag, startPoint x: 1154, startPoint y: 327, endPoint x: 1270, endPoint y: 332, distance: 116.1
click at [1270, 332] on div "لا يوجد تقييم لعرضك الان" at bounding box center [1219, 326] width 144 height 19
click at [1221, 328] on span "لا يوجد تقييم لعرضك الان" at bounding box center [1211, 327] width 111 height 12
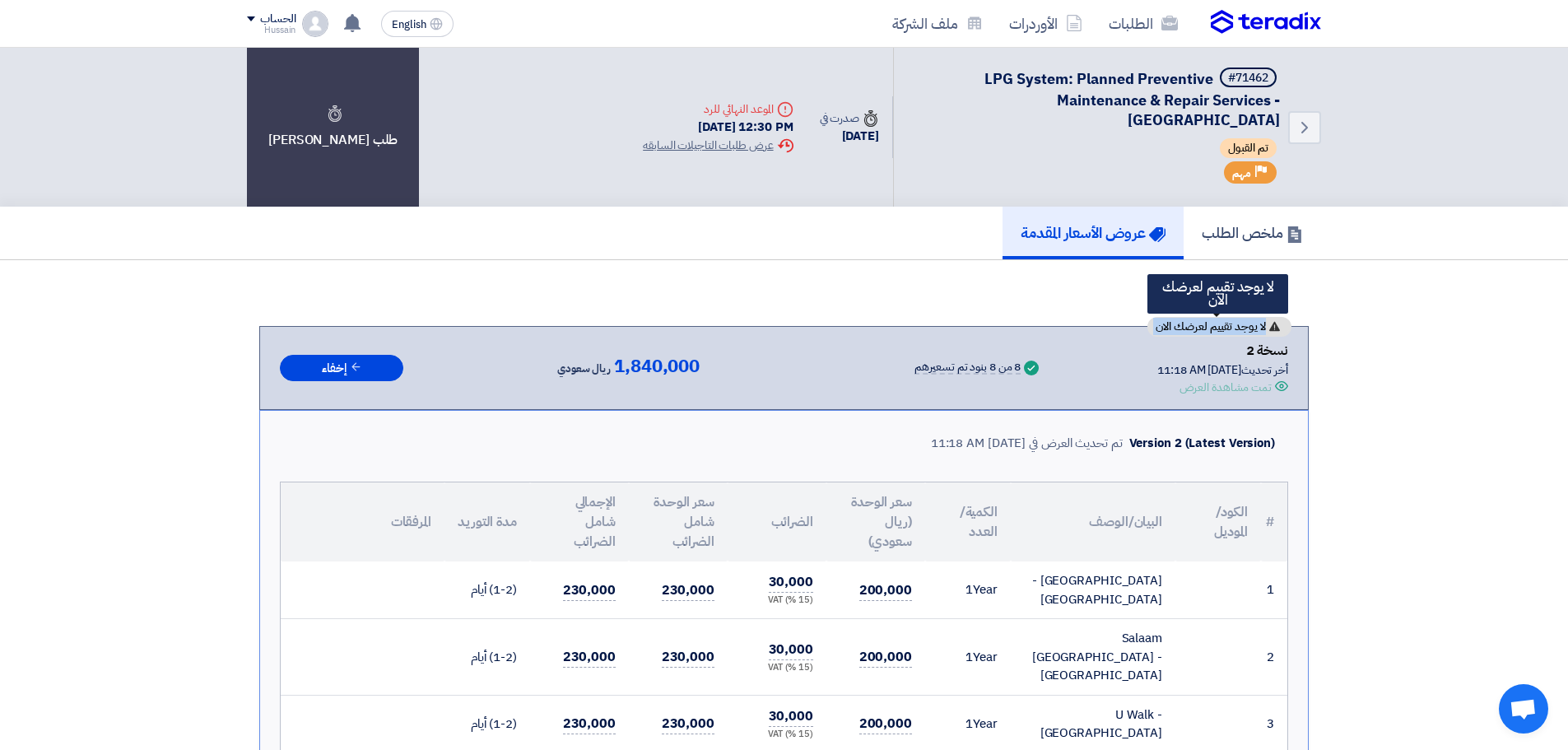
click at [1197, 327] on span "لا يوجد تقييم لعرضك الان" at bounding box center [1211, 327] width 111 height 12
click at [1156, 326] on span "لا يوجد تقييم لعرضك الان" at bounding box center [1211, 327] width 111 height 12
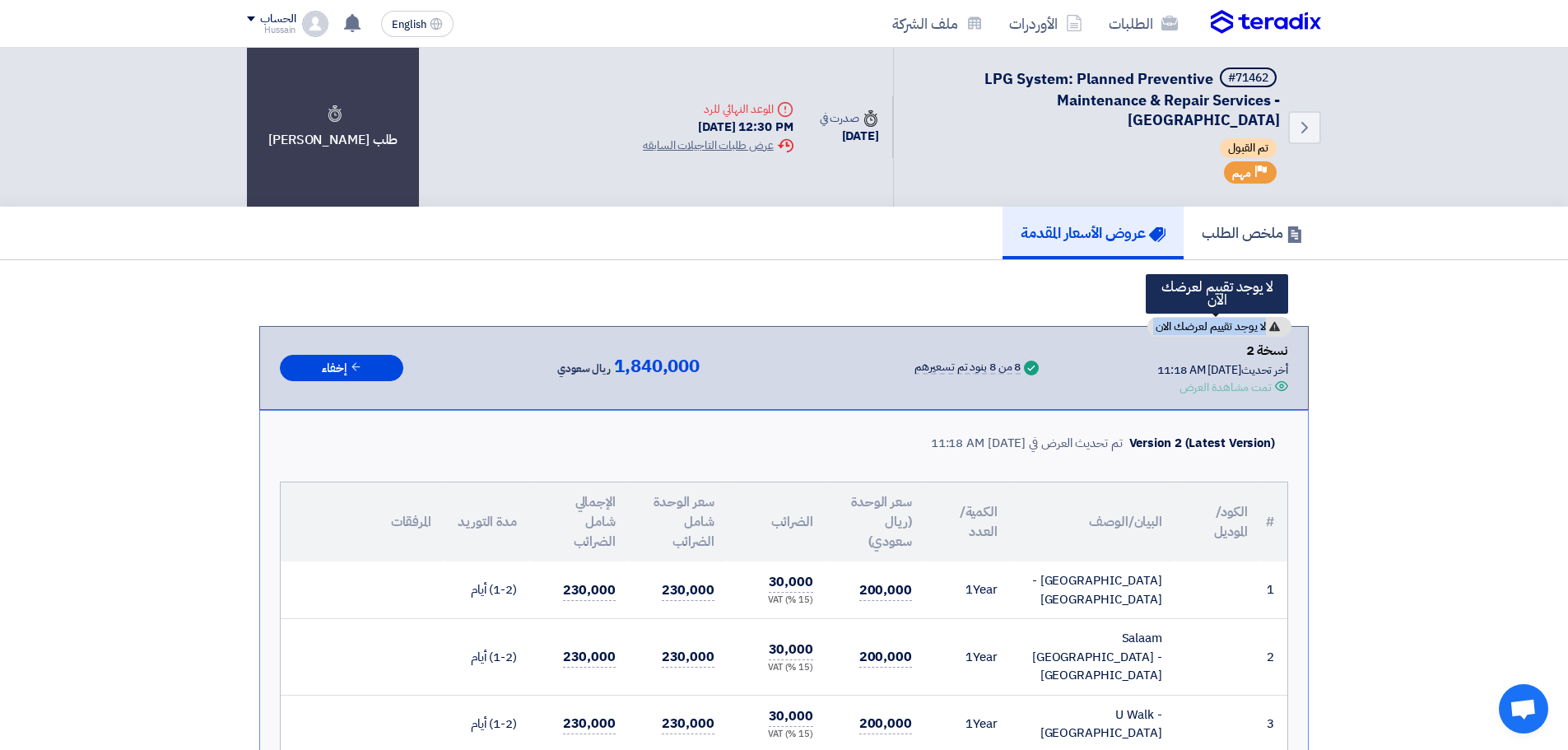
drag, startPoint x: 1154, startPoint y: 326, endPoint x: 1269, endPoint y: 329, distance: 115.0
click at [1269, 329] on div "لا يوجد تقييم لعرضك الان" at bounding box center [1219, 326] width 144 height 19
click at [1158, 321] on span "لا يوجد تقييم لعرضك الان" at bounding box center [1211, 327] width 111 height 12
drag, startPoint x: 1152, startPoint y: 328, endPoint x: 1295, endPoint y: 323, distance: 143.1
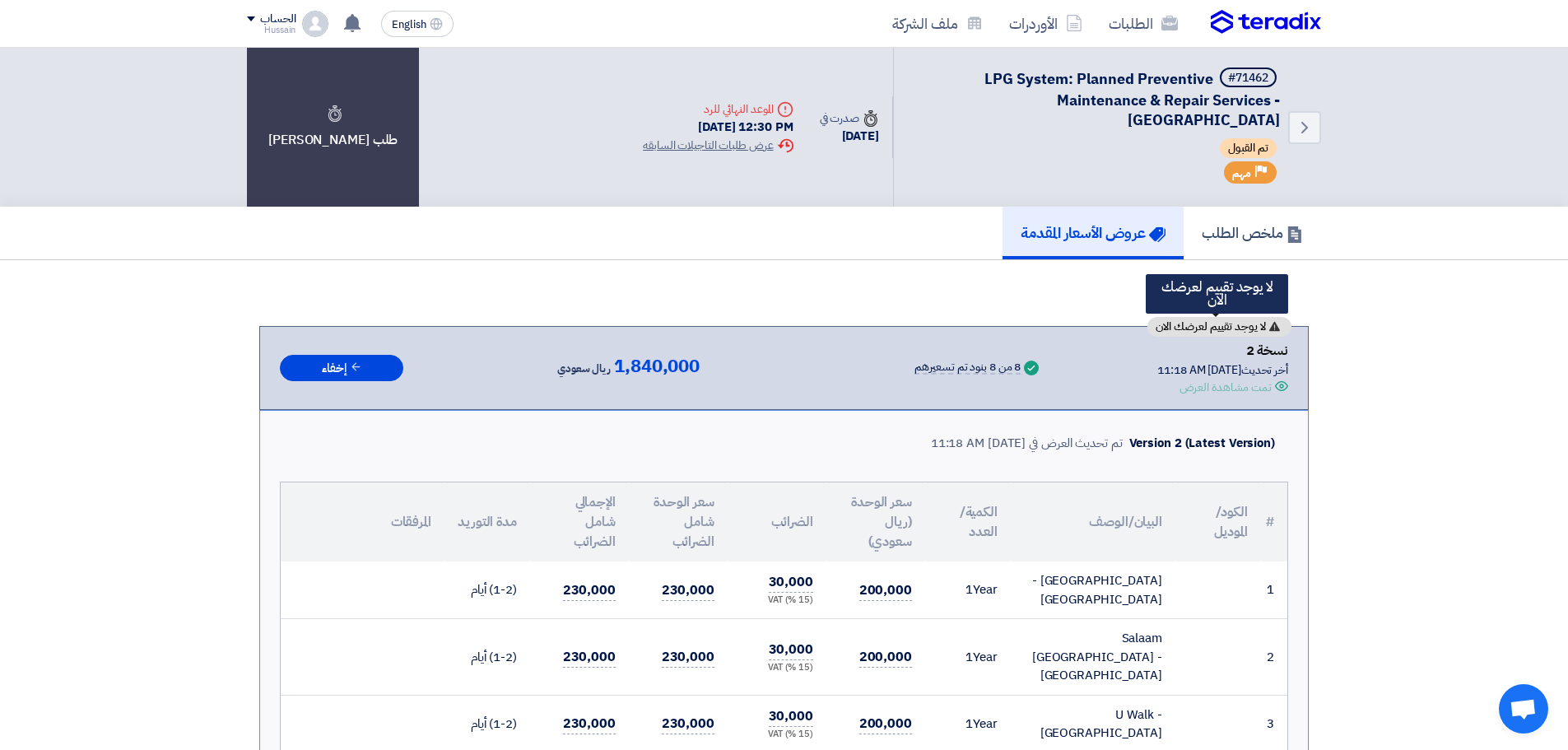
click at [1219, 323] on span "لا يوجد تقييم لعرضك الان" at bounding box center [1211, 327] width 111 height 12
click at [1192, 324] on span "لا يوجد تقييم لعرضك الان" at bounding box center [1211, 327] width 111 height 12
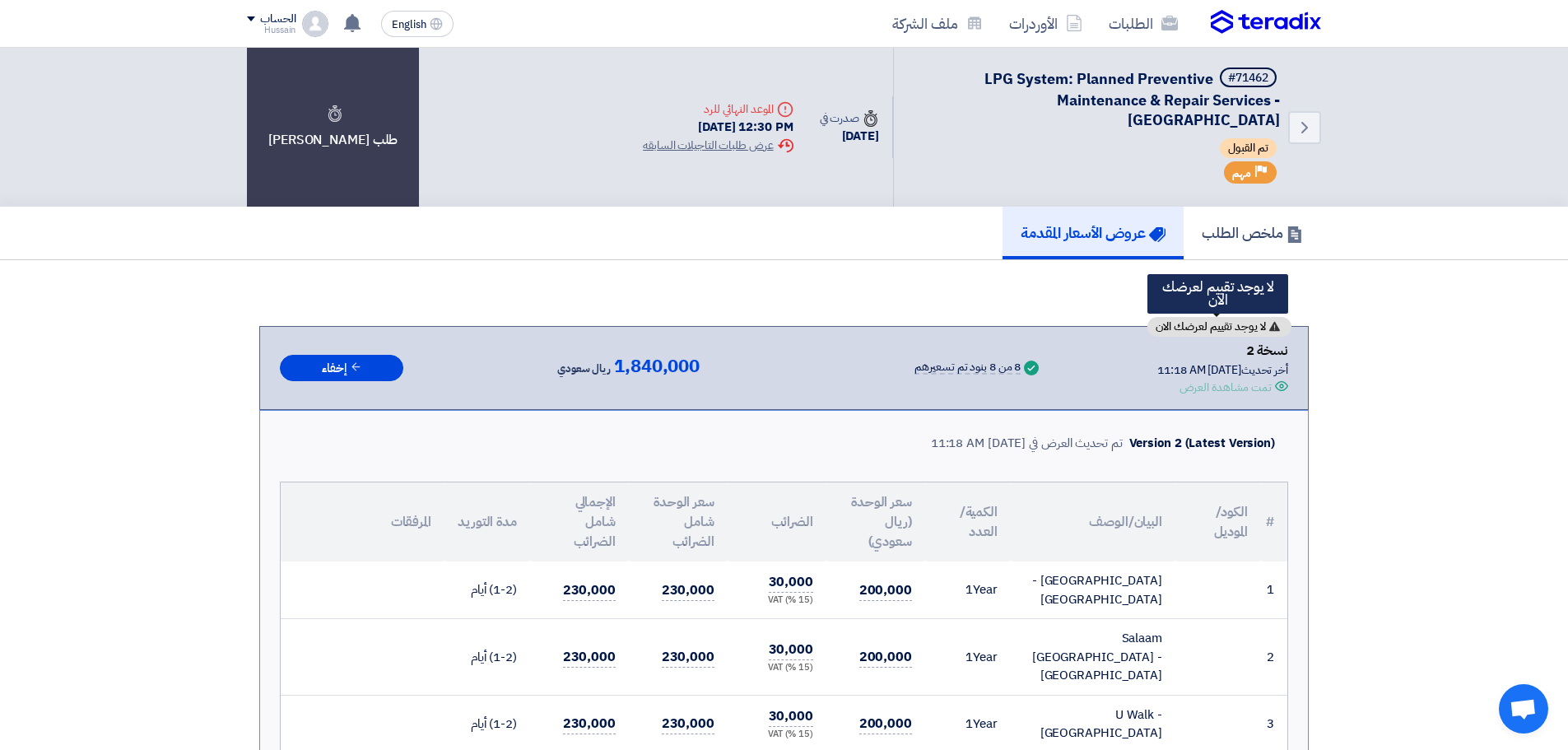
drag, startPoint x: 1192, startPoint y: 324, endPoint x: 1350, endPoint y: 307, distance: 158.9
click at [1200, 329] on span "لا يوجد تقييم لعرضك الان" at bounding box center [1211, 327] width 111 height 12
click at [1236, 212] on link "ملخص الطلب" at bounding box center [1252, 233] width 138 height 52
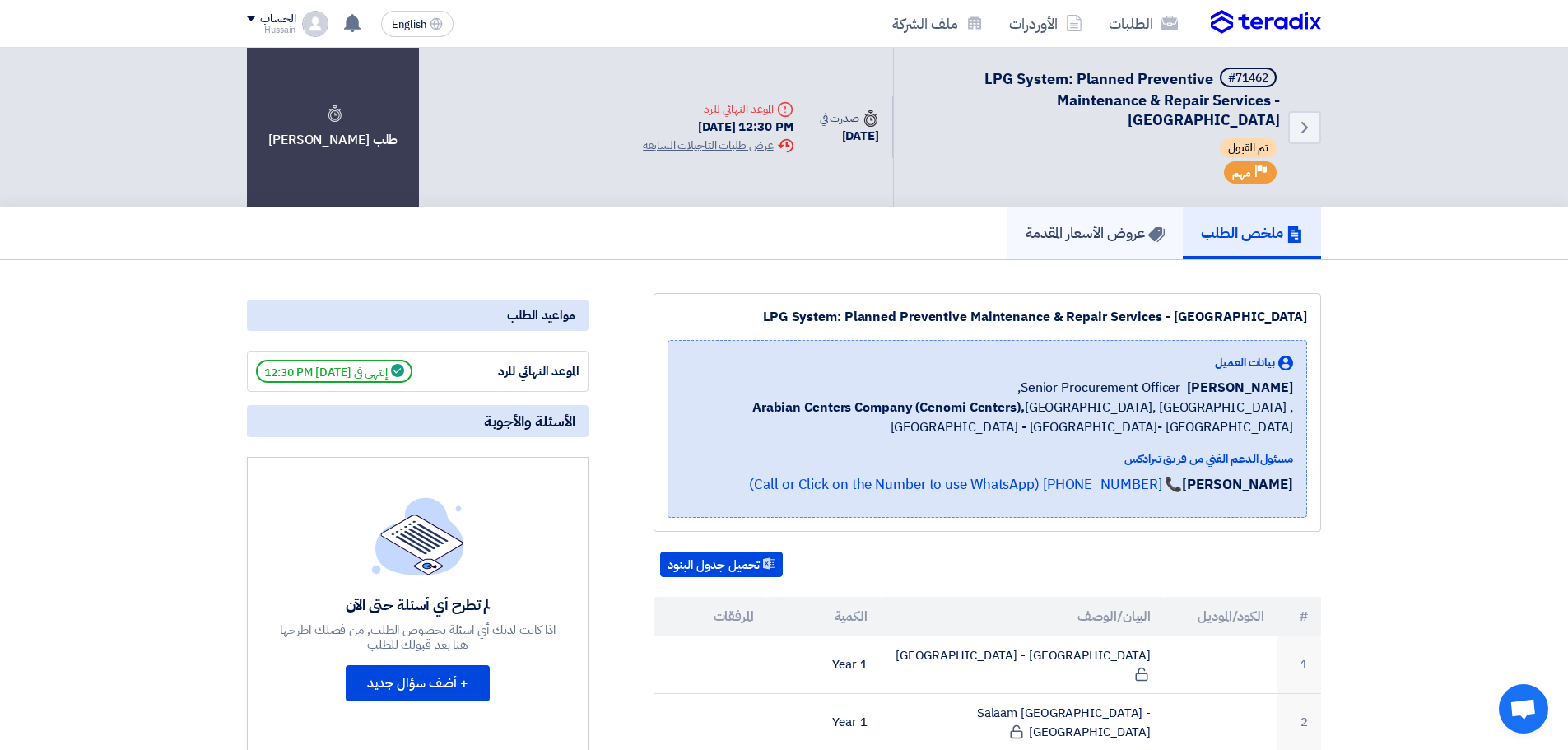
click at [1092, 237] on h5 "عروض الأسعار المقدمة" at bounding box center [1095, 232] width 139 height 19
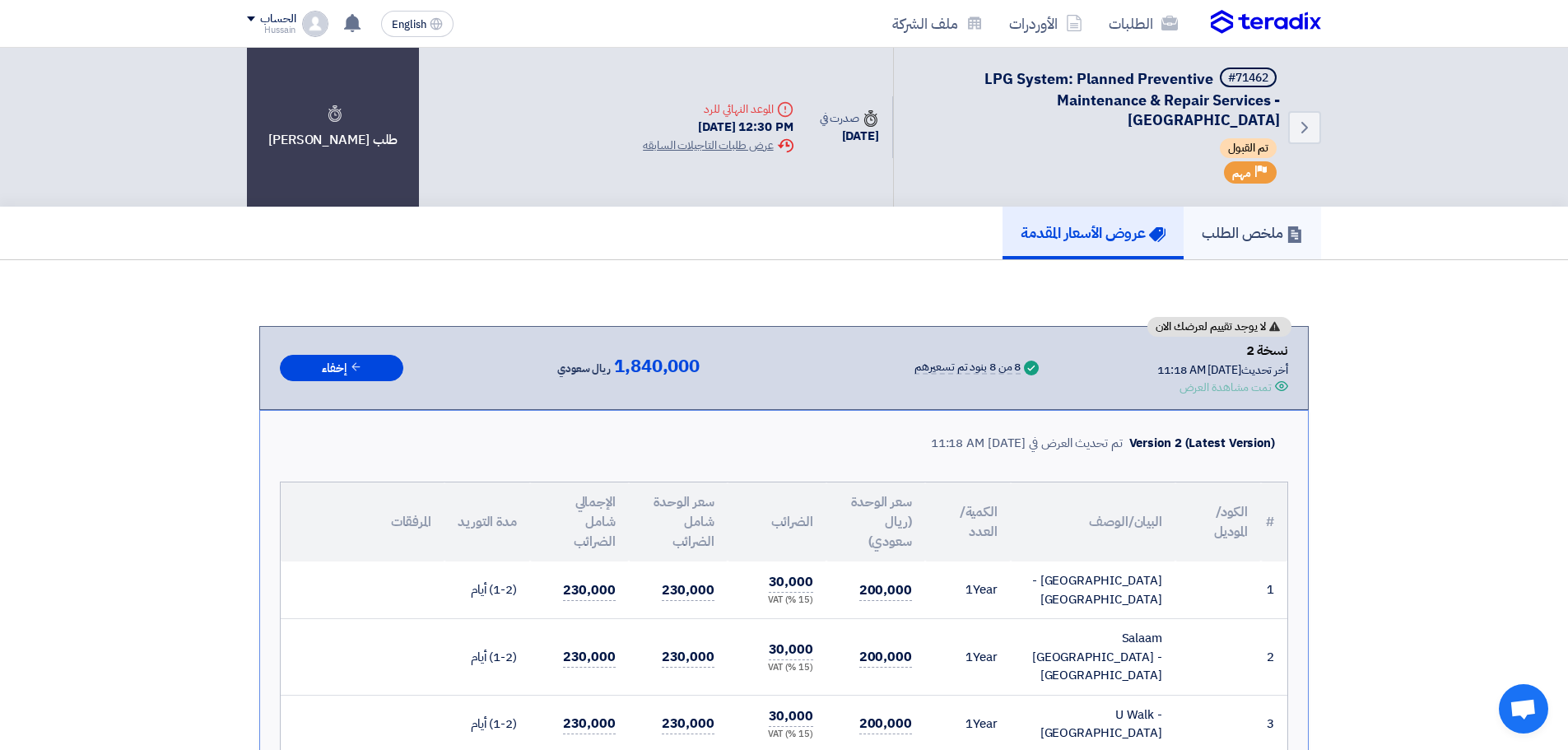
click at [1213, 239] on h5 "ملخص الطلب" at bounding box center [1252, 232] width 101 height 19
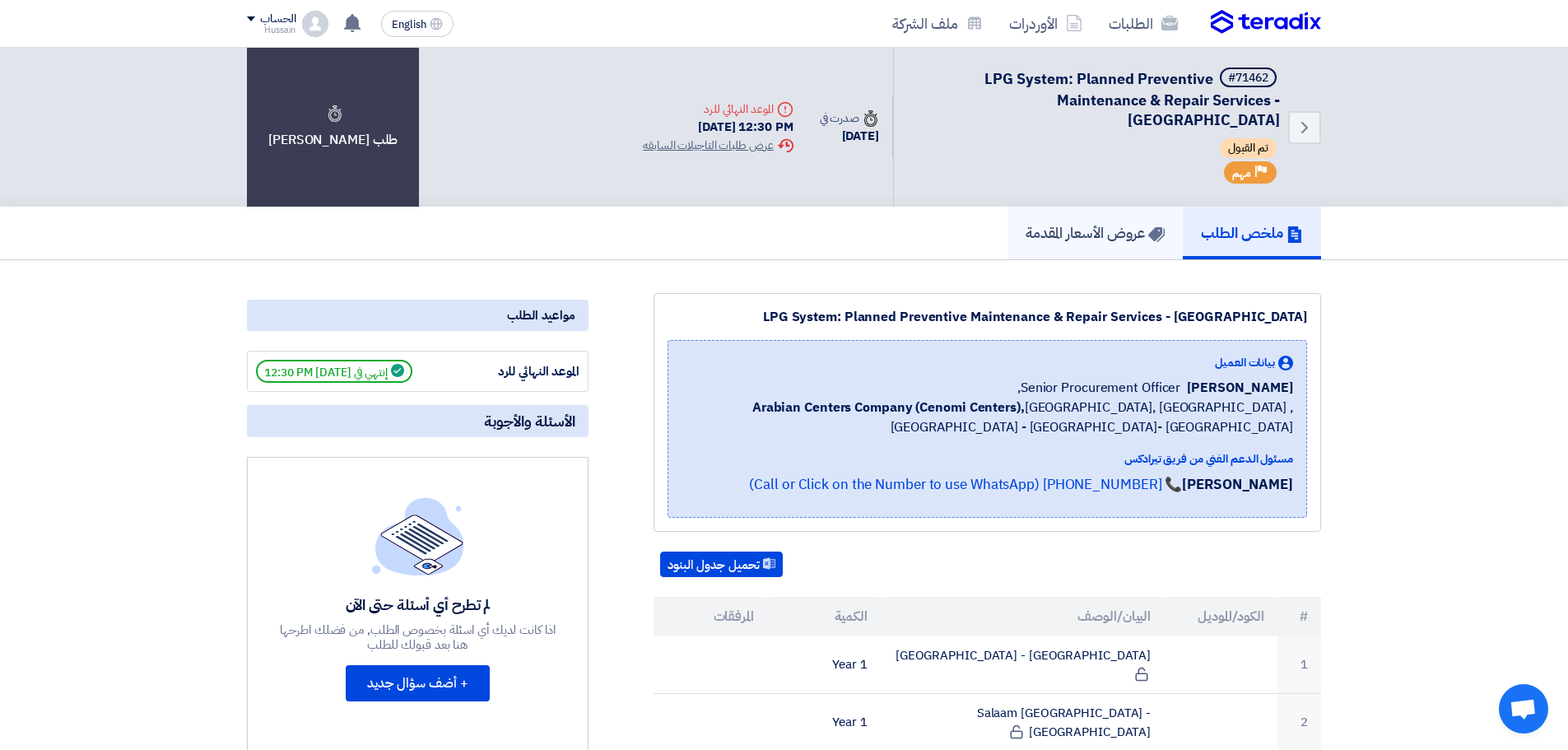
click at [1121, 223] on h5 "عروض الأسعار المقدمة" at bounding box center [1095, 232] width 139 height 19
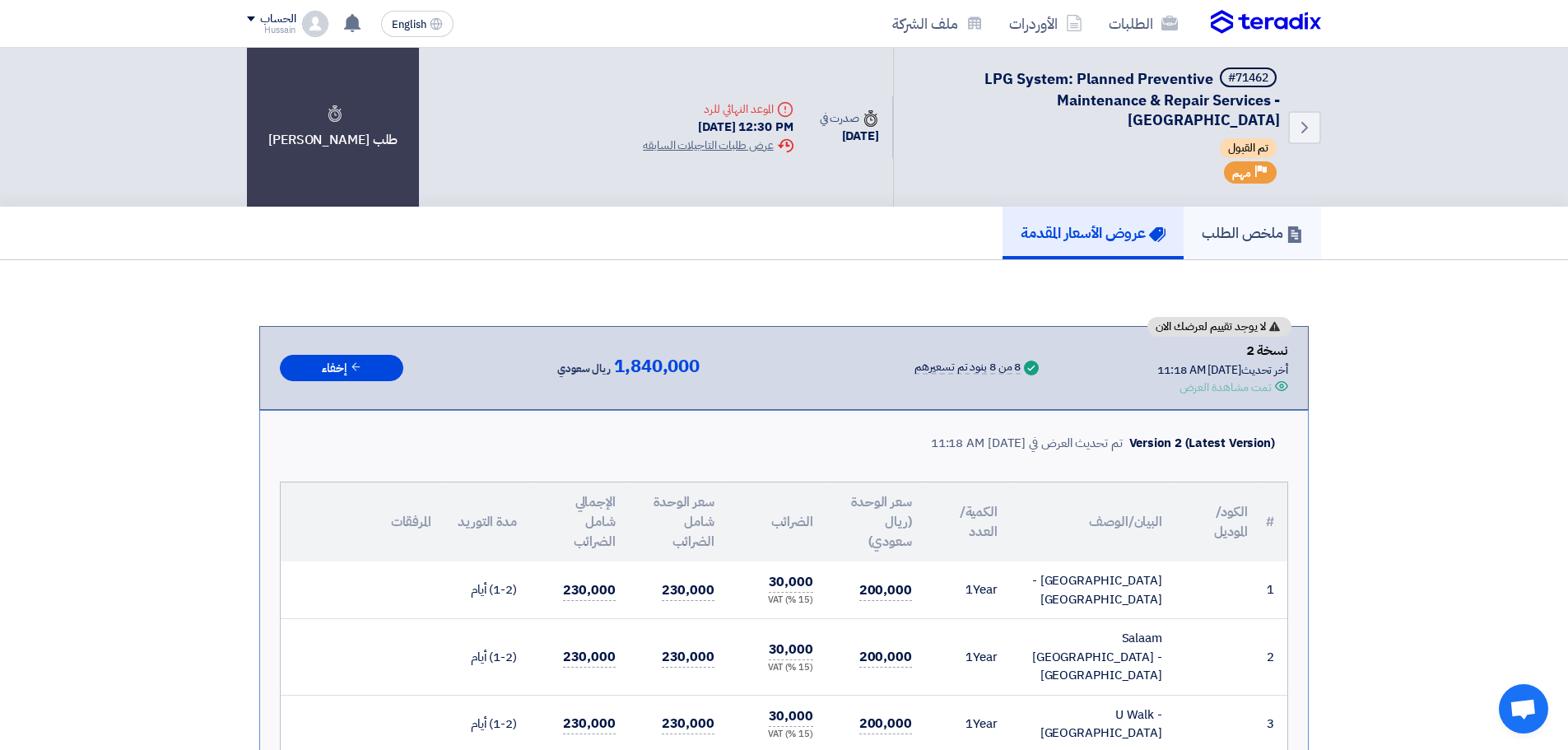
click at [1273, 237] on h5 "ملخص الطلب" at bounding box center [1252, 232] width 101 height 19
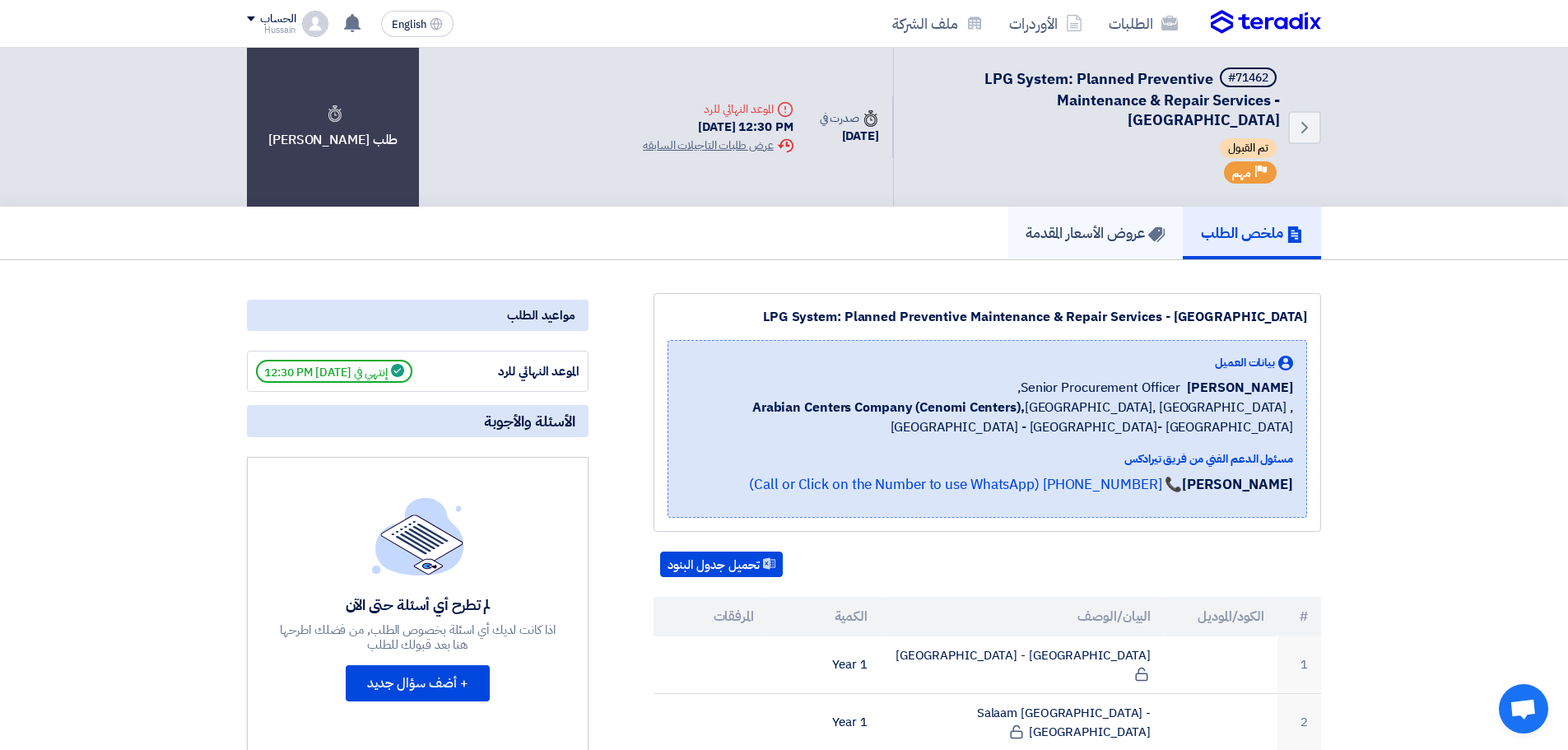
click at [1120, 232] on h5 "عروض الأسعار المقدمة" at bounding box center [1095, 232] width 139 height 19
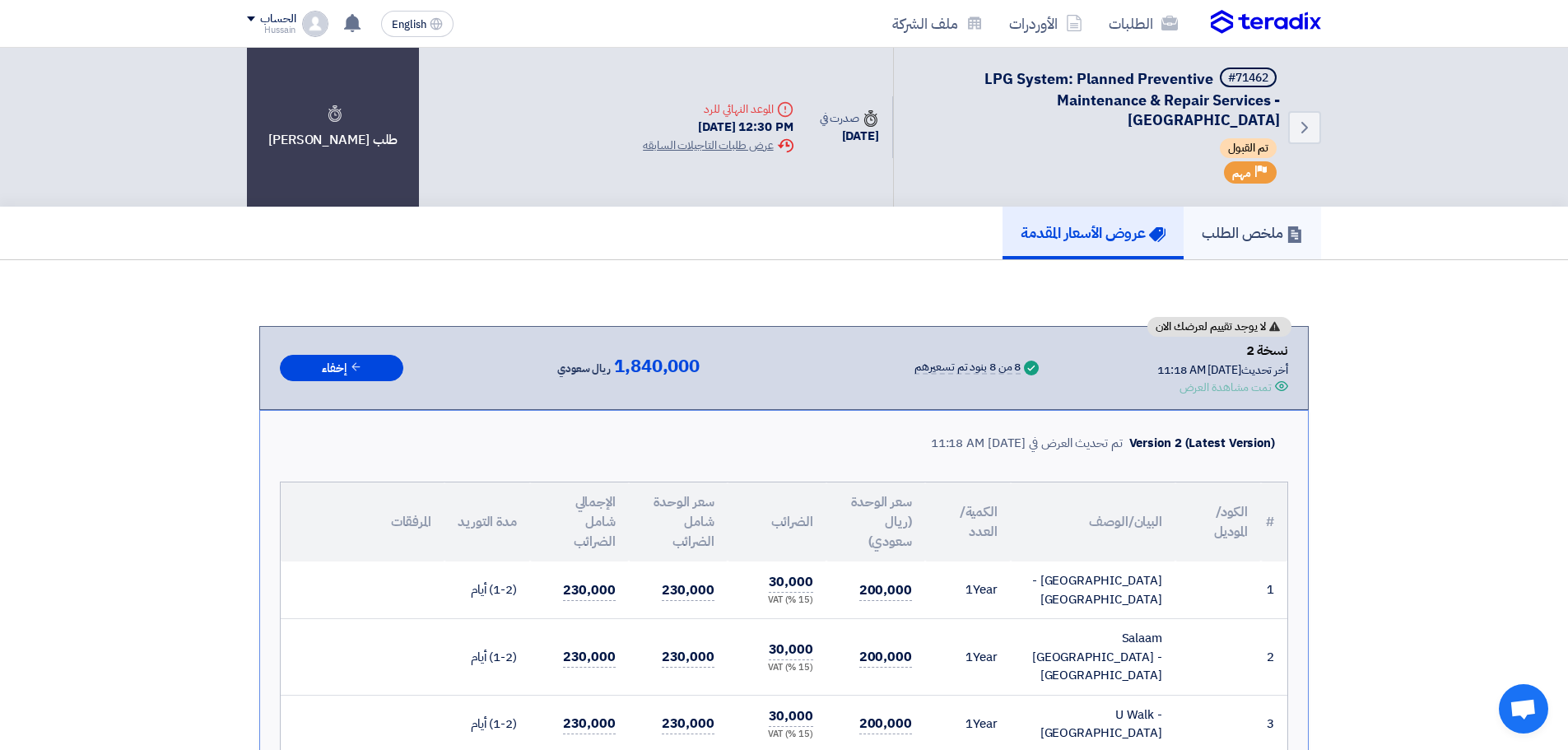
click at [1255, 229] on h5 "ملخص الطلب" at bounding box center [1252, 232] width 101 height 19
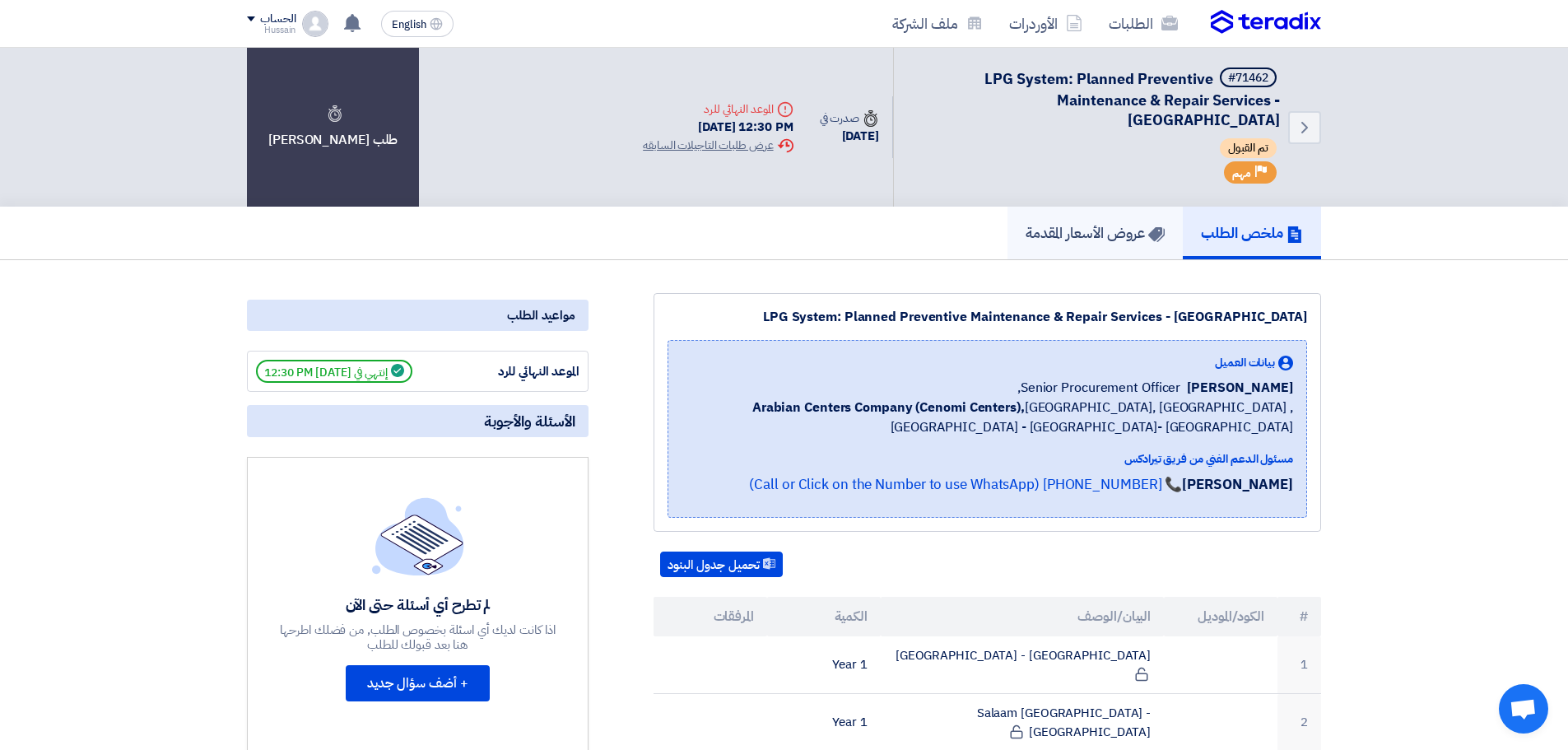
click at [1101, 228] on h5 "عروض الأسعار المقدمة" at bounding box center [1095, 232] width 139 height 19
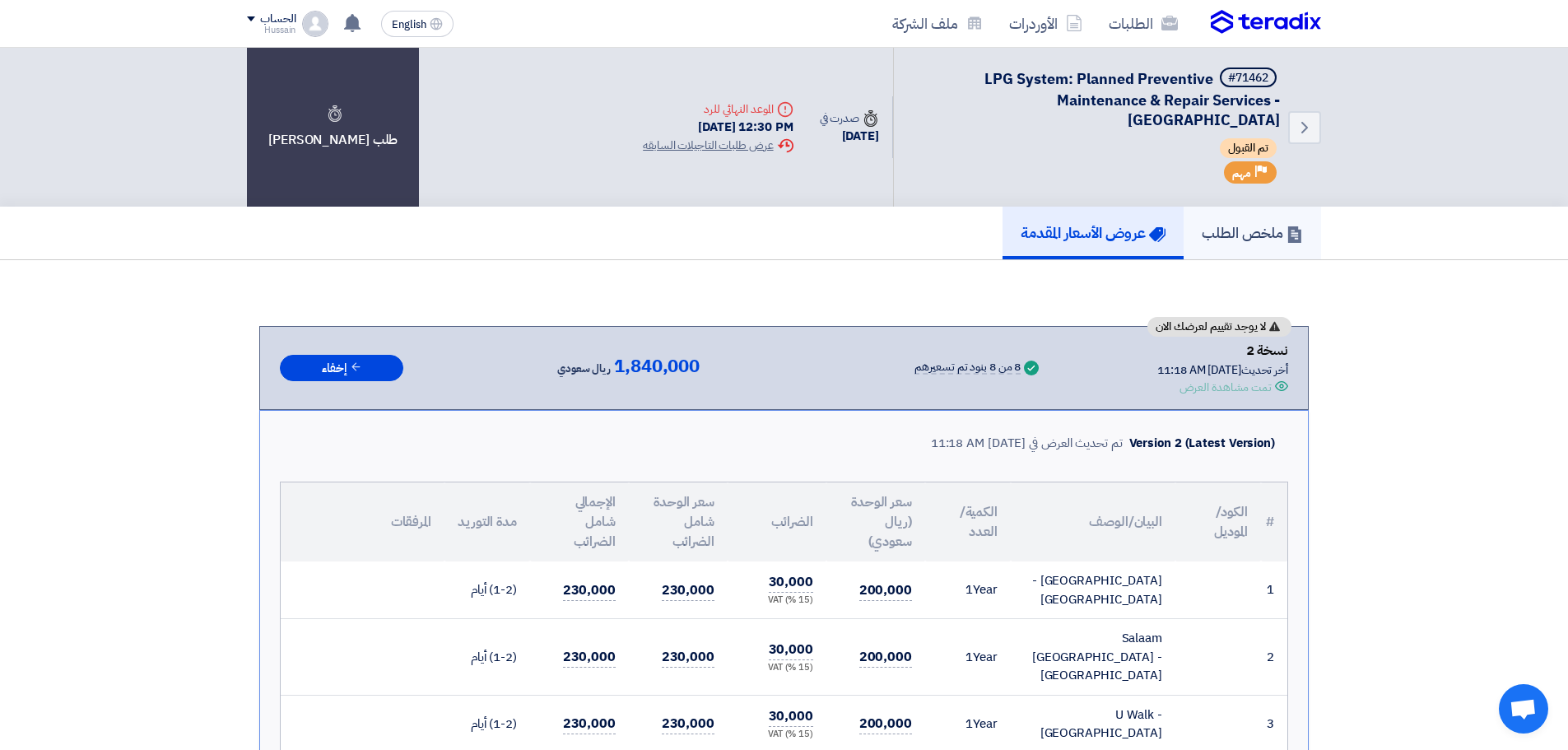
click at [1245, 231] on h5 "ملخص الطلب" at bounding box center [1252, 232] width 101 height 19
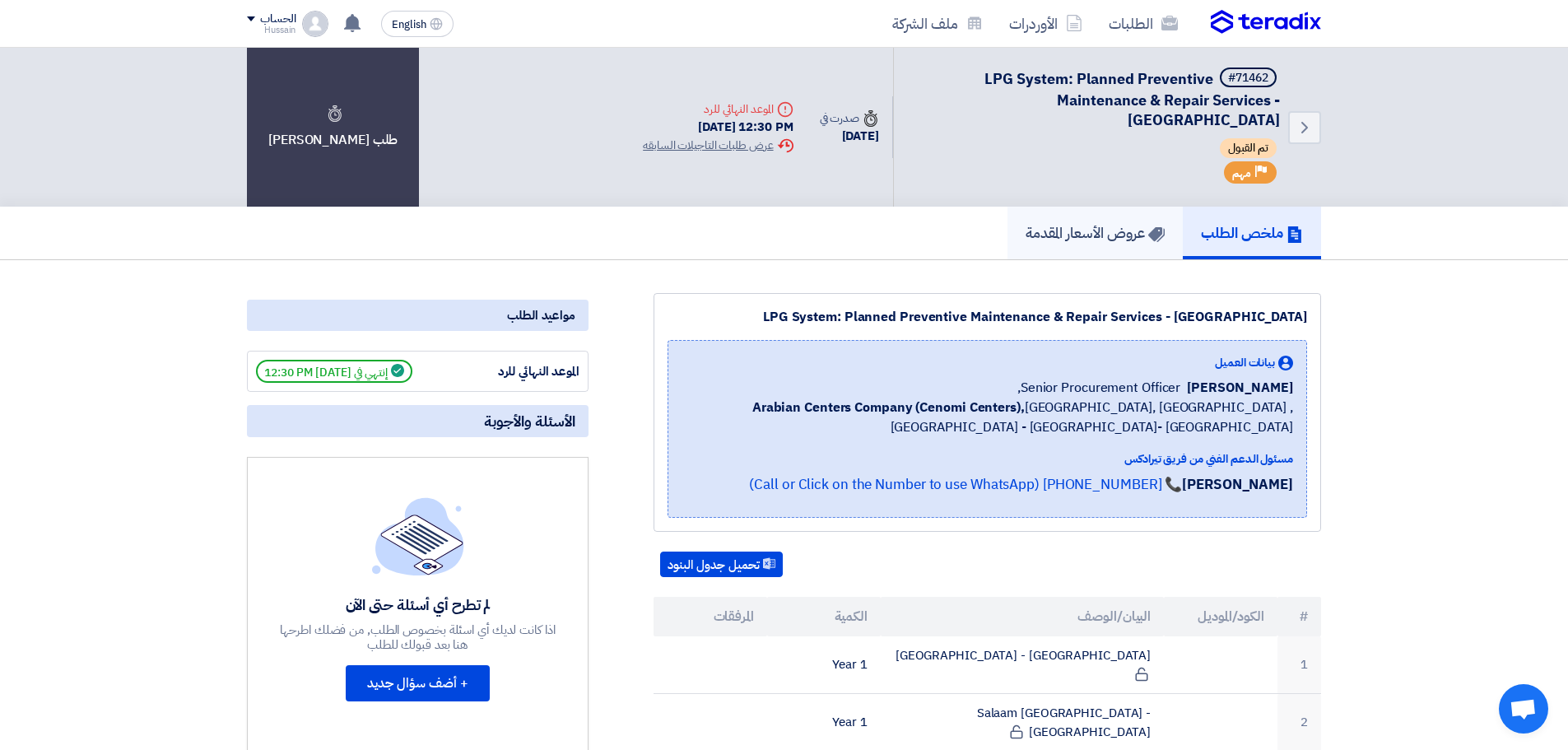
click at [1128, 226] on h5 "عروض الأسعار المقدمة" at bounding box center [1095, 232] width 139 height 19
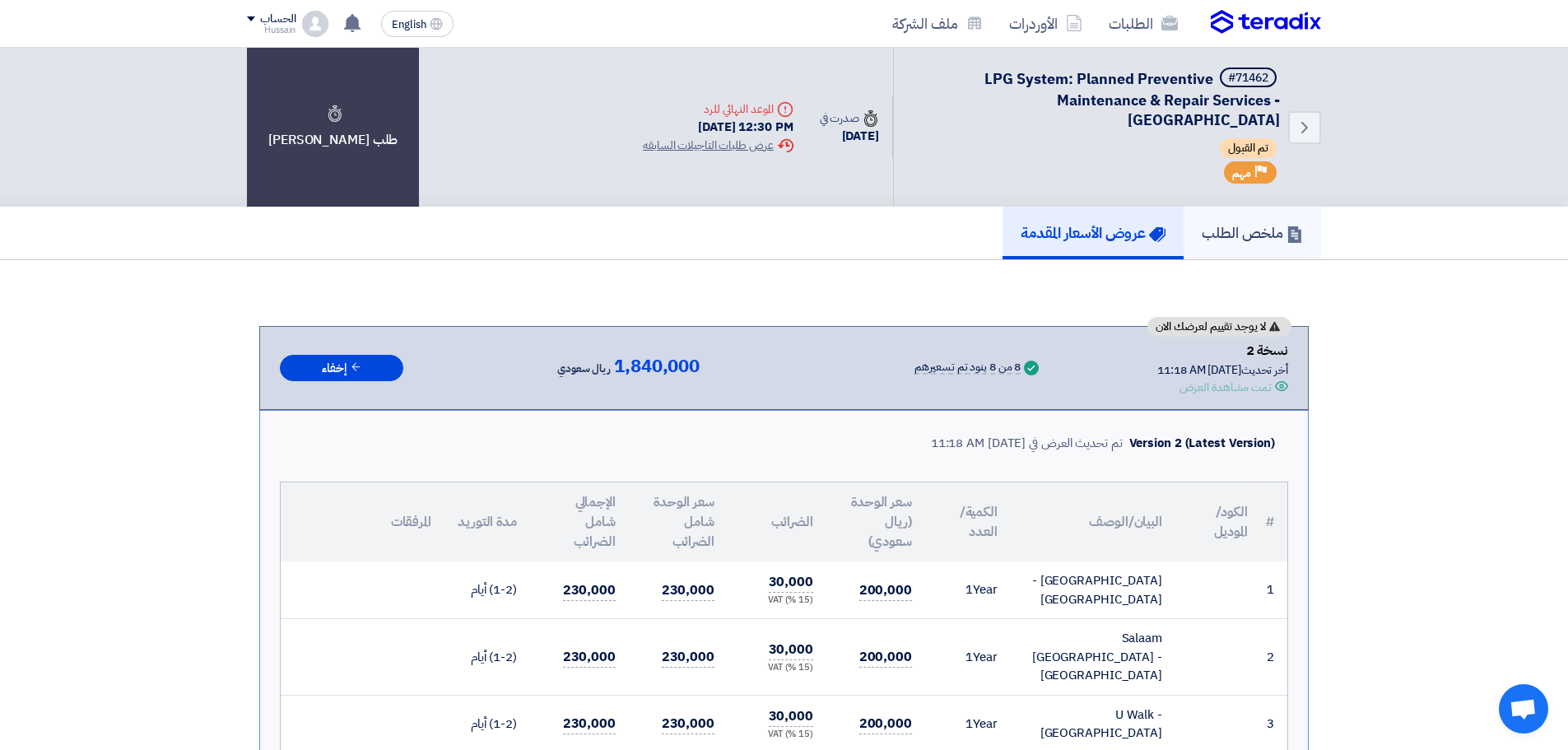
click at [1245, 234] on h5 "ملخص الطلب" at bounding box center [1252, 232] width 101 height 19
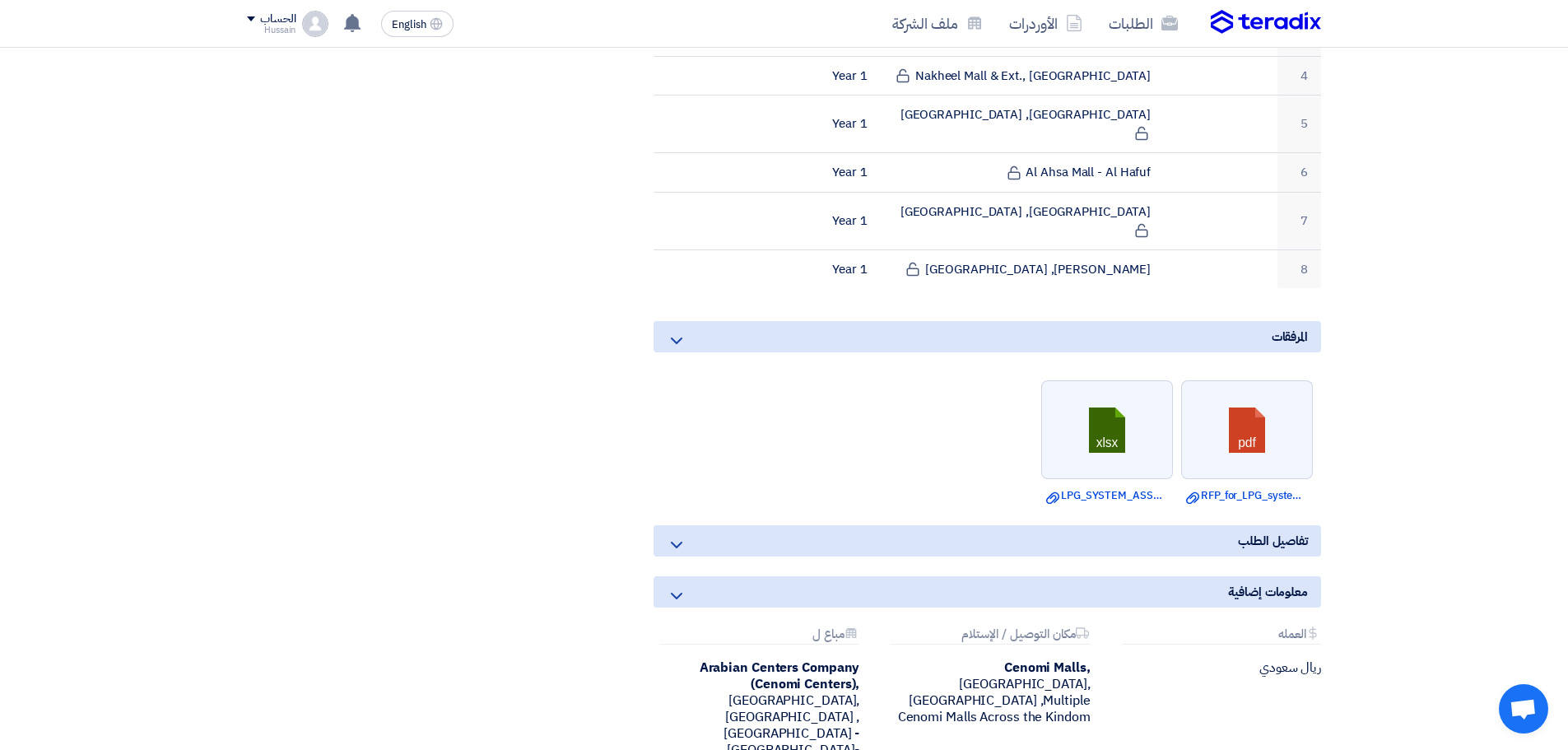
scroll to position [741, 0]
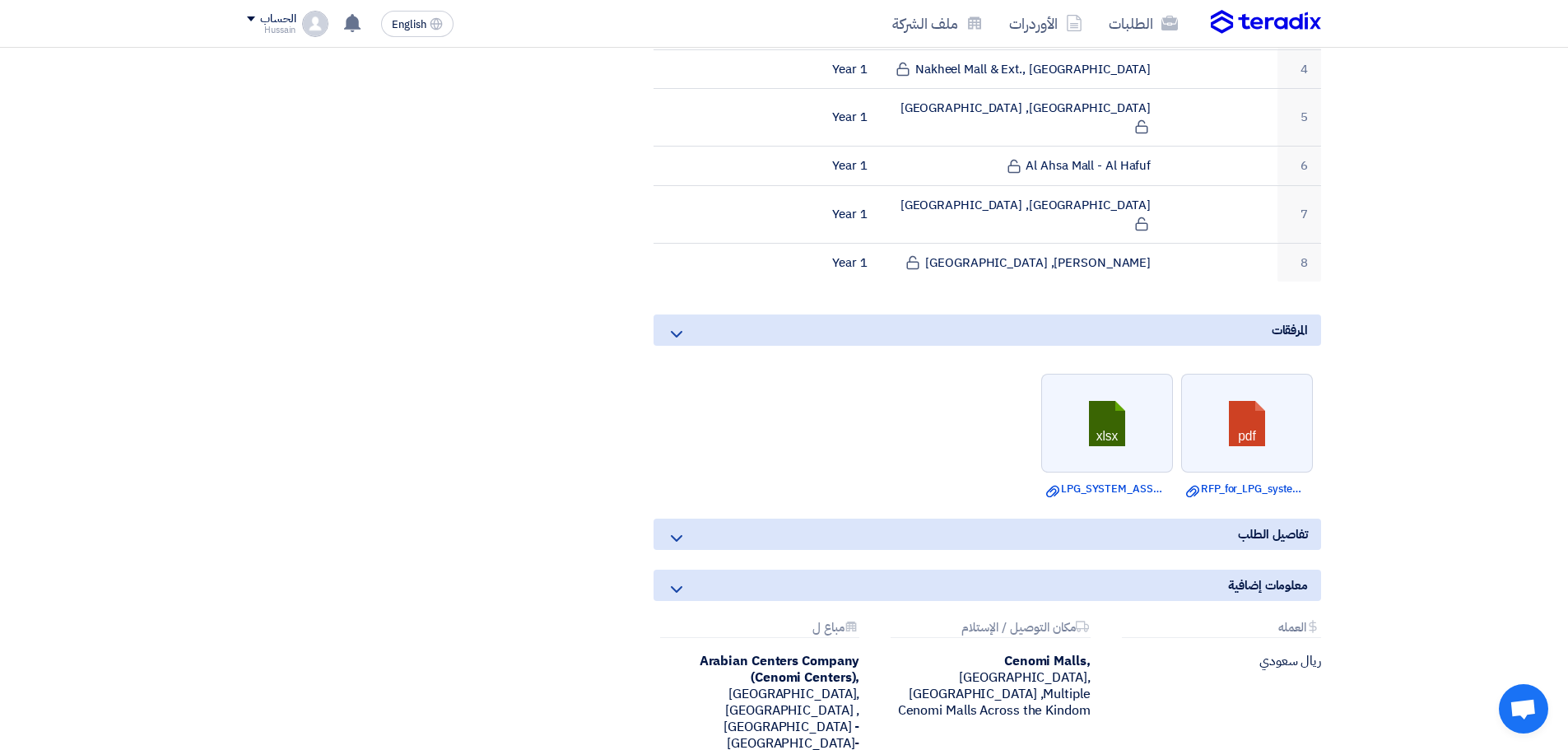
click at [674, 529] on icon at bounding box center [676, 538] width 19 height 19
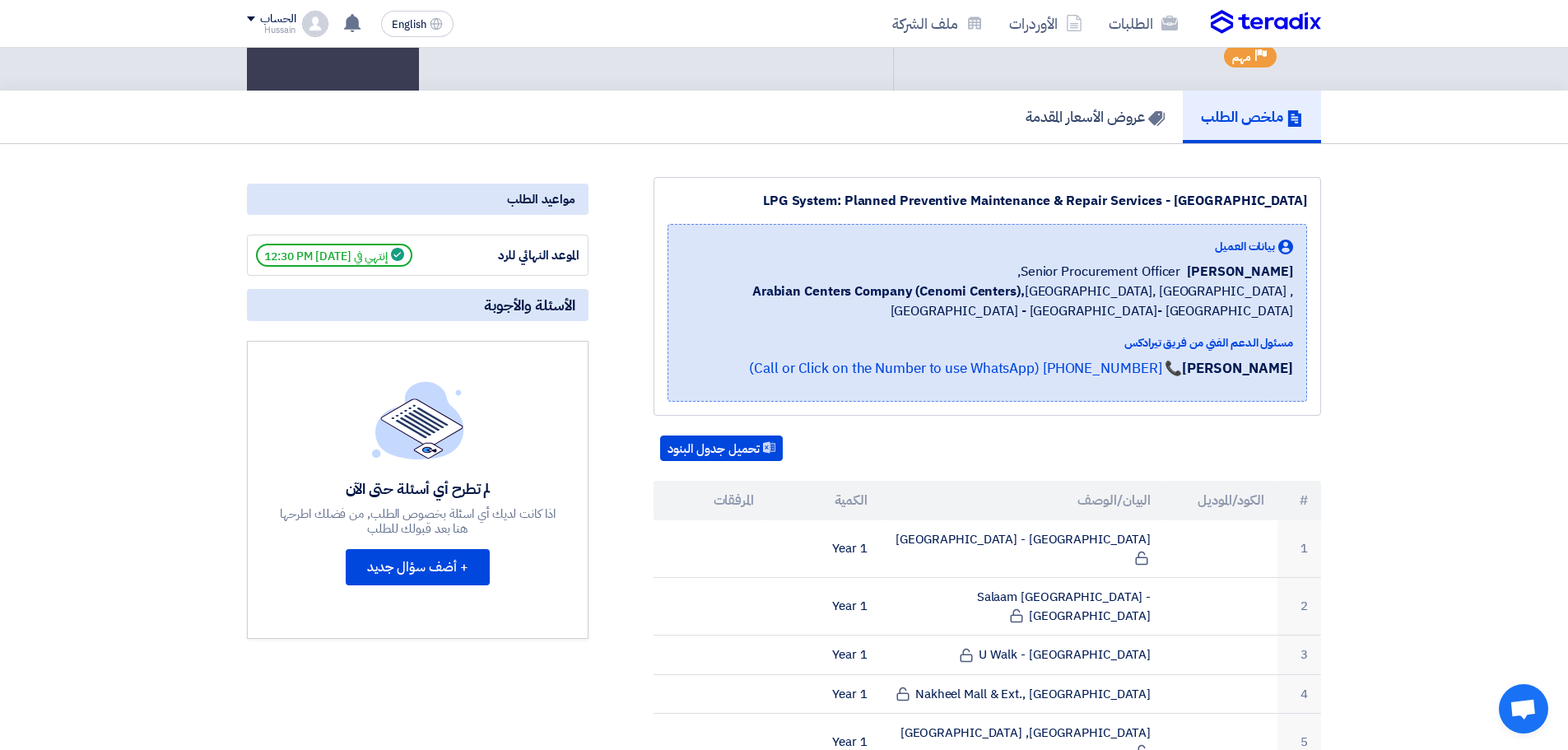
scroll to position [0, 0]
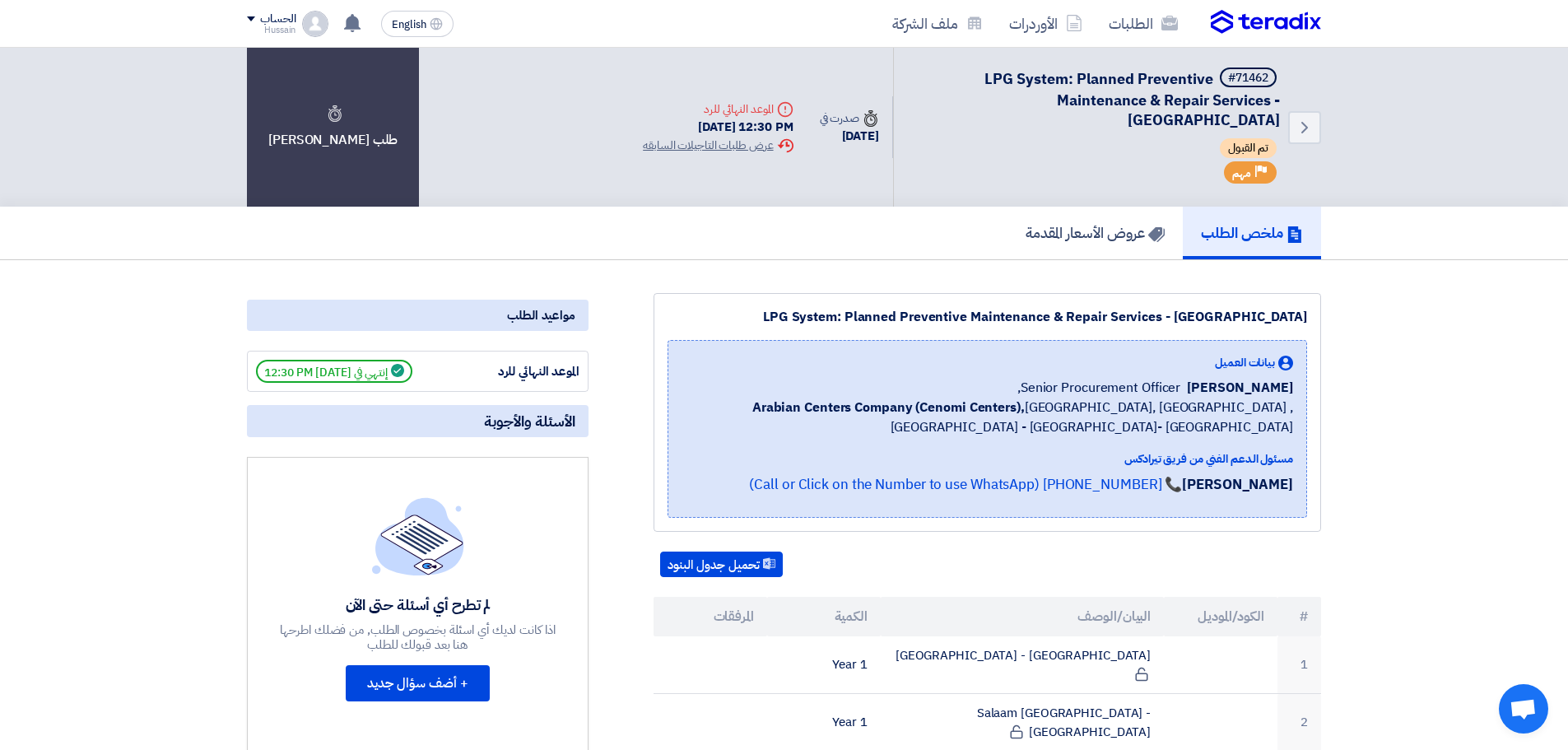
drag, startPoint x: 751, startPoint y: 316, endPoint x: 1323, endPoint y: 315, distance: 572.0
click at [1163, 328] on div "LPG System: Planned Preventive Maintenance & Repair Services - Central & Easter…" at bounding box center [987, 412] width 668 height 239
drag, startPoint x: 755, startPoint y: 315, endPoint x: 1365, endPoint y: 316, distance: 610.0
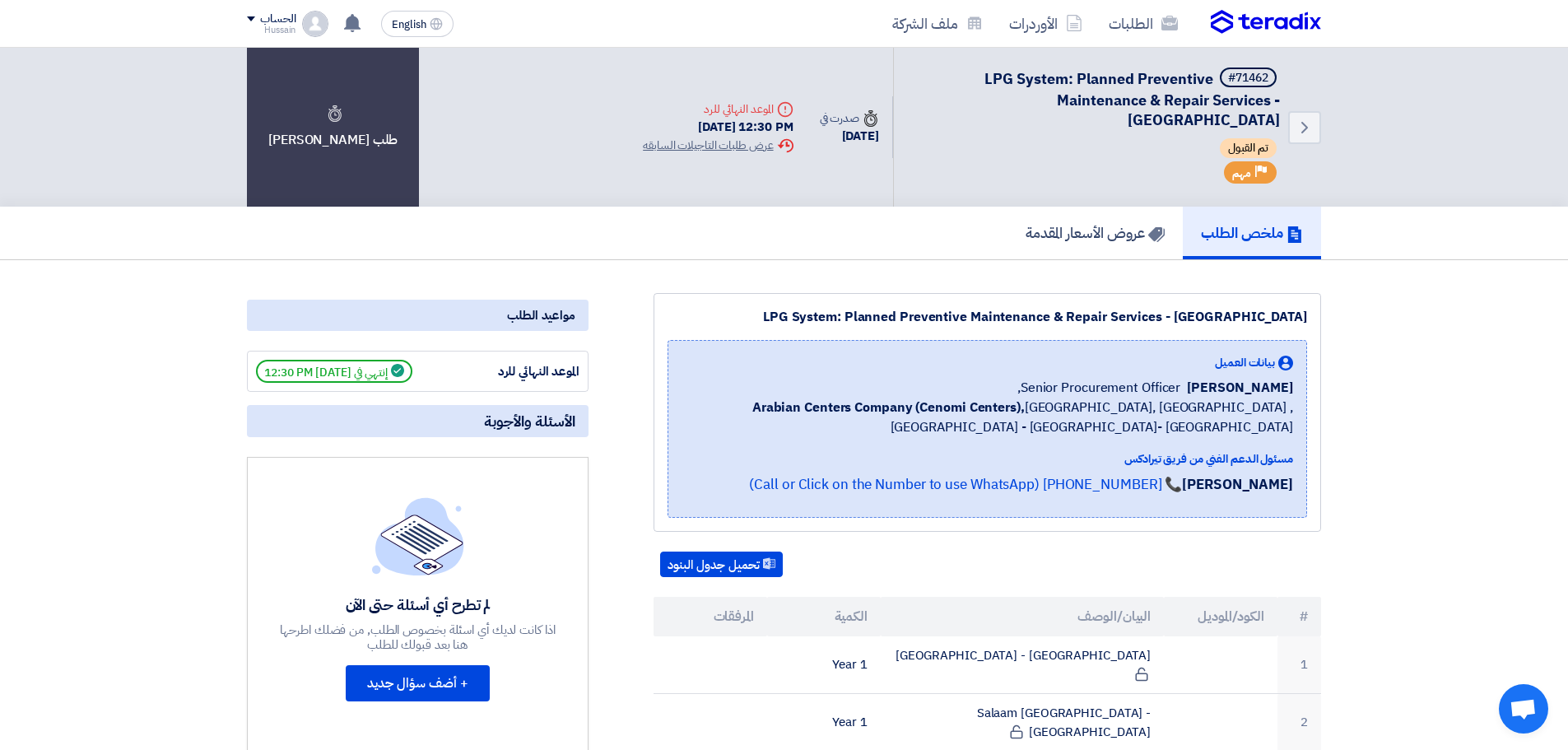
click at [799, 299] on div "LPG System: Planned Preventive Maintenance & Repair Services - Central & Easter…" at bounding box center [987, 412] width 668 height 239
drag, startPoint x: 766, startPoint y: 315, endPoint x: 1333, endPoint y: 316, distance: 567.0
click at [1095, 238] on h5 "عروض الأسعار المقدمة" at bounding box center [1095, 232] width 139 height 19
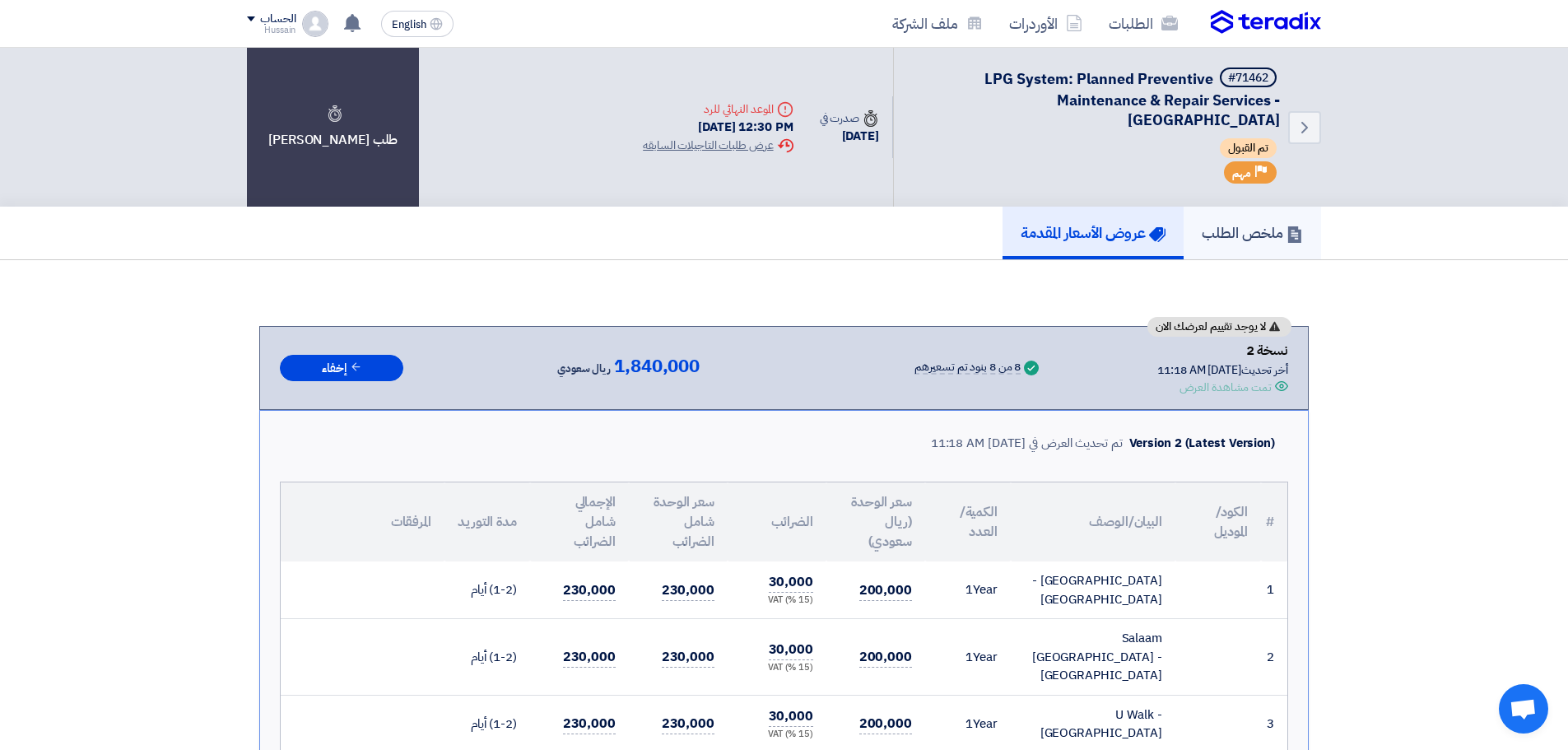
click at [1269, 231] on h5 "ملخص الطلب" at bounding box center [1252, 232] width 101 height 19
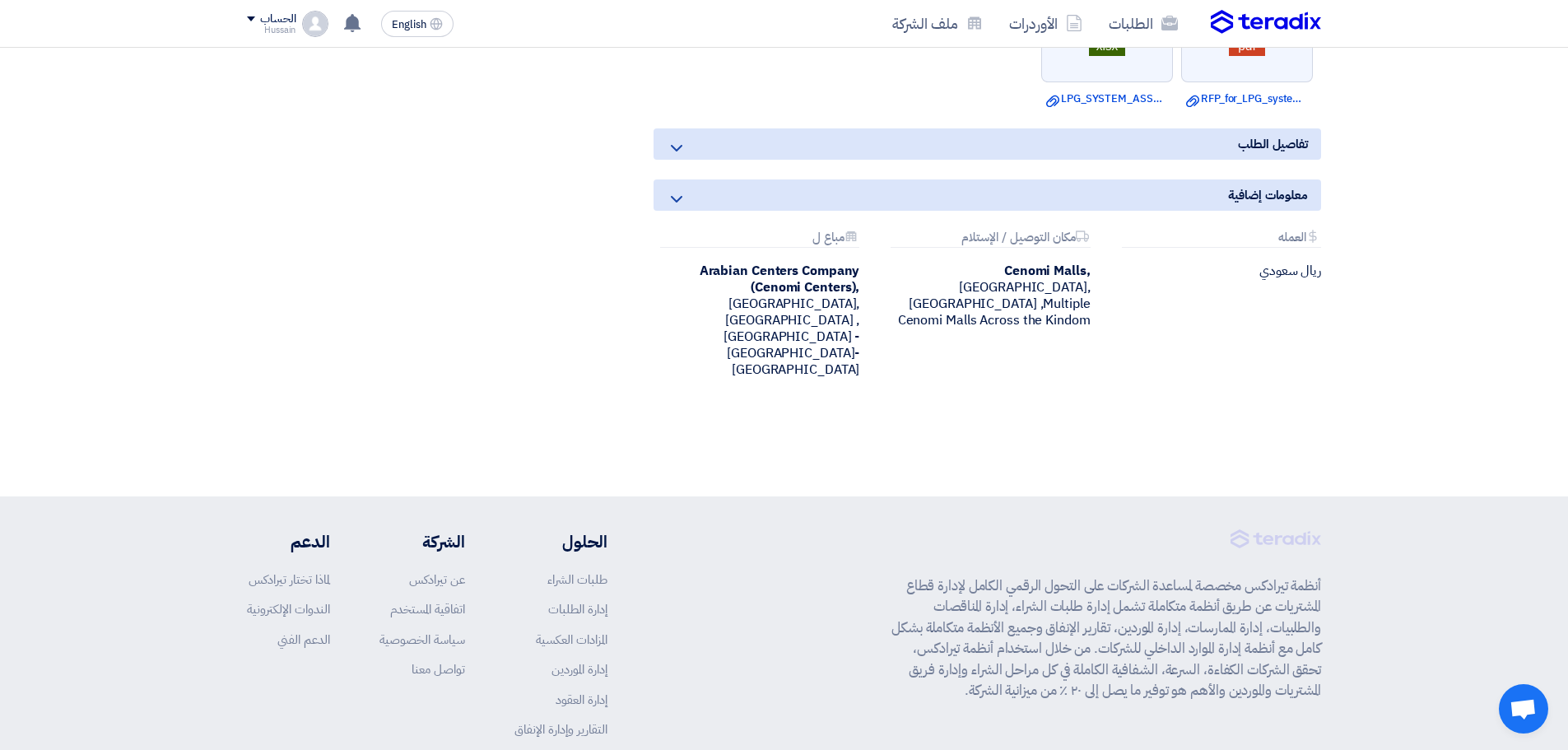
scroll to position [638, 0]
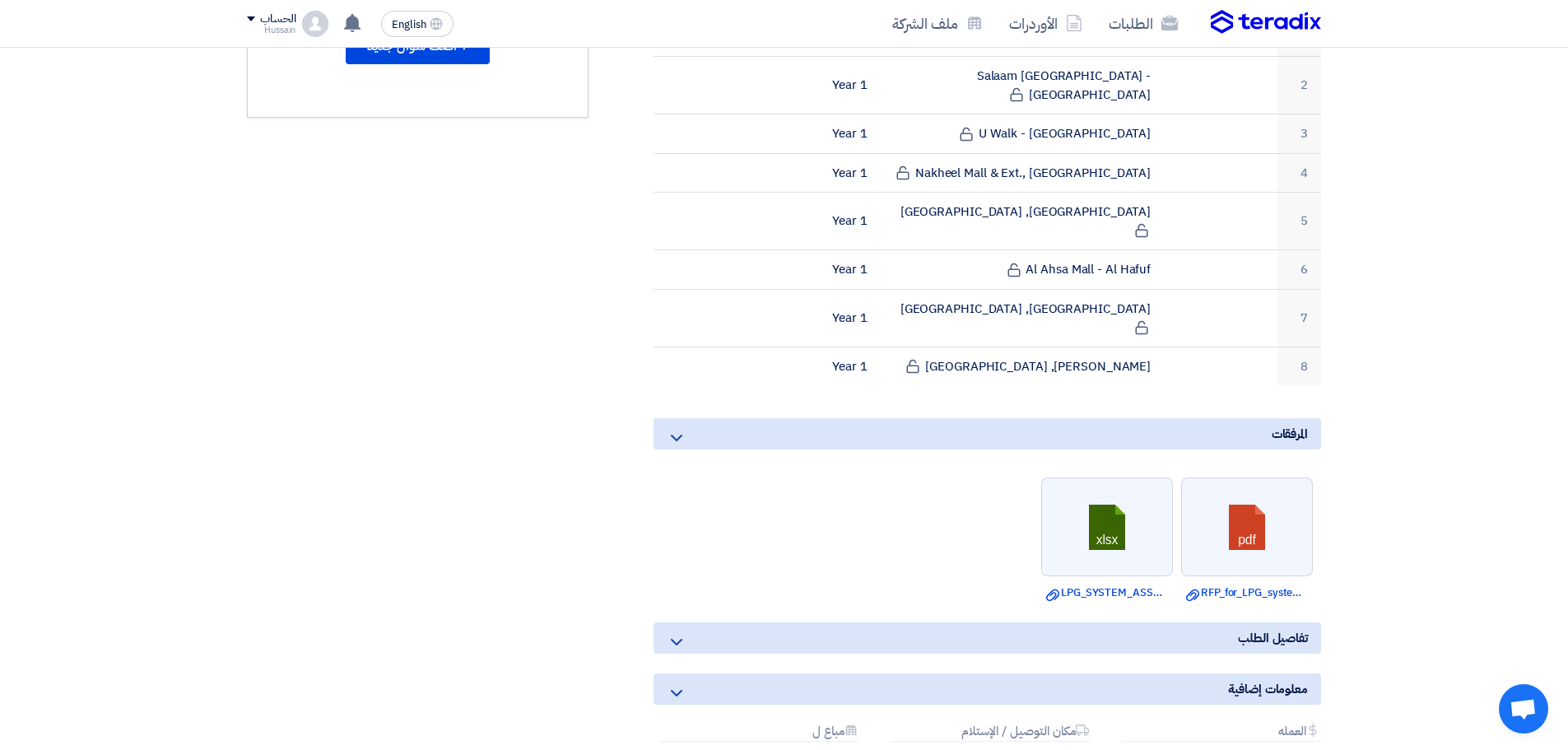
click at [681, 633] on icon at bounding box center [676, 642] width 19 height 19
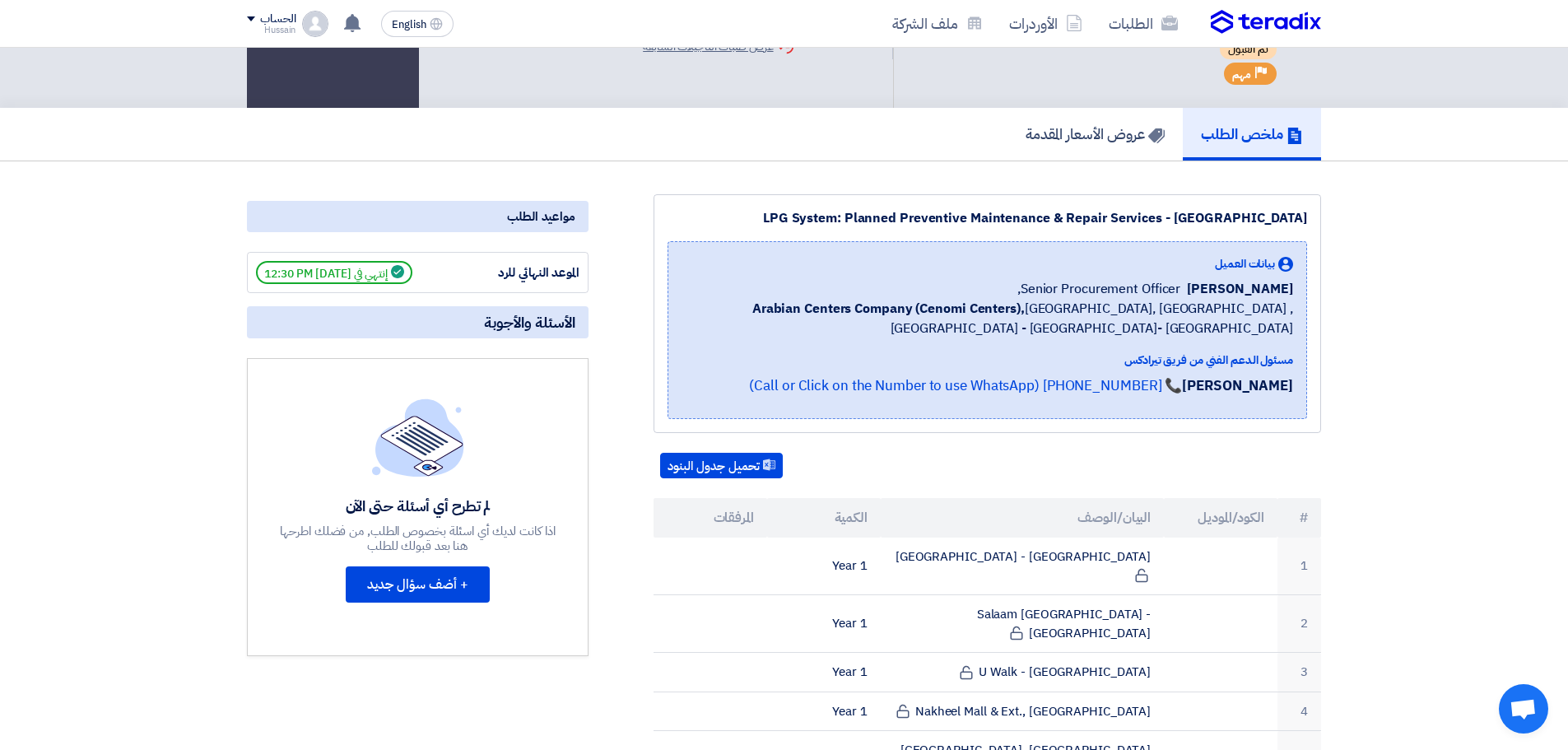
scroll to position [0, 0]
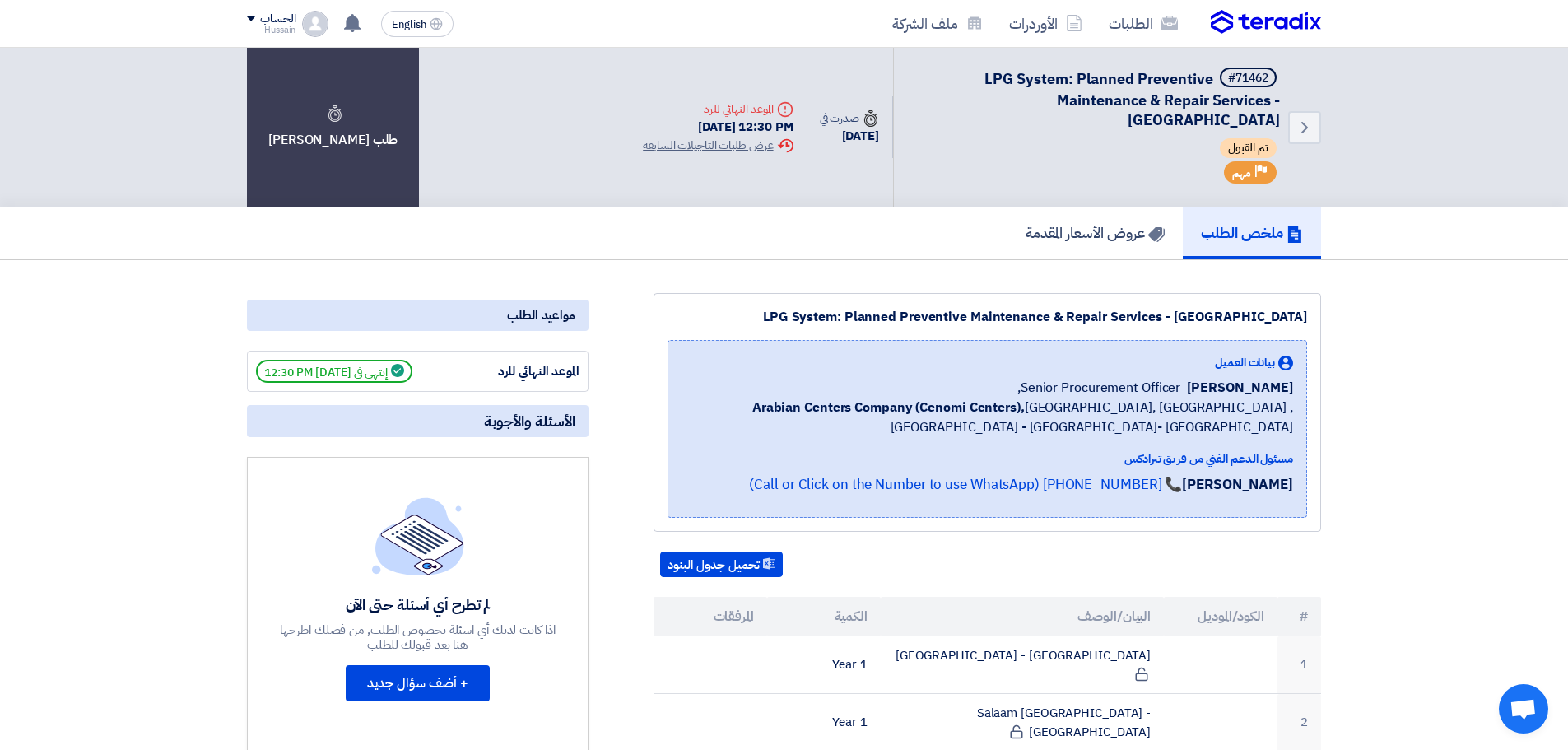
drag, startPoint x: 914, startPoint y: 314, endPoint x: 1299, endPoint y: 318, distance: 385.0
click at [1299, 318] on div "LPG System: Planned Preventive Maintenance & Repair Services - Central & Easter…" at bounding box center [988, 317] width 640 height 19
click at [1251, 325] on div "LPG System: Planned Preventive Maintenance & Repair Services - Central & Easter…" at bounding box center [988, 317] width 640 height 19
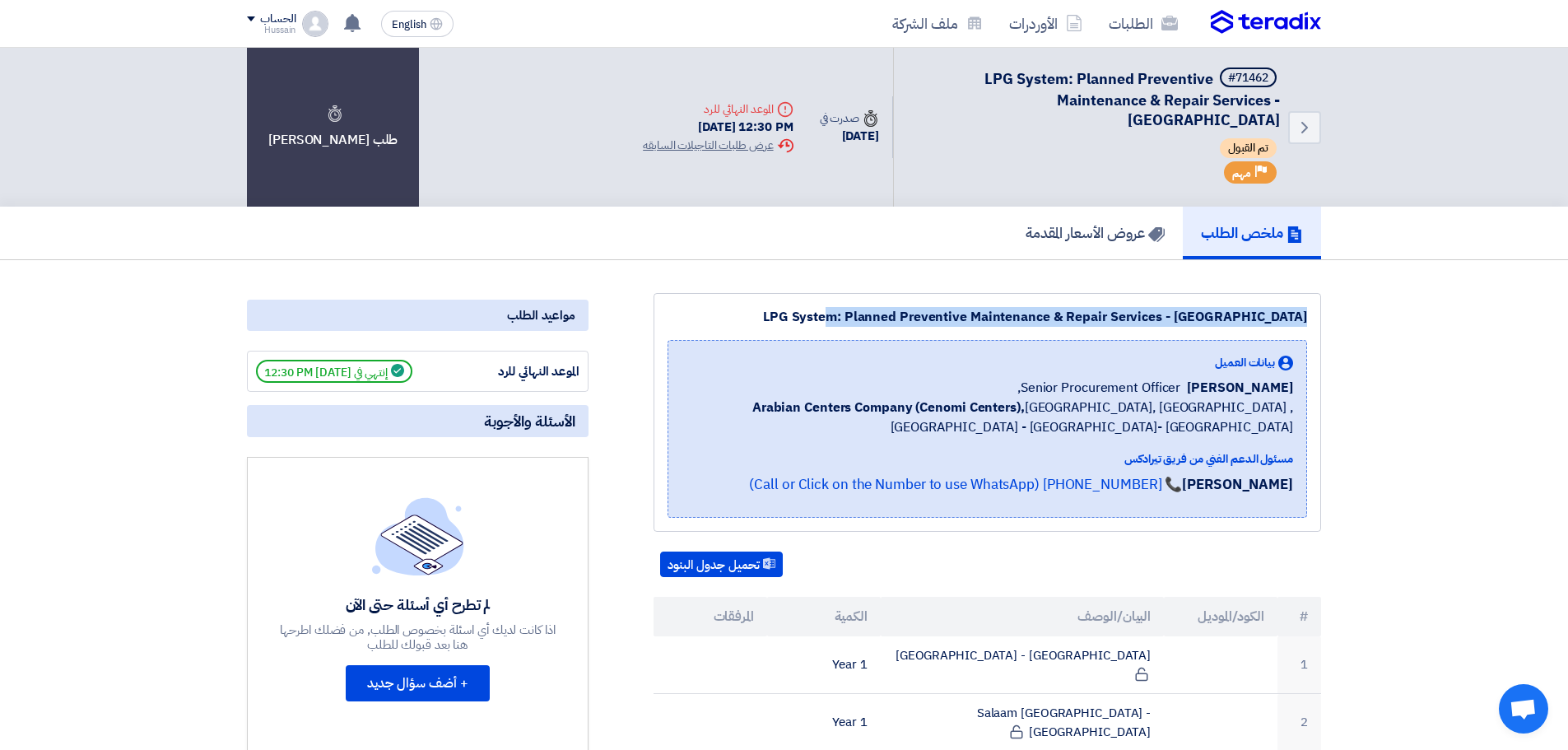
click at [1251, 325] on div "LPG System: Planned Preventive Maintenance & Repair Services - Central & Easter…" at bounding box center [988, 317] width 640 height 19
click at [963, 308] on div "LPG System: Planned Preventive Maintenance & Repair Services - Central & Easter…" at bounding box center [988, 317] width 640 height 19
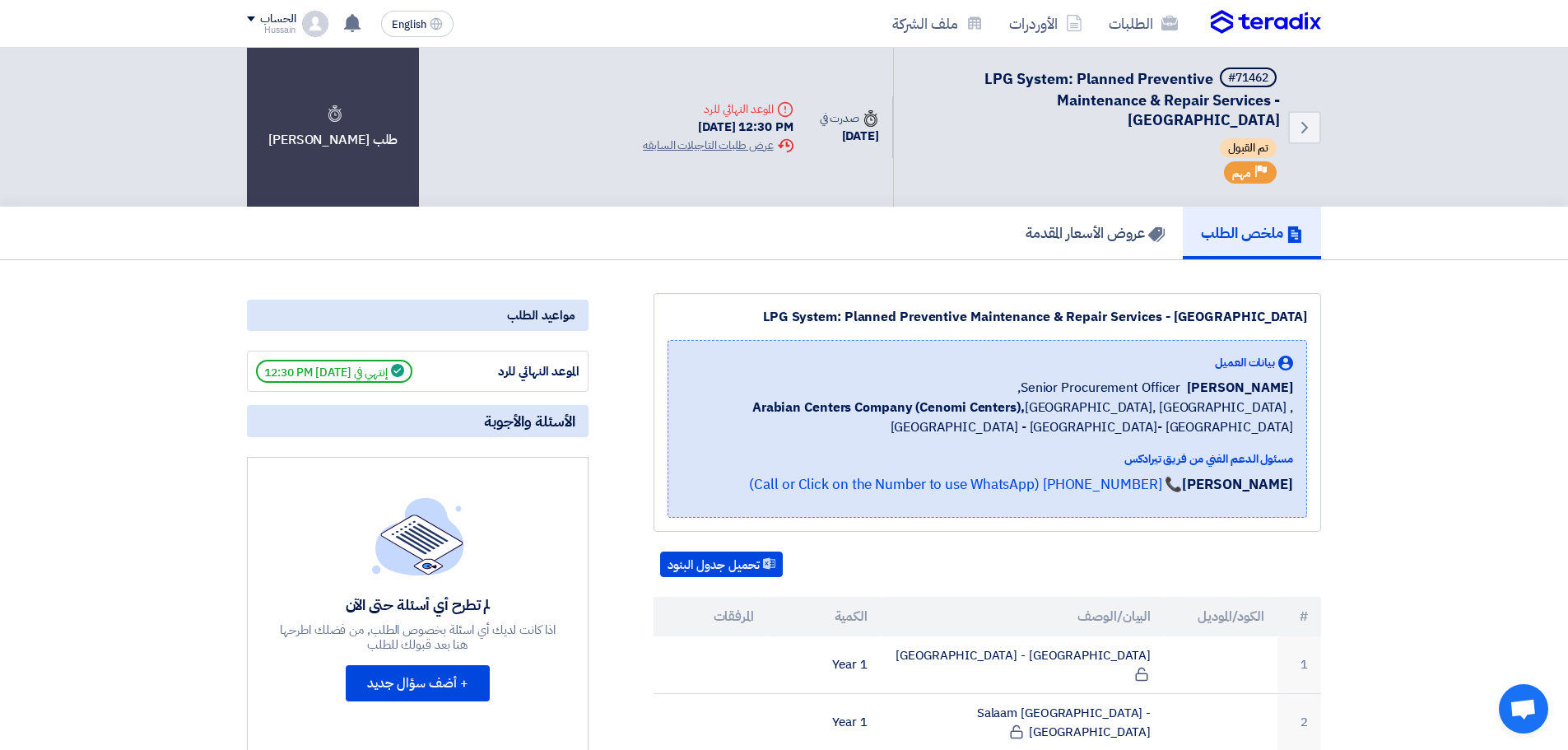
click at [963, 308] on div "LPG System: Planned Preventive Maintenance & Repair Services - Central & Easter…" at bounding box center [988, 317] width 640 height 19
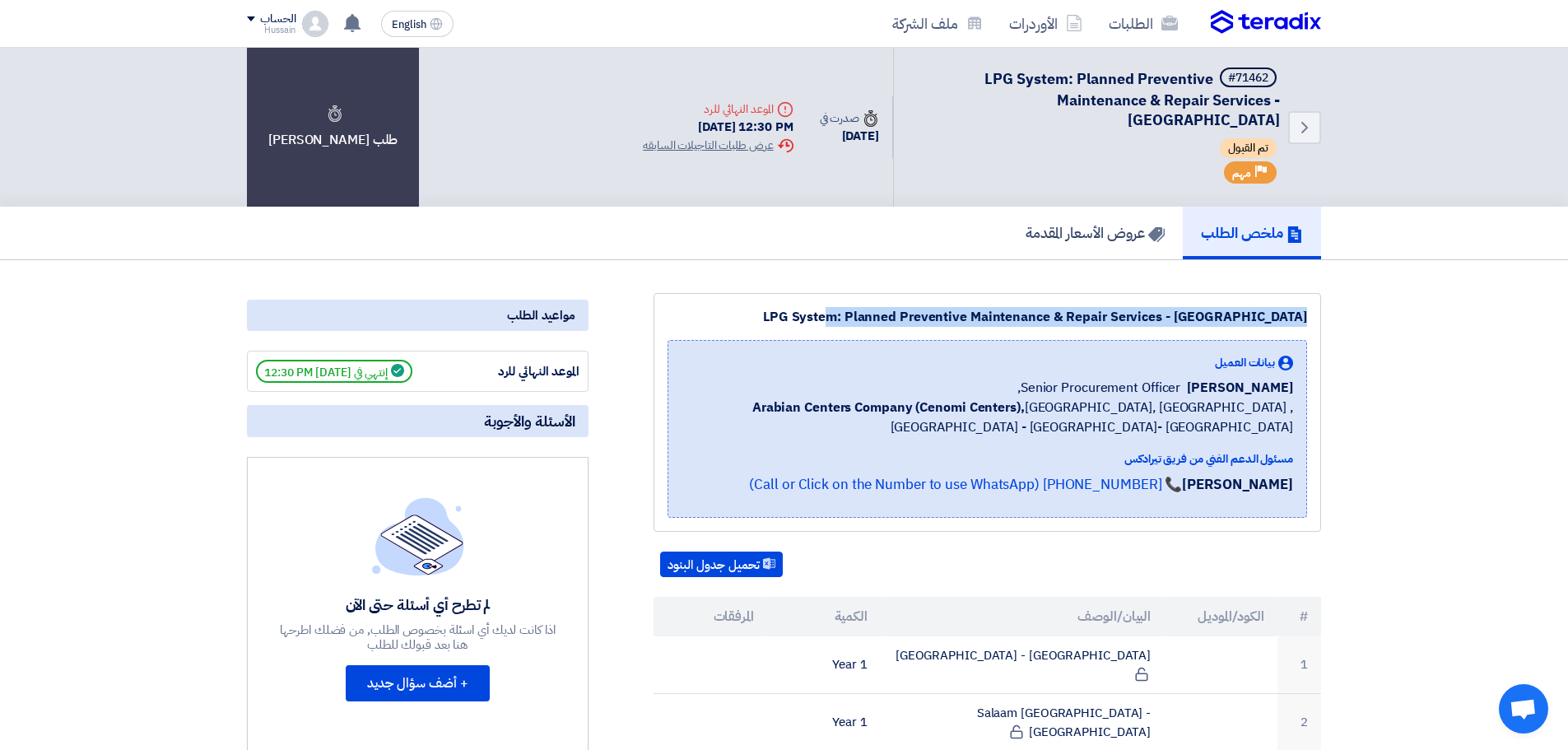
click at [963, 308] on div "LPG System: Planned Preventive Maintenance & Repair Services - Central & Easter…" at bounding box center [988, 317] width 640 height 19
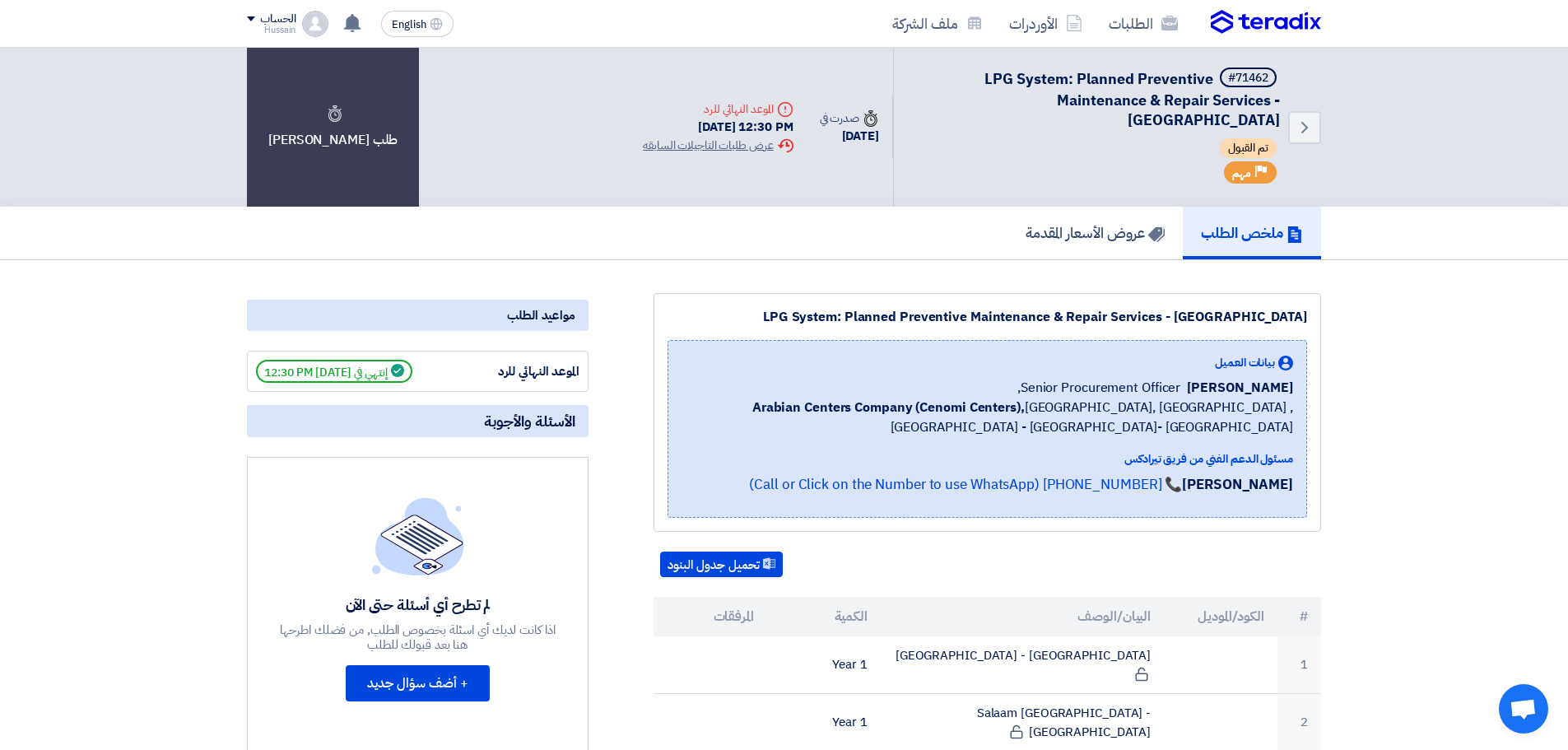
click at [1253, 315] on div "LPG System: Planned Preventive Maintenance & Repair Services - Central & Easter…" at bounding box center [988, 317] width 640 height 19
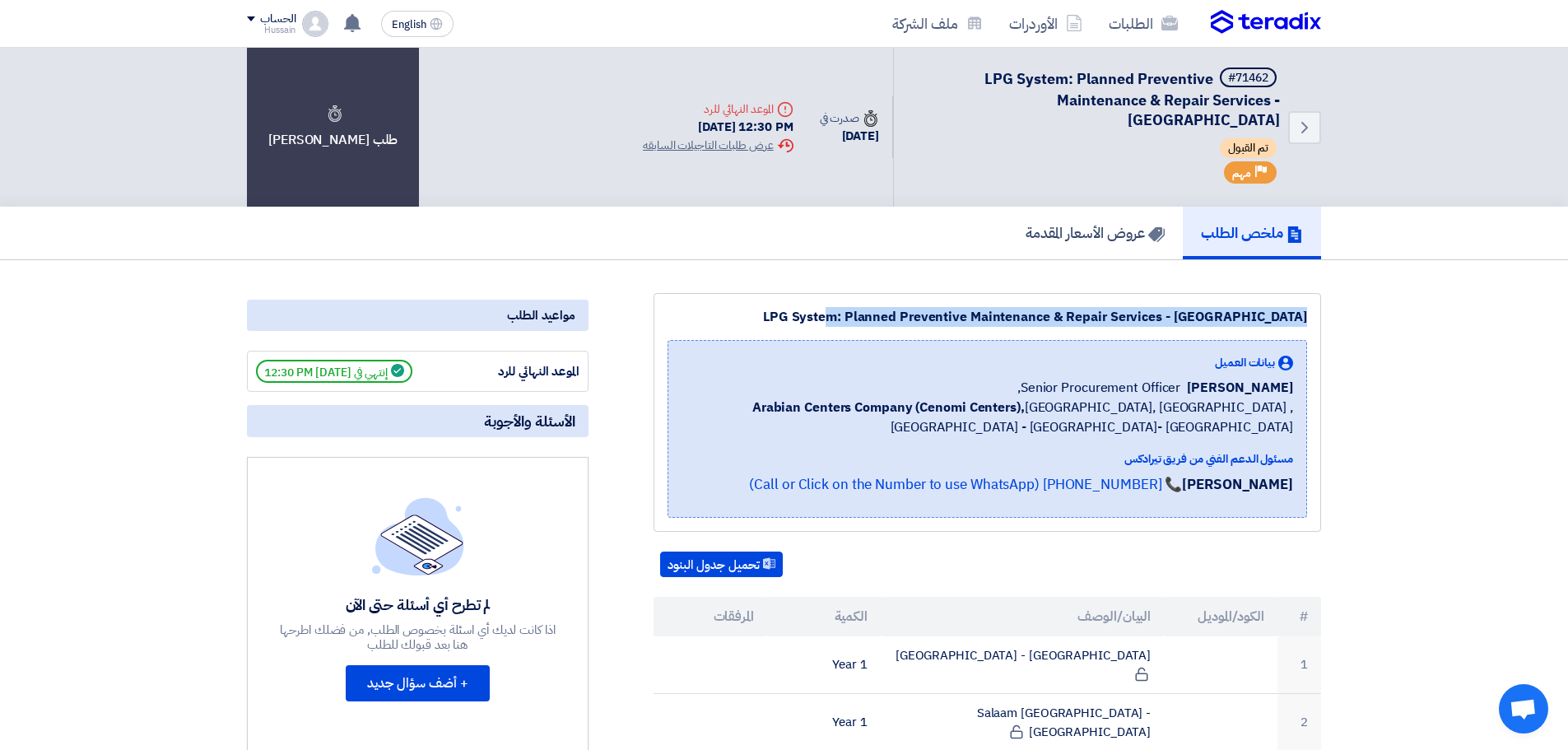
click at [1253, 315] on div "LPG System: Planned Preventive Maintenance & Repair Services - Central & Easter…" at bounding box center [988, 317] width 640 height 19
click at [1104, 317] on div "LPG System: Planned Preventive Maintenance & Repair Services - Central & Easter…" at bounding box center [988, 317] width 640 height 19
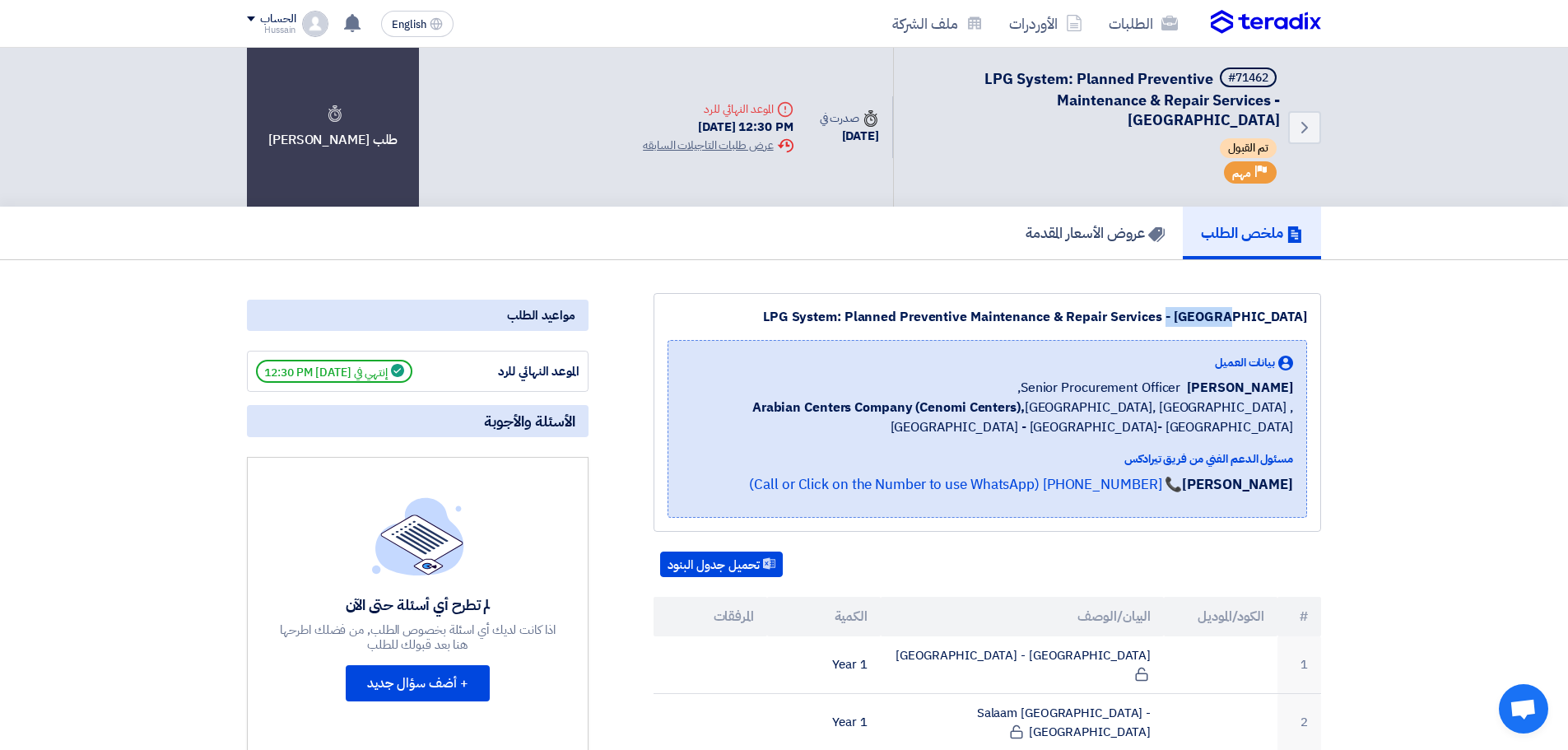
click at [1104, 317] on div "LPG System: Planned Preventive Maintenance & Repair Services - Central & Easter…" at bounding box center [988, 317] width 640 height 19
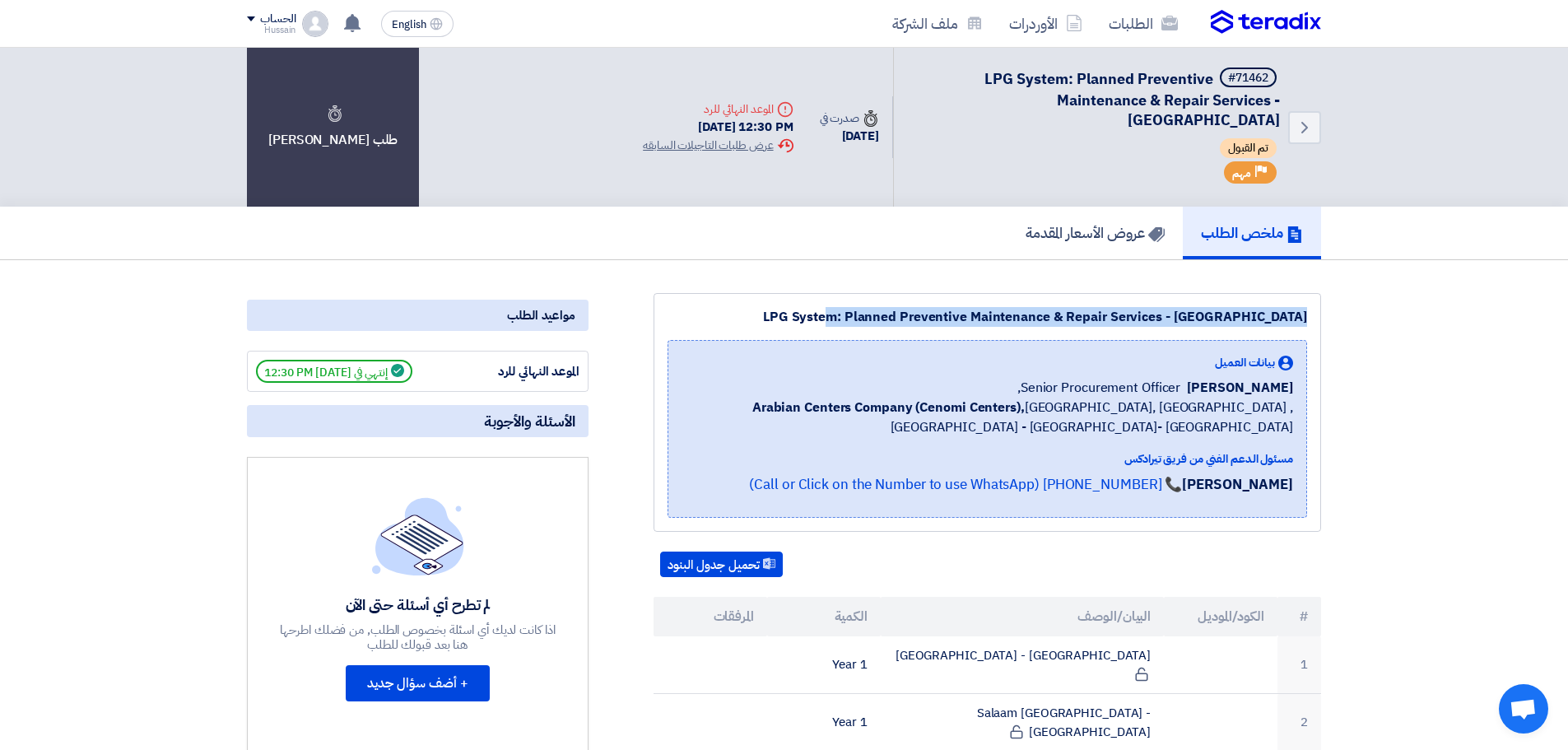
click at [1104, 317] on div "LPG System: Planned Preventive Maintenance & Repair Services - Central & Easter…" at bounding box center [988, 317] width 640 height 19
click at [1077, 322] on div "LPG System: Planned Preventive Maintenance & Repair Services - Central & Easter…" at bounding box center [988, 317] width 640 height 19
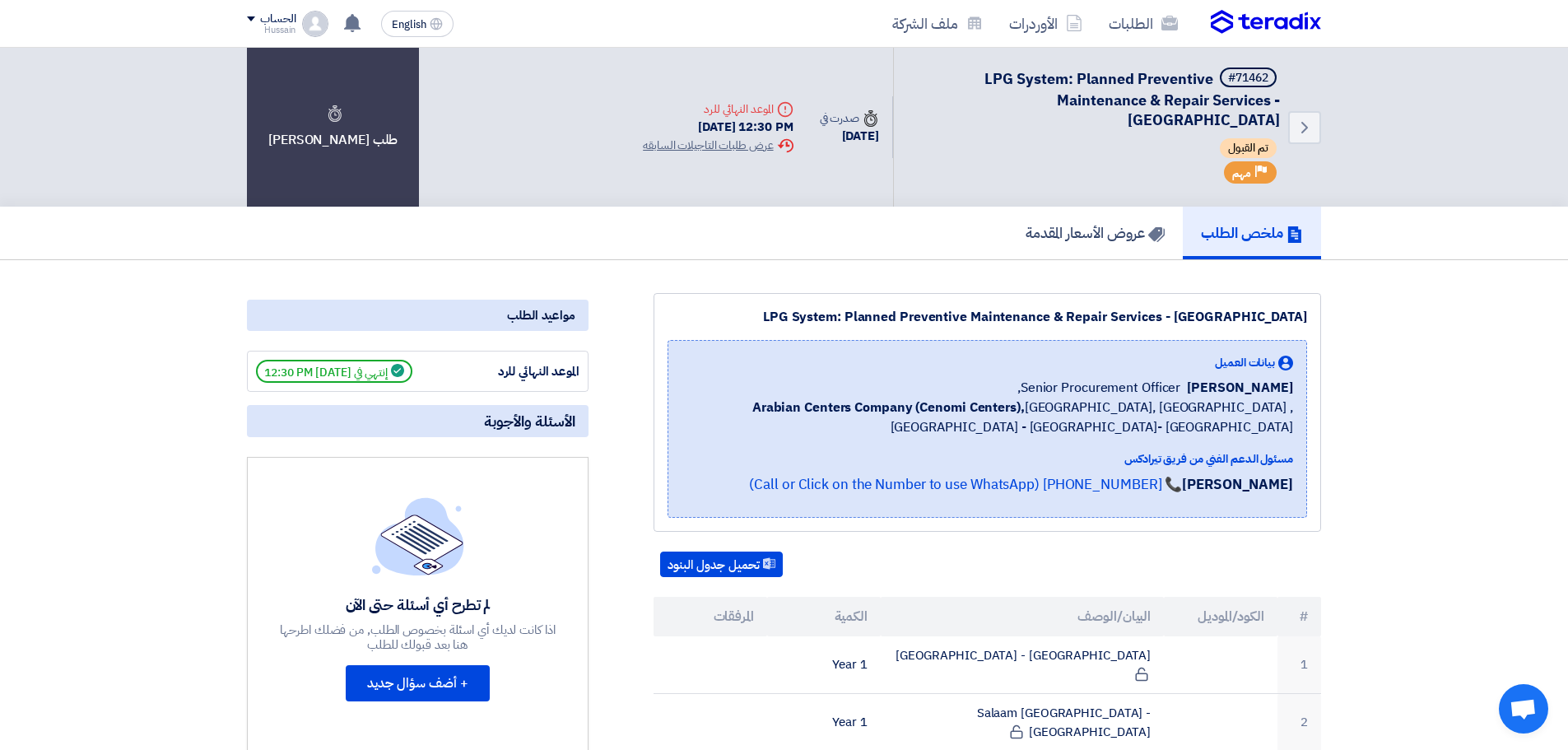
click at [1074, 322] on div "LPG System: Planned Preventive Maintenance & Repair Services - Central & Easter…" at bounding box center [988, 317] width 640 height 19
click at [1109, 316] on div "LPG System: Planned Preventive Maintenance & Repair Services - Central & Easter…" at bounding box center [988, 317] width 640 height 19
click at [1081, 317] on div "LPG System: Planned Preventive Maintenance & Repair Services - Central & Easter…" at bounding box center [988, 317] width 640 height 19
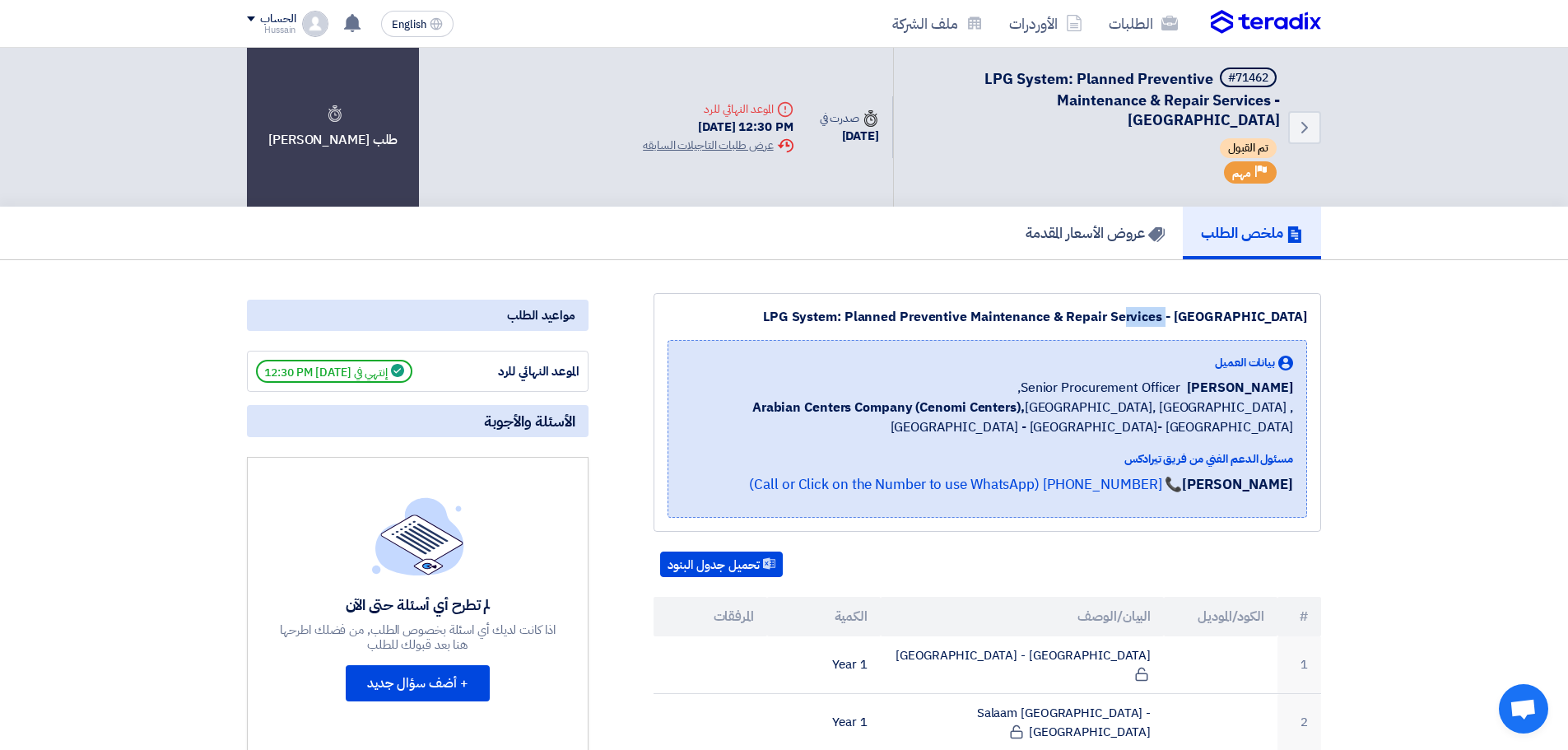
click at [1081, 319] on div "LPG System: Planned Preventive Maintenance & Repair Services - Central & Easter…" at bounding box center [988, 317] width 640 height 19
click at [1030, 318] on div "LPG System: Planned Preventive Maintenance & Repair Services - Central & Easter…" at bounding box center [988, 317] width 640 height 19
click at [898, 314] on div "LPG System: Planned Preventive Maintenance & Repair Services - Central & Easter…" at bounding box center [988, 317] width 640 height 19
click at [898, 315] on div "LPG System: Planned Preventive Maintenance & Repair Services - Central & Easter…" at bounding box center [988, 317] width 640 height 19
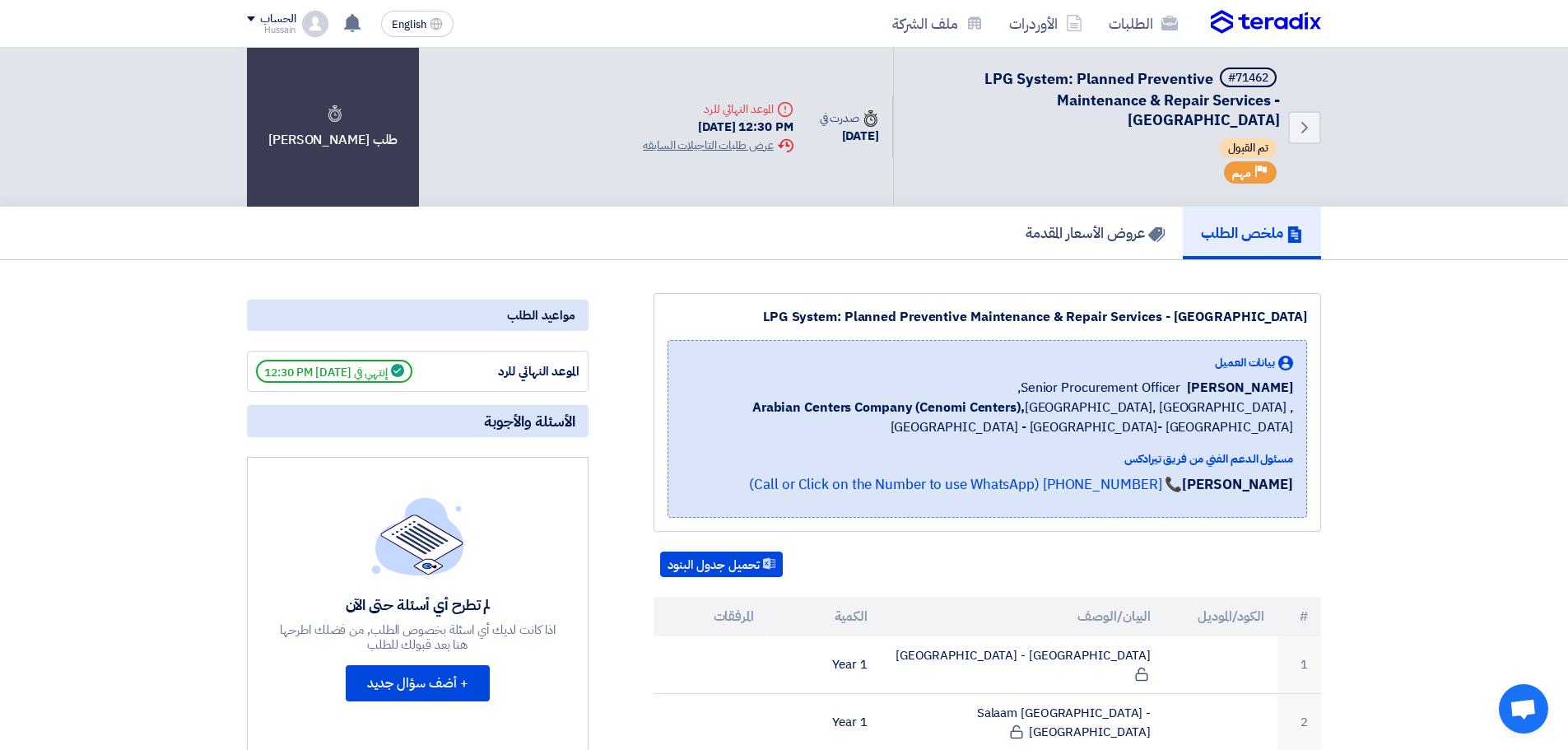
click at [864, 319] on div "LPG System: Planned Preventive Maintenance & Repair Services - Central & Easter…" at bounding box center [988, 317] width 640 height 19
click at [791, 320] on div "LPG System: Planned Preventive Maintenance & Repair Services - Central & Easter…" at bounding box center [988, 317] width 640 height 19
click at [758, 317] on div "LPG System: Planned Preventive Maintenance & Repair Services - Central & Easter…" at bounding box center [988, 317] width 640 height 19
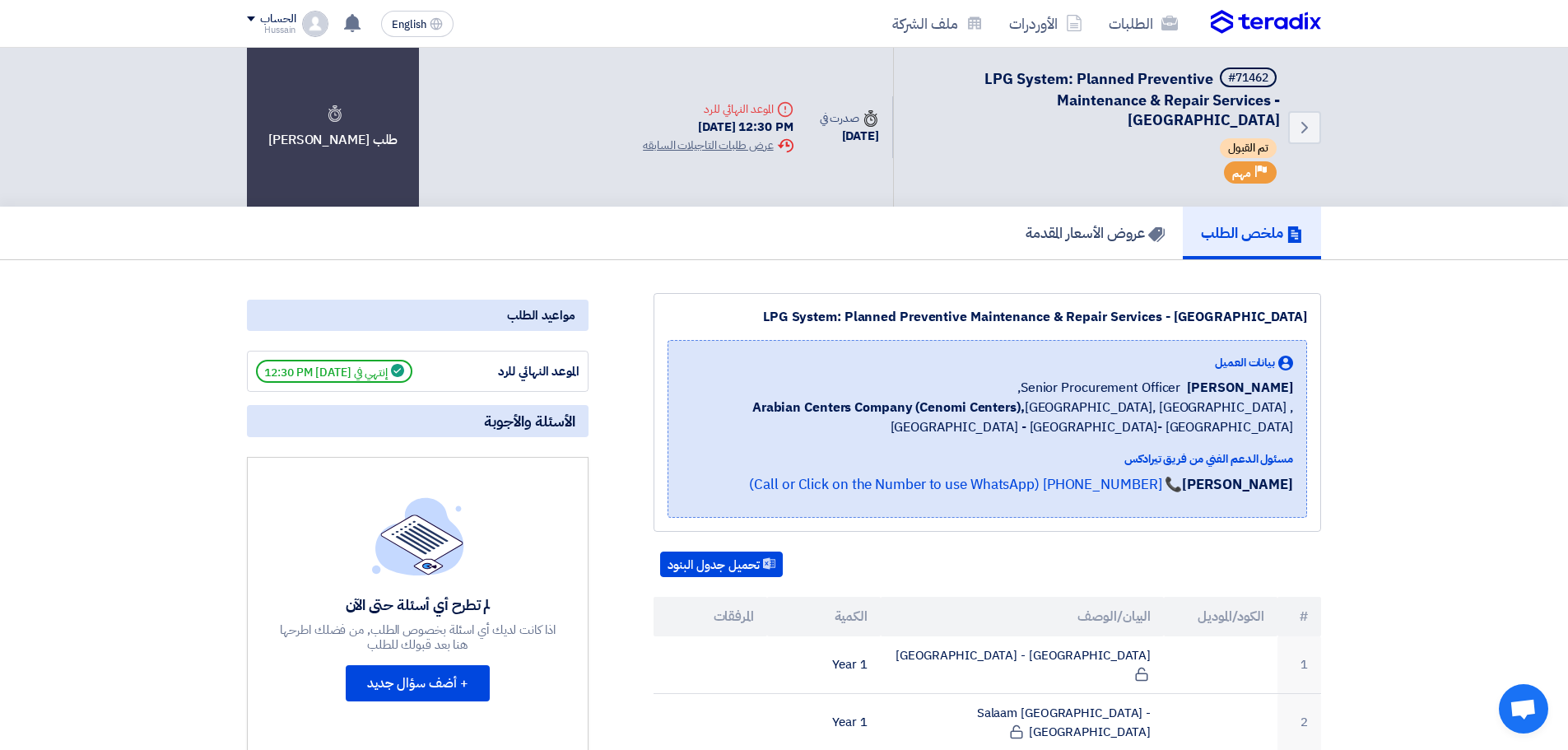
drag, startPoint x: 760, startPoint y: 315, endPoint x: 1313, endPoint y: 314, distance: 553.0
click at [1313, 314] on div "LPG System: Planned Preventive Maintenance & Repair Services - Central & Easter…" at bounding box center [987, 412] width 668 height 239
click at [1293, 315] on div "LPG System: Planned Preventive Maintenance & Repair Services - Central & Easter…" at bounding box center [988, 317] width 640 height 19
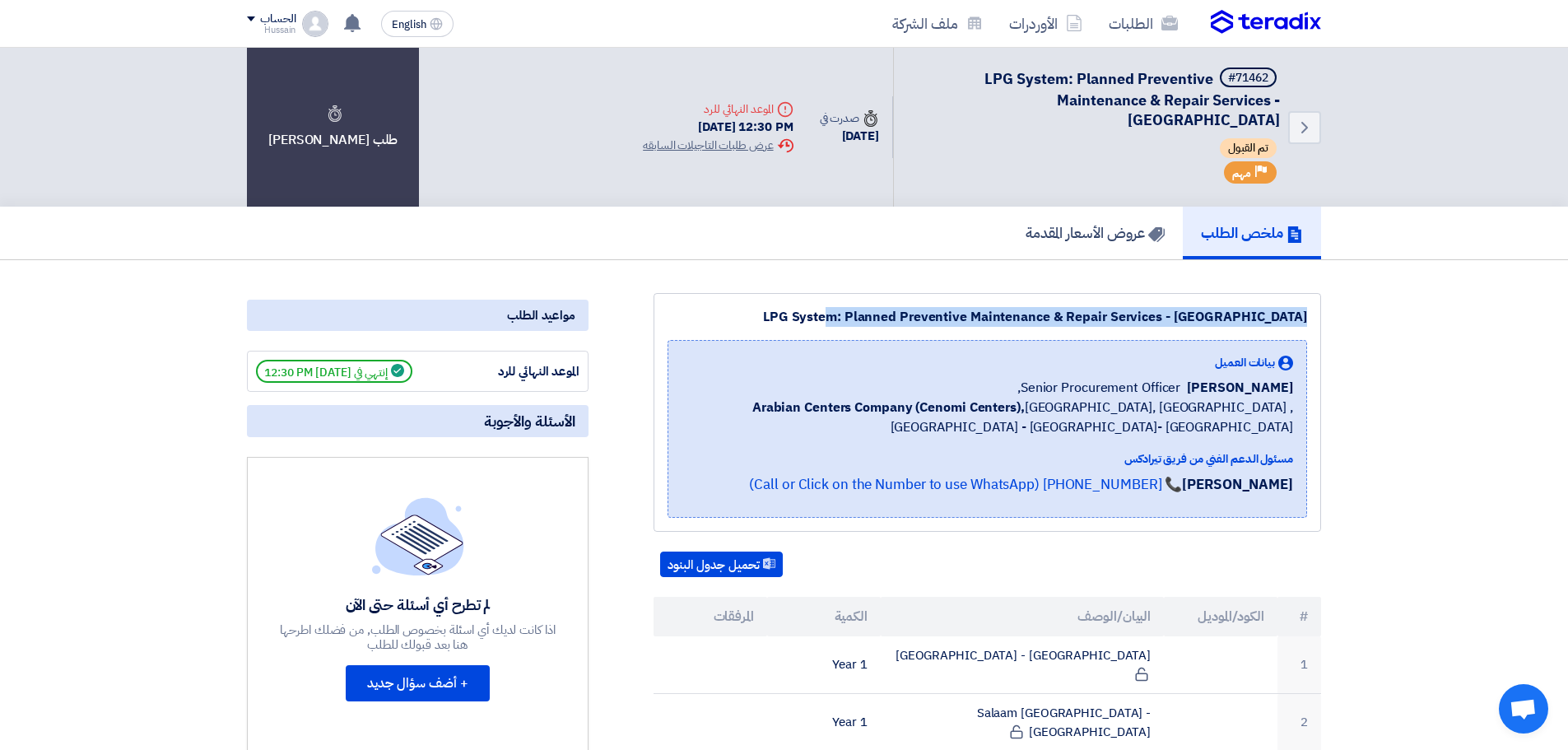
click at [1293, 315] on div "LPG System: Planned Preventive Maintenance & Repair Services - Central & Easter…" at bounding box center [988, 317] width 640 height 19
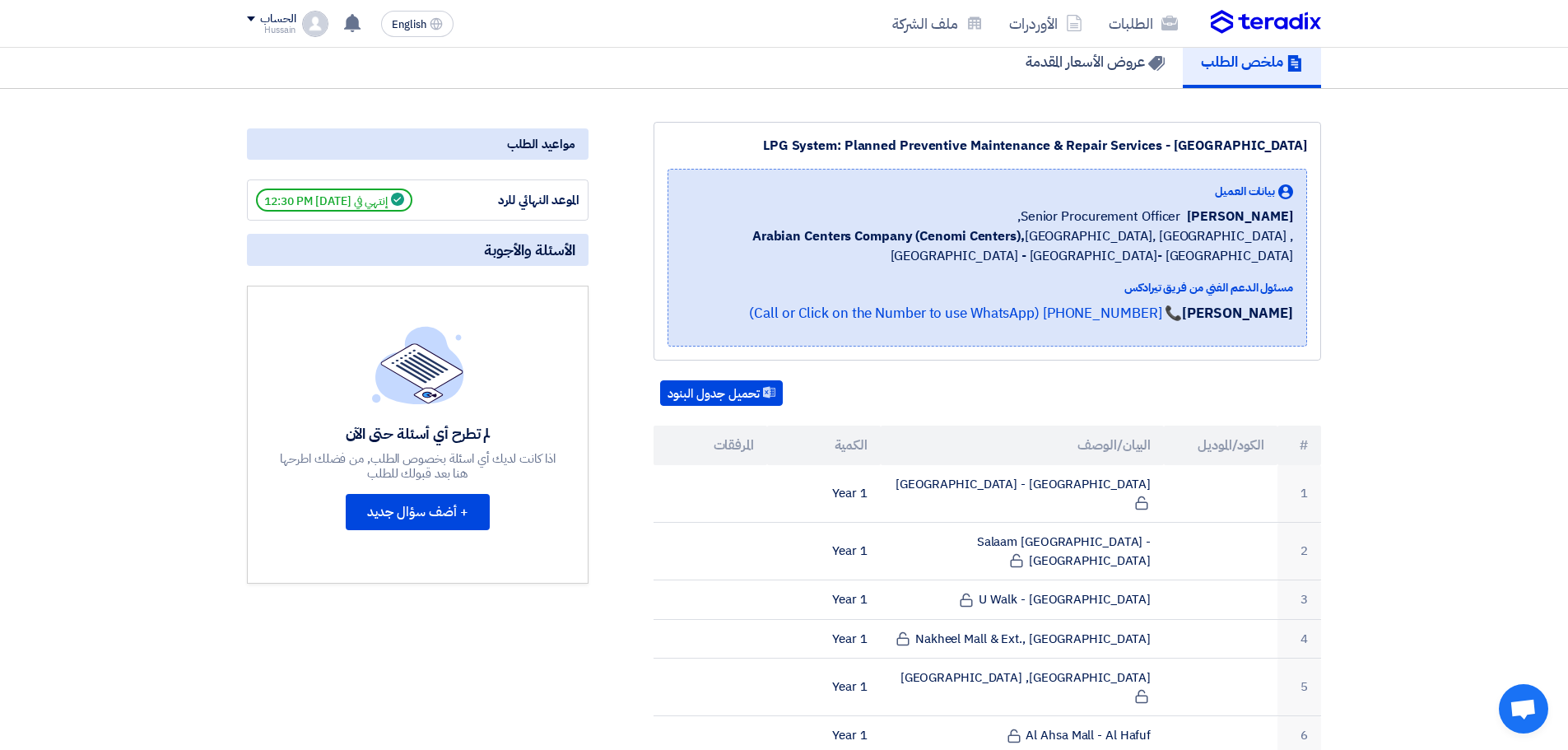
scroll to position [82, 0]
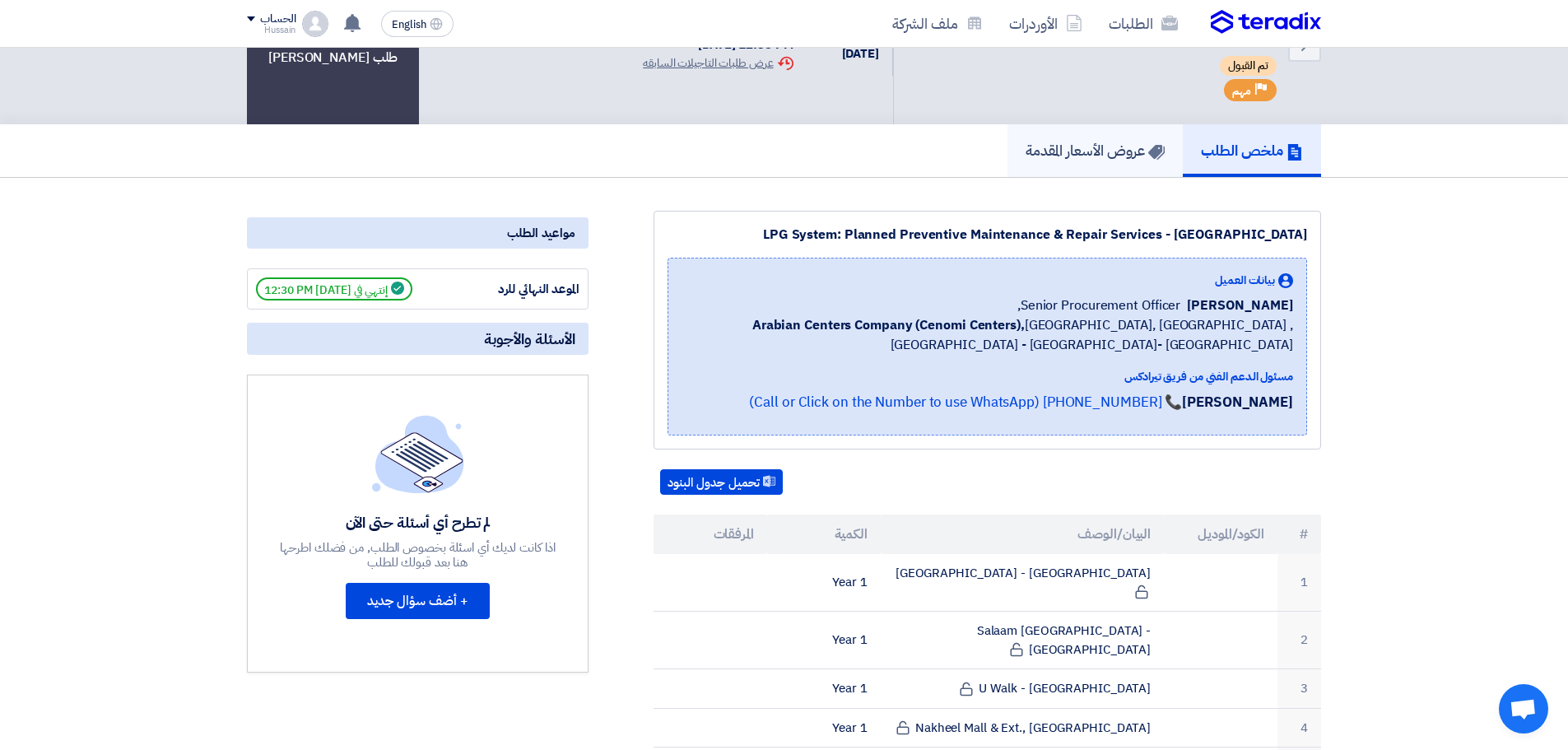
click at [1082, 160] on h5 "عروض الأسعار المقدمة" at bounding box center [1095, 150] width 139 height 19
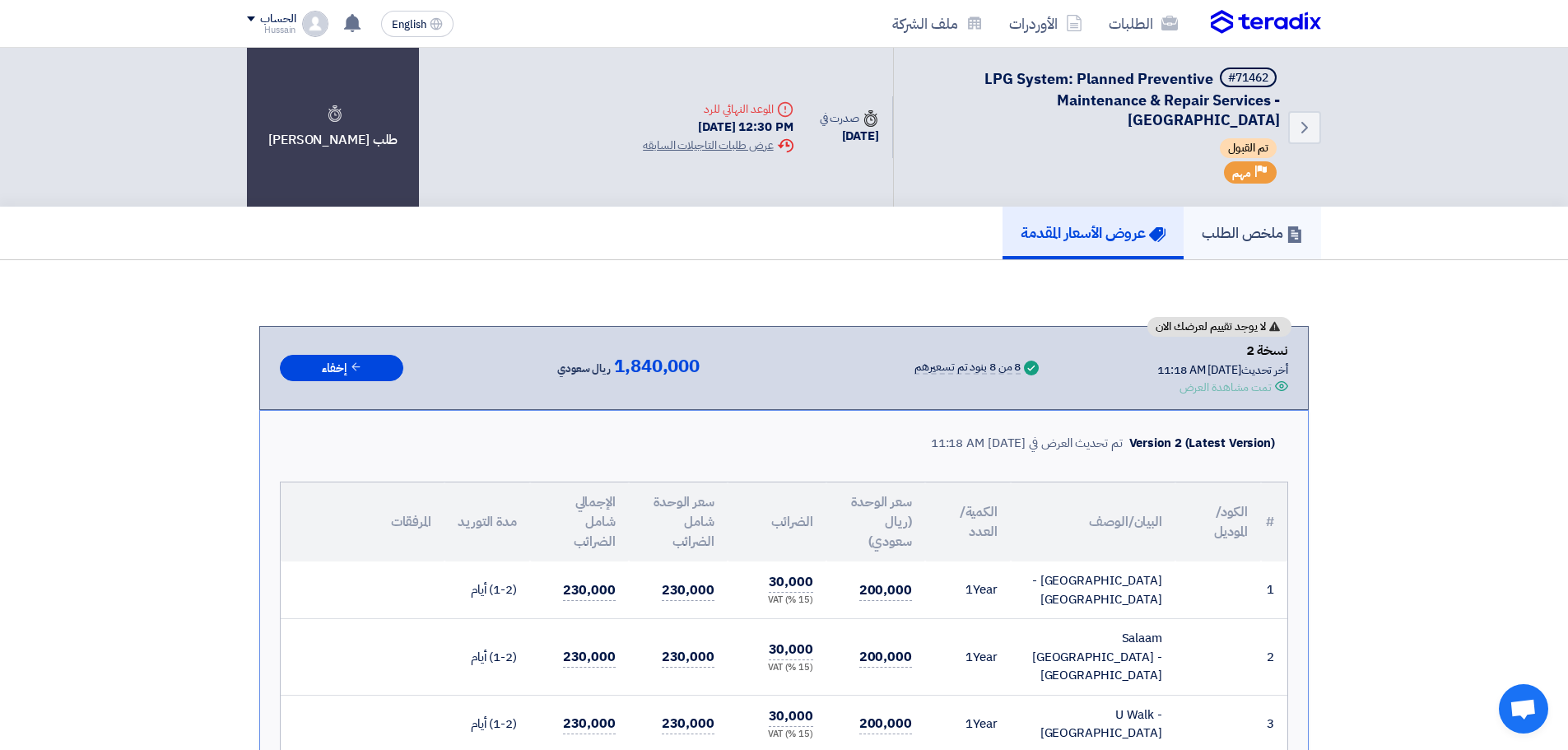
click at [1228, 229] on h5 "ملخص الطلب" at bounding box center [1252, 232] width 101 height 19
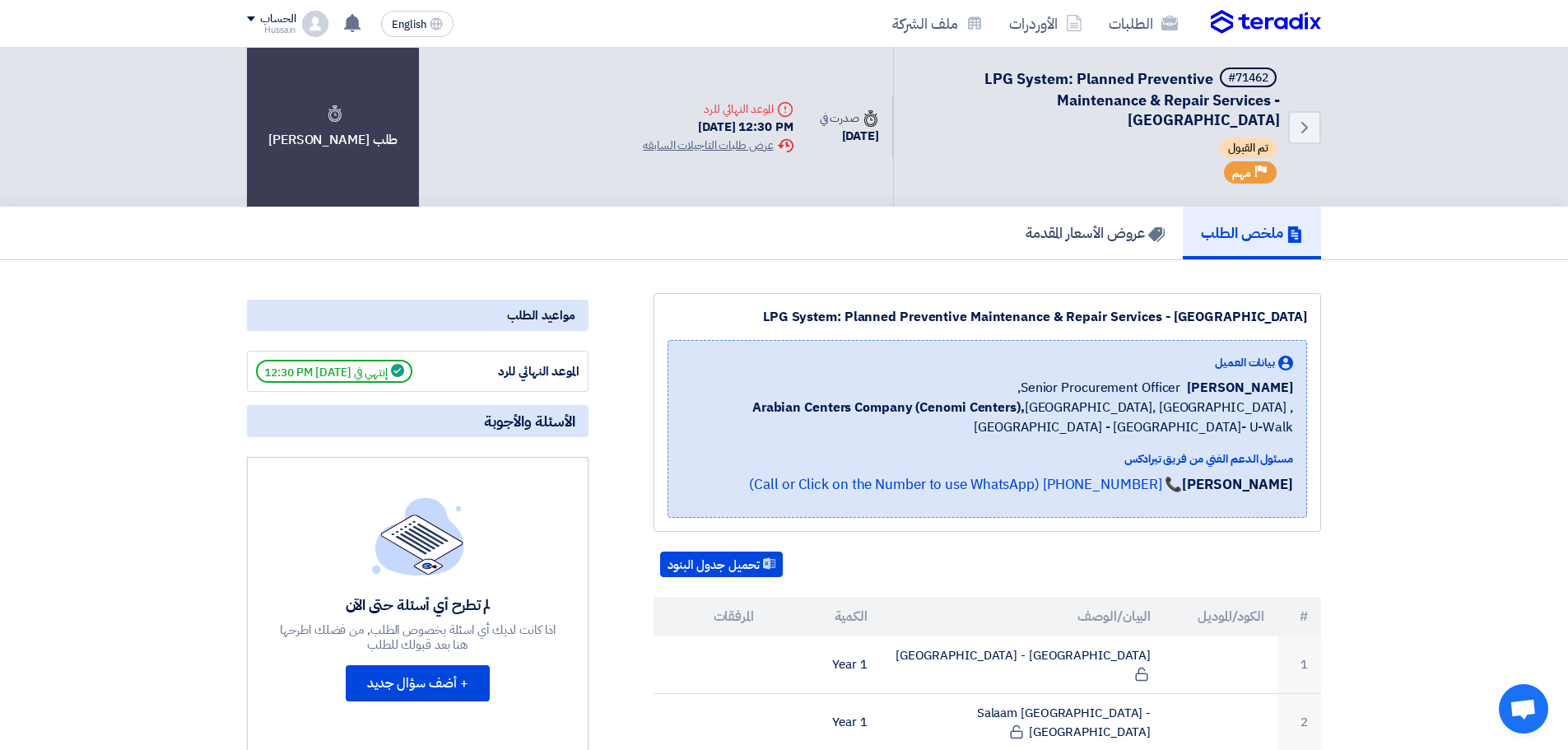
click at [1117, 312] on div "LPG System: Planned Preventive Maintenance & Repair Services - [GEOGRAPHIC_DATA]" at bounding box center [988, 317] width 640 height 19
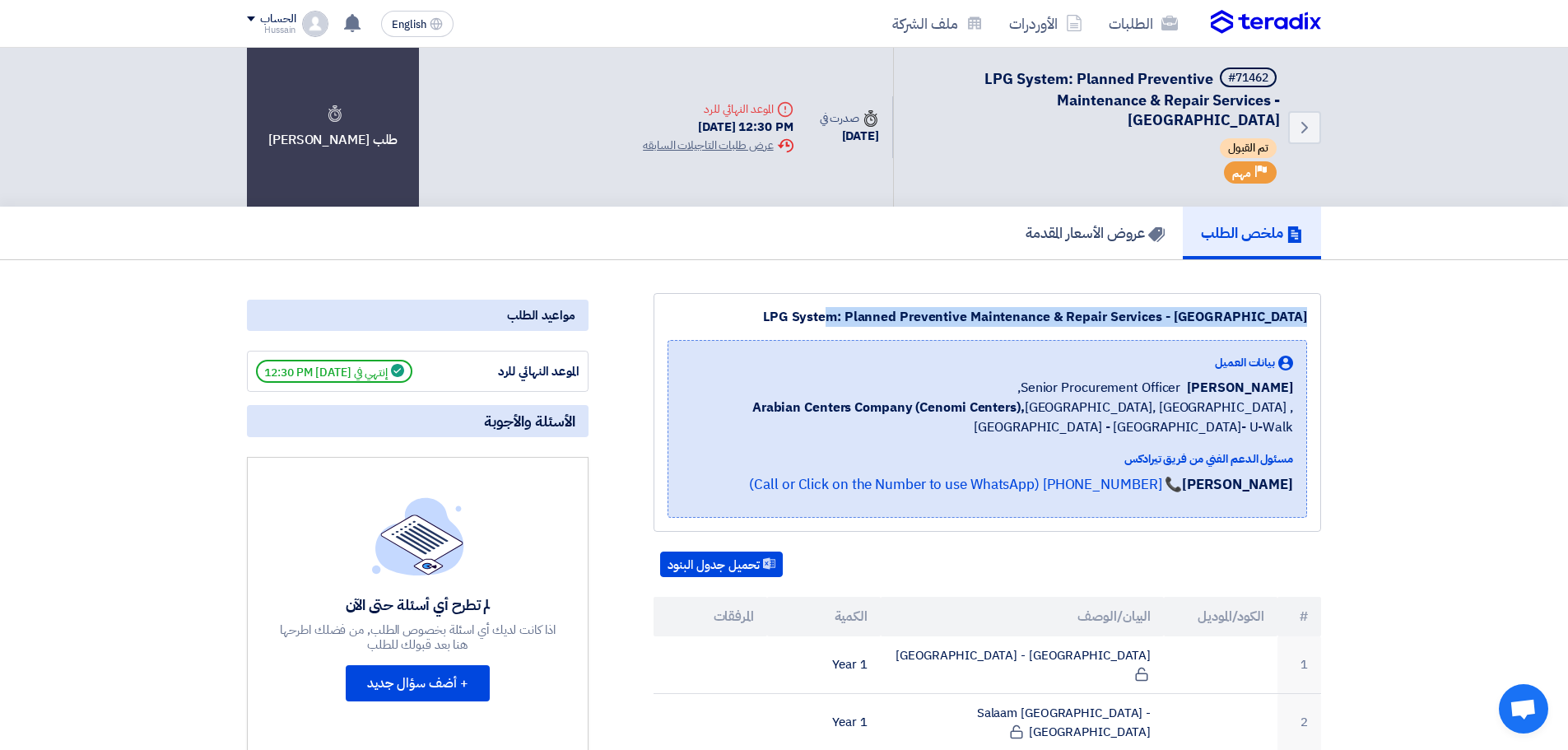
click at [1117, 312] on div "LPG System: Planned Preventive Maintenance & Repair Services - [GEOGRAPHIC_DATA]" at bounding box center [988, 317] width 640 height 19
click at [1098, 224] on h5 "عروض الأسعار المقدمة" at bounding box center [1095, 232] width 139 height 19
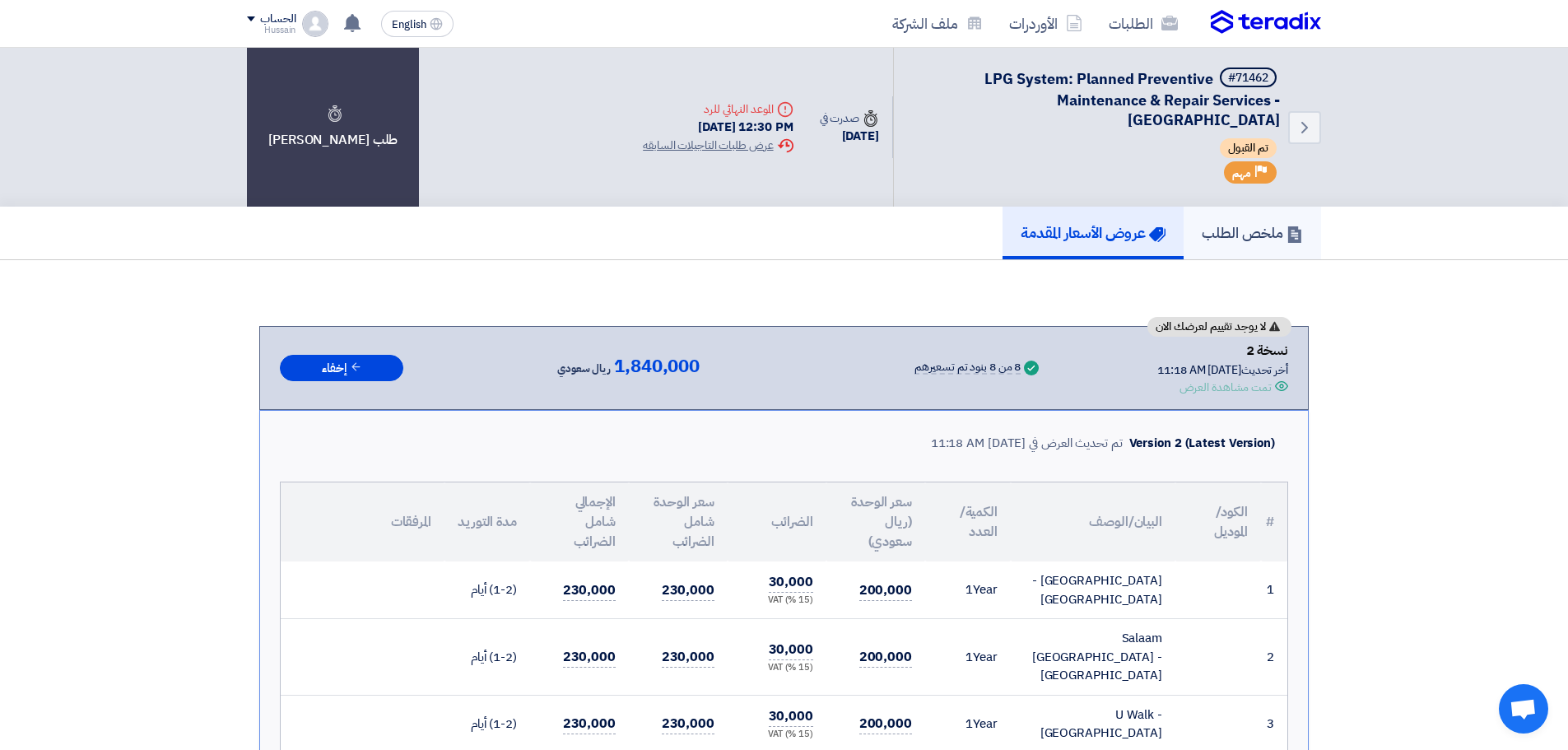
click at [1260, 220] on link "ملخص الطلب" at bounding box center [1252, 233] width 138 height 52
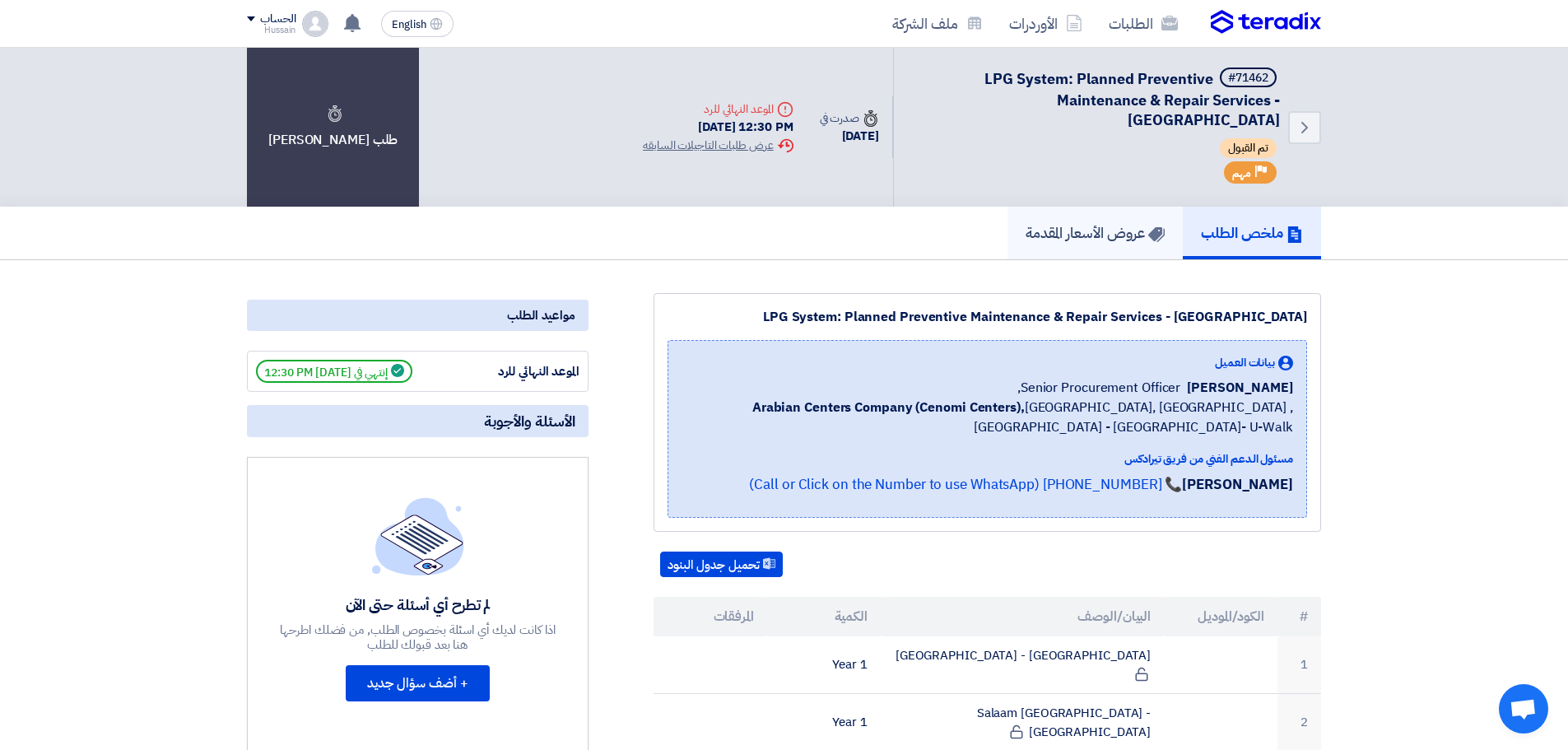
click at [1085, 232] on h5 "عروض الأسعار المقدمة" at bounding box center [1095, 232] width 139 height 19
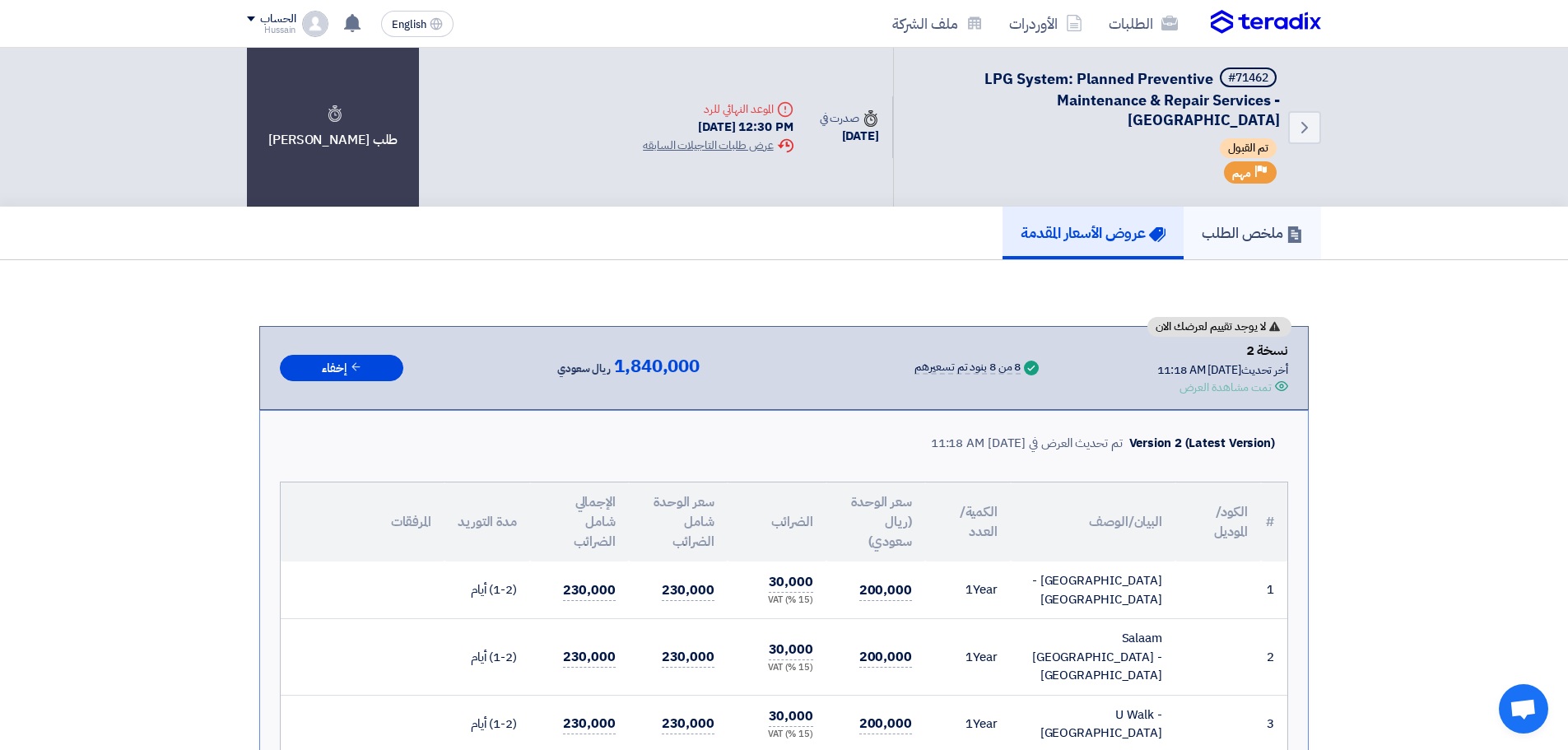
click at [1277, 236] on h5 "ملخص الطلب" at bounding box center [1252, 232] width 101 height 19
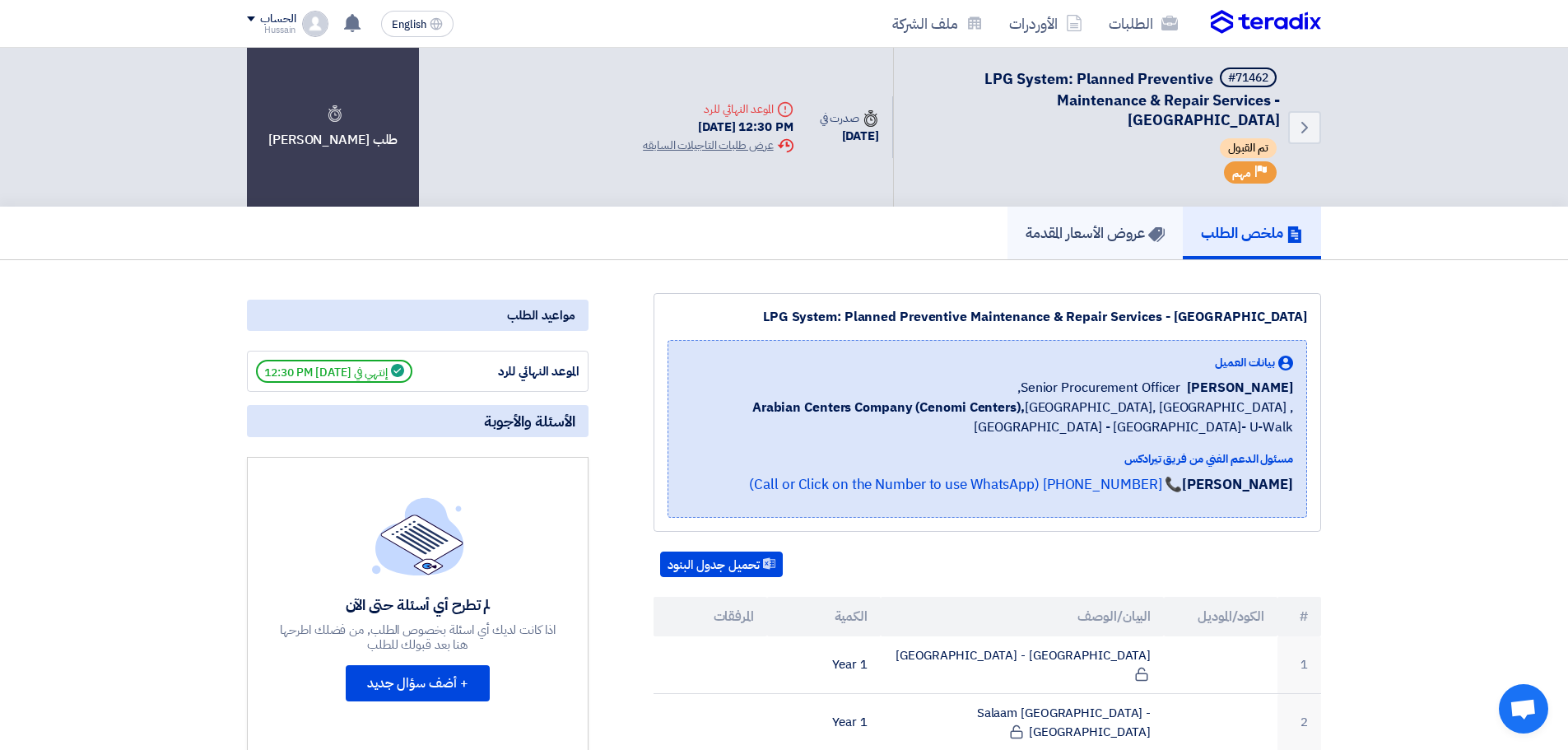
click at [1096, 242] on h5 "عروض الأسعار المقدمة" at bounding box center [1095, 232] width 139 height 19
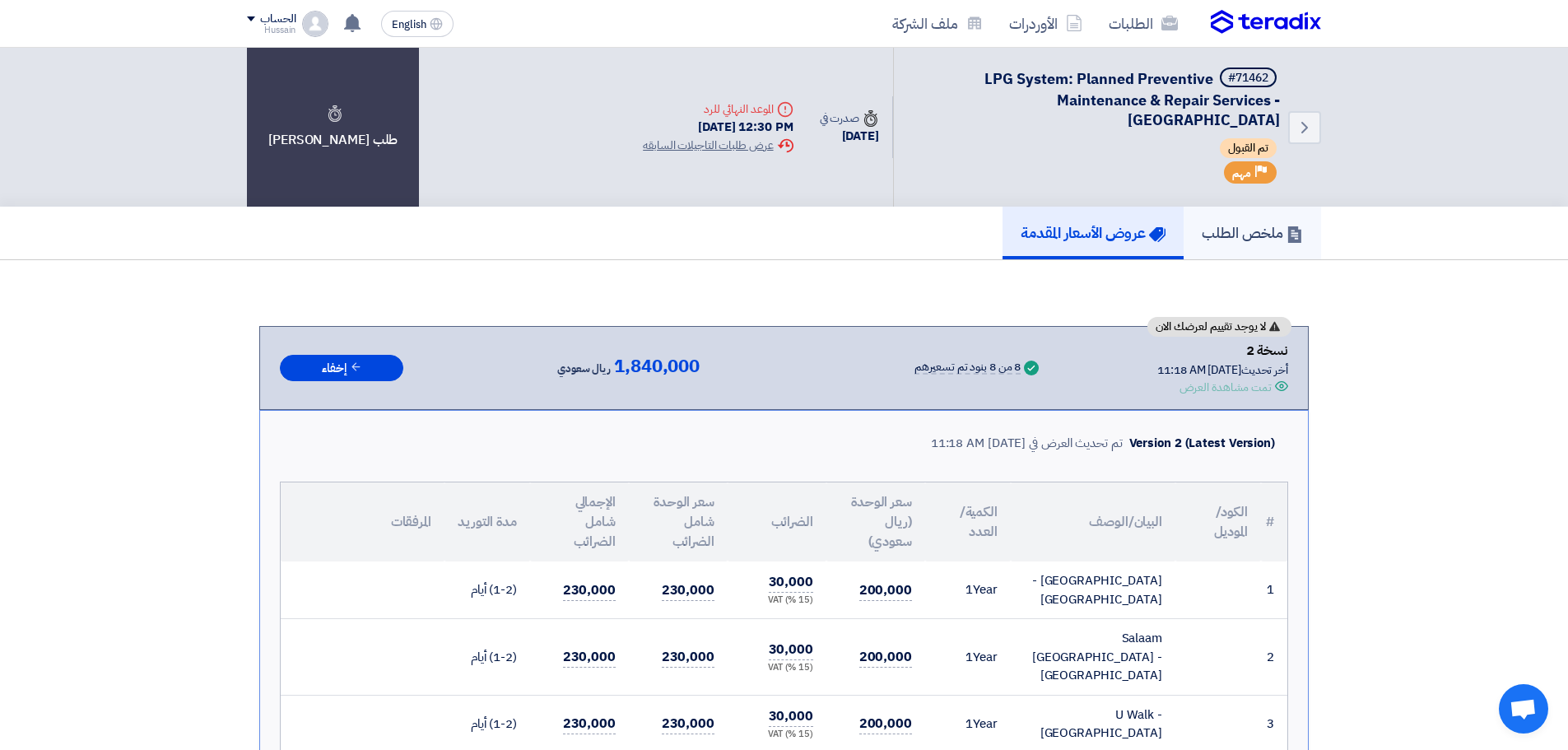
click at [1255, 227] on h5 "ملخص الطلب" at bounding box center [1252, 232] width 101 height 19
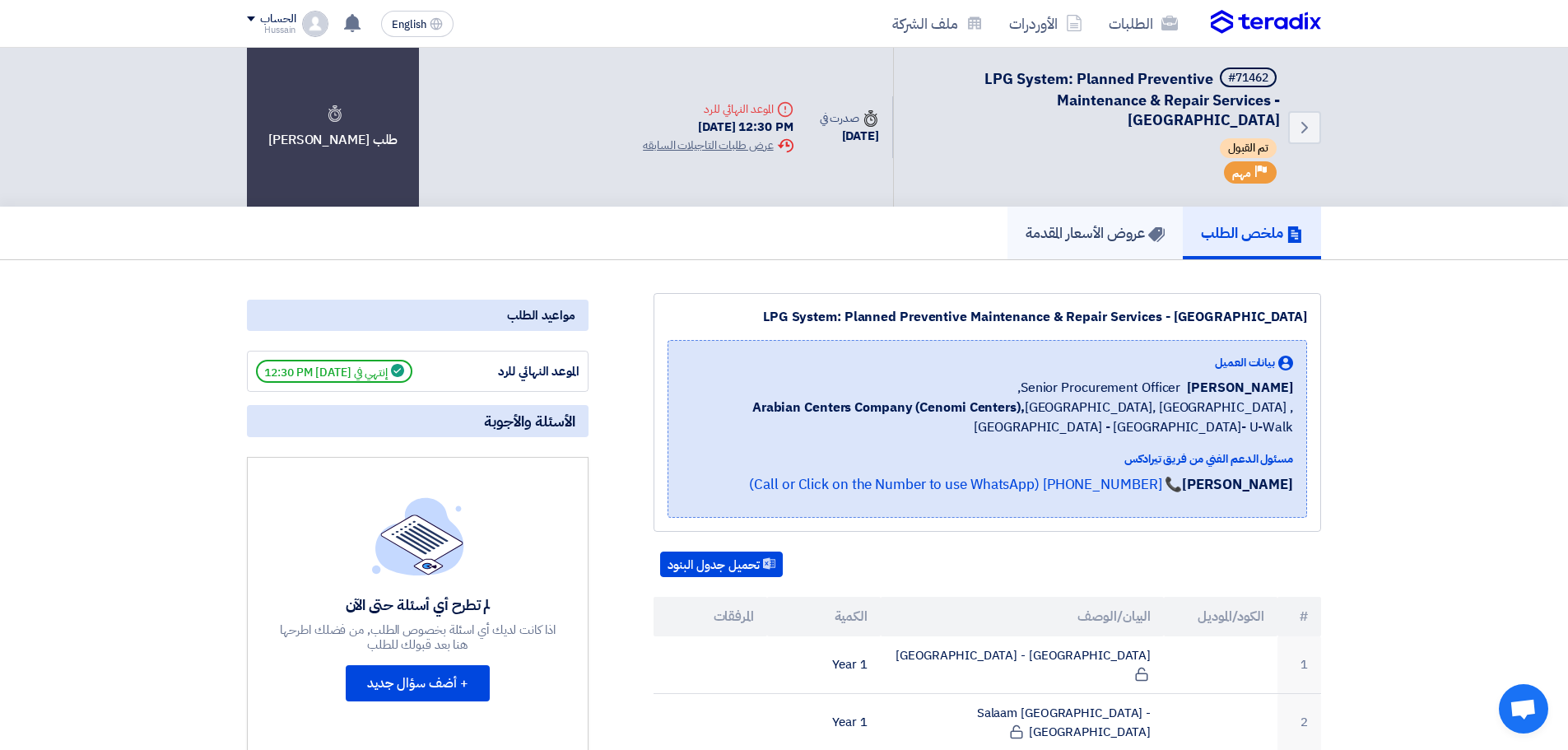
click at [1118, 225] on h5 "عروض الأسعار المقدمة" at bounding box center [1095, 232] width 139 height 19
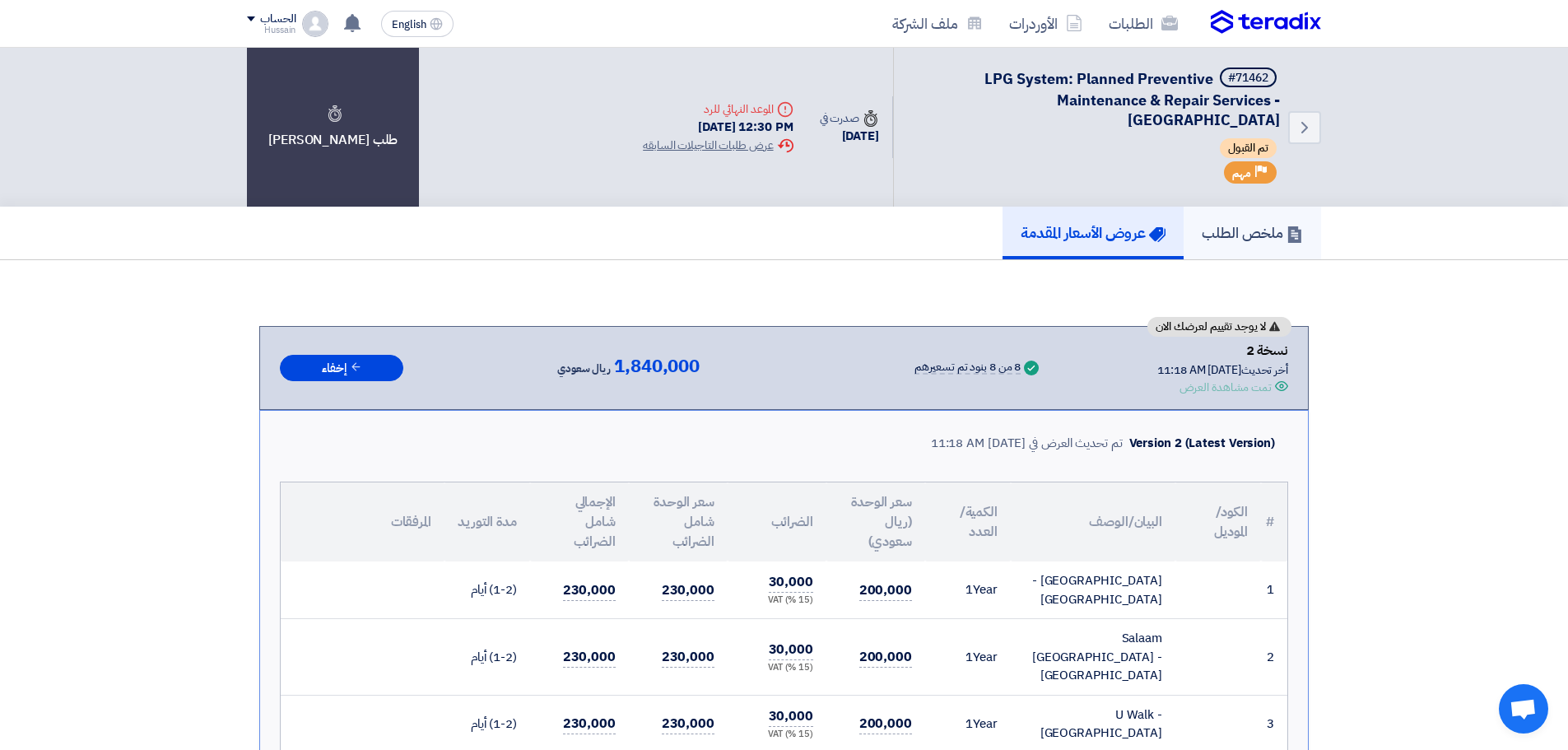
click at [1221, 231] on h5 "ملخص الطلب" at bounding box center [1252, 232] width 101 height 19
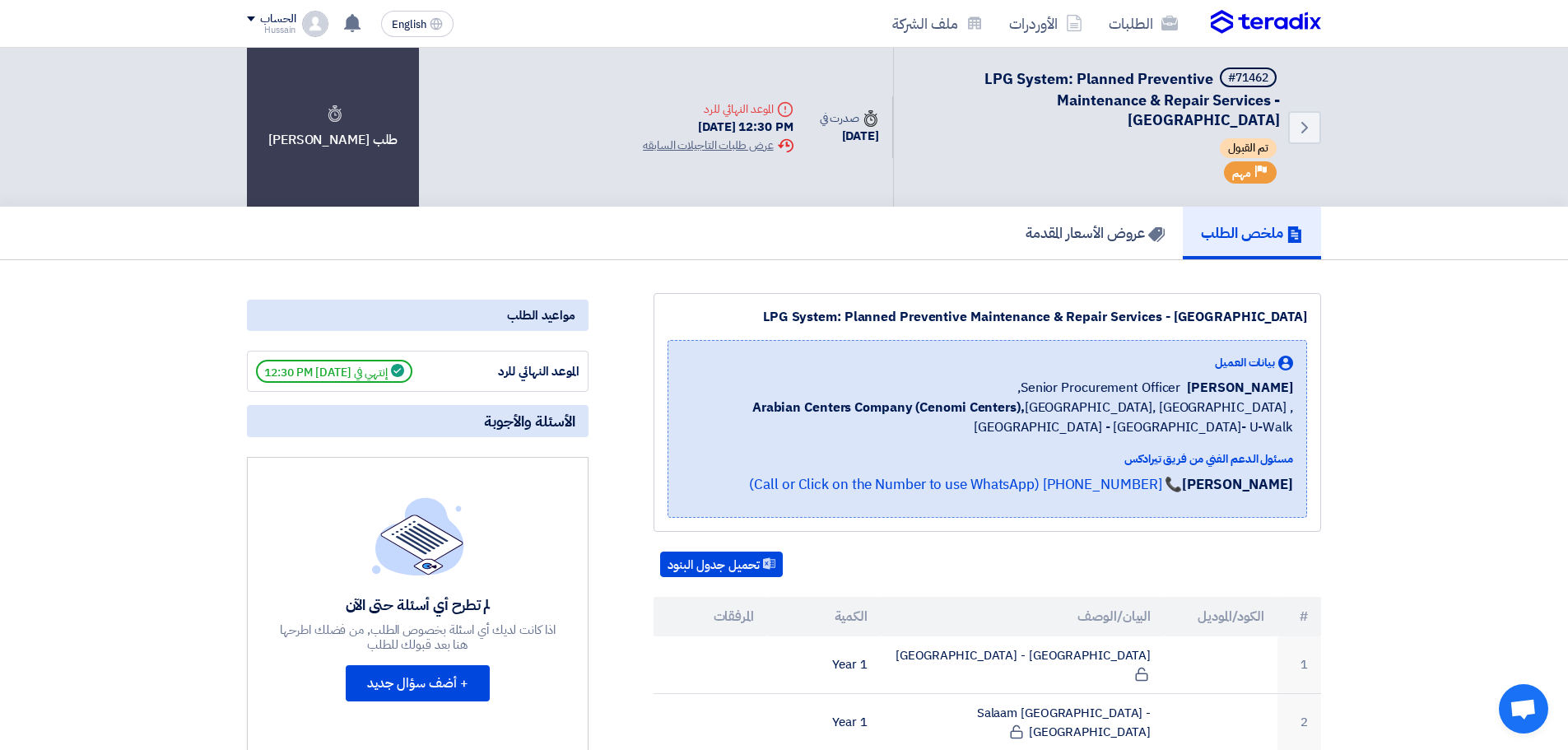
click at [727, 108] on div "Deadline الموعد النهائي للرد" at bounding box center [717, 109] width 149 height 17
click at [726, 108] on div "Deadline الموعد النهائي للرد" at bounding box center [717, 109] width 149 height 17
click at [681, 111] on div "Deadline الموعد النهائي للرد" at bounding box center [717, 109] width 149 height 17
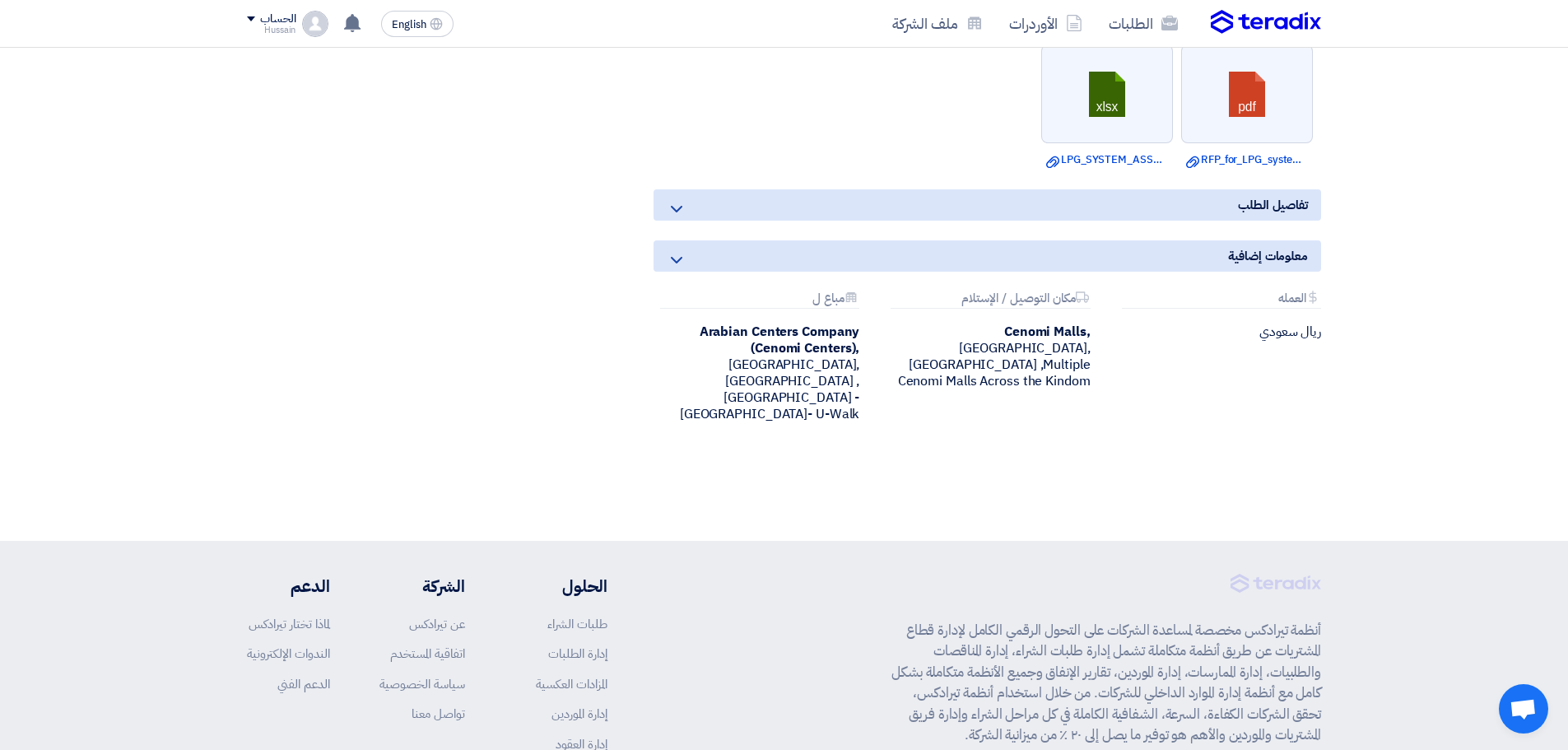
drag, startPoint x: 1465, startPoint y: 501, endPoint x: 1468, endPoint y: 459, distance: 42.1
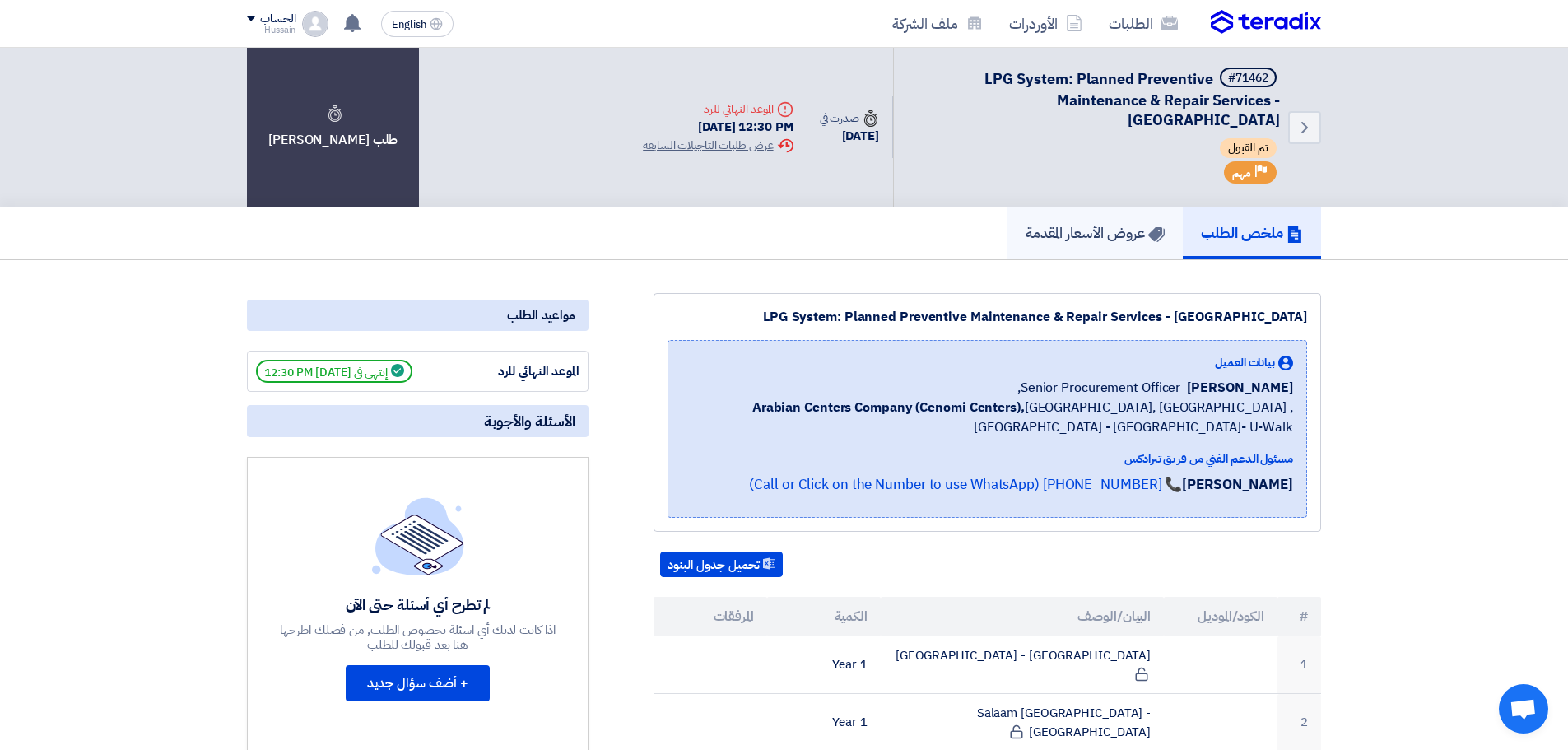
click at [1111, 223] on h5 "عروض الأسعار المقدمة" at bounding box center [1095, 232] width 139 height 19
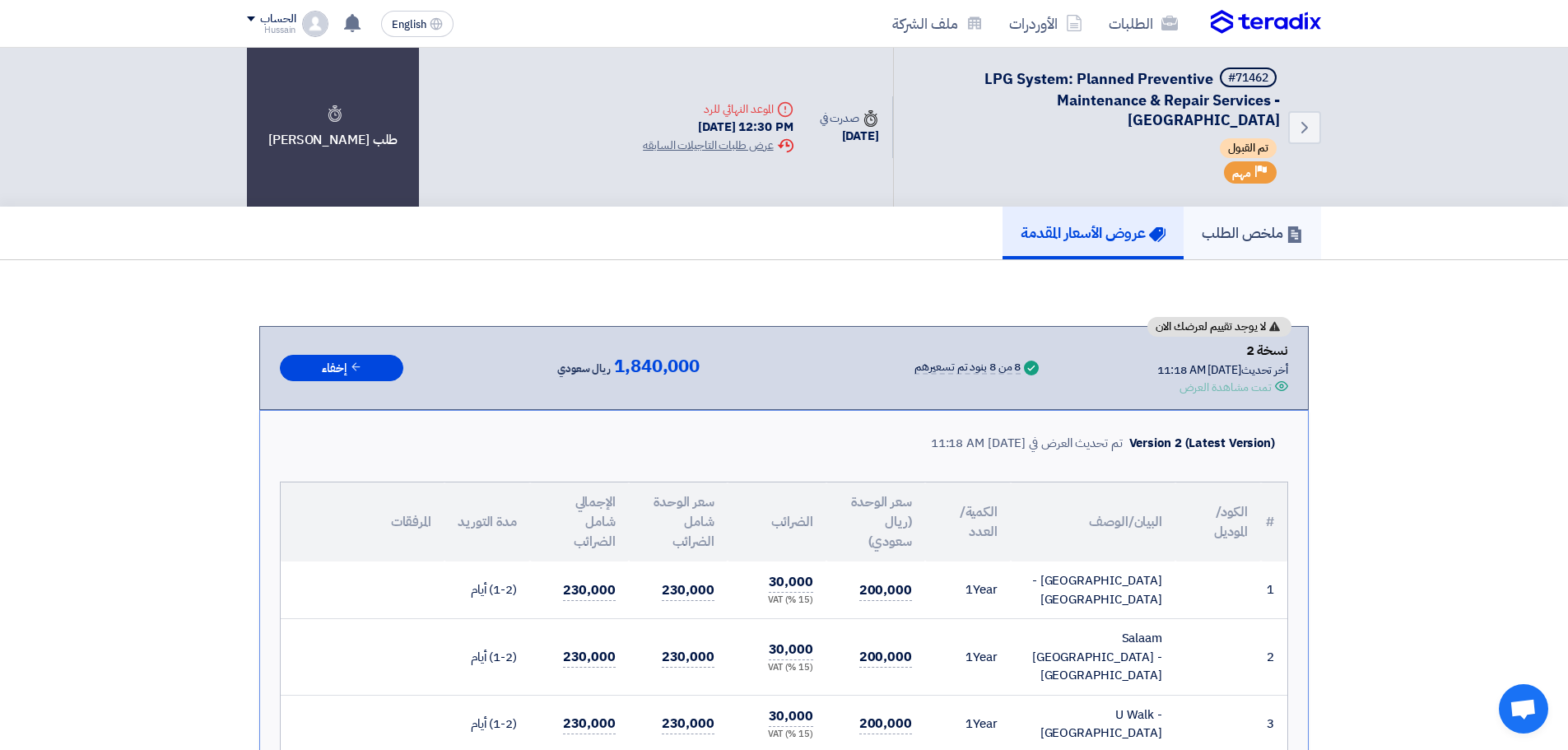
click at [1257, 227] on h5 "ملخص الطلب" at bounding box center [1252, 232] width 101 height 19
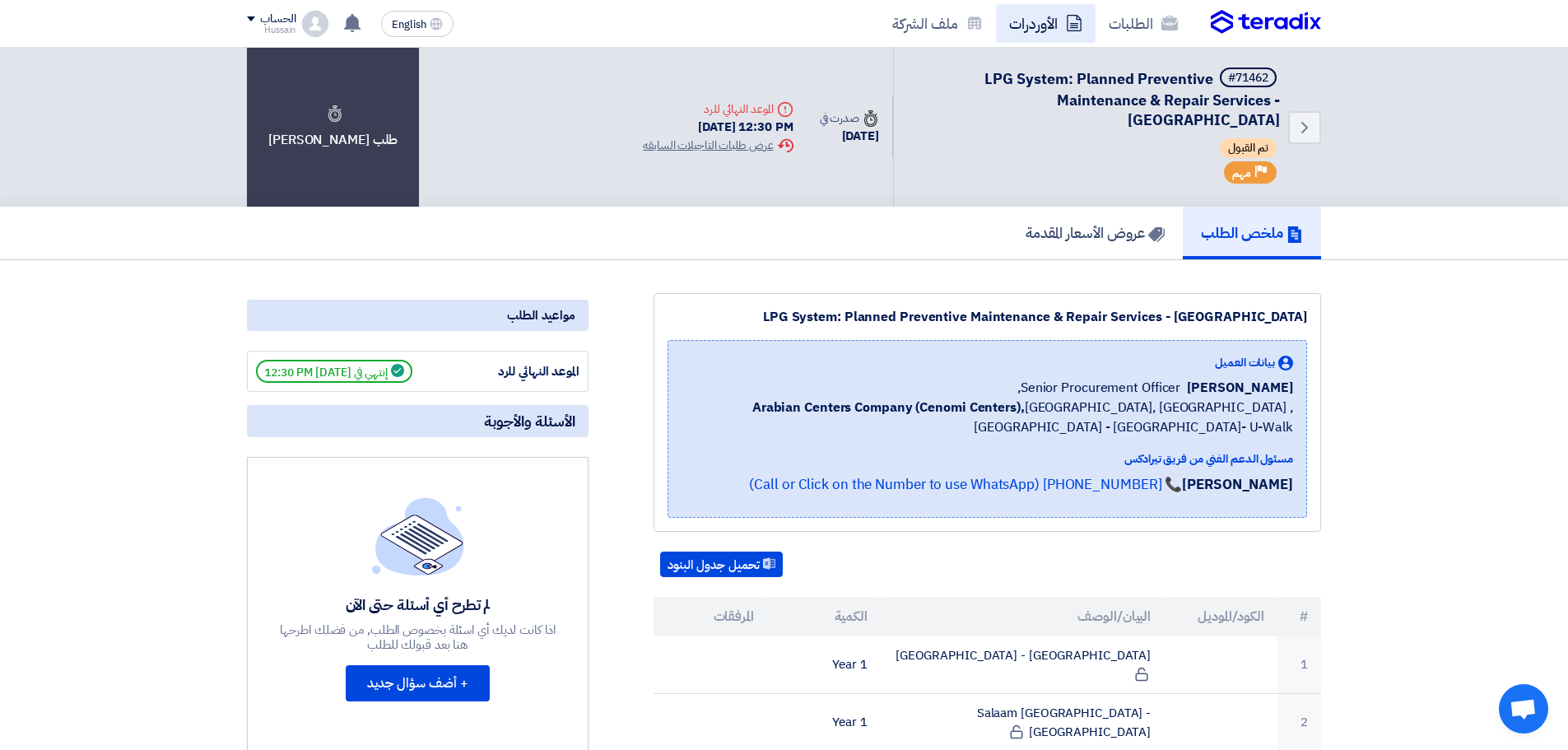
click at [1039, 25] on link "الأوردرات" at bounding box center [1046, 24] width 100 height 39
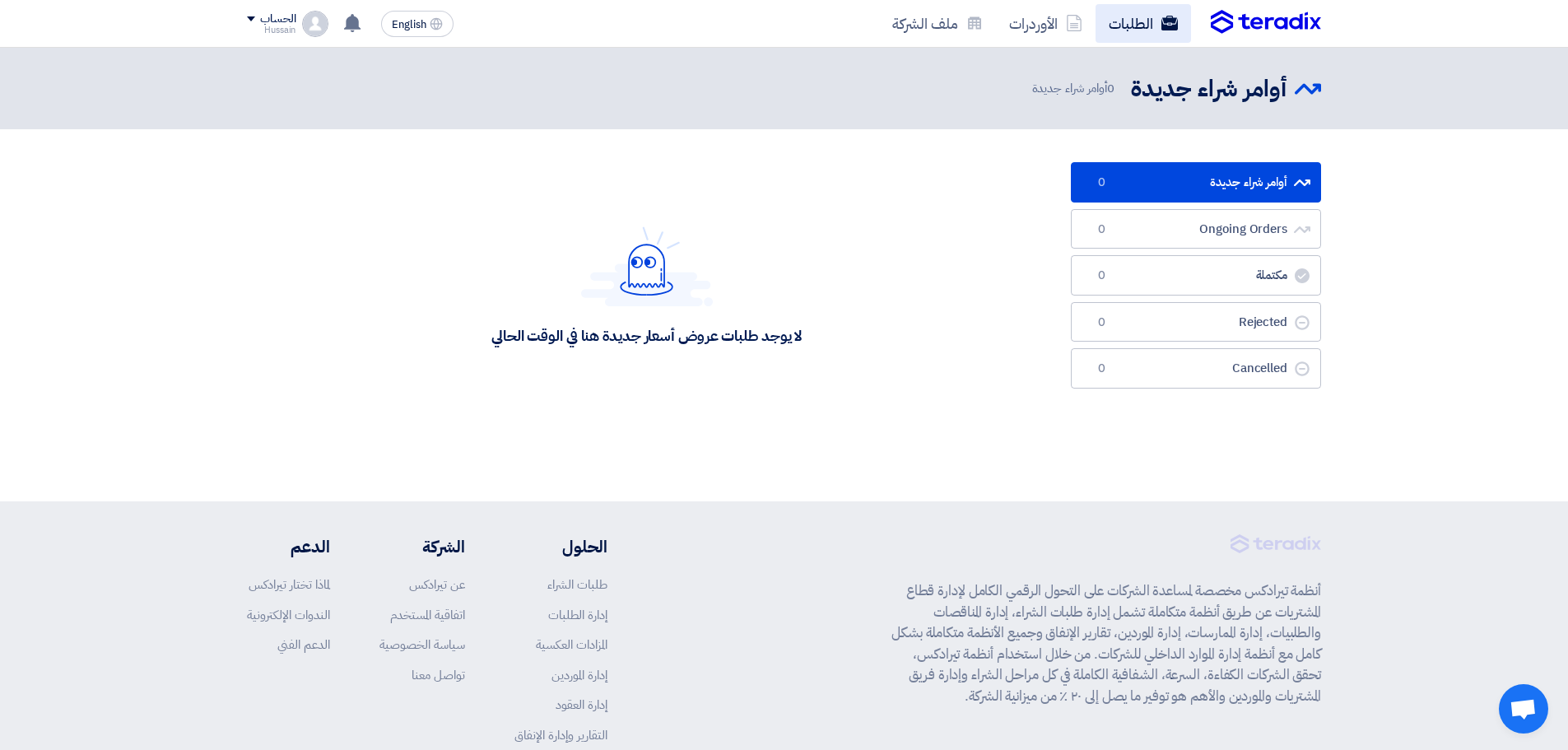
click at [1145, 22] on link "الطلبات" at bounding box center [1143, 24] width 95 height 39
